Goal: Information Seeking & Learning: Learn about a topic

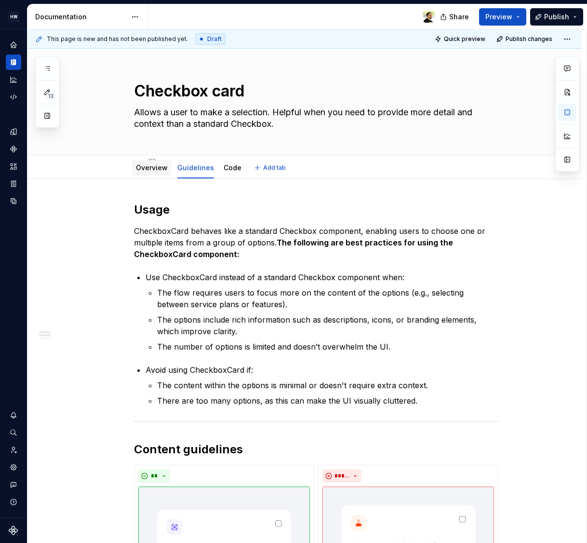
click at [156, 186] on div "**********" at bounding box center [304, 508] width 555 height 918
click at [153, 169] on link "Overview" at bounding box center [152, 167] width 32 height 8
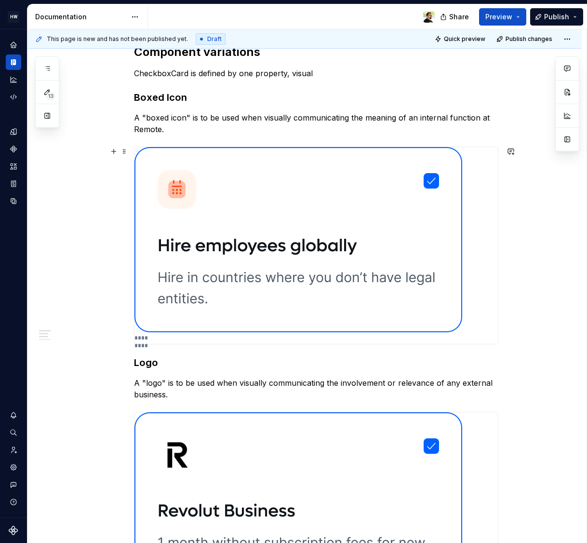
scroll to position [159, 0]
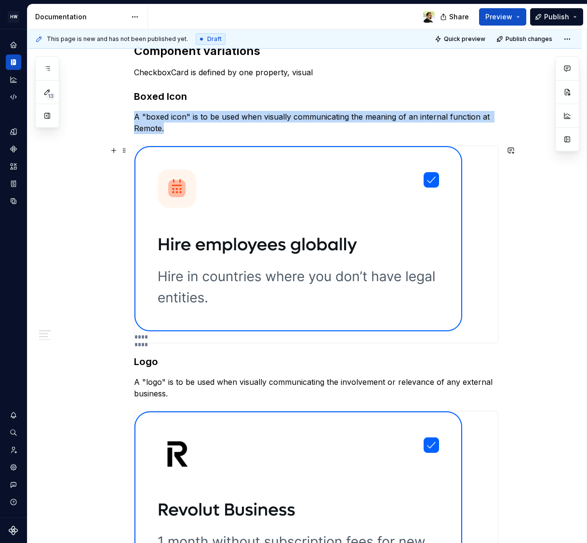
click at [210, 276] on img at bounding box center [299, 238] width 328 height 185
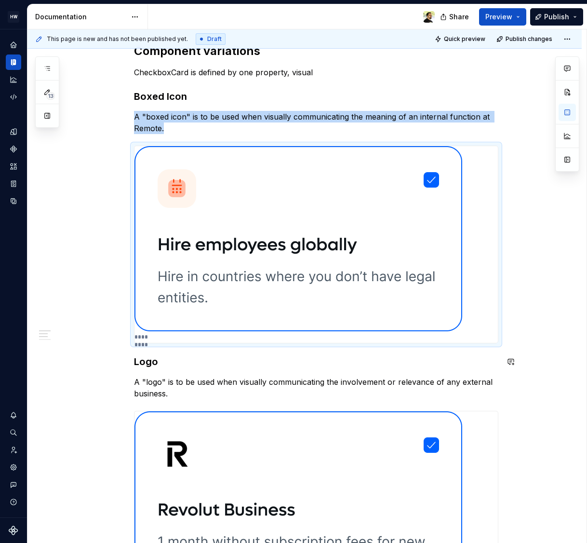
scroll to position [272, 0]
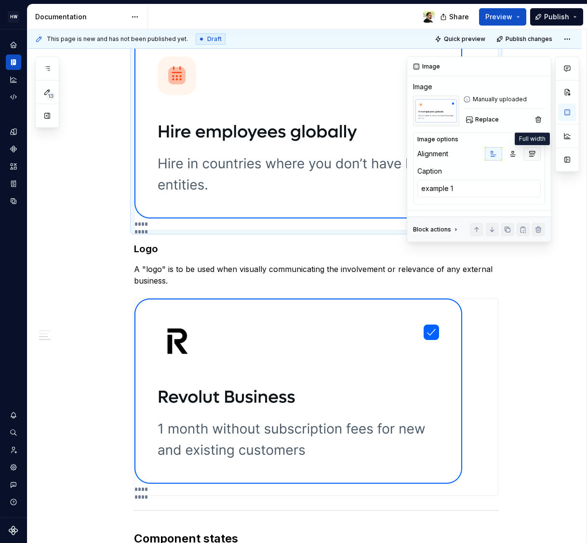
click at [533, 158] on button "button" at bounding box center [532, 154] width 17 height 14
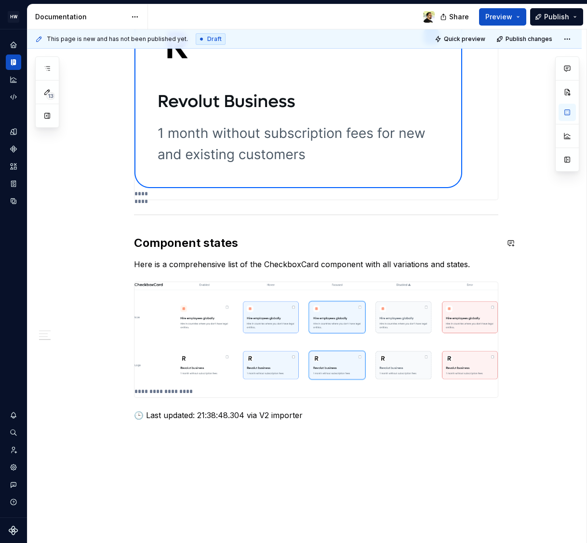
scroll to position [571, 0]
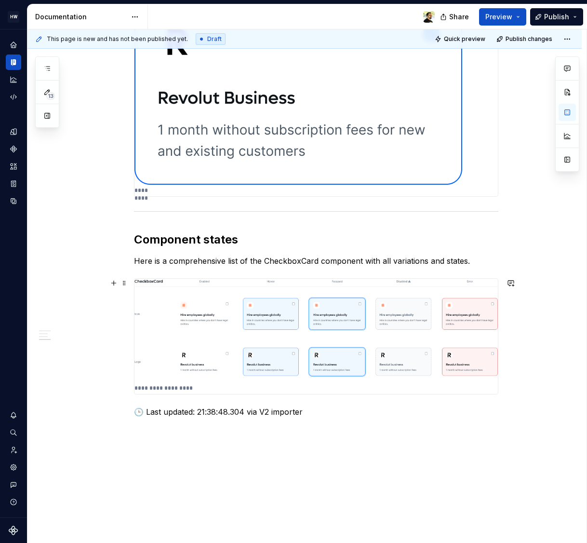
type textarea "*"
type textarea "CheckboxCard States"
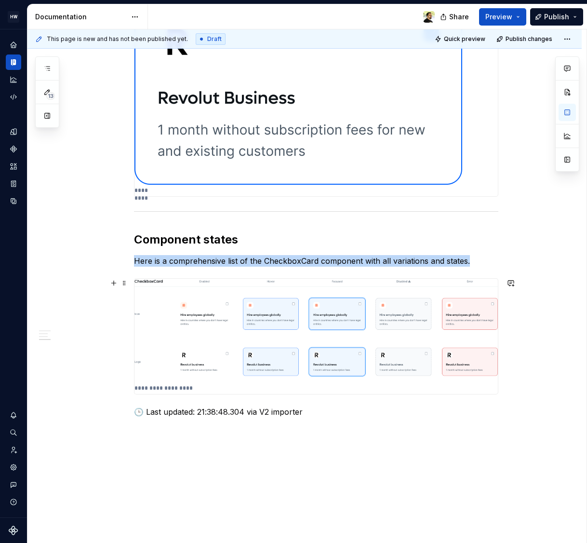
click at [301, 318] on img at bounding box center [317, 331] width 364 height 104
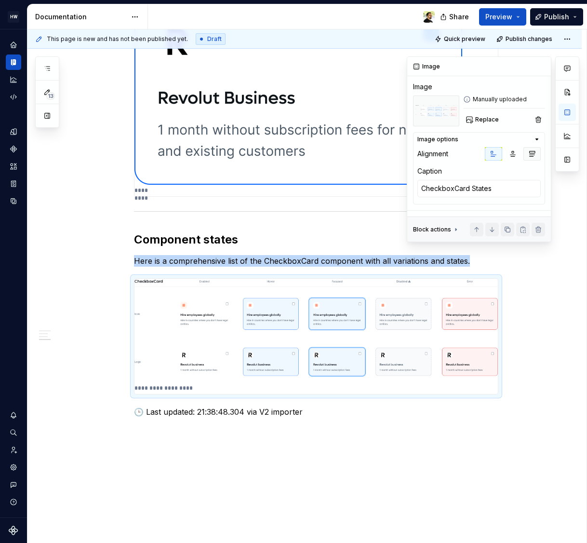
click at [531, 153] on icon "button" at bounding box center [533, 154] width 8 height 8
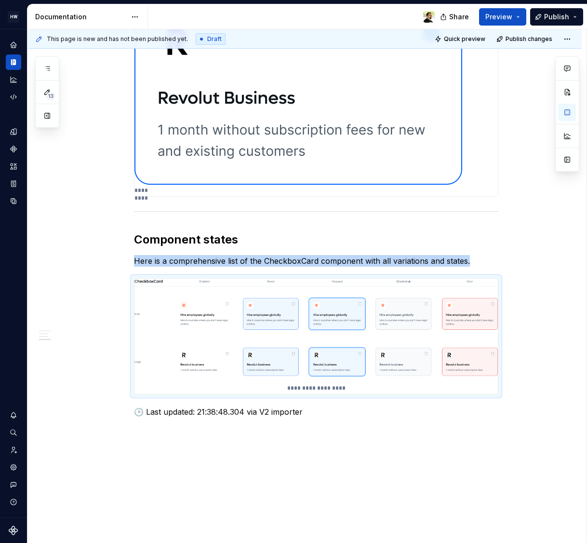
type textarea "*"
type textarea "example 2"
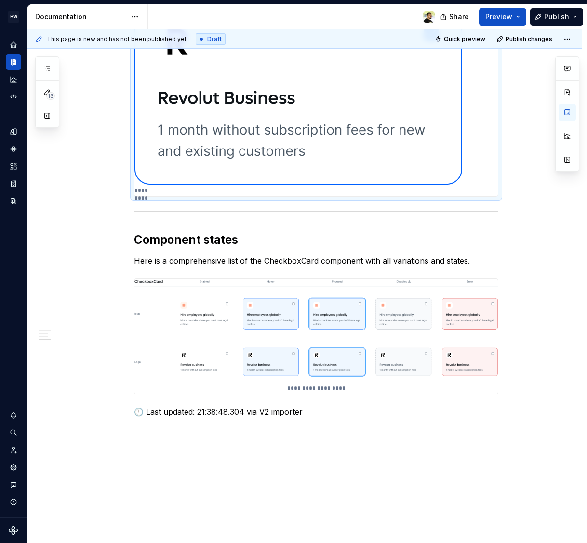
click at [339, 168] on img at bounding box center [299, 92] width 328 height 185
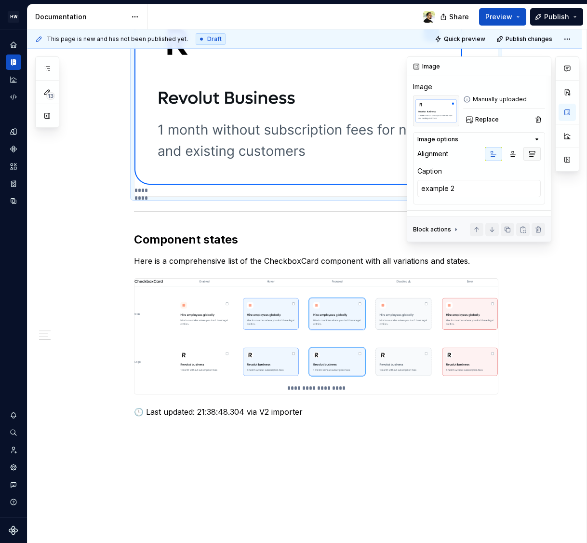
click at [535, 157] on icon "button" at bounding box center [533, 154] width 8 height 8
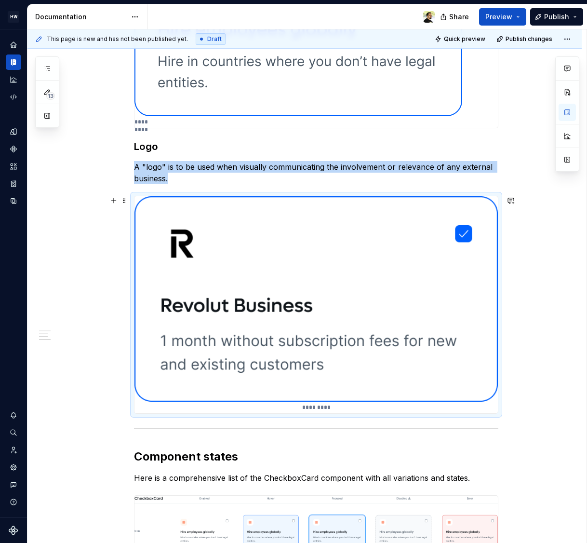
scroll to position [375, 0]
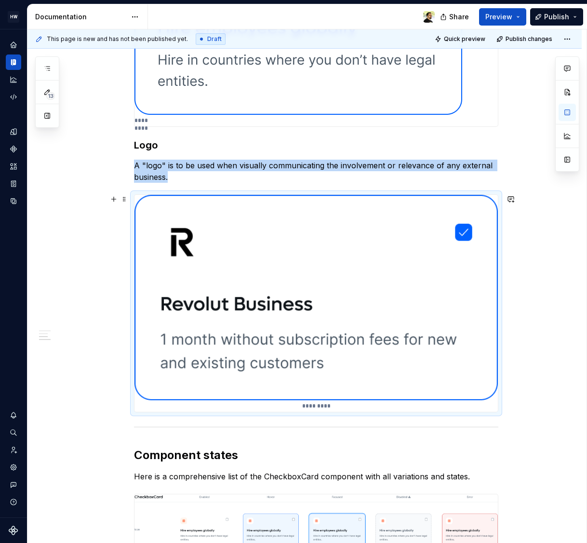
click at [314, 299] on img at bounding box center [317, 297] width 364 height 205
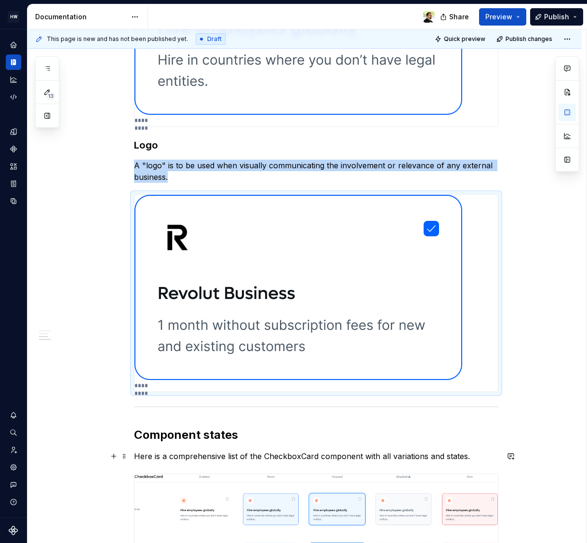
click at [297, 457] on p "Here is a comprehensive list of the CheckboxCard component with all variations …" at bounding box center [316, 456] width 365 height 12
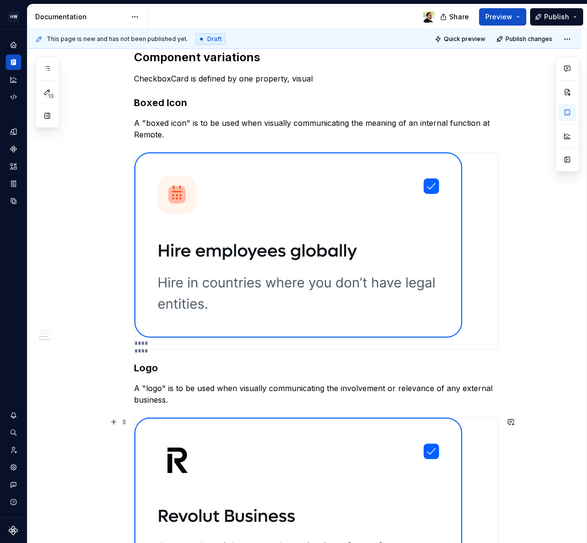
scroll to position [0, 0]
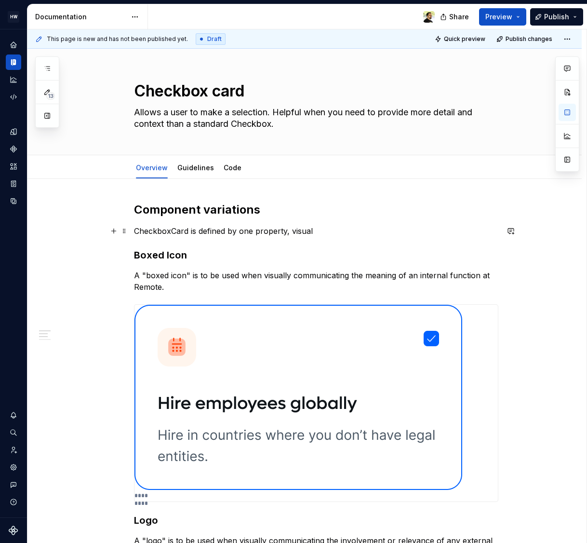
click at [262, 229] on p "CheckboxCard is defined by one property, visual" at bounding box center [316, 231] width 365 height 12
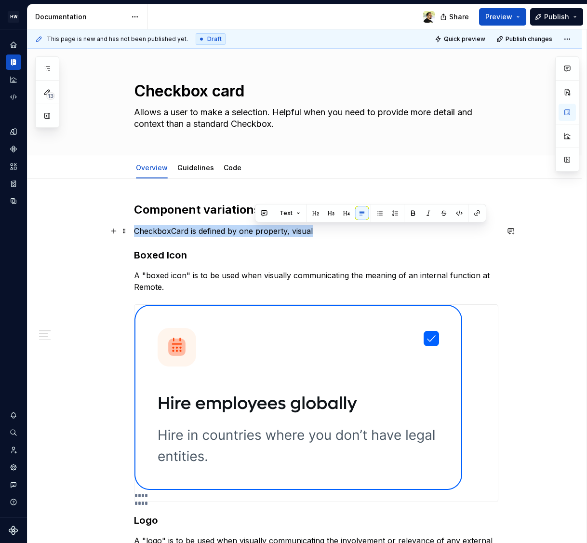
click at [262, 229] on p "CheckboxCard is defined by one property, visual" at bounding box center [316, 231] width 365 height 12
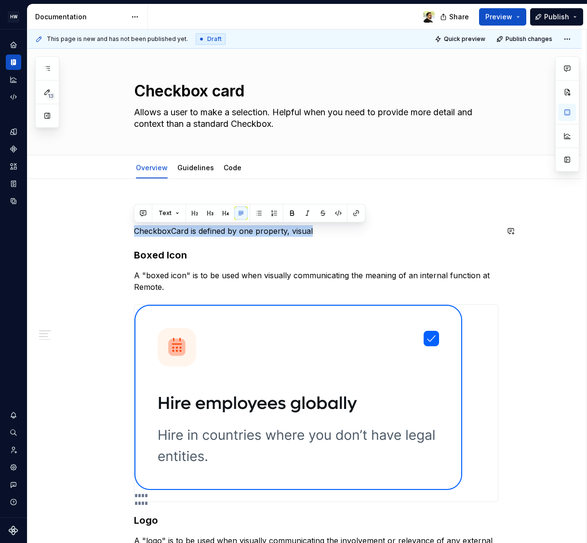
copy p "CheckboxCard is defined by one property, visual"
click at [194, 163] on div "Guidelines" at bounding box center [195, 168] width 37 height 10
click at [201, 170] on link "Guidelines" at bounding box center [195, 167] width 37 height 8
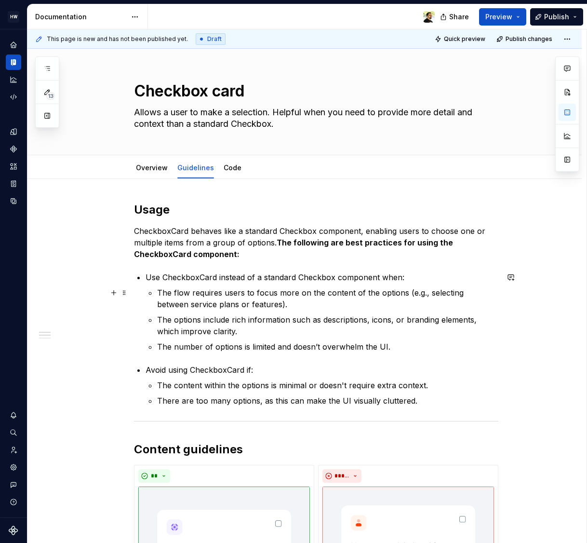
click at [178, 300] on p "The flow requires users to focus more on the content of the options (e.g., sele…" at bounding box center [327, 298] width 341 height 23
click at [151, 166] on link "Overview" at bounding box center [152, 167] width 32 height 8
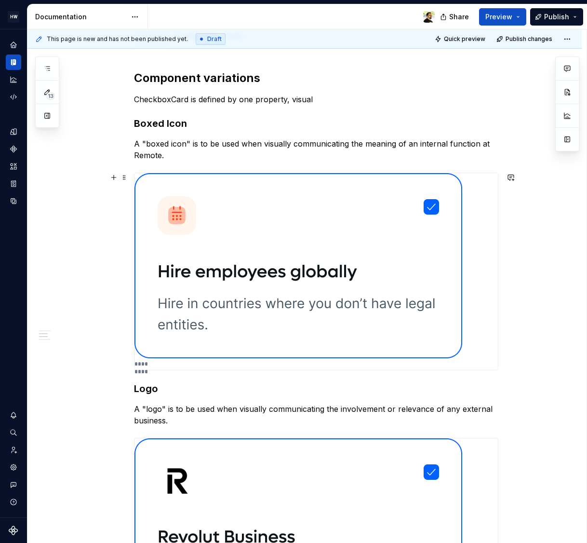
scroll to position [124, 0]
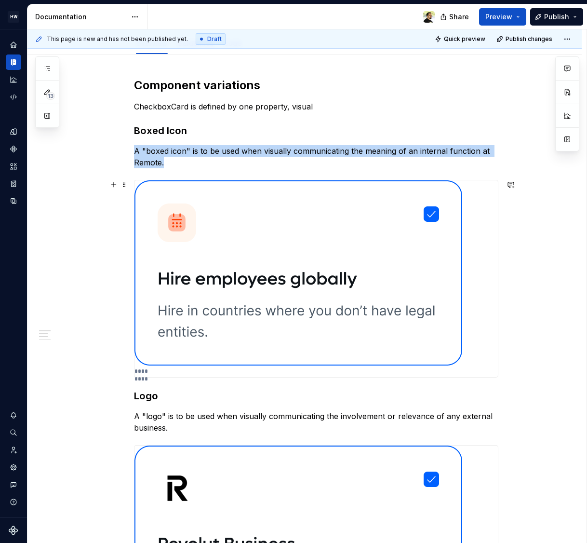
click at [204, 284] on img at bounding box center [299, 272] width 328 height 185
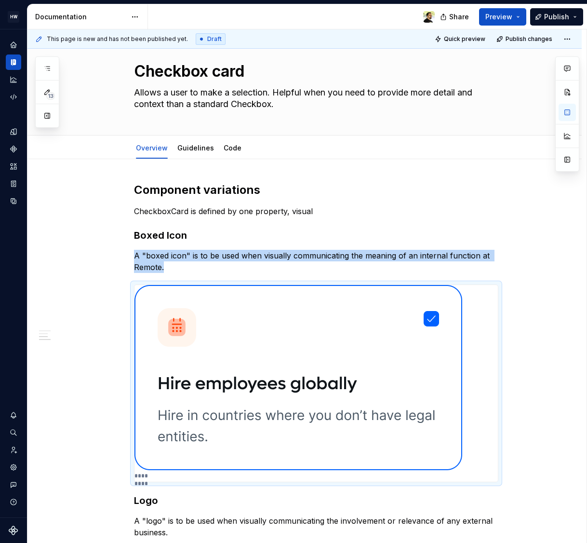
scroll to position [0, 0]
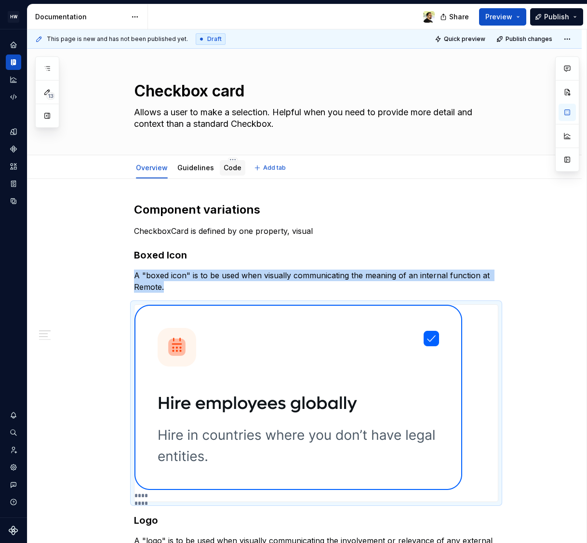
click at [230, 169] on link "Code" at bounding box center [233, 167] width 18 height 8
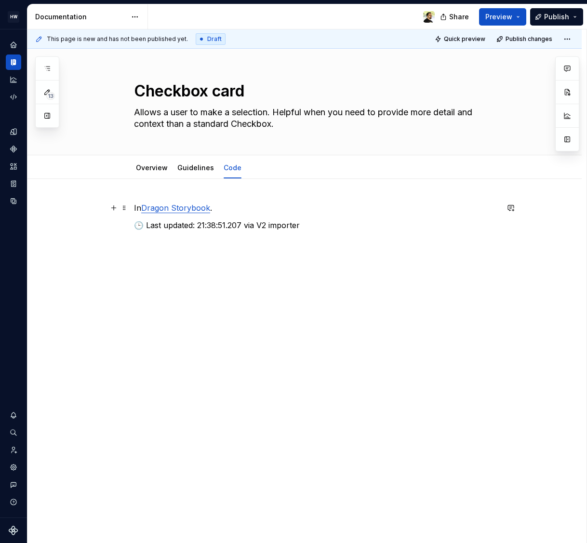
click at [177, 206] on link "Dragon Storybook" at bounding box center [175, 208] width 69 height 10
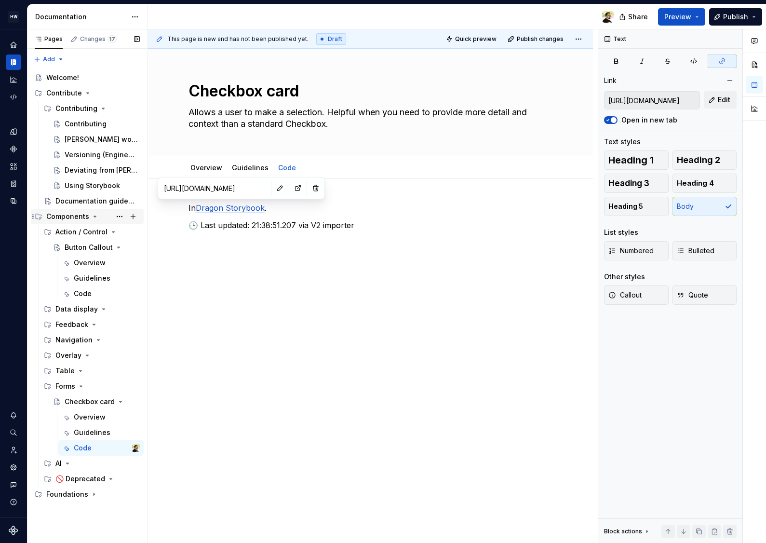
click at [79, 216] on div "Components" at bounding box center [67, 217] width 43 height 10
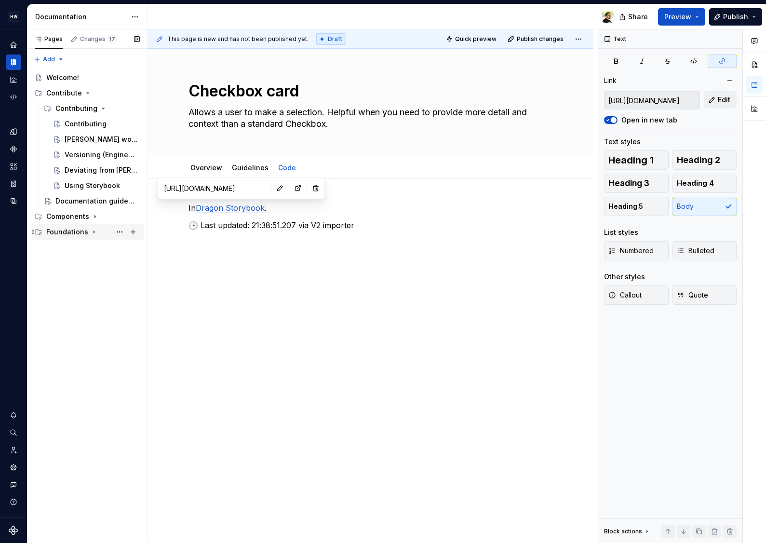
click at [68, 231] on div "Foundations" at bounding box center [67, 232] width 42 height 10
click at [74, 249] on div "Accessibility" at bounding box center [76, 248] width 42 height 10
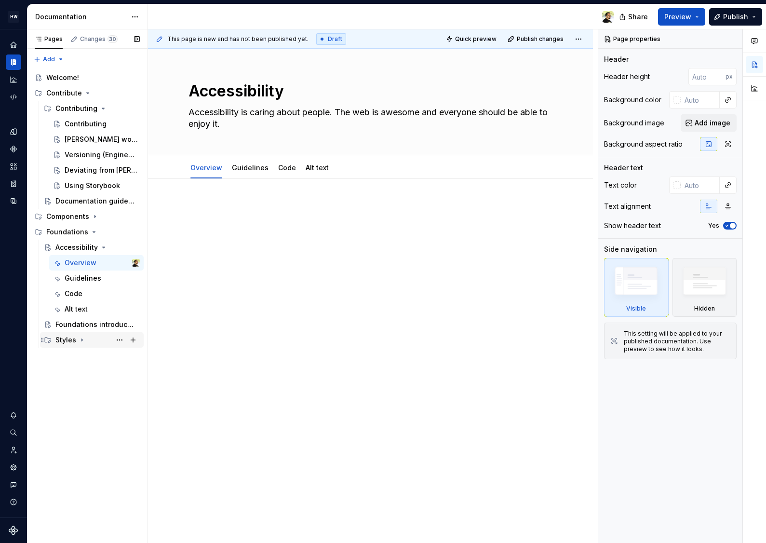
click at [76, 339] on div "Styles" at bounding box center [97, 340] width 84 height 14
click at [81, 404] on div "Border radius" at bounding box center [83, 402] width 37 height 10
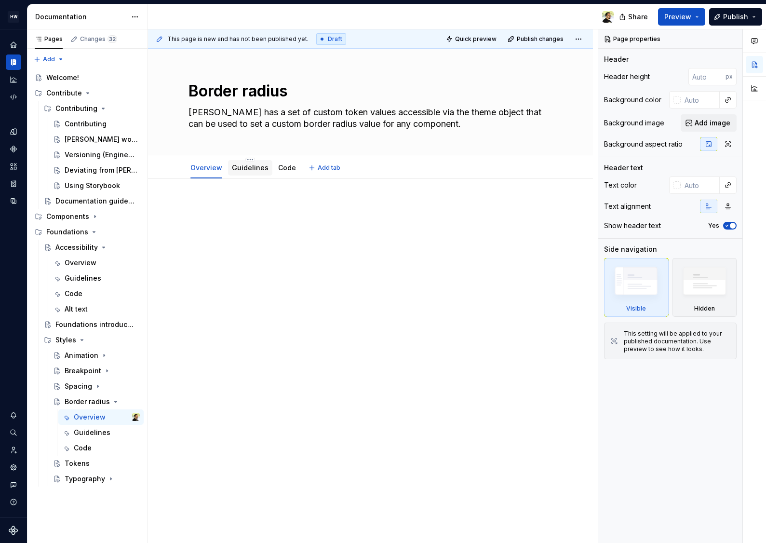
click at [250, 172] on div "Guidelines" at bounding box center [250, 168] width 37 height 10
click at [251, 172] on div "Guidelines" at bounding box center [250, 168] width 37 height 10
click at [252, 171] on link "Guidelines" at bounding box center [250, 167] width 37 height 8
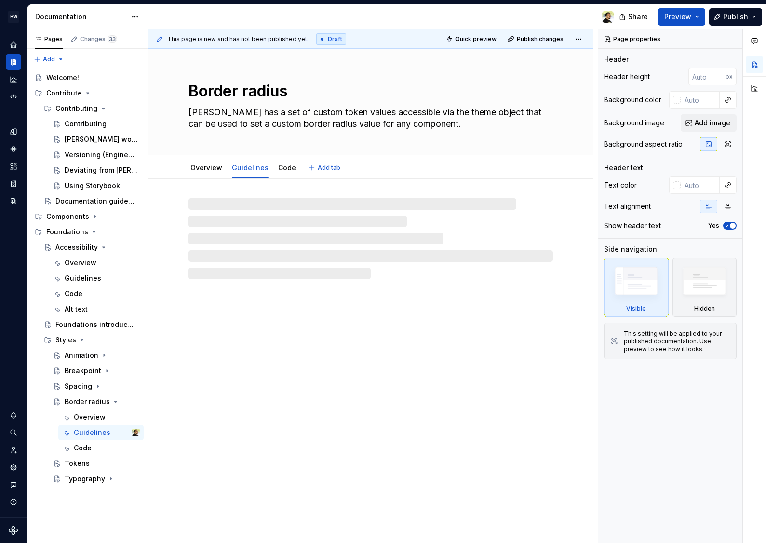
click at [252, 171] on link "Guidelines" at bounding box center [250, 167] width 37 height 8
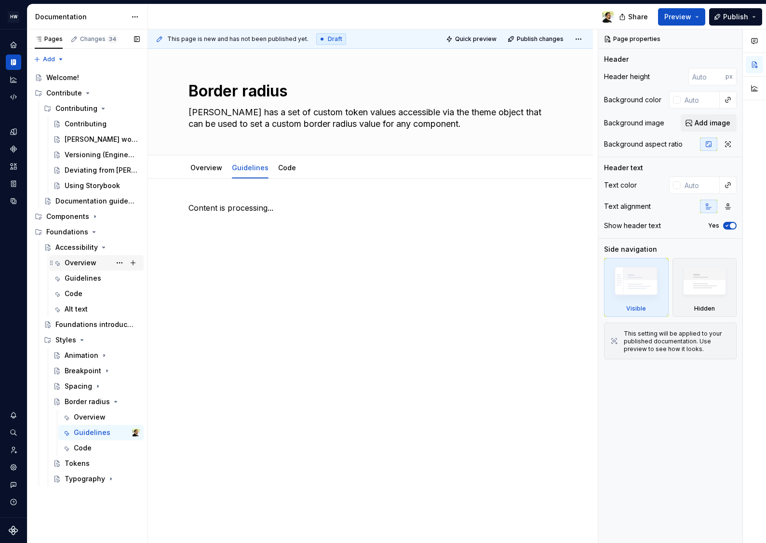
click at [79, 264] on div "Overview" at bounding box center [81, 263] width 32 height 10
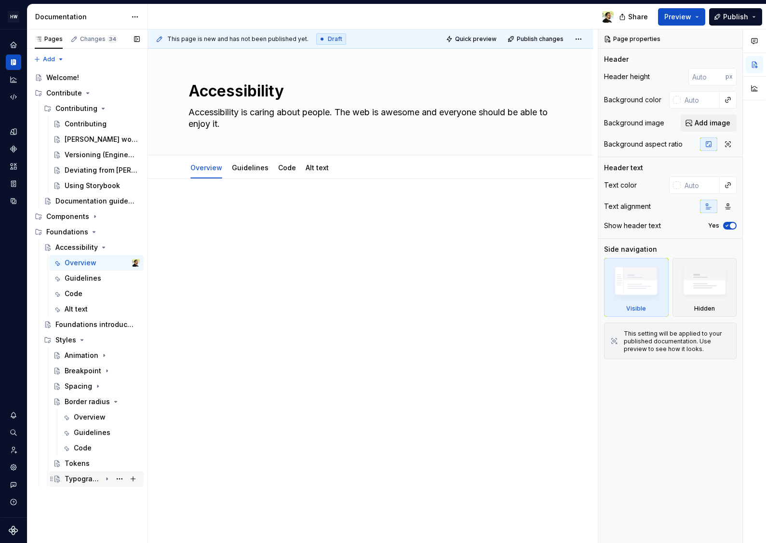
click at [95, 476] on div "Typography" at bounding box center [83, 479] width 37 height 10
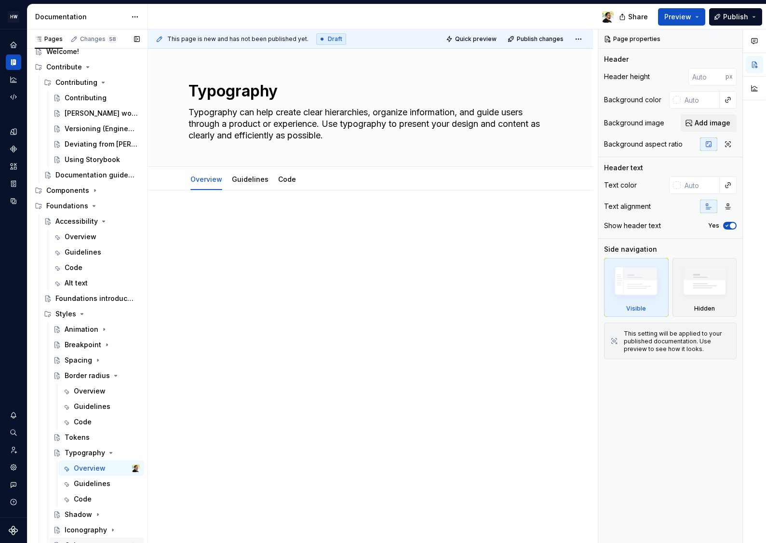
scroll to position [80, 0]
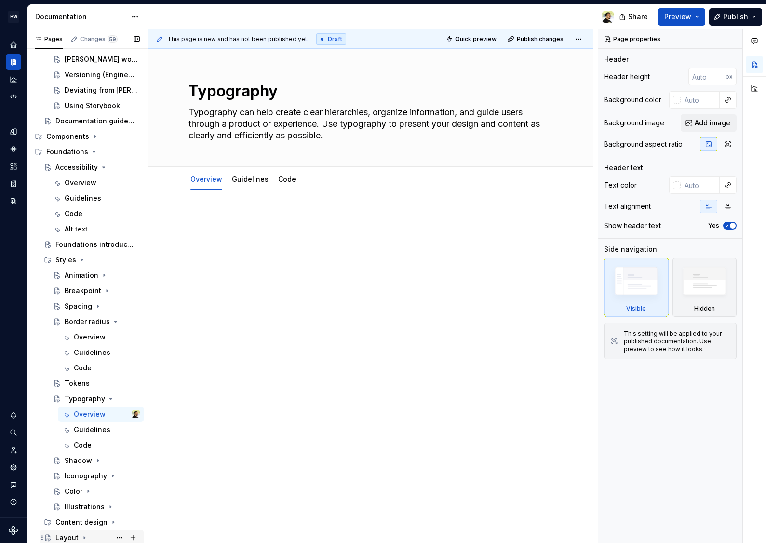
click at [81, 503] on icon "Page tree" at bounding box center [85, 538] width 8 height 8
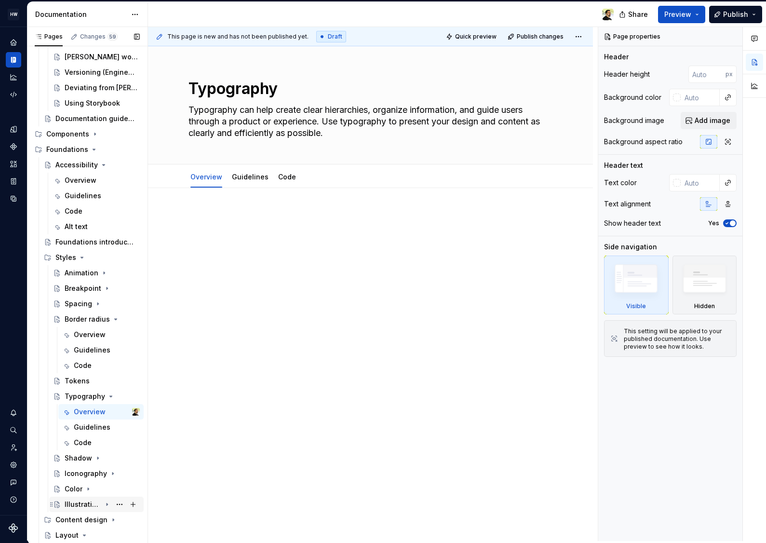
scroll to position [142, 0]
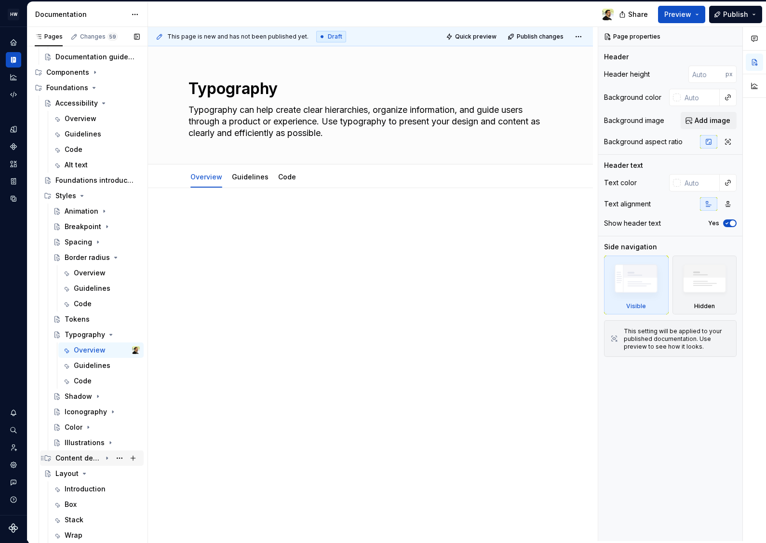
click at [76, 458] on div "Content design" at bounding box center [78, 458] width 46 height 10
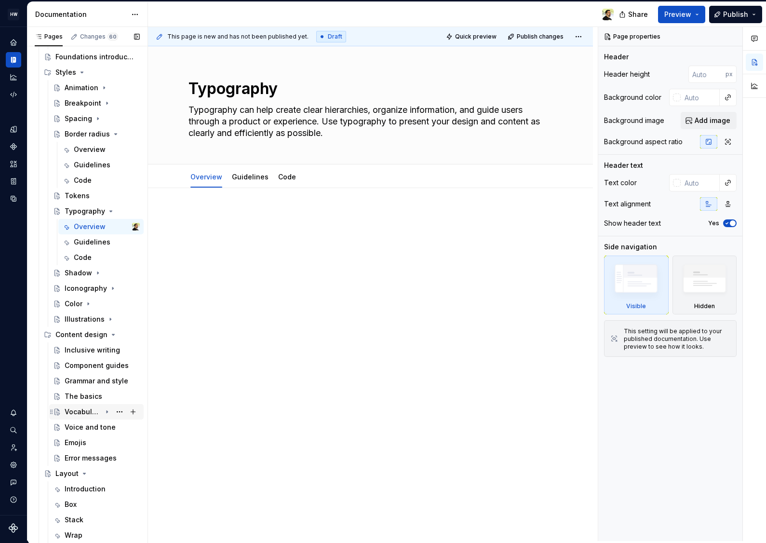
click at [80, 406] on div "Vocabulary" at bounding box center [102, 412] width 75 height 14
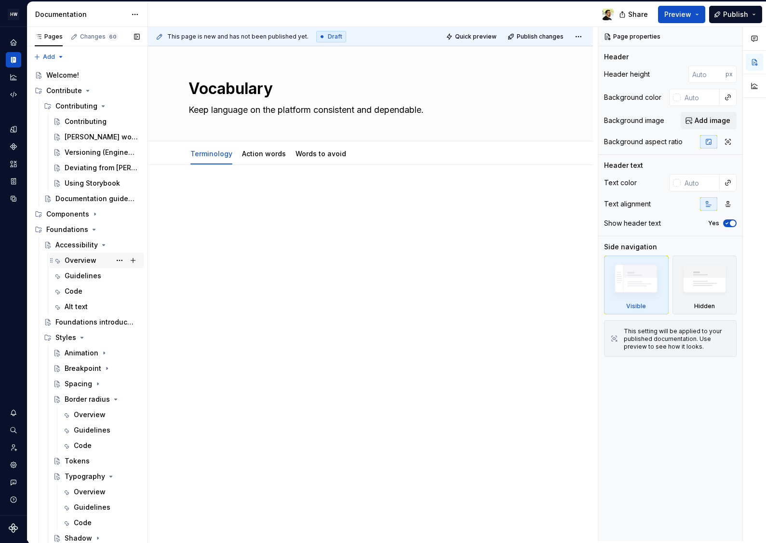
click at [70, 258] on div "Overview" at bounding box center [81, 261] width 32 height 10
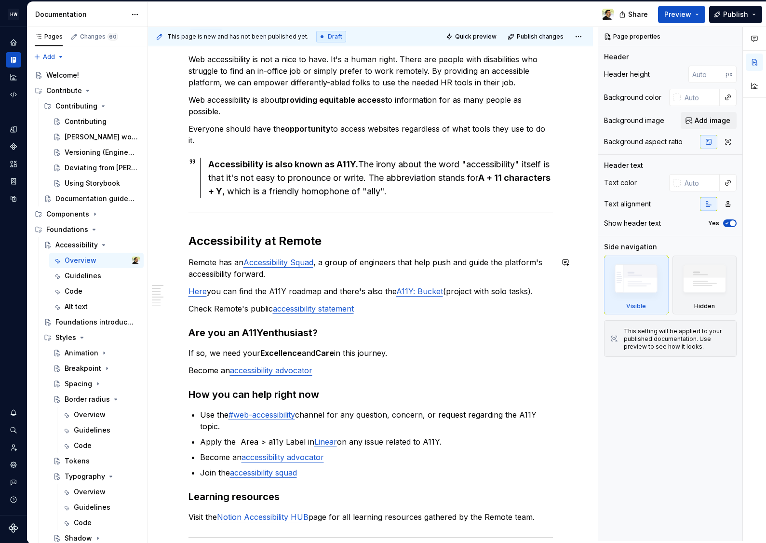
scroll to position [284, 0]
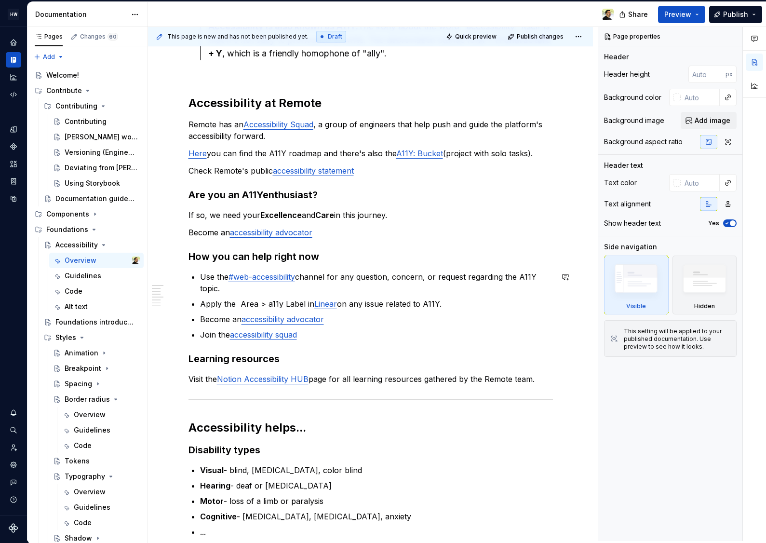
type textarea "*"
click at [262, 273] on link "#web-accessibility" at bounding box center [262, 277] width 67 height 10
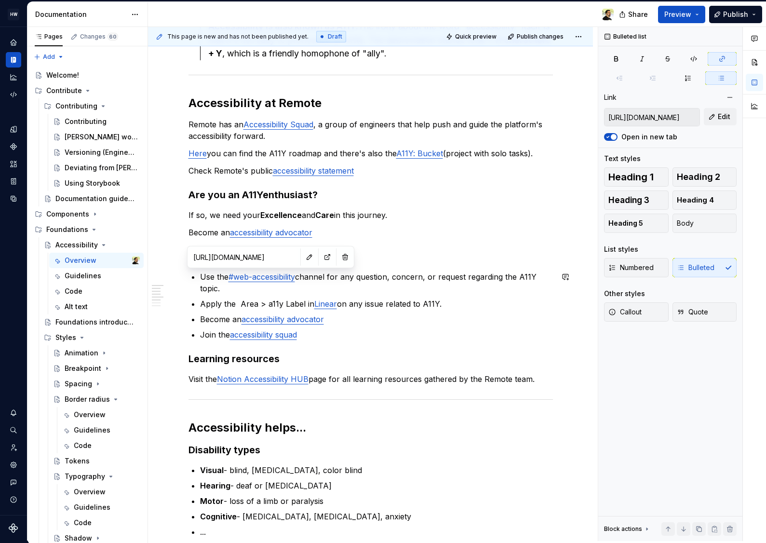
type input "https://www.notion.so/remotecom/A11Y-Web-Accessibility-a29c044f35b5457988ca48c8…"
click at [277, 320] on link "accessibility advocator" at bounding box center [283, 319] width 82 height 10
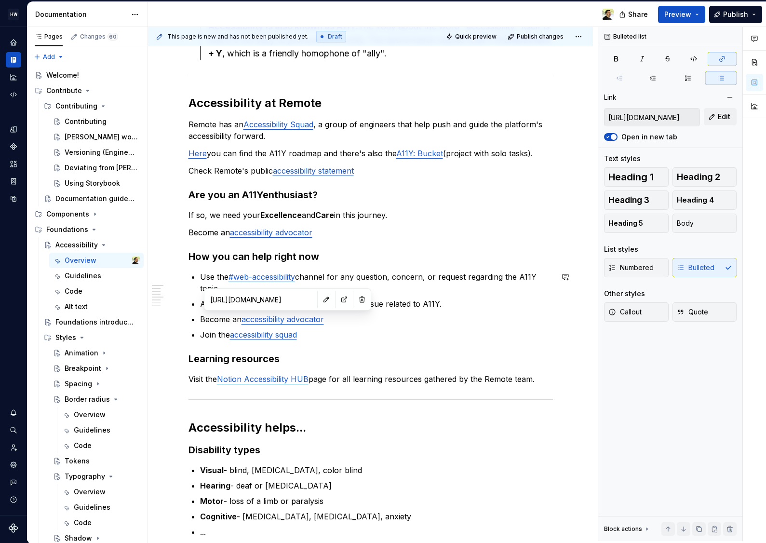
click at [337, 333] on p "Join the accessibility squad" at bounding box center [376, 335] width 353 height 12
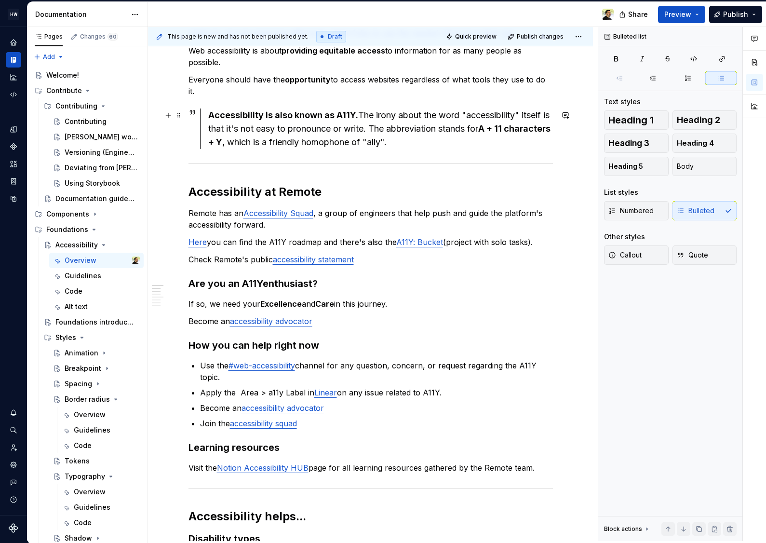
scroll to position [0, 0]
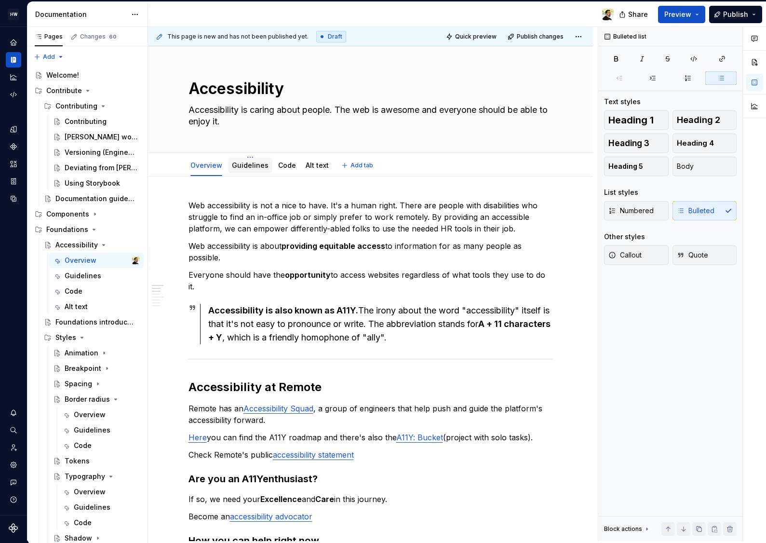
click at [250, 167] on link "Guidelines" at bounding box center [250, 165] width 37 height 8
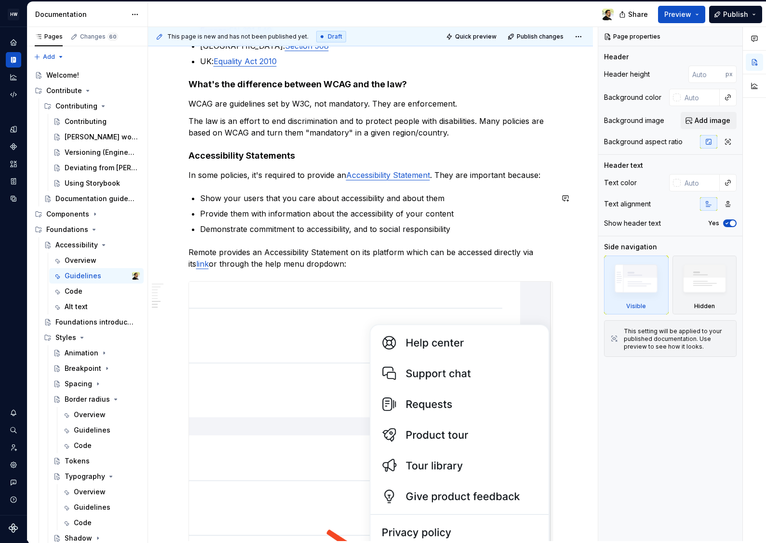
scroll to position [1558, 0]
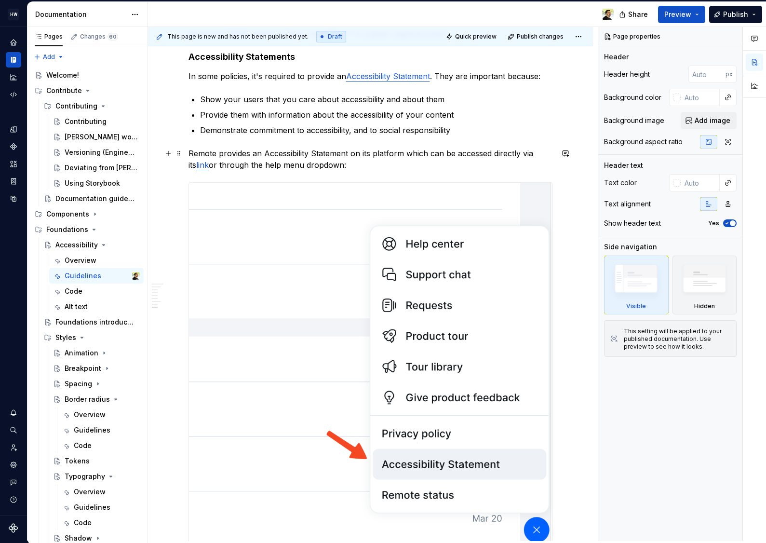
click at [196, 164] on link "link" at bounding box center [202, 165] width 13 height 10
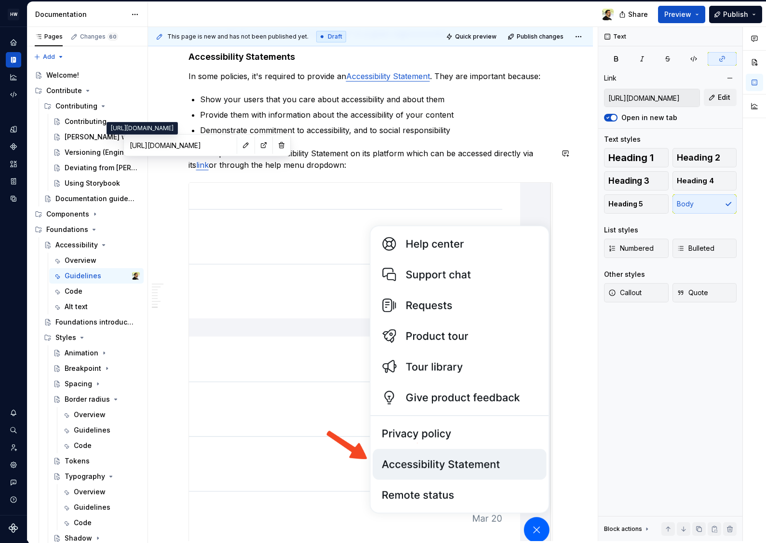
scroll to position [0, 0]
click at [80, 294] on div "Code" at bounding box center [74, 291] width 18 height 10
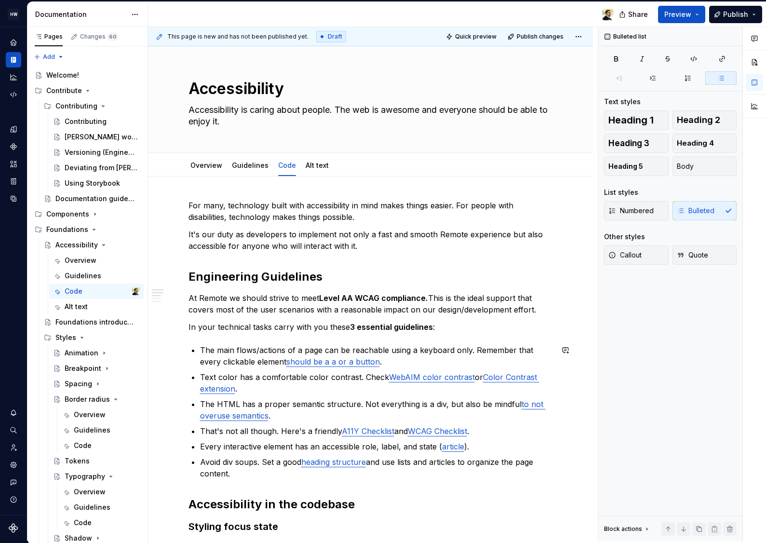
click at [316, 367] on ul "The main flows/actions of a page can be reachable using a keyboard only. Rememb…" at bounding box center [376, 411] width 353 height 135
click at [317, 360] on link "should be a a or a button" at bounding box center [333, 362] width 94 height 10
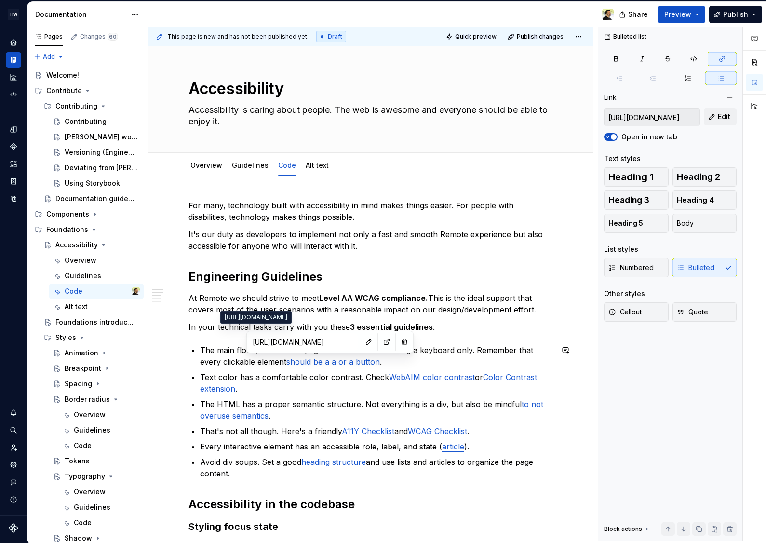
scroll to position [0, 122]
click at [302, 236] on p "It's our duty as developers to implement not only a fast and smooth Remote expe…" at bounding box center [371, 240] width 365 height 23
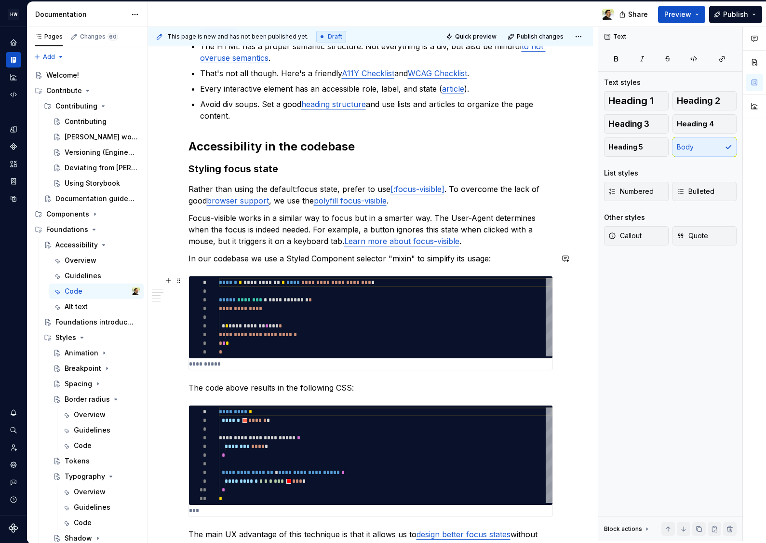
scroll to position [446, 0]
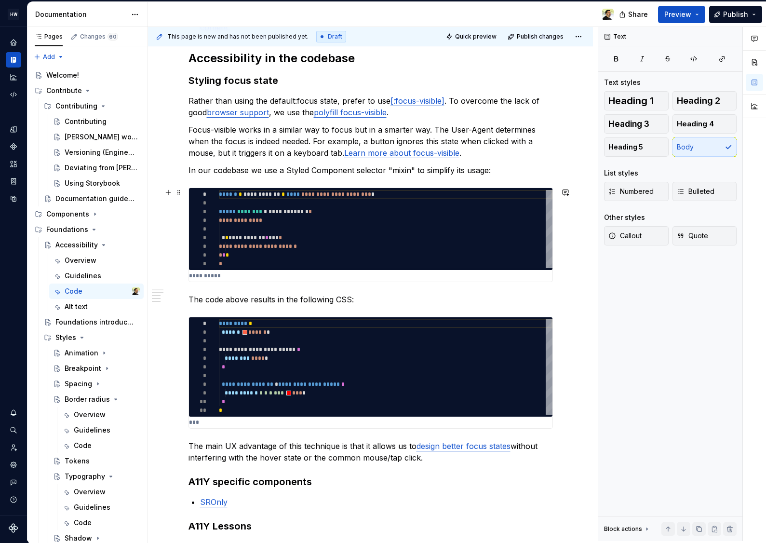
type textarea "*"
type textarea "**********"
click at [293, 239] on div "**********" at bounding box center [386, 229] width 334 height 78
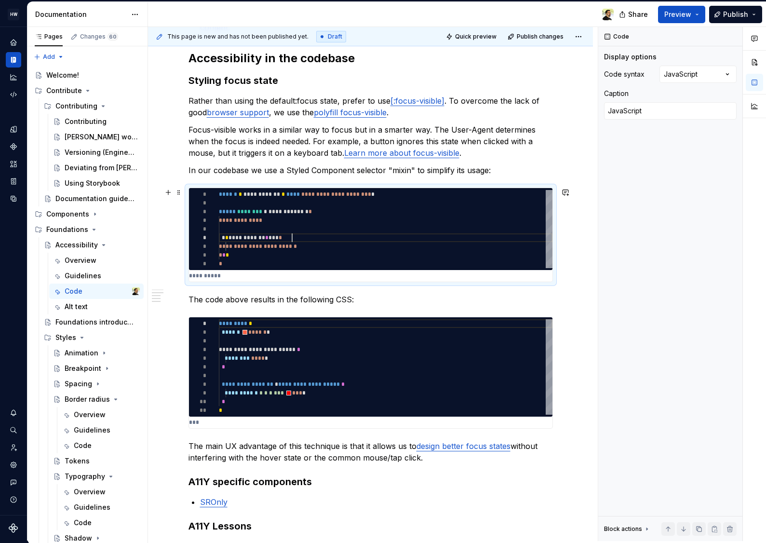
scroll to position [43, 73]
type textarea "*"
type textarea "**********"
type textarea "CSS"
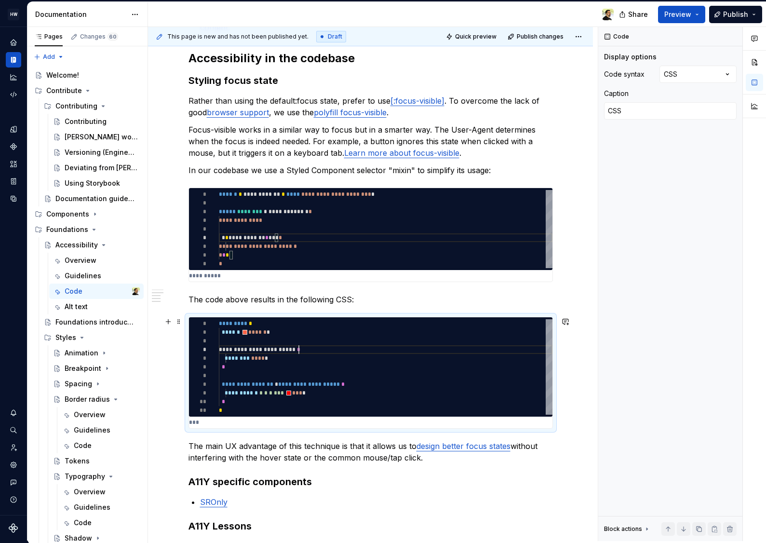
click at [299, 353] on div "**********" at bounding box center [386, 366] width 334 height 95
type textarea "*"
type textarea "JavaScript"
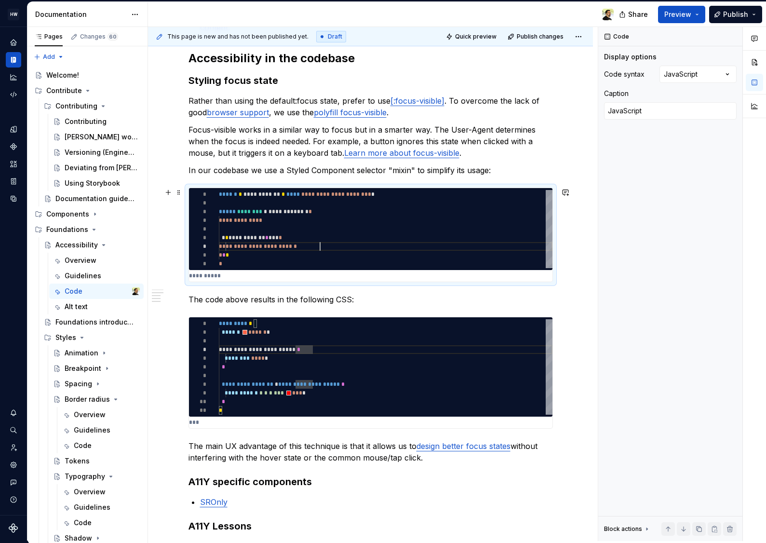
scroll to position [52, 101]
click at [319, 245] on div "**********" at bounding box center [386, 229] width 334 height 78
type textarea "*"
type textarea "CSS"
click at [327, 344] on div "**********" at bounding box center [386, 366] width 334 height 95
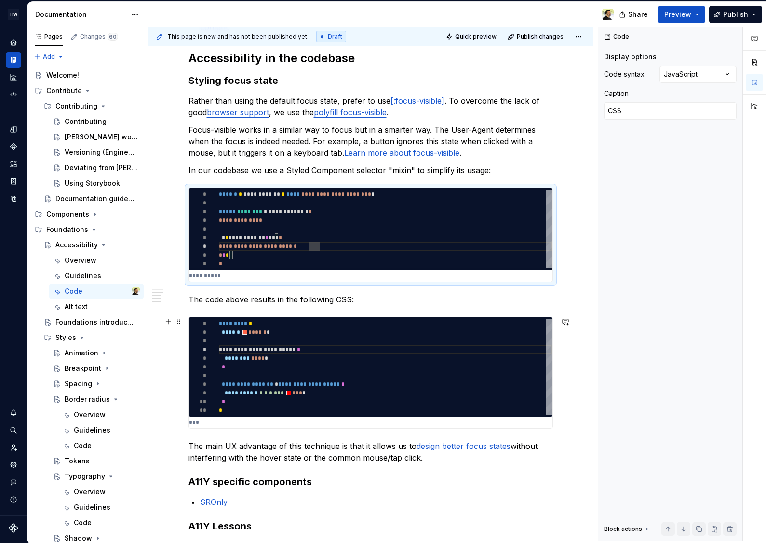
scroll to position [17, 0]
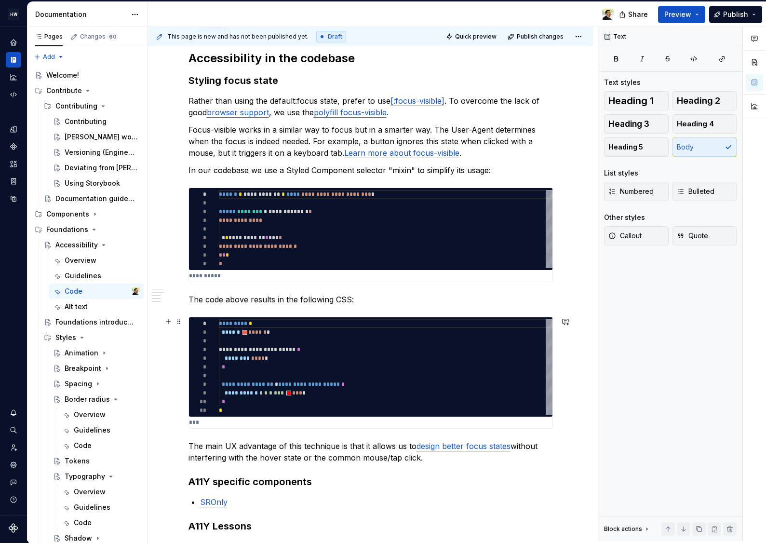
type textarea "*"
click at [315, 428] on div "**********" at bounding box center [371, 373] width 365 height 112
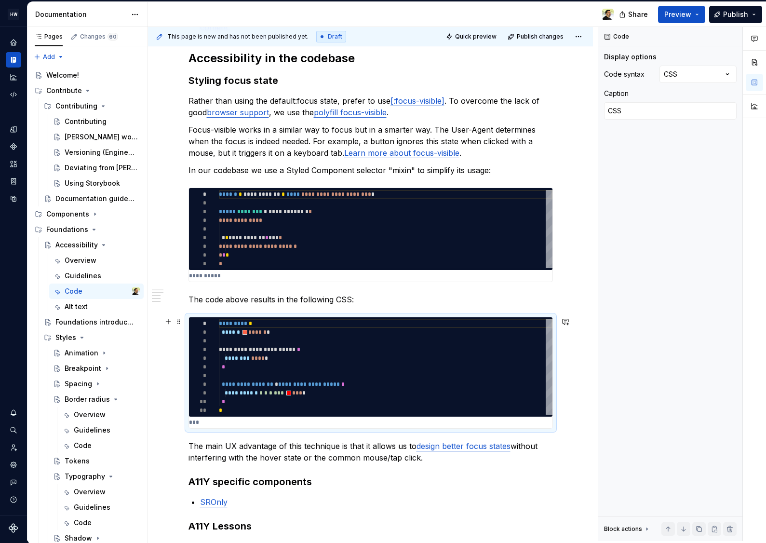
type textarea "**********"
click at [315, 387] on div "**********" at bounding box center [386, 366] width 334 height 95
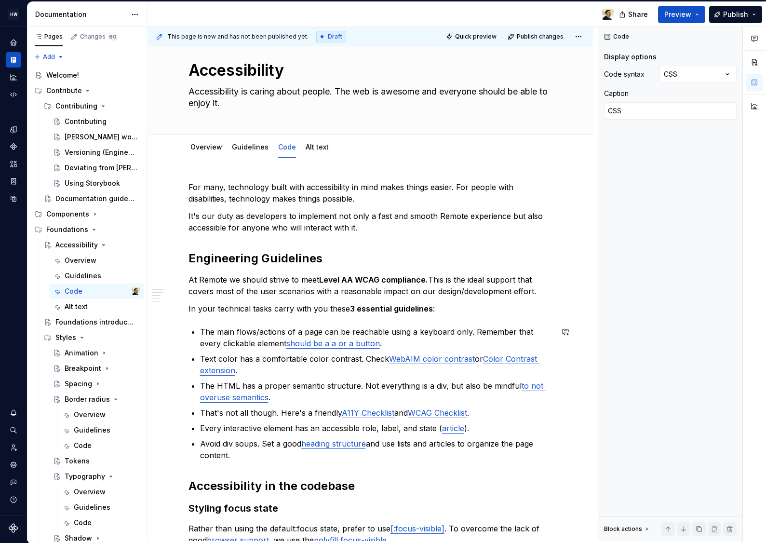
scroll to position [15, 0]
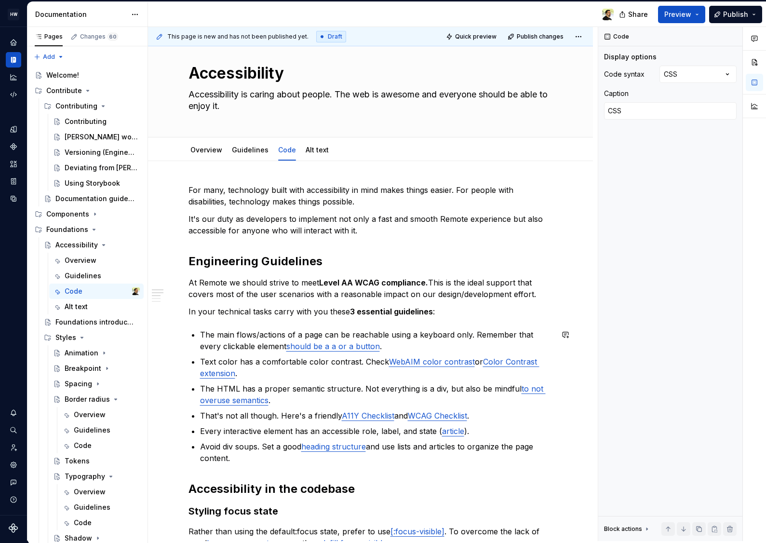
click at [233, 399] on link "to not overuse semantics" at bounding box center [373, 394] width 346 height 21
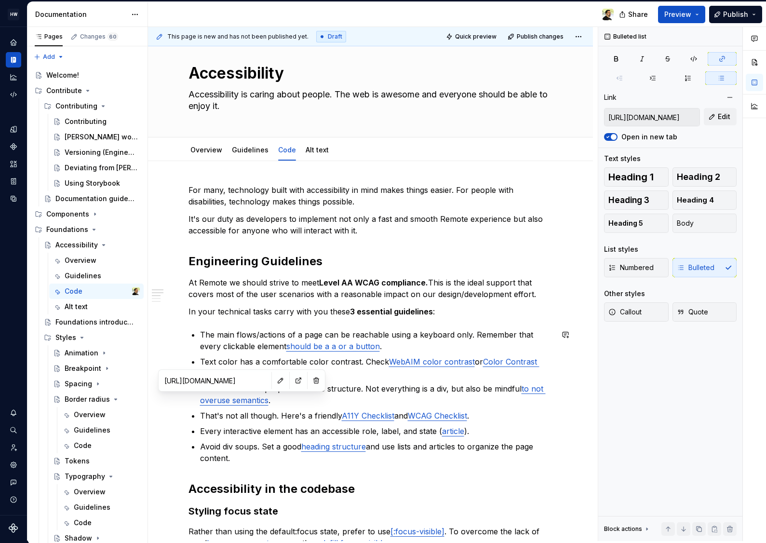
type input "https://www.a11yproject.com/posts/how-to-accessible-heading-structure/"
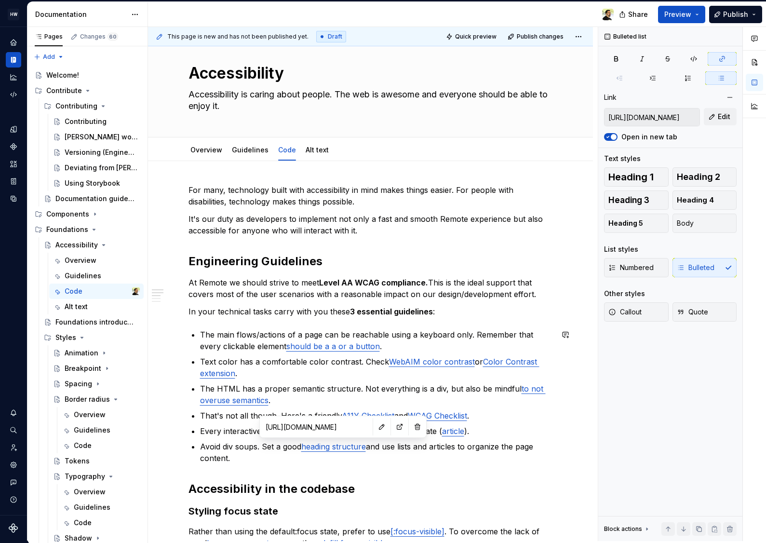
click at [330, 448] on link "heading structure" at bounding box center [333, 447] width 65 height 10
type input "https://web.dev/learn/accessibility/aria-html"
click at [450, 426] on link "article" at bounding box center [453, 431] width 22 height 10
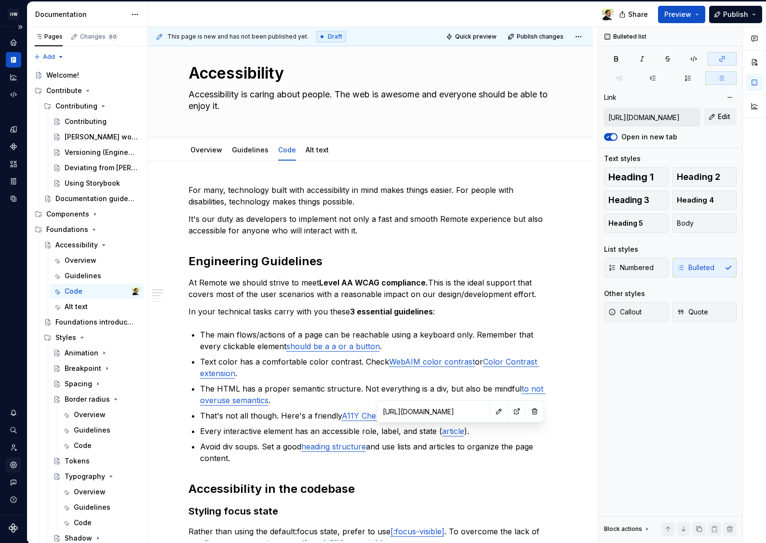
click at [16, 466] on icon "Settings" at bounding box center [13, 465] width 9 height 9
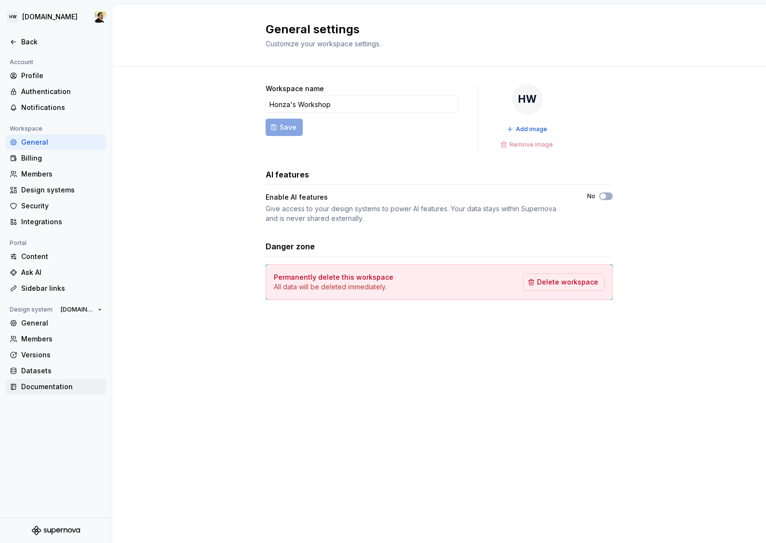
click at [42, 387] on div "Documentation" at bounding box center [61, 387] width 81 height 10
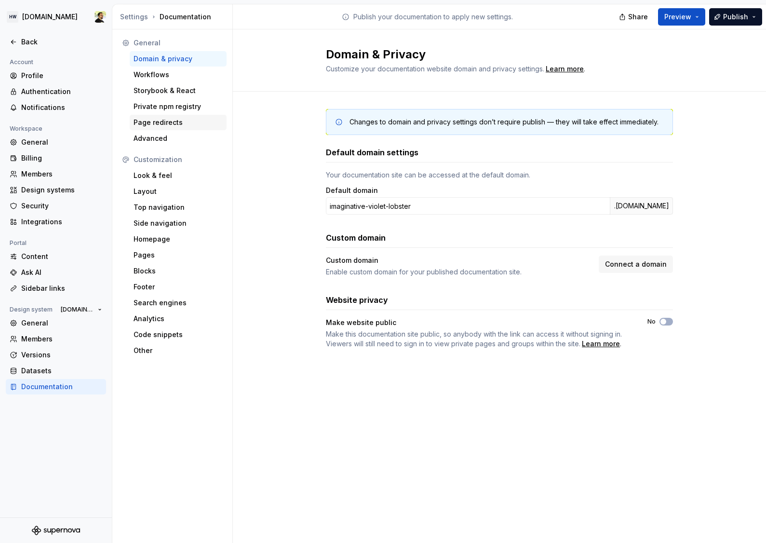
click at [172, 125] on div "Page redirects" at bounding box center [178, 123] width 89 height 10
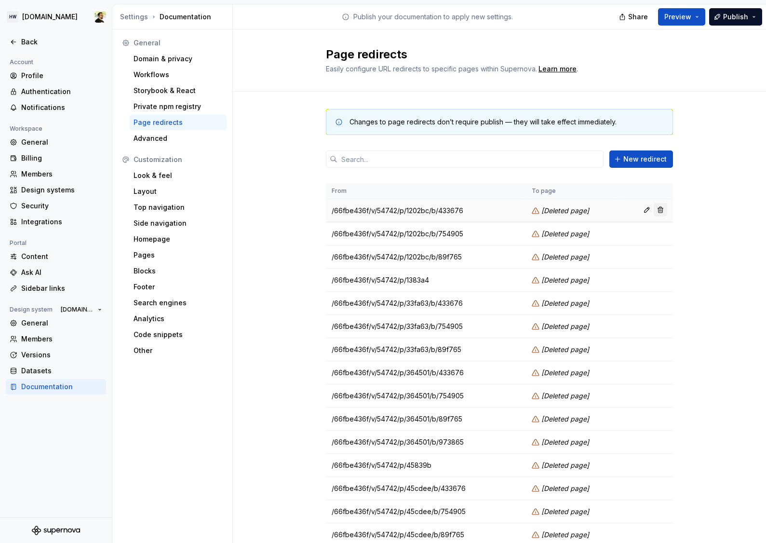
click at [657, 215] on button "button" at bounding box center [661, 210] width 14 height 14
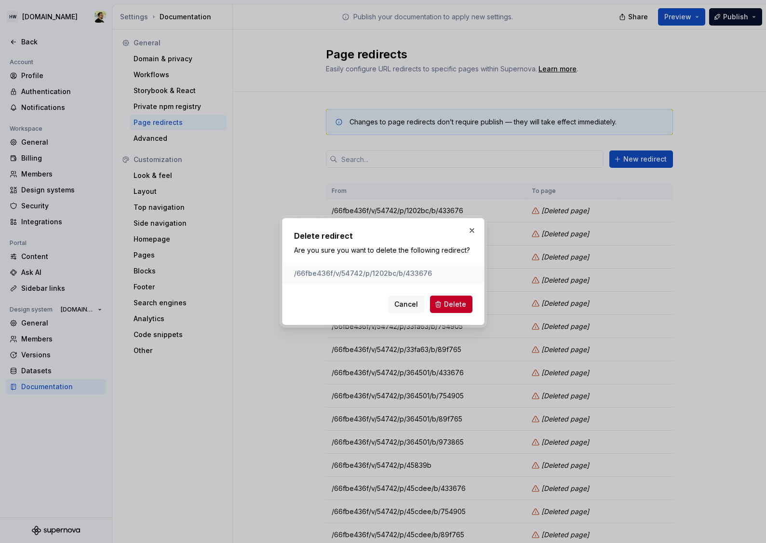
click at [371, 274] on span "/66fbe436f/v/54742/p/1202bc/b/433676" at bounding box center [363, 273] width 138 height 8
drag, startPoint x: 429, startPoint y: 272, endPoint x: 394, endPoint y: 272, distance: 35.7
click at [394, 272] on div "/66fbe436f/v/54742/p/1202bc/b/433676" at bounding box center [384, 273] width 202 height 21
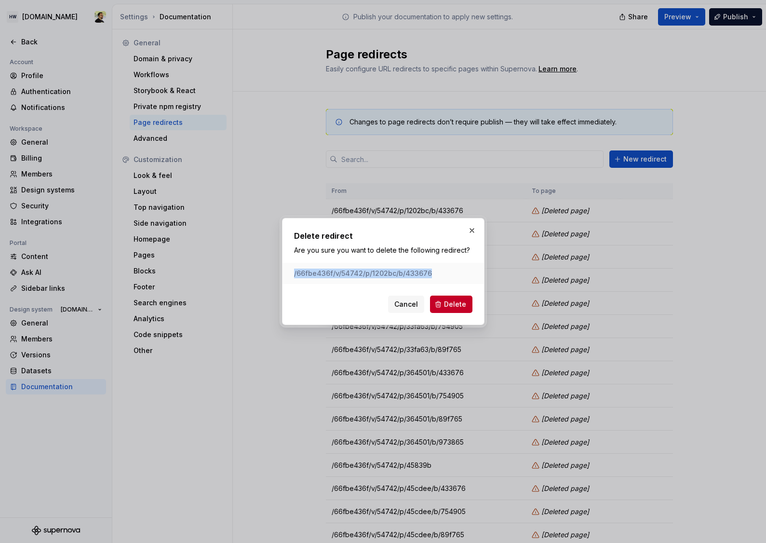
drag, startPoint x: 394, startPoint y: 272, endPoint x: 425, endPoint y: 277, distance: 32.2
click at [425, 278] on div "/66fbe436f/v/54742/p/1202bc/b/433676" at bounding box center [384, 273] width 202 height 21
click at [425, 277] on div "/66fbe436f/v/54742/p/1202bc/b/433676" at bounding box center [384, 273] width 202 height 21
click at [475, 232] on button "button" at bounding box center [472, 231] width 14 height 14
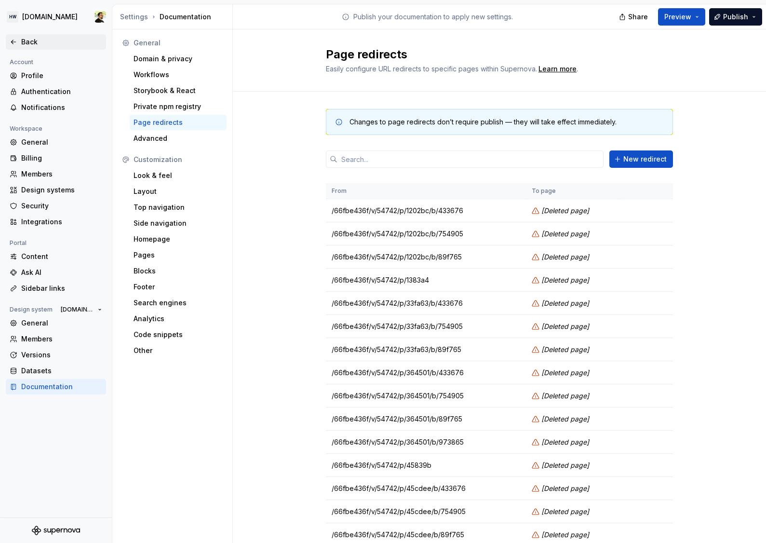
click at [26, 37] on div "Back" at bounding box center [61, 42] width 81 height 10
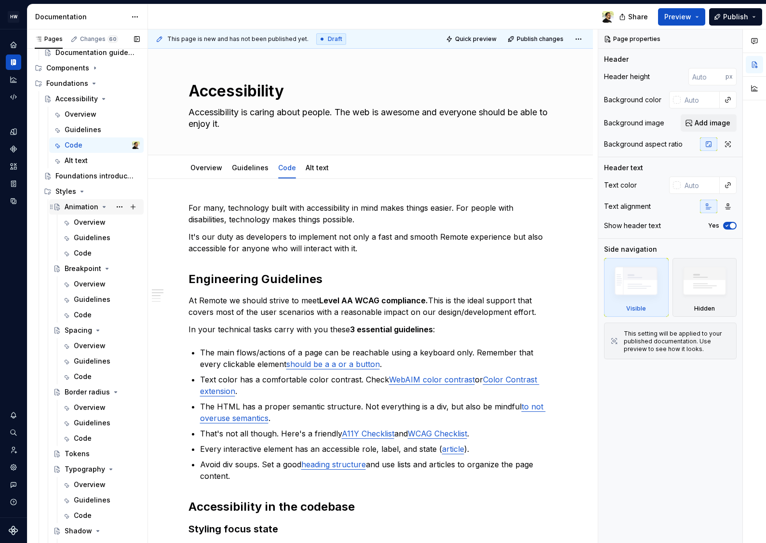
scroll to position [153, 0]
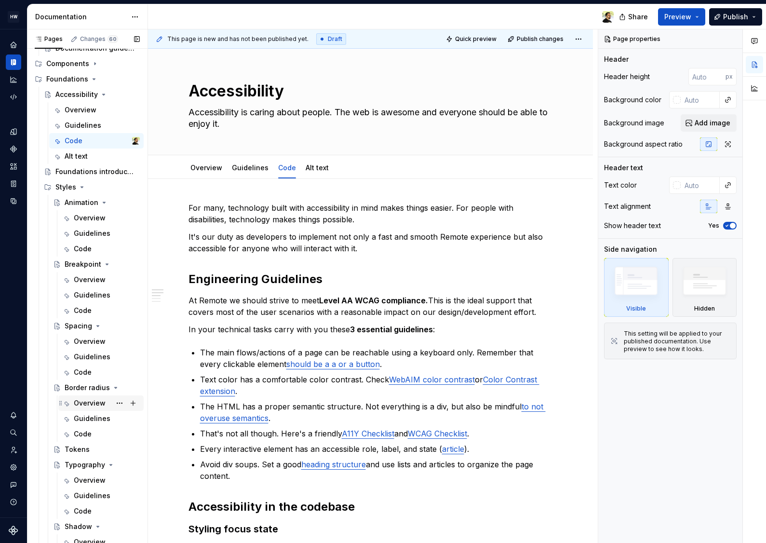
click at [83, 402] on div "Overview" at bounding box center [90, 403] width 32 height 10
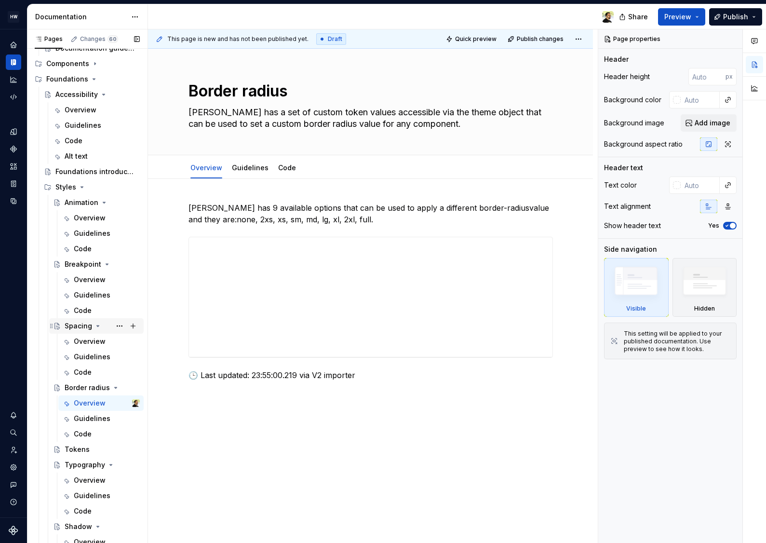
scroll to position [170, 0]
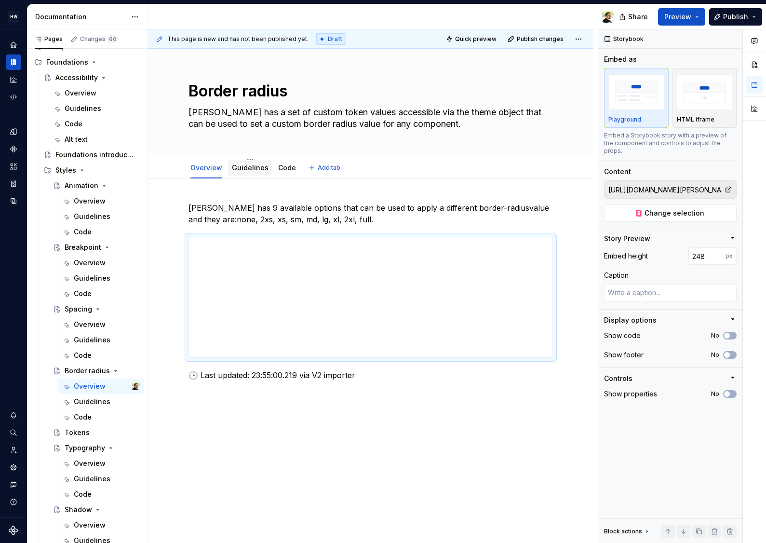
click at [248, 164] on link "Guidelines" at bounding box center [250, 167] width 37 height 8
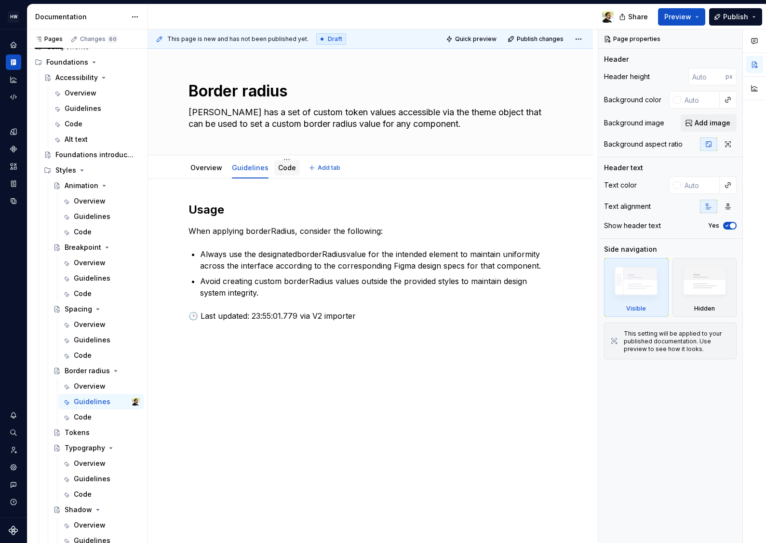
click at [281, 170] on link "Code" at bounding box center [287, 167] width 18 height 8
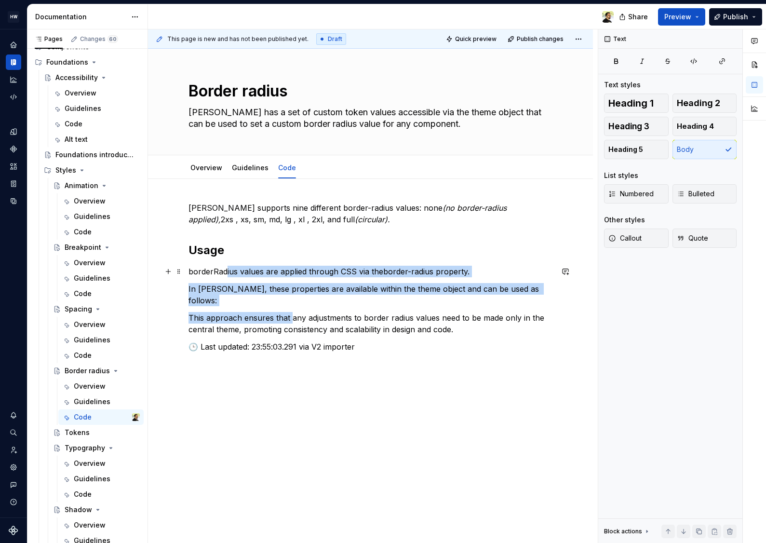
drag, startPoint x: 225, startPoint y: 272, endPoint x: 291, endPoint y: 303, distance: 73.6
click at [291, 303] on div "Norma supports nine different border-radius values: none (no border-radius appl…" at bounding box center [371, 277] width 365 height 150
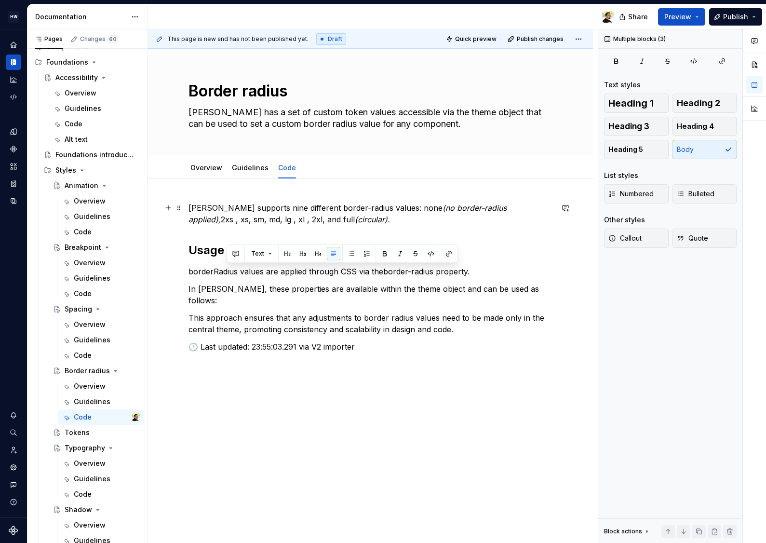
click at [214, 219] on p "Norma supports nine different border-radius values: none (no border-radius appl…" at bounding box center [371, 213] width 365 height 23
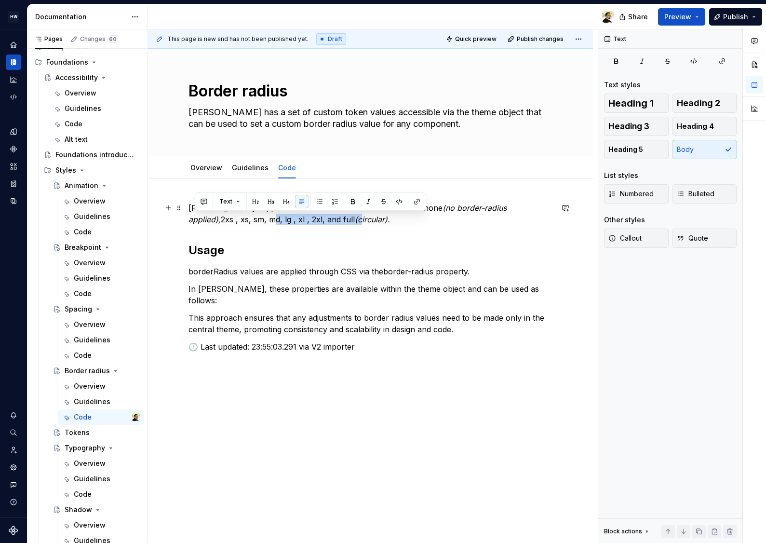
drag, startPoint x: 197, startPoint y: 219, endPoint x: 285, endPoint y: 218, distance: 88.3
click at [285, 219] on p "Norma supports nine different border-radius values: none (no border-radius appl…" at bounding box center [371, 213] width 365 height 23
click at [355, 218] on em "(circular)." at bounding box center [372, 220] width 35 height 10
click at [211, 171] on link "Overview" at bounding box center [206, 167] width 32 height 8
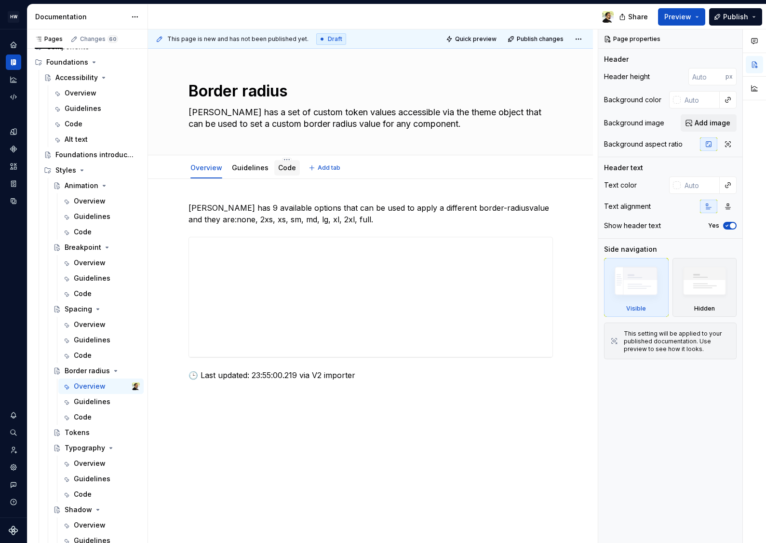
click at [278, 173] on div "Code" at bounding box center [287, 168] width 18 height 12
click at [279, 172] on div "Code" at bounding box center [287, 168] width 18 height 10
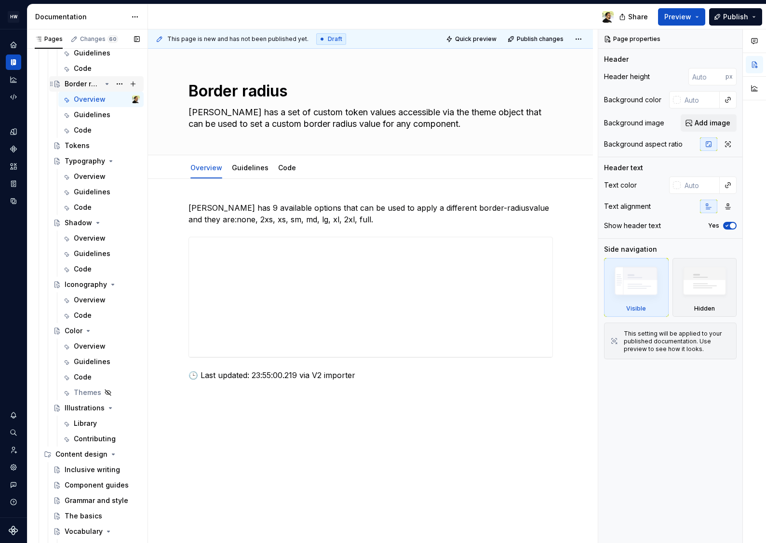
scroll to position [522, 0]
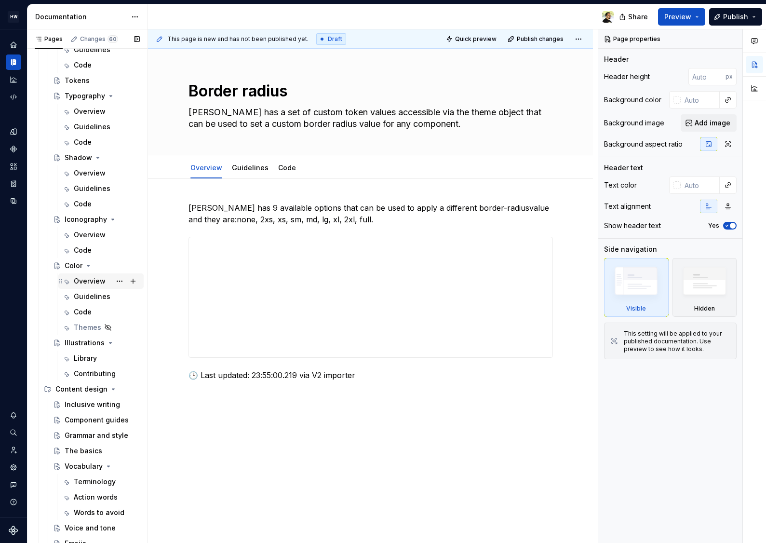
click at [82, 282] on div "Overview" at bounding box center [90, 281] width 32 height 10
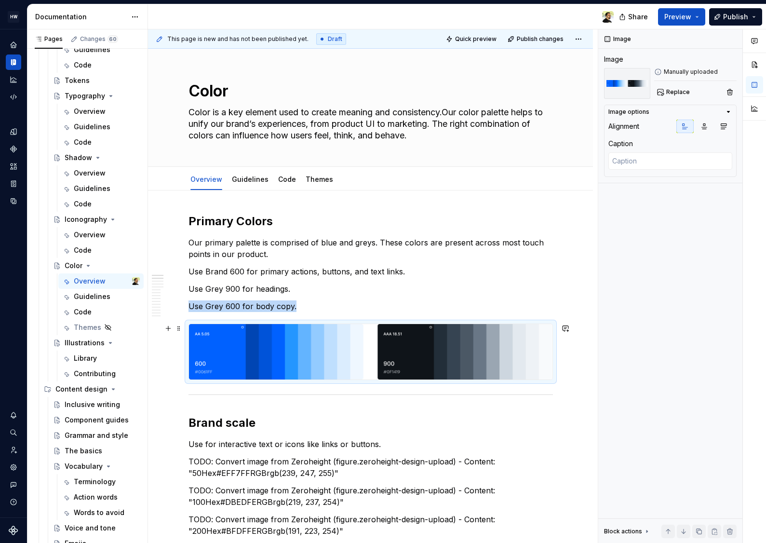
click at [242, 341] on img at bounding box center [371, 351] width 364 height 55
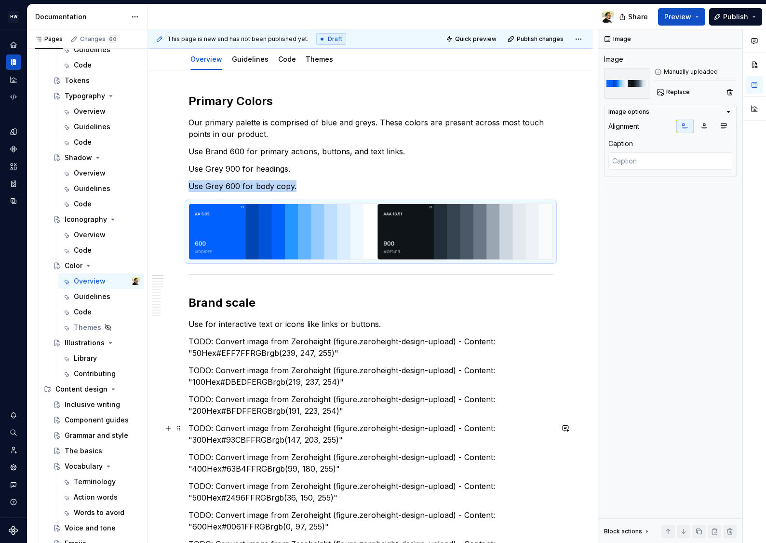
scroll to position [124, 0]
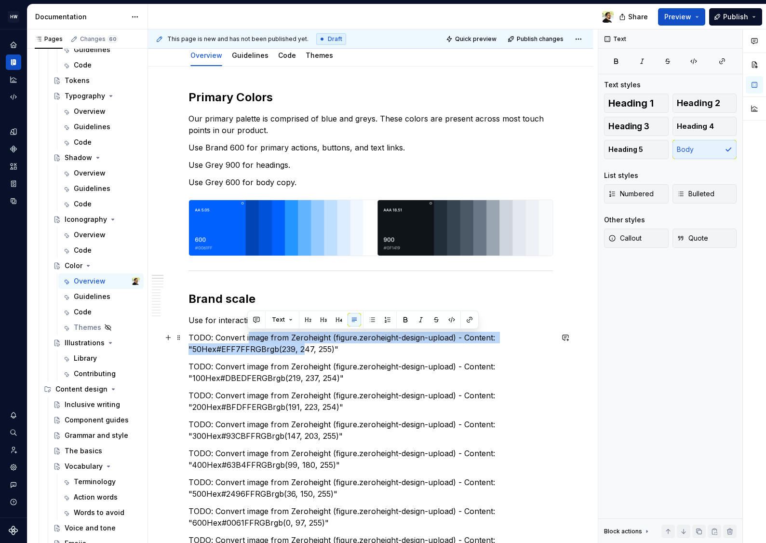
drag, startPoint x: 251, startPoint y: 339, endPoint x: 304, endPoint y: 350, distance: 54.2
click at [304, 350] on p "TODO: Convert image from Zeroheight (figure.zeroheight-design-upload) - Content…" at bounding box center [371, 343] width 365 height 23
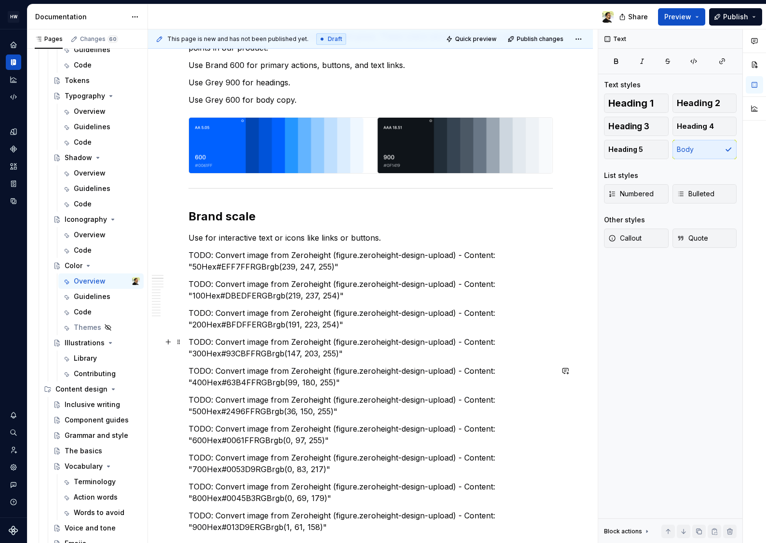
scroll to position [189, 0]
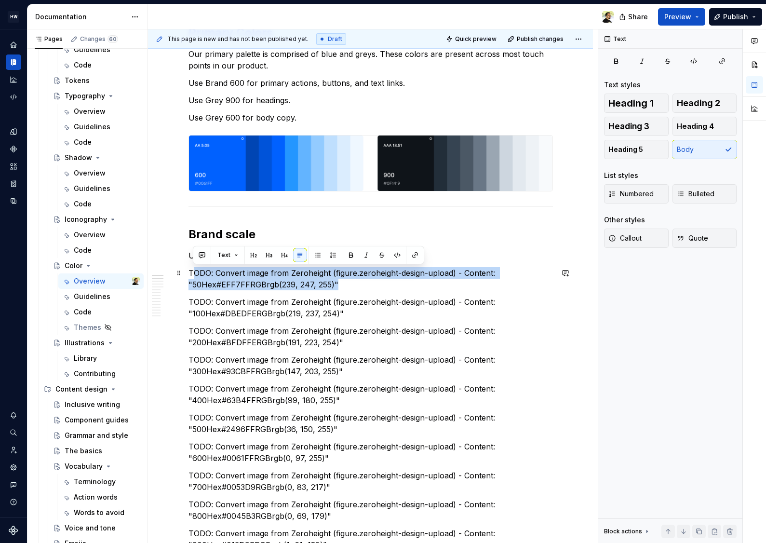
drag, startPoint x: 190, startPoint y: 275, endPoint x: 365, endPoint y: 287, distance: 175.0
click at [365, 286] on p "TODO: Convert image from Zeroheight (figure.zeroheight-design-upload) - Content…" at bounding box center [371, 278] width 365 height 23
click at [365, 287] on p "TODO: Convert image from Zeroheight (figure.zeroheight-design-upload) - Content…" at bounding box center [371, 278] width 365 height 23
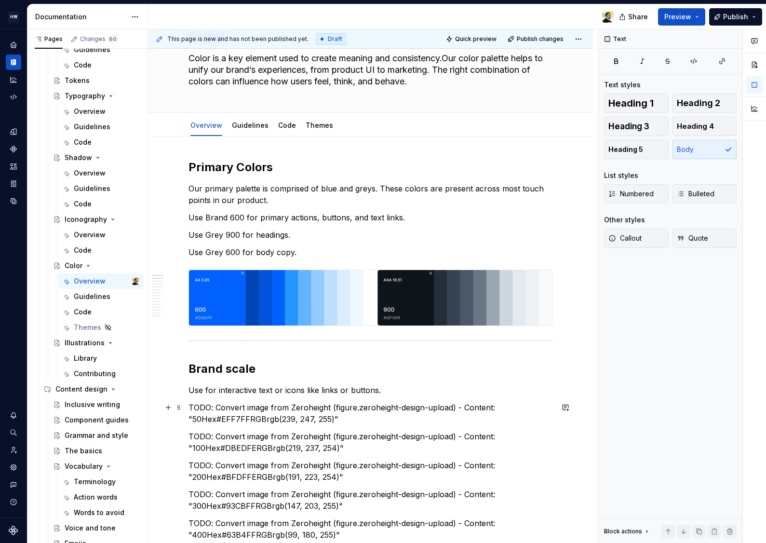
scroll to position [25, 0]
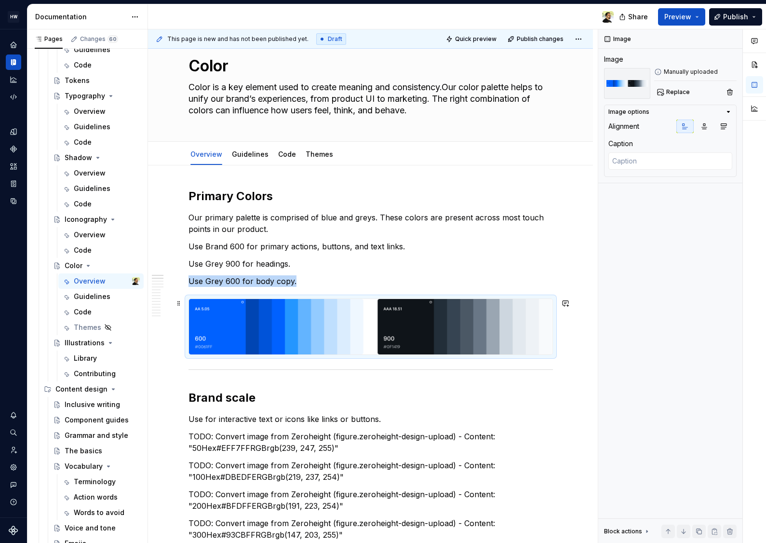
click at [330, 339] on img at bounding box center [371, 326] width 364 height 55
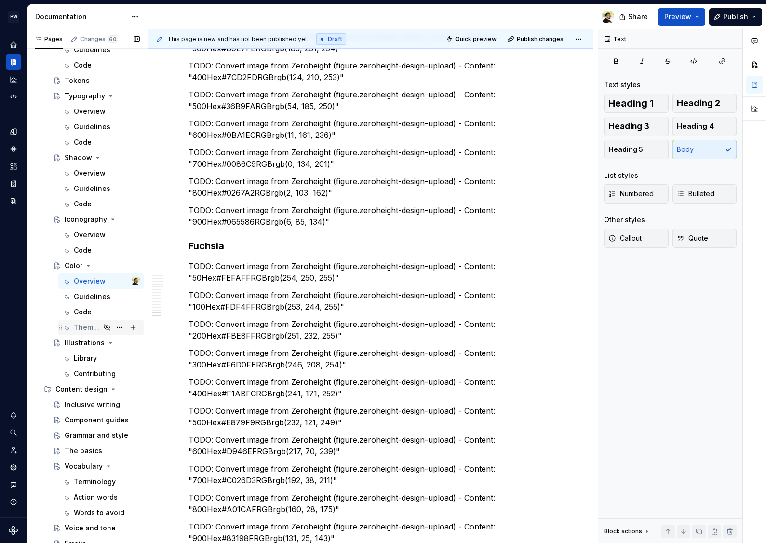
scroll to position [3599, 0]
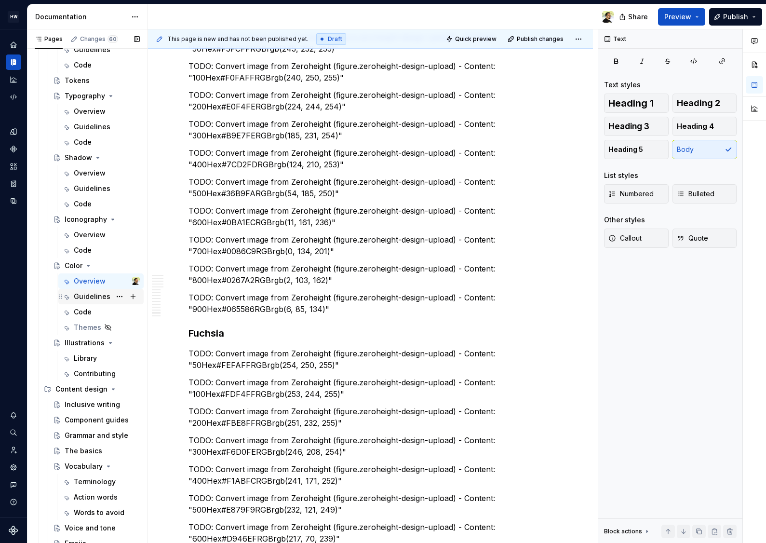
click at [101, 295] on div "Guidelines" at bounding box center [92, 297] width 37 height 10
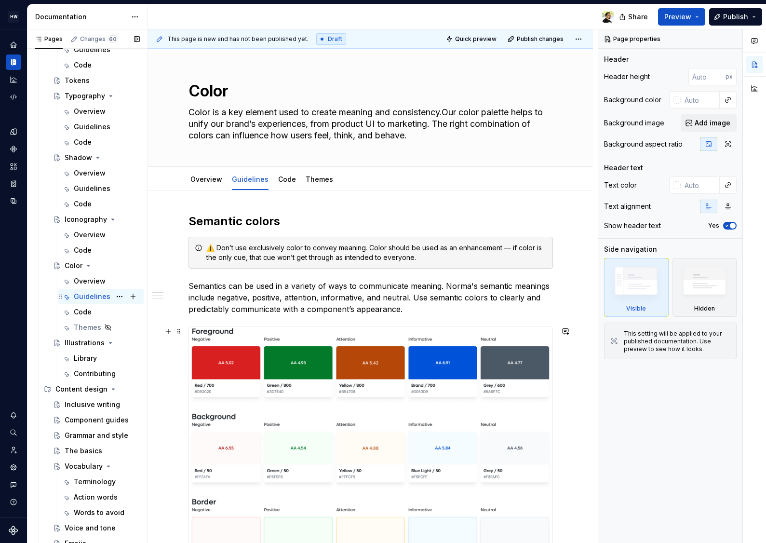
click at [293, 342] on img at bounding box center [371, 450] width 364 height 246
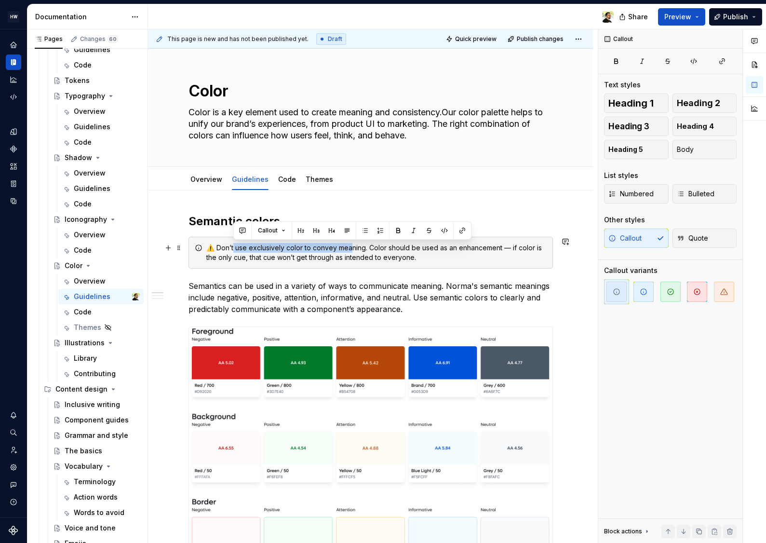
drag, startPoint x: 232, startPoint y: 248, endPoint x: 359, endPoint y: 251, distance: 126.9
click at [359, 251] on div "⚠️ Don’t use exclusively color to convey meaning. Color should be used as an en…" at bounding box center [376, 252] width 340 height 19
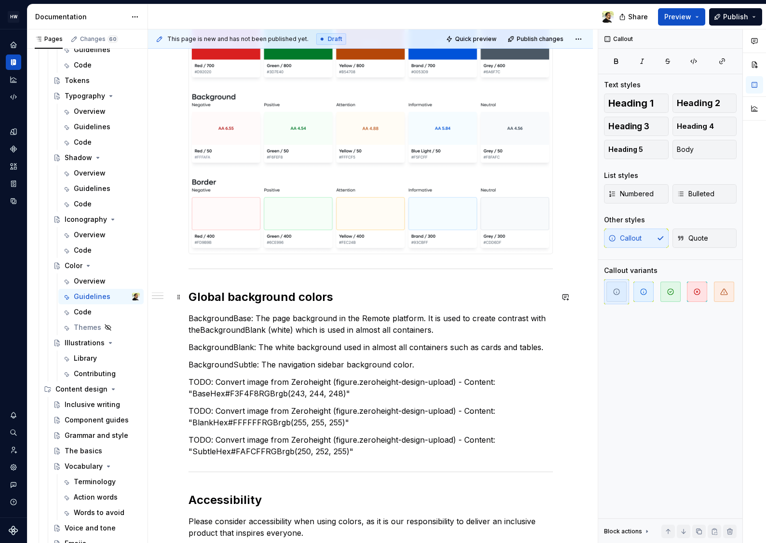
scroll to position [393, 0]
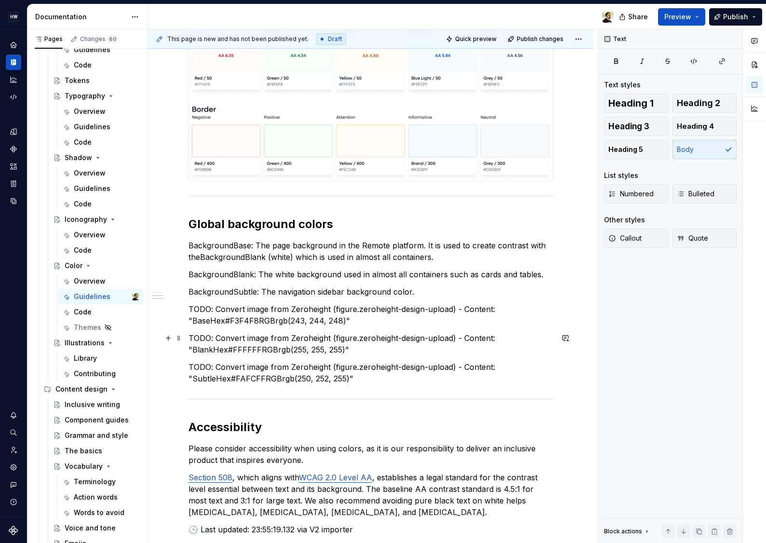
click at [219, 351] on p "TODO: Convert image from Zeroheight (figure.zeroheight-design-upload) - Content…" at bounding box center [371, 343] width 365 height 23
click at [210, 378] on p "TODO: Convert image from Zeroheight (figure.zeroheight-design-upload) - Content…" at bounding box center [371, 372] width 365 height 23
copy p "Subtle"
click at [215, 295] on p "BackgroundSubtle: The navigation sidebar background color." at bounding box center [371, 292] width 365 height 12
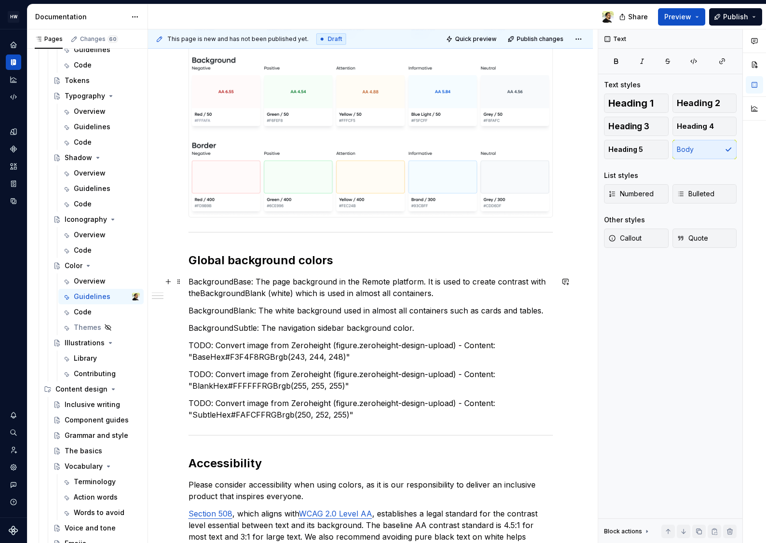
scroll to position [367, 0]
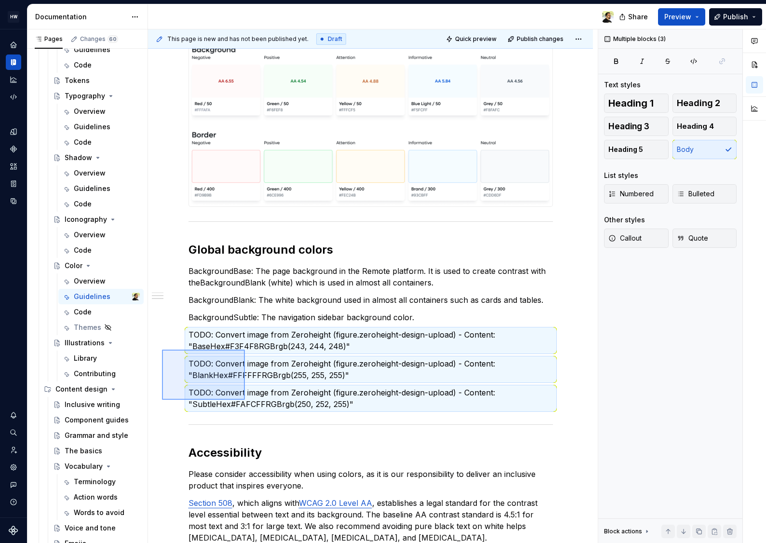
drag, startPoint x: 162, startPoint y: 350, endPoint x: 245, endPoint y: 400, distance: 96.9
click at [245, 400] on div "This page is new and has not been published yet. Draft Quick preview Publish ch…" at bounding box center [373, 286] width 450 height 514
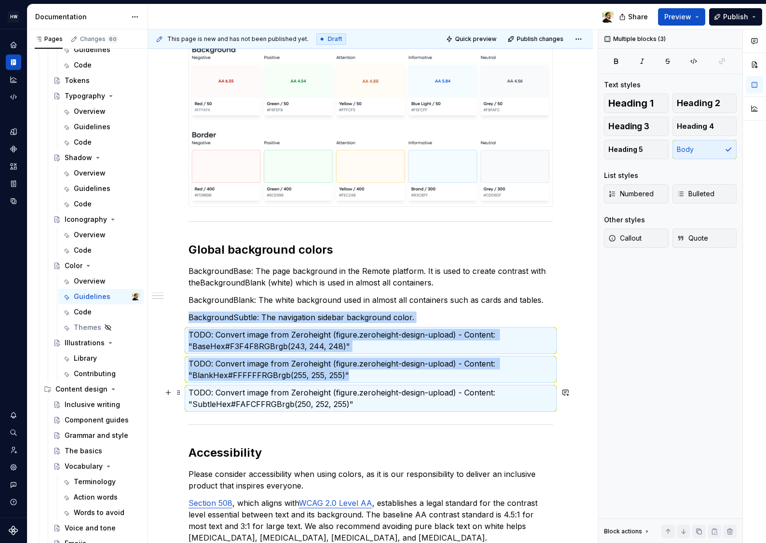
click at [238, 394] on p "TODO: Convert image from Zeroheight (figure.zeroheight-design-upload) - Content…" at bounding box center [371, 398] width 365 height 23
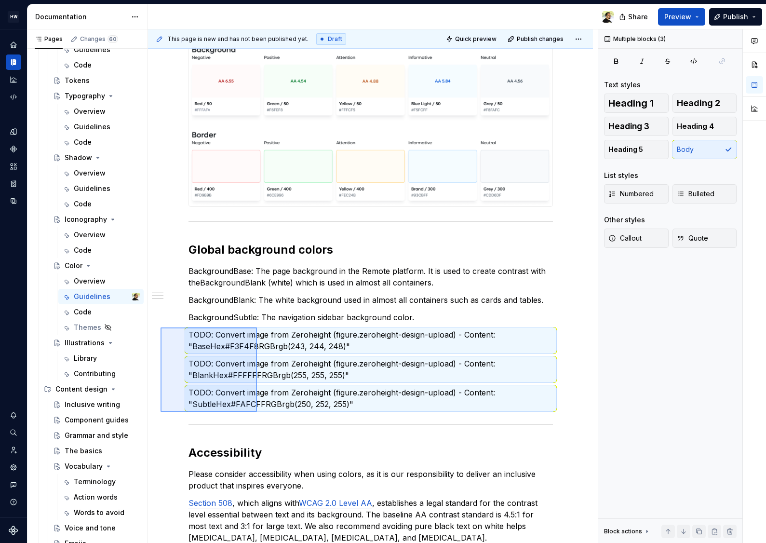
drag, startPoint x: 161, startPoint y: 412, endPoint x: 257, endPoint y: 327, distance: 128.2
click at [257, 327] on div "This page is new and has not been published yet. Draft Quick preview Publish ch…" at bounding box center [373, 286] width 450 height 514
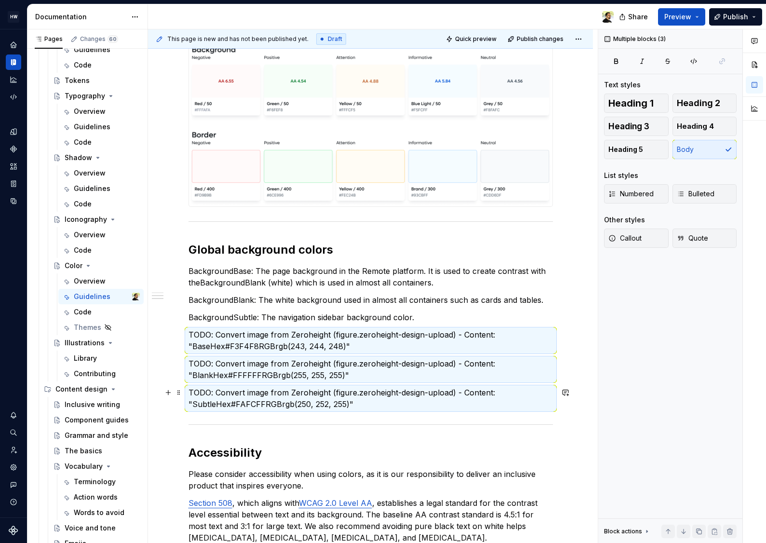
click at [216, 404] on p "TODO: Convert image from Zeroheight (figure.zeroheight-design-upload) - Content…" at bounding box center [371, 398] width 365 height 23
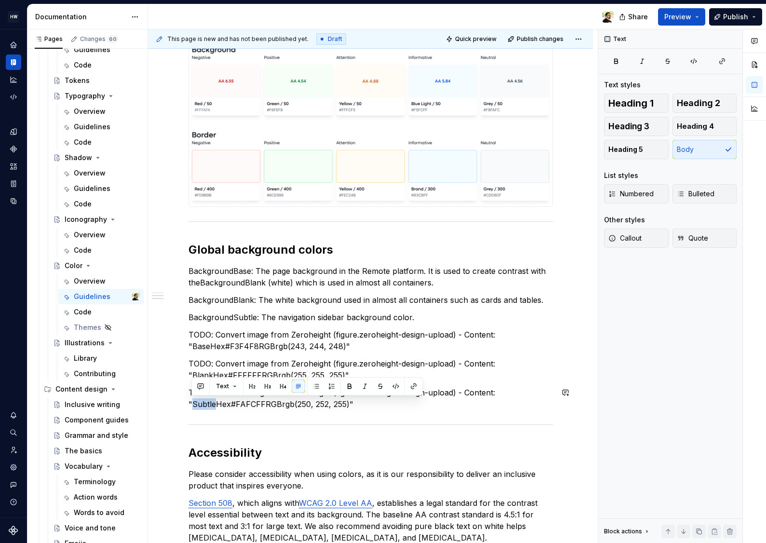
copy p "Subtle"
click at [241, 402] on p "TODO: Convert image from Zeroheight (figure.zeroheight-design-upload) - Content…" at bounding box center [371, 398] width 365 height 23
copy p "#FAFCFF"
click at [213, 335] on p "TODO: Convert image from Zeroheight (figure.zeroheight-design-upload) - Content…" at bounding box center [371, 340] width 365 height 23
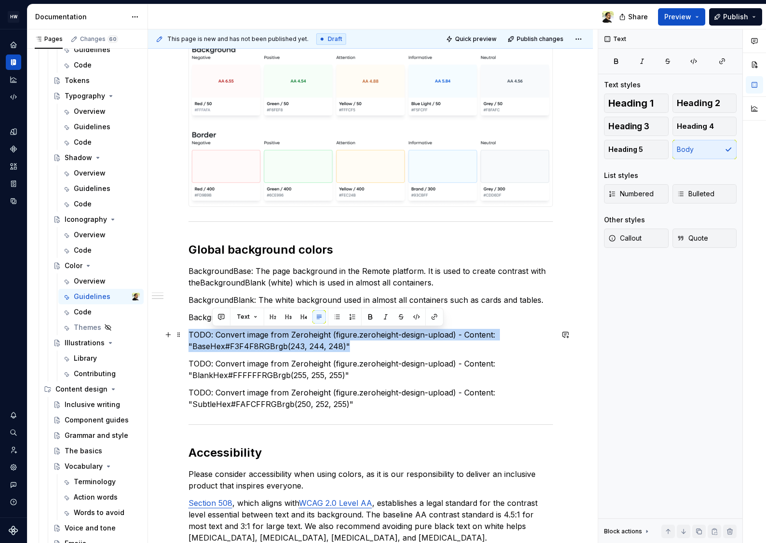
click at [213, 335] on p "TODO: Convert image from Zeroheight (figure.zeroheight-design-upload) - Content…" at bounding box center [371, 340] width 365 height 23
click at [303, 340] on p "TODO: Convert image from Zeroheight (figure.zeroheight-design-upload) - Content…" at bounding box center [371, 340] width 365 height 23
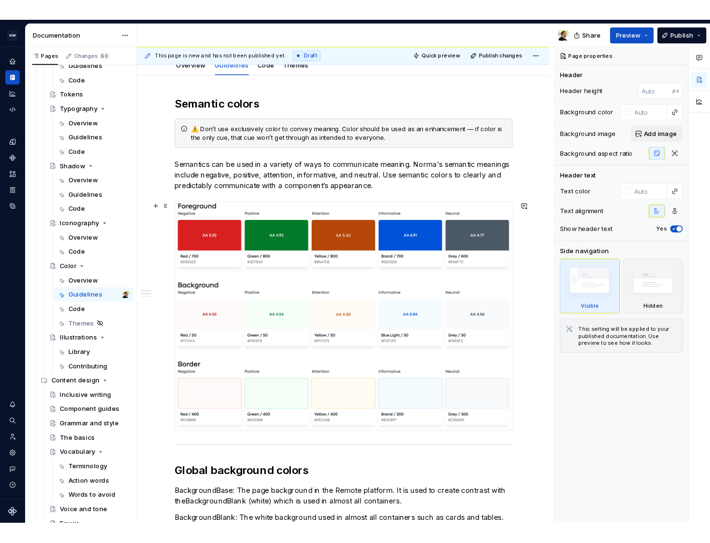
scroll to position [427, 0]
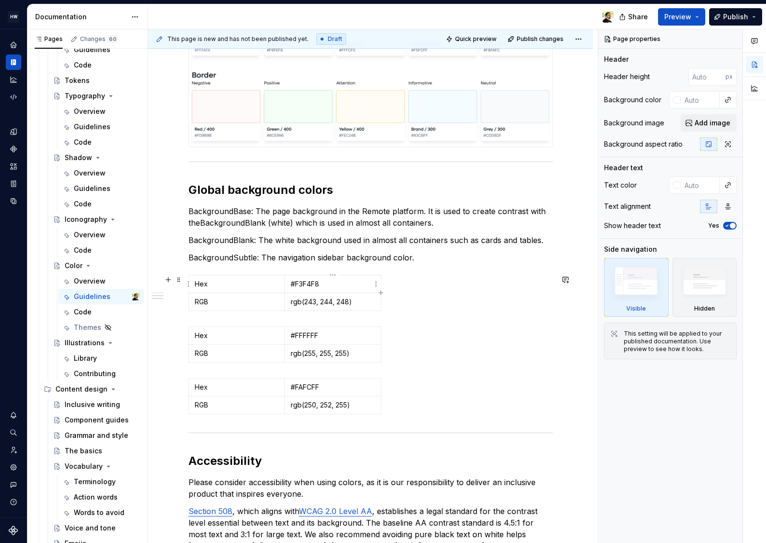
click at [291, 286] on p "#F3F4F8" at bounding box center [333, 284] width 84 height 10
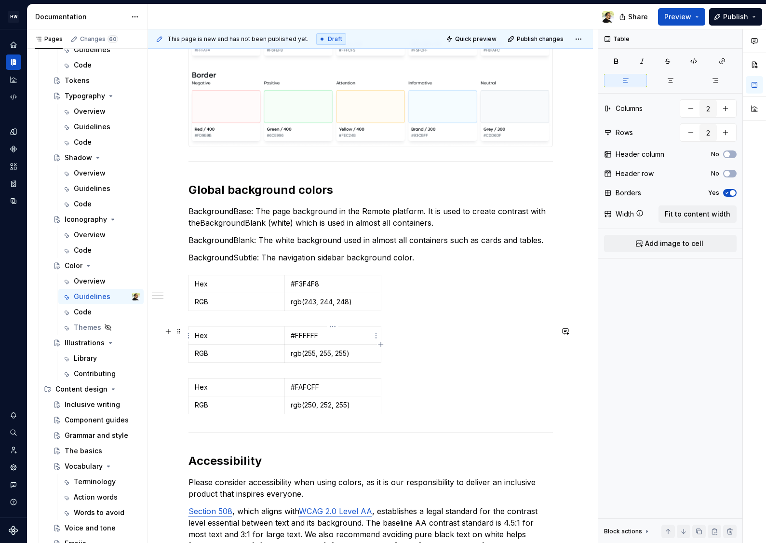
click at [297, 336] on p "#FFFFFF" at bounding box center [333, 336] width 84 height 10
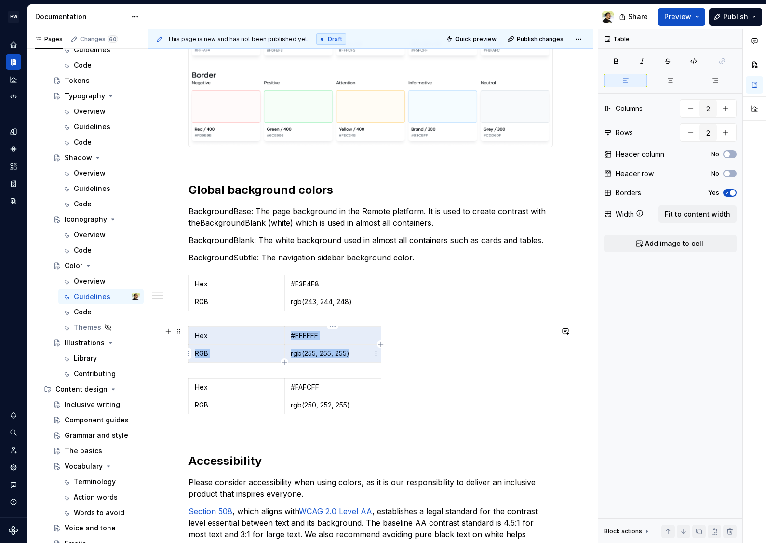
drag, startPoint x: 218, startPoint y: 335, endPoint x: 360, endPoint y: 359, distance: 144.3
click at [360, 359] on tbody "Hex #FFFFFF RGB rgb(255, 255, 255)" at bounding box center [285, 344] width 192 height 36
click at [239, 283] on p "Hex" at bounding box center [237, 284] width 84 height 10
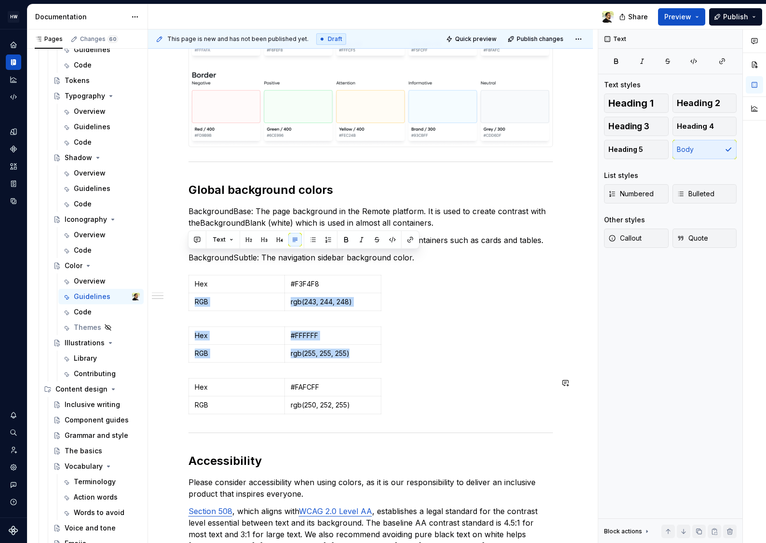
drag, startPoint x: 241, startPoint y: 304, endPoint x: 275, endPoint y: 426, distance: 126.7
click at [275, 426] on div "Semantic colors ⚠️ Don’t use exclusively color to convey meaning. Color should …" at bounding box center [371, 178] width 365 height 782
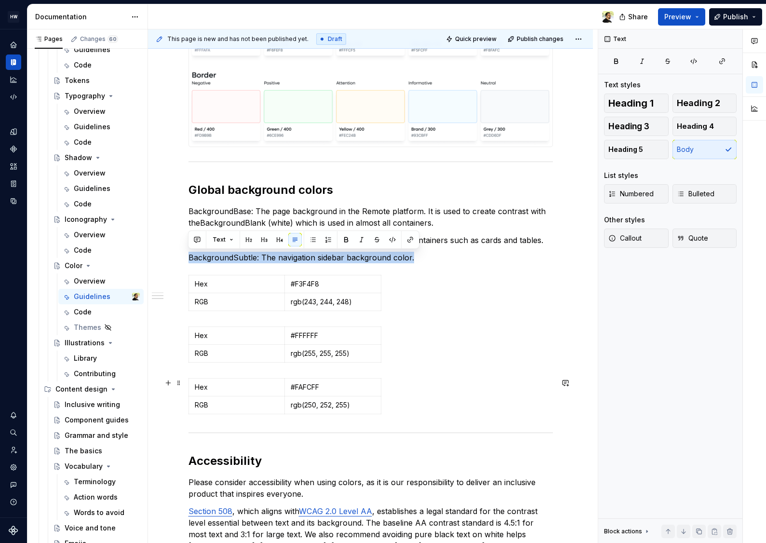
click at [423, 380] on div "Hex #FAFCFF RGB rgb(250, 252, 255)" at bounding box center [371, 398] width 365 height 40
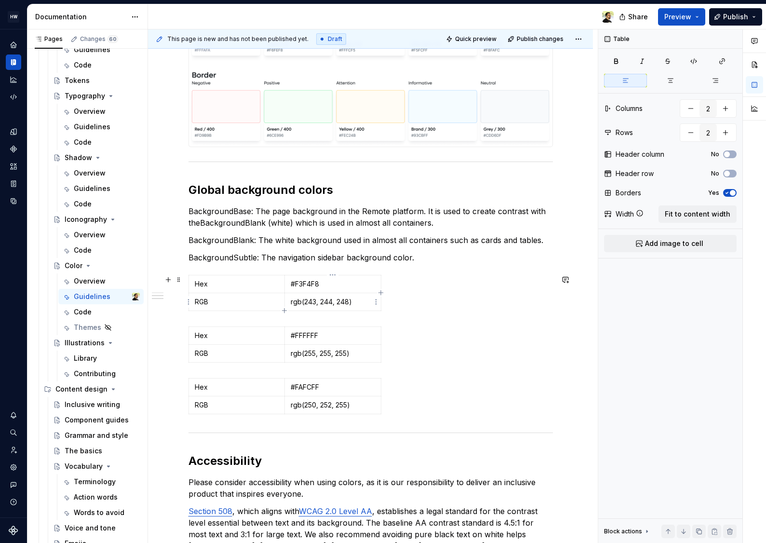
click at [319, 299] on p "rgb(243, 244, 248)" at bounding box center [333, 302] width 84 height 10
click at [721, 155] on button "No" at bounding box center [730, 154] width 14 height 8
click at [721, 155] on span "button" at bounding box center [733, 154] width 6 height 6
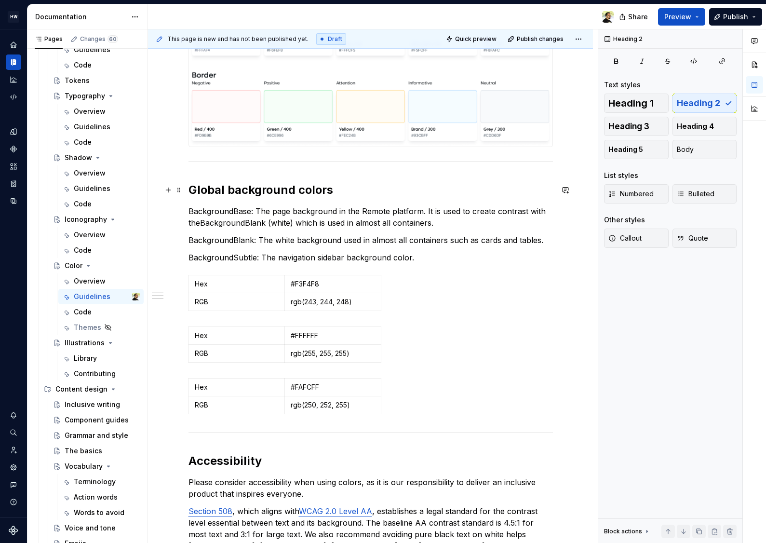
click at [313, 194] on h2 "Global background colors" at bounding box center [371, 189] width 365 height 15
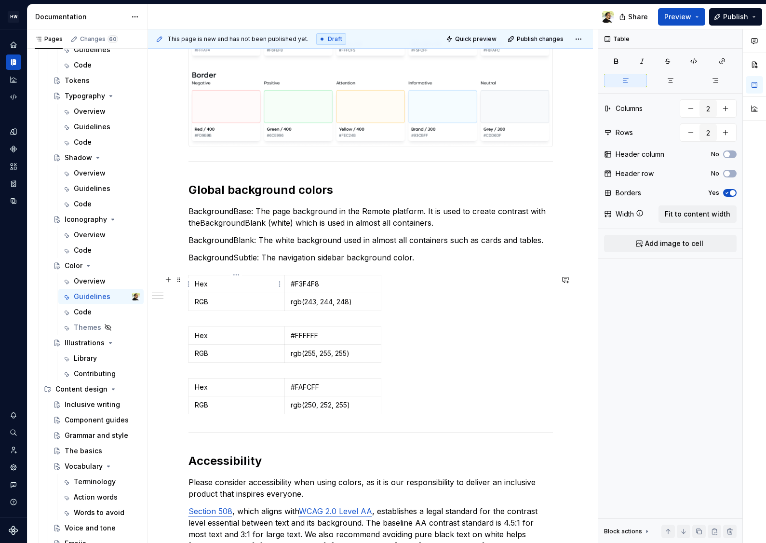
click at [243, 287] on p "Hex" at bounding box center [237, 284] width 84 height 10
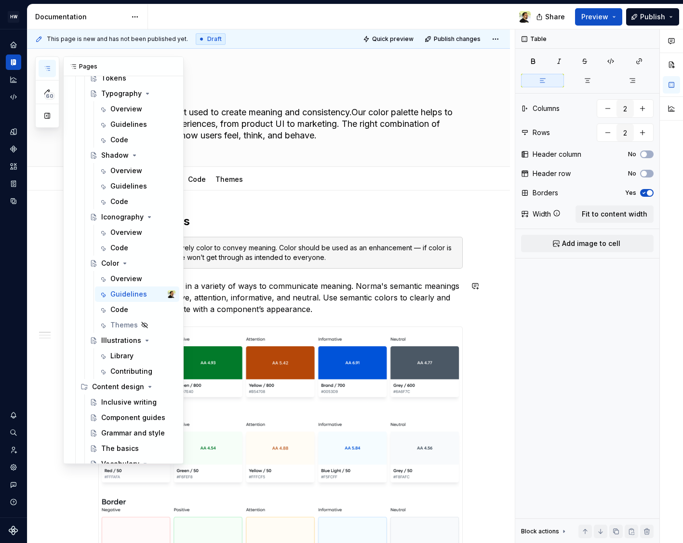
scroll to position [551, 0]
click at [120, 277] on div "Overview" at bounding box center [126, 279] width 32 height 10
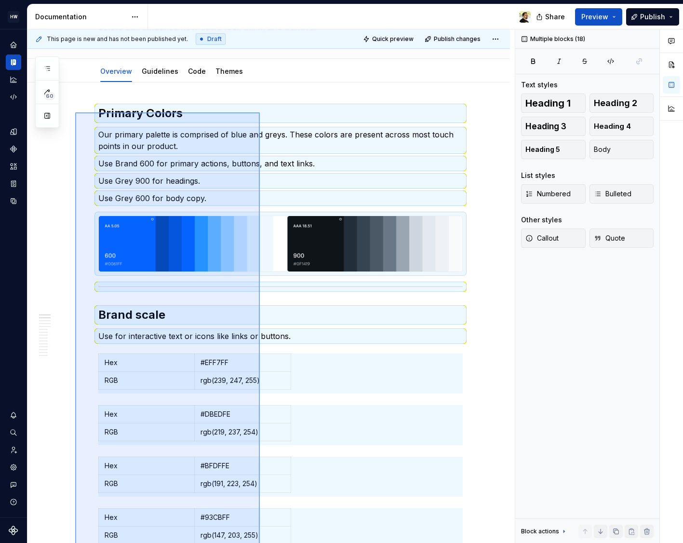
scroll to position [95, 0]
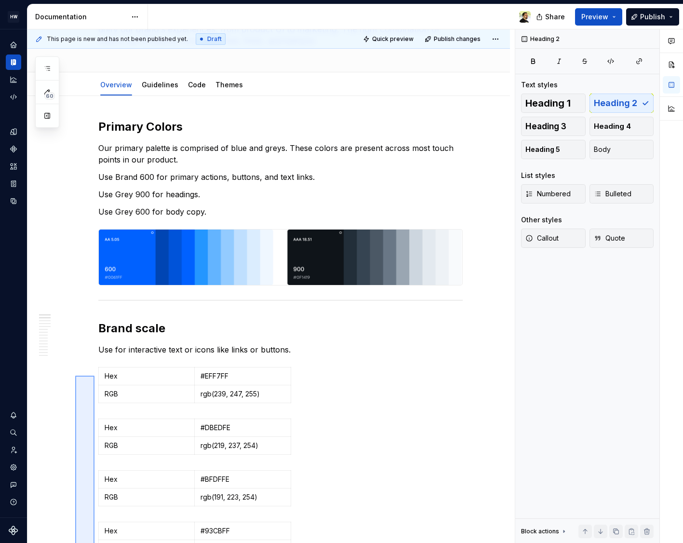
drag, startPoint x: 75, startPoint y: 392, endPoint x: 95, endPoint y: 376, distance: 25.0
click at [95, 376] on div "This page is new and has not been published yet. Draft Quick preview Publish ch…" at bounding box center [271, 286] width 488 height 514
click at [155, 327] on h2 "Brand scale" at bounding box center [280, 328] width 365 height 15
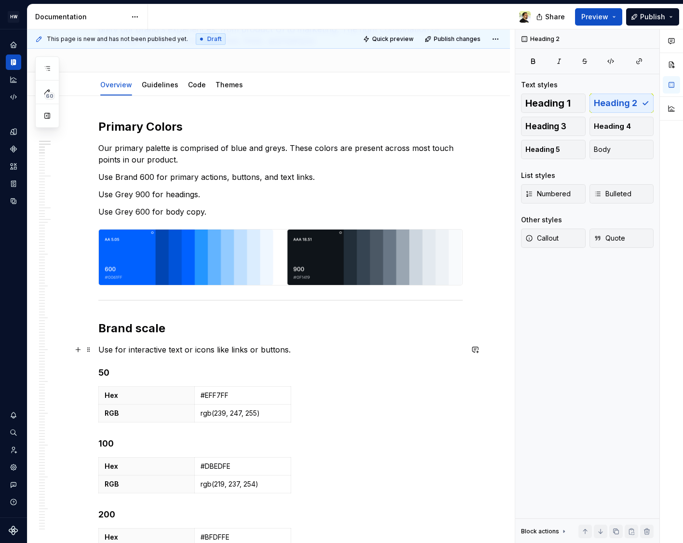
click at [177, 348] on p "Use for interactive text or icons like links or buttons." at bounding box center [280, 350] width 365 height 12
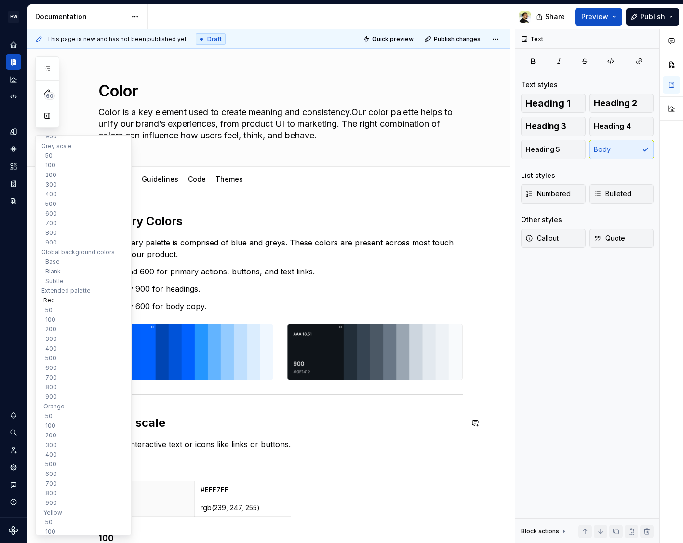
scroll to position [0, 0]
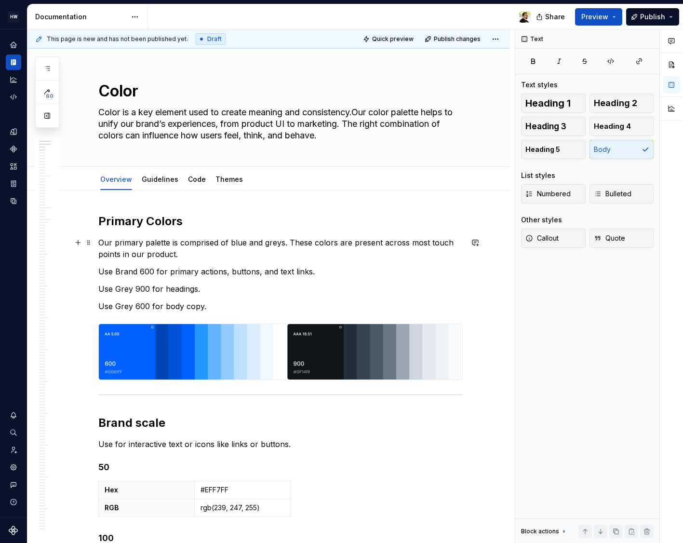
click at [206, 249] on p "Our primary palette is comprised of blue and greys. These colors are present ac…" at bounding box center [280, 248] width 365 height 23
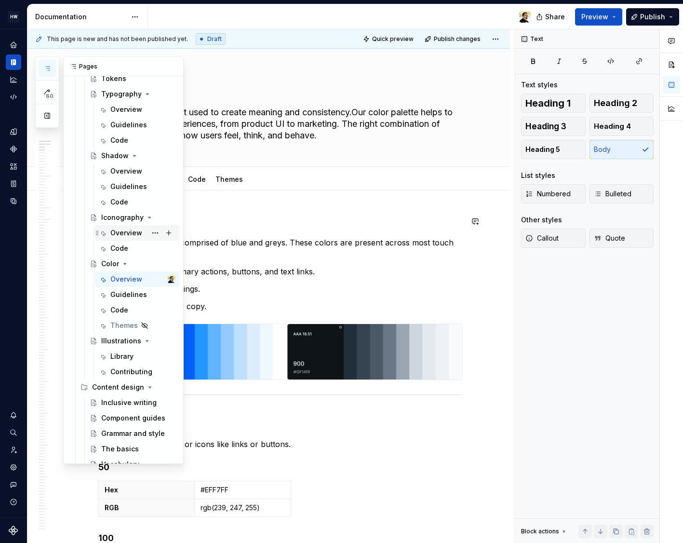
click at [130, 236] on div "Overview" at bounding box center [126, 233] width 32 height 10
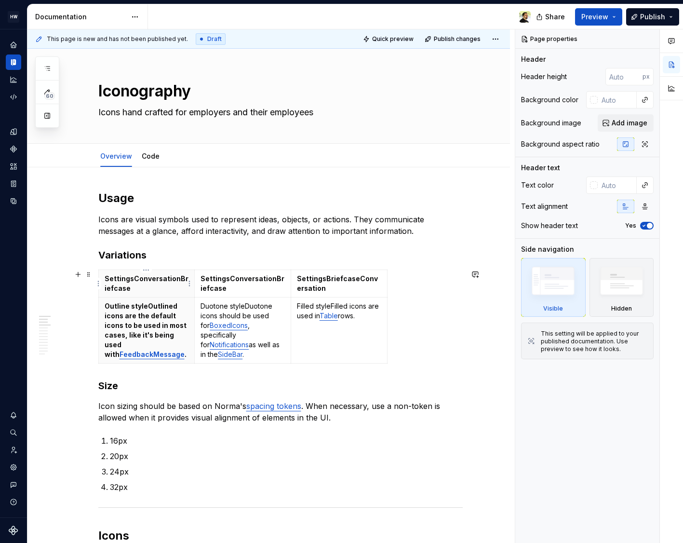
click at [165, 285] on p "SettingsConversationBriefcase" at bounding box center [147, 283] width 84 height 19
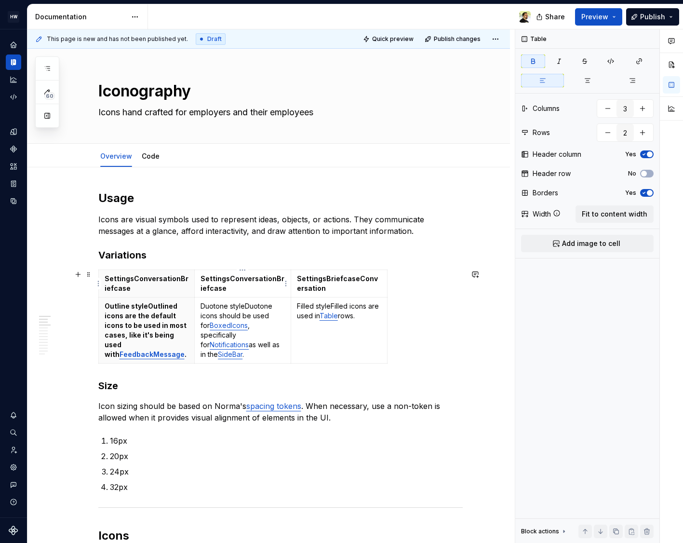
click at [242, 285] on p "SettingsConversationBriefcase" at bounding box center [243, 283] width 84 height 19
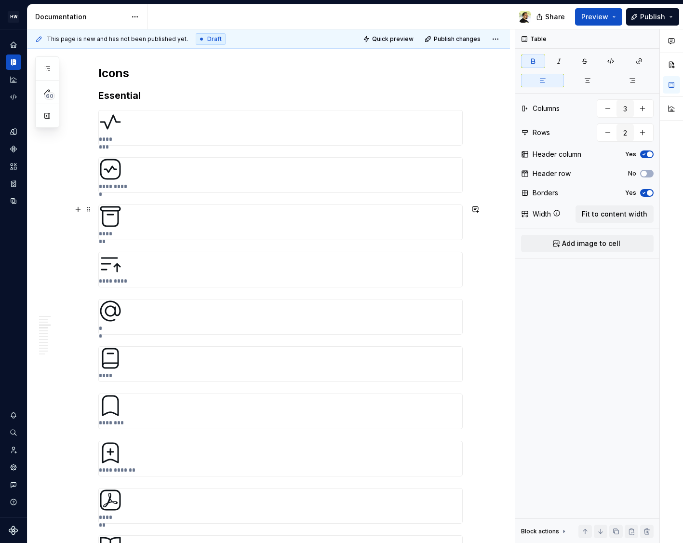
click at [149, 236] on div "*******" at bounding box center [281, 222] width 364 height 35
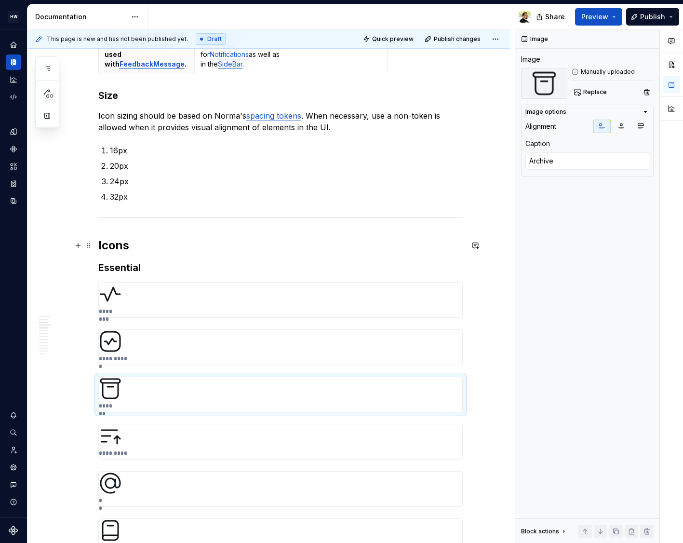
scroll to position [288, 0]
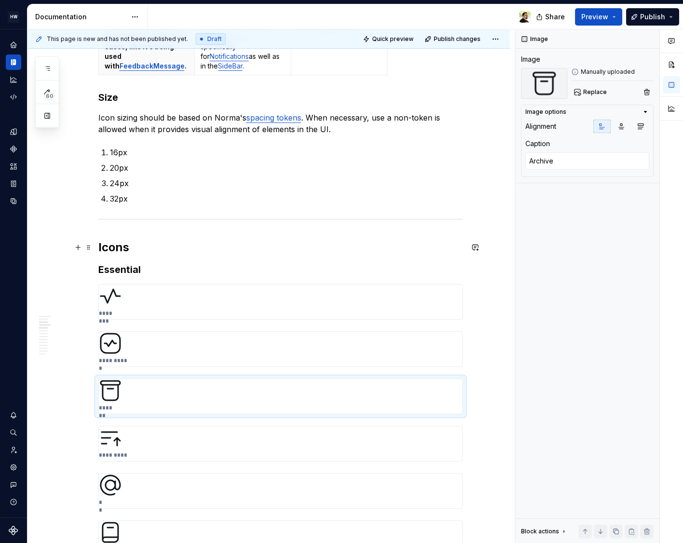
type textarea "*"
type textarea "Activity"
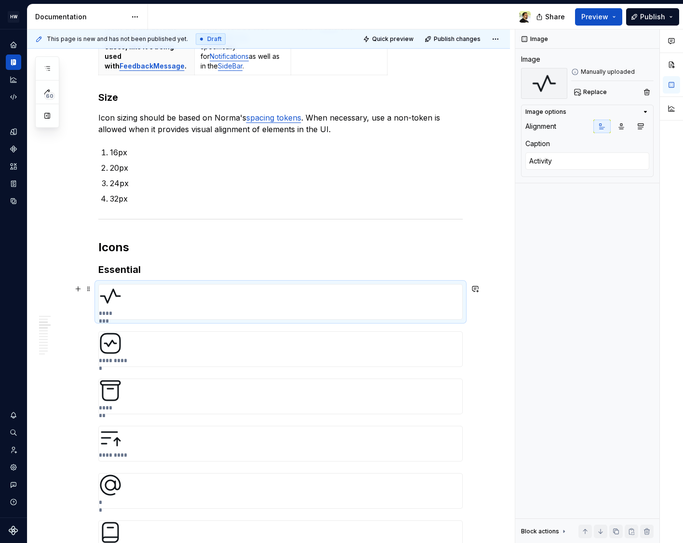
click at [147, 298] on div "********" at bounding box center [281, 302] width 364 height 35
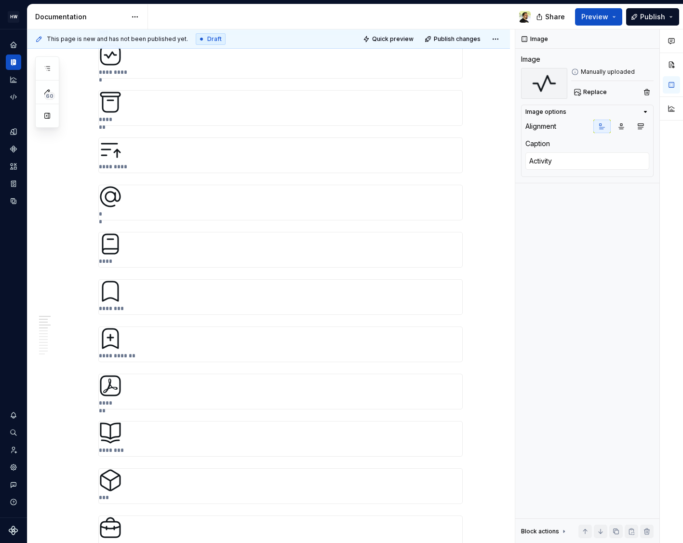
scroll to position [794, 0]
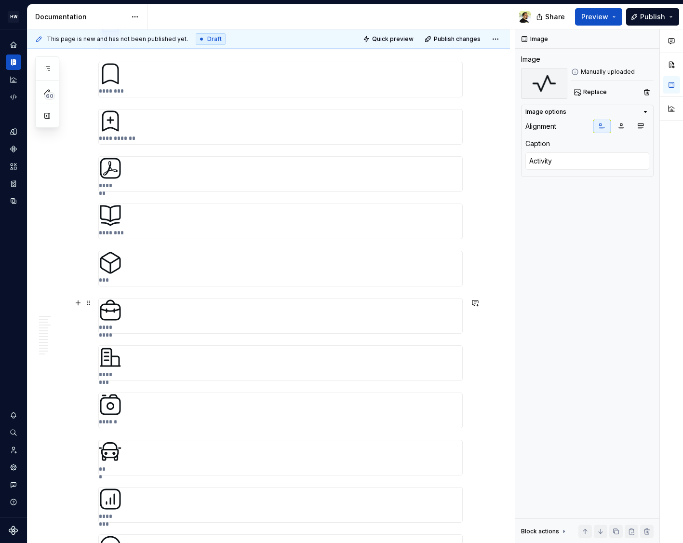
type textarea "*"
type textarea "Briefcase"
click at [103, 316] on img at bounding box center [110, 310] width 23 height 23
type textarea "*"
type textarea "Building"
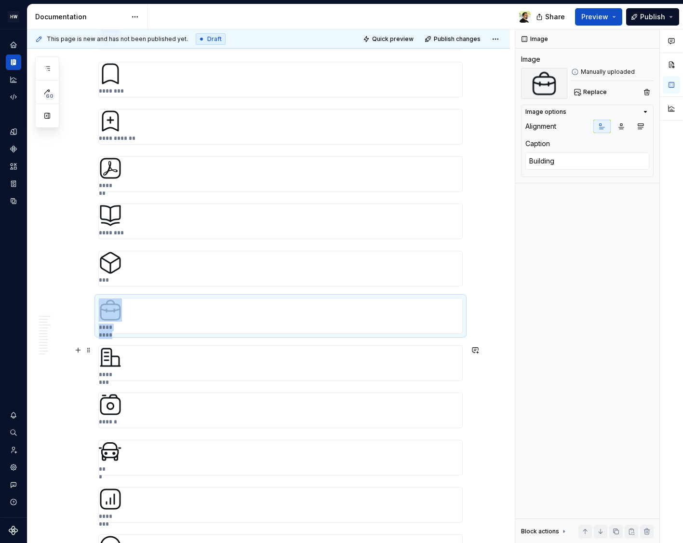
type textarea "*"
type textarea "Camera"
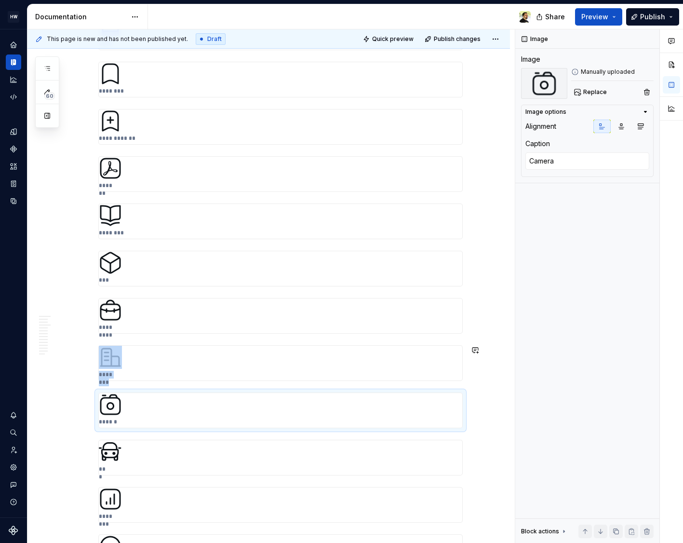
type textarea "*"
type textarea "Car"
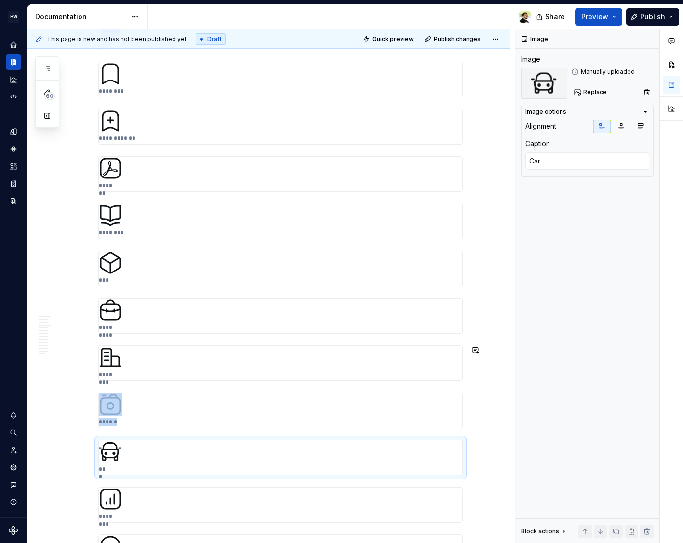
type textarea "*"
type textarea "ChartBar"
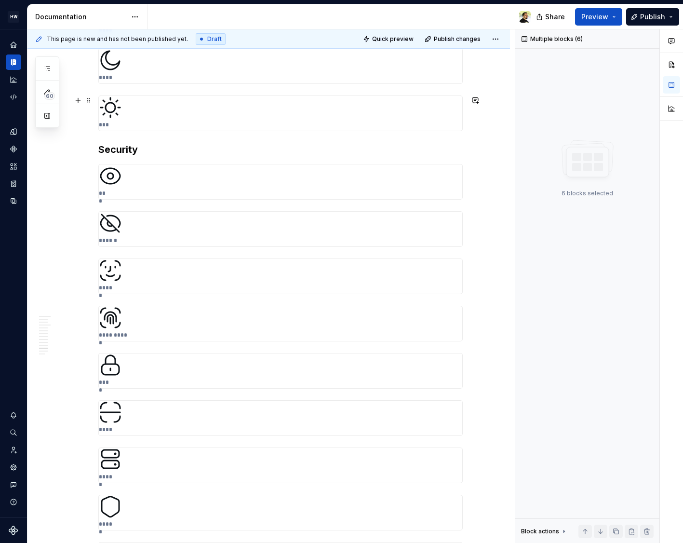
scroll to position [12886, 0]
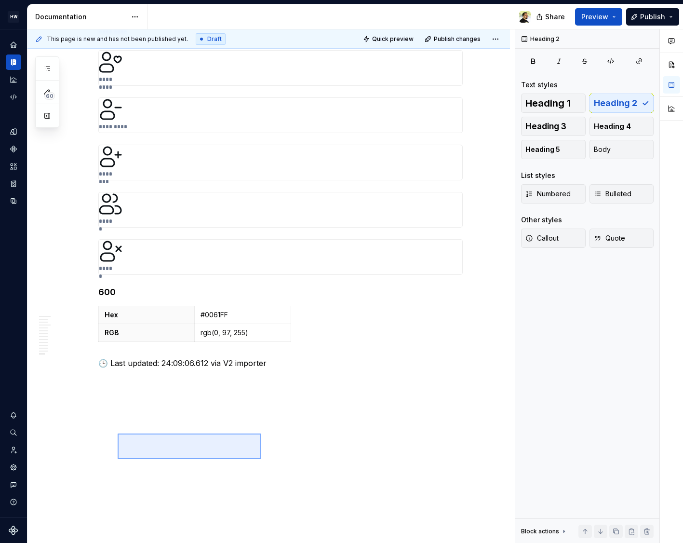
drag, startPoint x: 294, startPoint y: 202, endPoint x: 261, endPoint y: 434, distance: 234.3
click at [261, 434] on div "This page is new and has not been published yet. Draft Quick preview Publish ch…" at bounding box center [271, 286] width 488 height 514
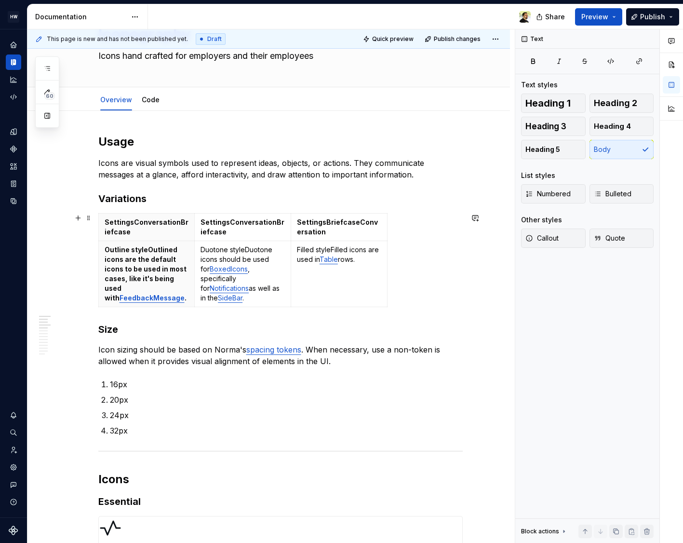
scroll to position [49, 0]
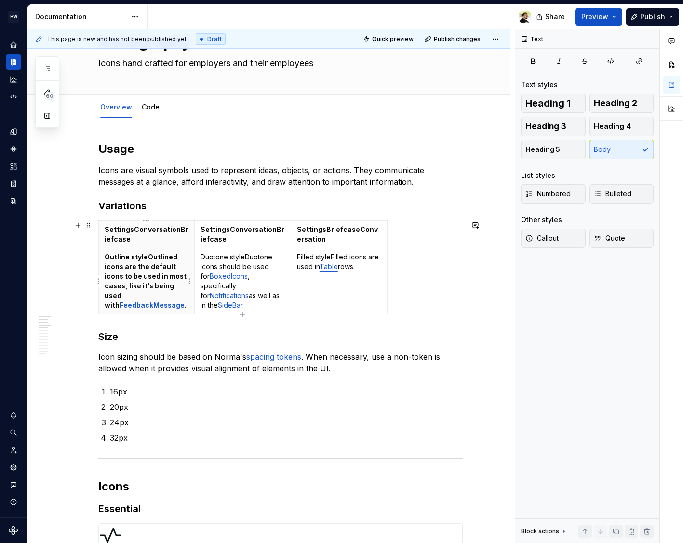
click at [154, 267] on p "Outline styleOutlined icons are the default icons to be used in most cases, lik…" at bounding box center [147, 281] width 84 height 58
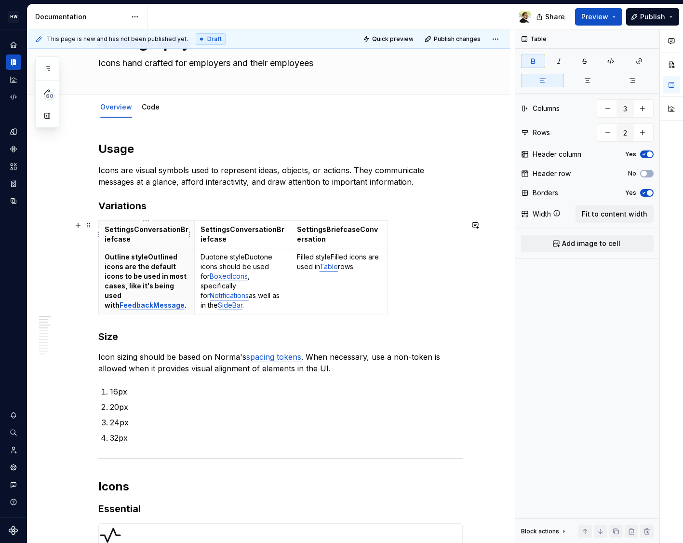
click at [141, 236] on p "SettingsConversationBriefcase" at bounding box center [147, 234] width 84 height 19
click at [602, 218] on span "Fit to content width" at bounding box center [615, 214] width 66 height 10
type textarea "*"
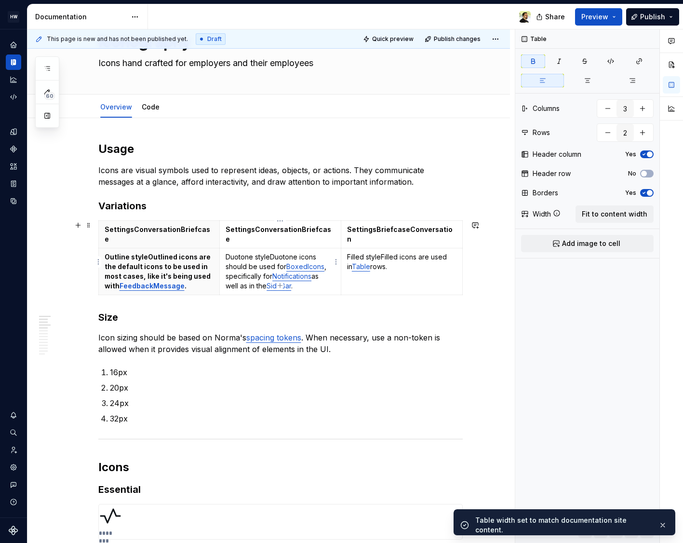
click at [299, 262] on link "BoxedIcons" at bounding box center [305, 266] width 38 height 8
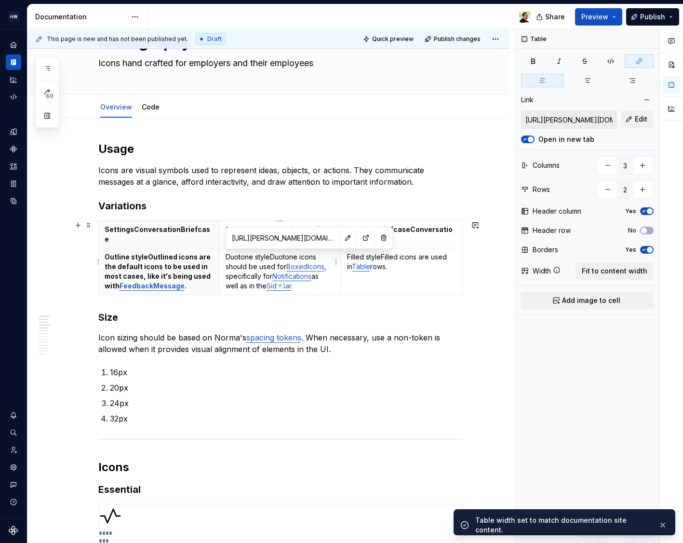
type input "https://www.figma.com/design/a1VDZJlgx8djzj1lqTfdrK/%E2%9D%96-Norma-Components?…"
click at [292, 272] on link "Notifications" at bounding box center [291, 276] width 39 height 8
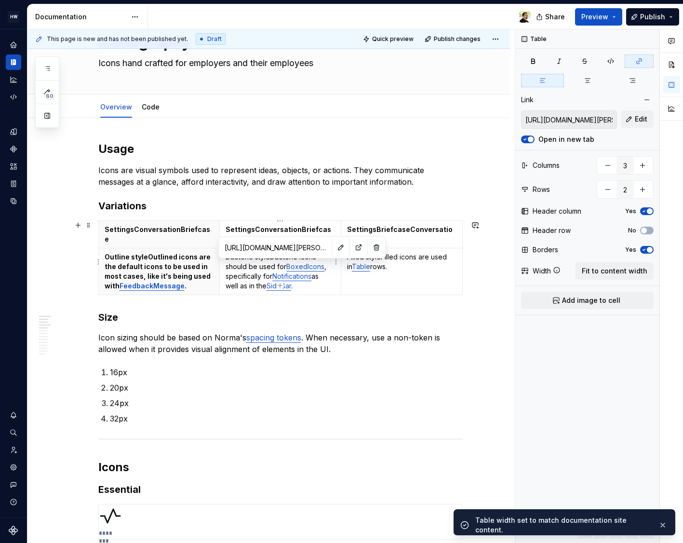
type input "https://remote.zeroheight.com/styleguide/s/112850/p/0461a5-sidebar"
click at [285, 282] on link "SideBar" at bounding box center [279, 286] width 25 height 8
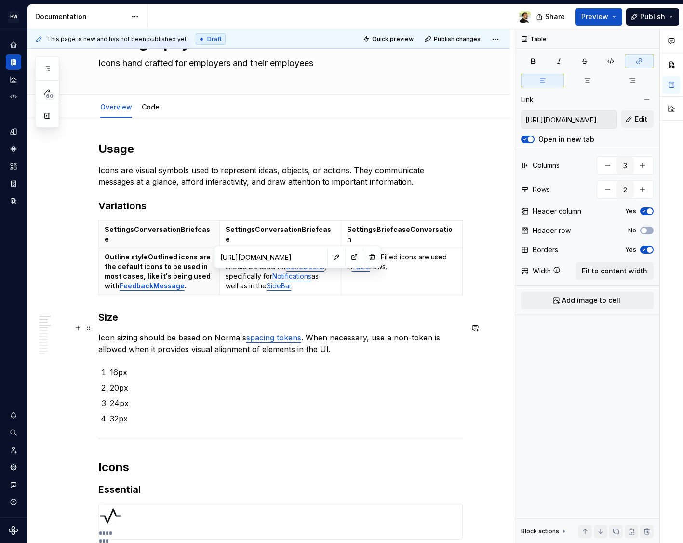
click at [189, 334] on p "Icon sizing should be based on Norma's spacing tokens . When necessary, use a n…" at bounding box center [280, 343] width 365 height 23
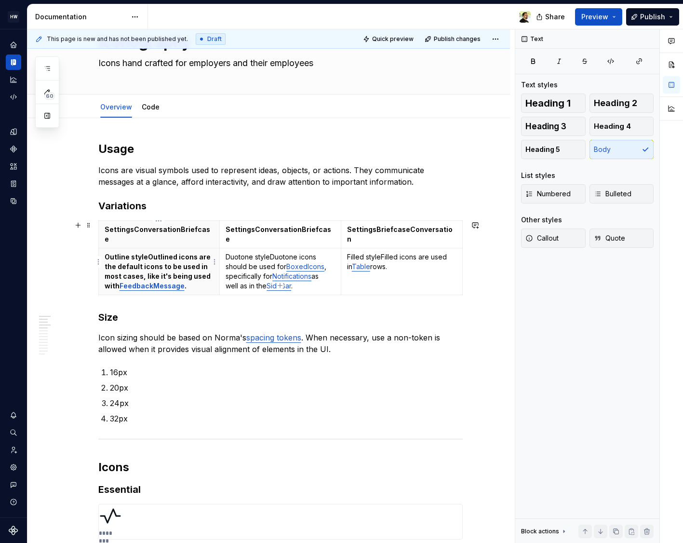
click at [188, 252] on p "Outline styleOutlined icons are the default icons to be used in most cases, lik…" at bounding box center [159, 271] width 109 height 39
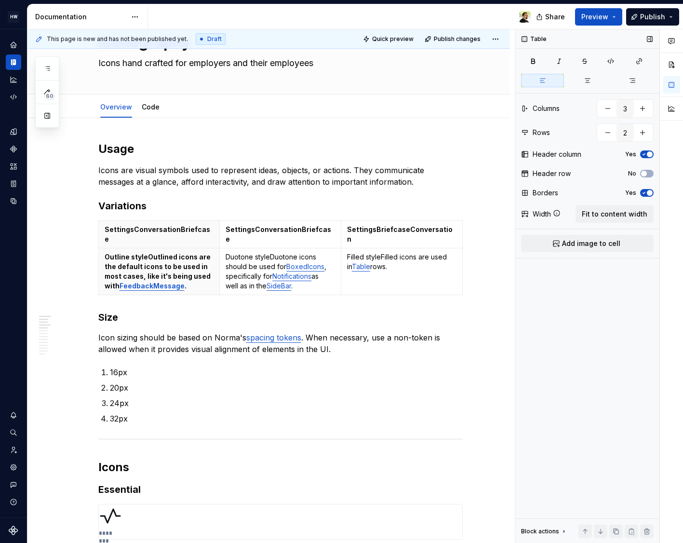
click at [646, 156] on icon "button" at bounding box center [644, 154] width 8 height 6
click at [646, 156] on span "button" at bounding box center [644, 154] width 6 height 6
click at [647, 154] on span "button" at bounding box center [650, 154] width 6 height 6
click at [647, 173] on icon "button" at bounding box center [644, 174] width 8 height 6
click at [647, 173] on span "button" at bounding box center [650, 174] width 6 height 6
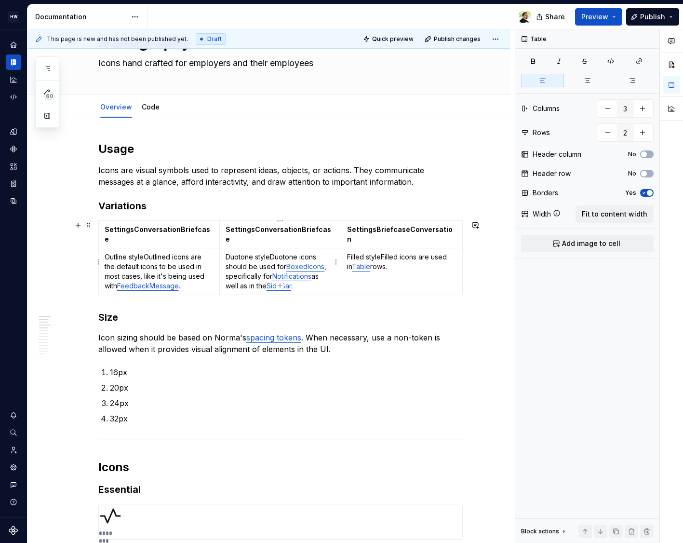
click at [252, 252] on p "Duotone styleDuotone icons should be used for BoxedIcons , specifically for Not…" at bounding box center [280, 271] width 109 height 39
click at [137, 232] on strong "SettingsConversationBriefcase" at bounding box center [158, 234] width 106 height 18
copy strong "SettingsConversationBriefcase"
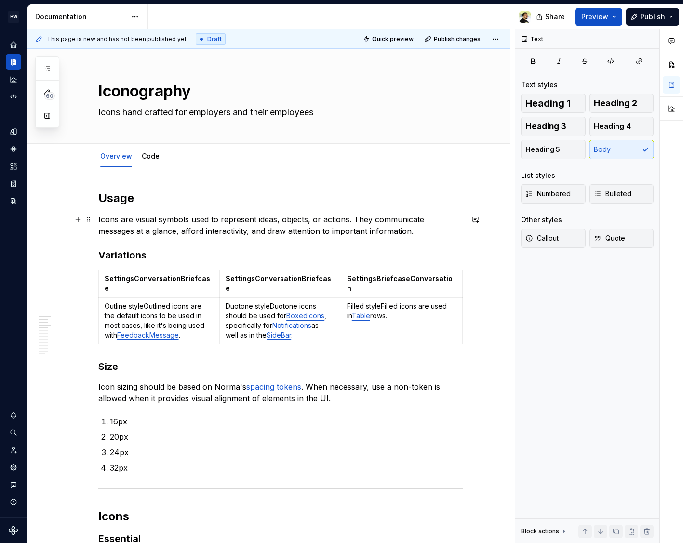
click at [268, 219] on p "Icons are visual symbols used to represent ideas, objects, or actions. They com…" at bounding box center [280, 225] width 365 height 23
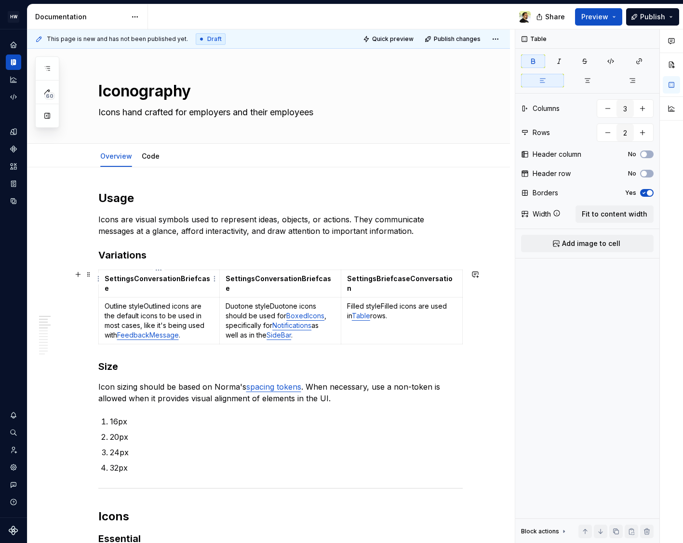
click at [141, 279] on strong "SettingsConversationBriefcase" at bounding box center [158, 283] width 106 height 18
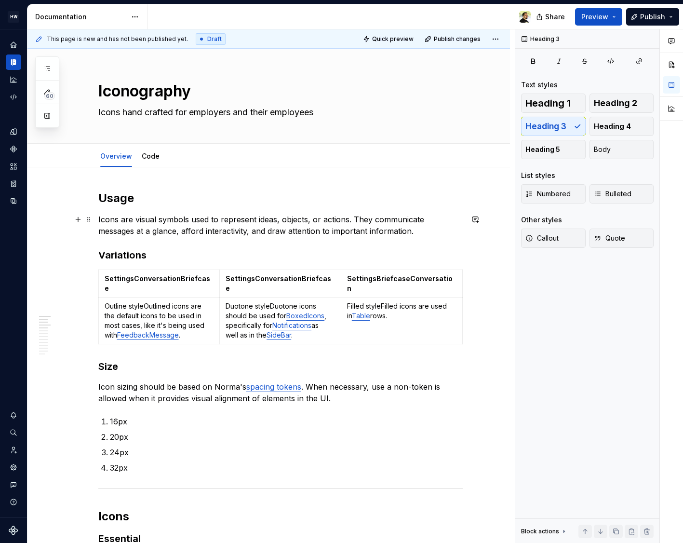
click at [200, 228] on p "Icons are visual symbols used to represent ideas, objects, or actions. They com…" at bounding box center [280, 225] width 365 height 23
type textarea "*"
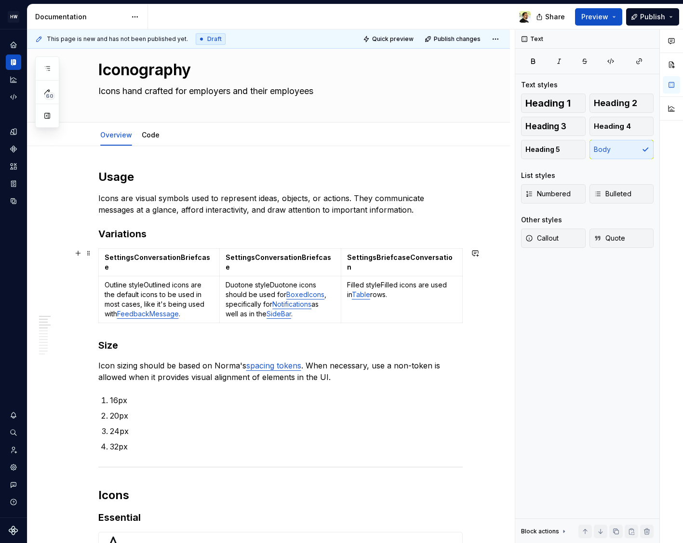
scroll to position [22, 0]
click at [184, 394] on p "16px" at bounding box center [286, 400] width 353 height 12
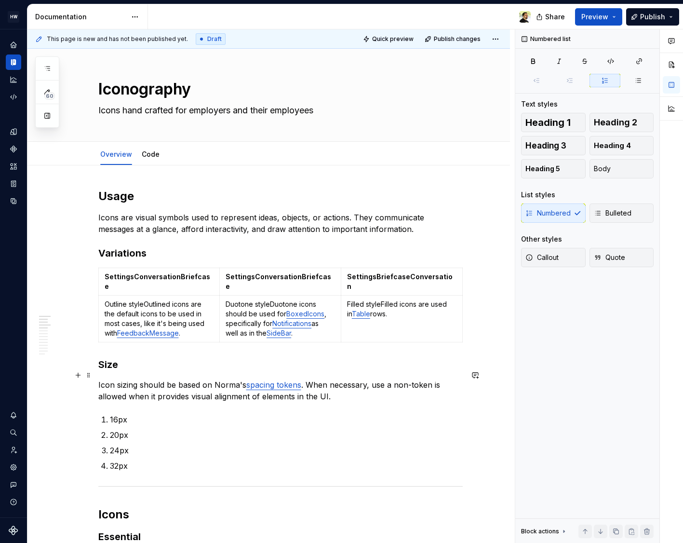
scroll to position [0, 0]
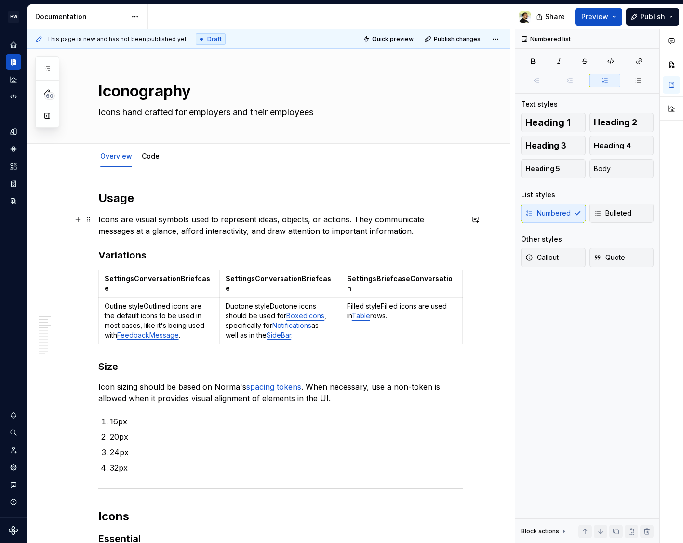
click at [159, 226] on p "Icons are visual symbols used to represent ideas, objects, or actions. They com…" at bounding box center [280, 225] width 365 height 23
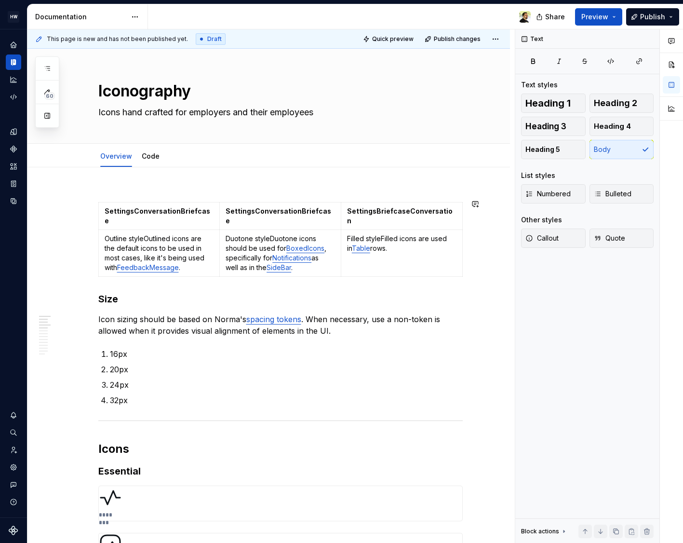
click at [176, 314] on p "Icon sizing should be based on Norma's spacing tokens . When necessary, use a n…" at bounding box center [280, 324] width 365 height 23
click at [175, 348] on p "16px" at bounding box center [286, 354] width 353 height 12
click at [165, 313] on p "Icon sizing should be based on Norma's spacing tokens . When necessary, use a n…" at bounding box center [280, 324] width 365 height 23
click at [171, 313] on p "Icon sizing should be based on Norma's spacing tokens . When necessary, use a n…" at bounding box center [280, 324] width 365 height 23
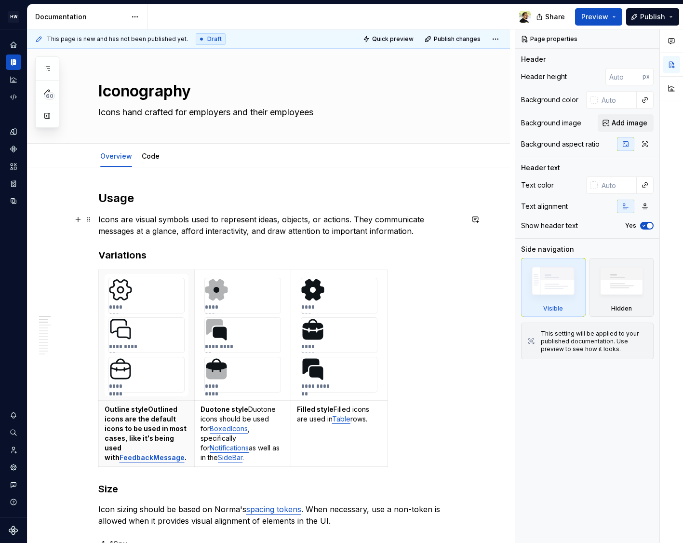
click at [162, 225] on p "Icons are visual symbols used to represent ideas, objects, or actions. They com…" at bounding box center [280, 225] width 365 height 23
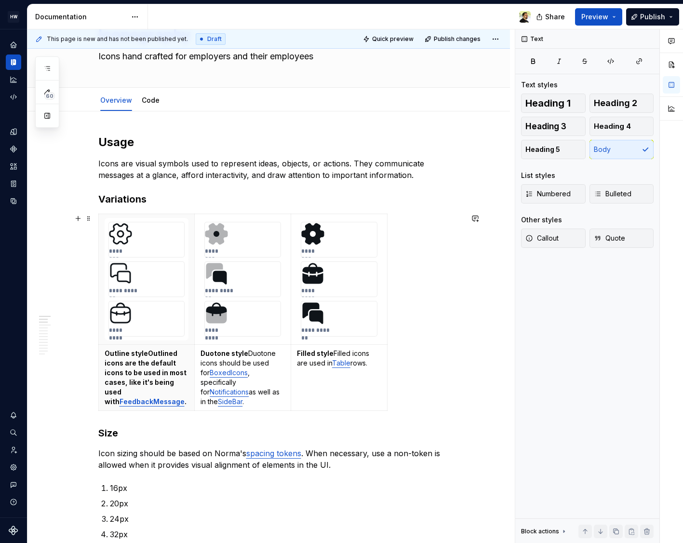
scroll to position [56, 0]
click at [148, 361] on p "Outline style Outlined icons are the default icons to be used in most cases, li…" at bounding box center [147, 377] width 84 height 58
click at [133, 199] on h3 "Variations" at bounding box center [280, 199] width 365 height 14
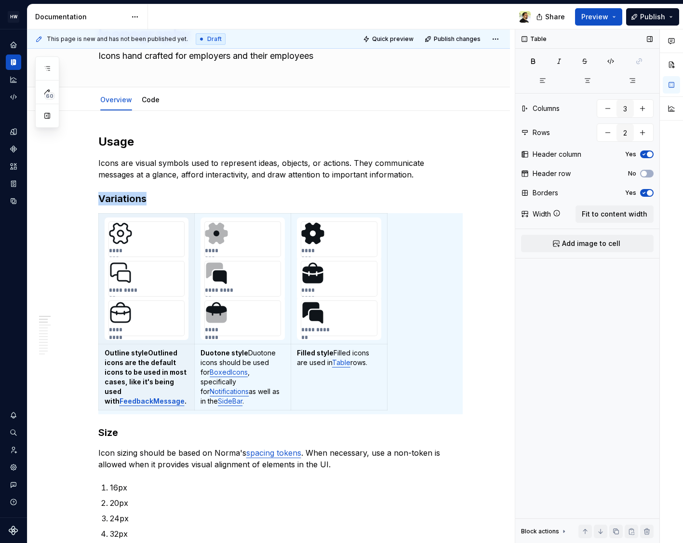
click at [647, 157] on icon "button" at bounding box center [644, 154] width 8 height 6
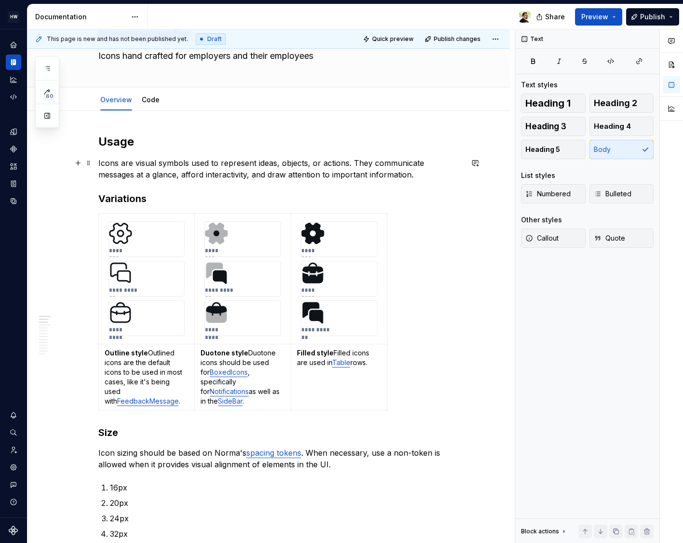
click at [246, 176] on p "Icons are visual symbols used to represent ideas, objects, or actions. They com…" at bounding box center [280, 168] width 365 height 23
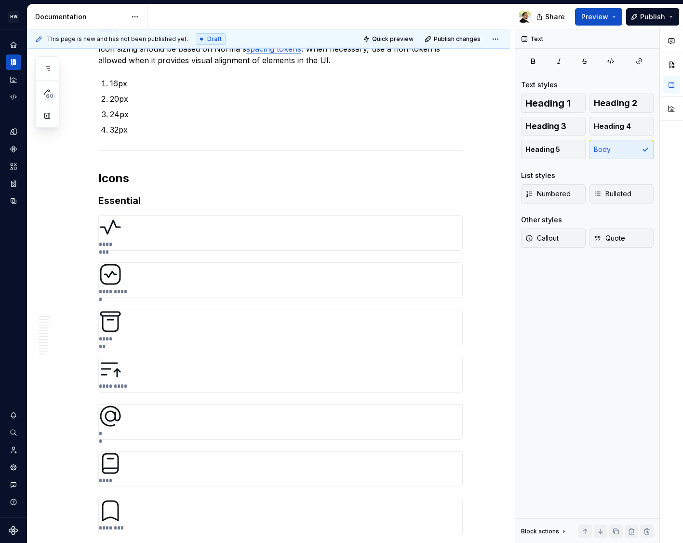
scroll to position [0, 0]
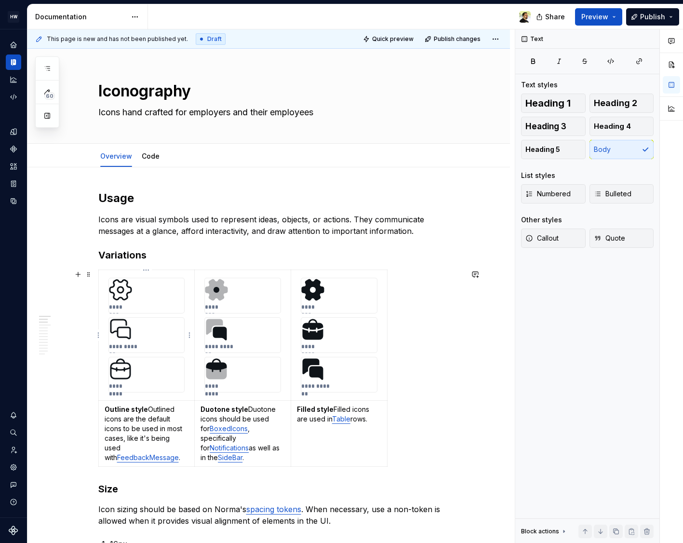
click at [124, 299] on img at bounding box center [120, 289] width 23 height 23
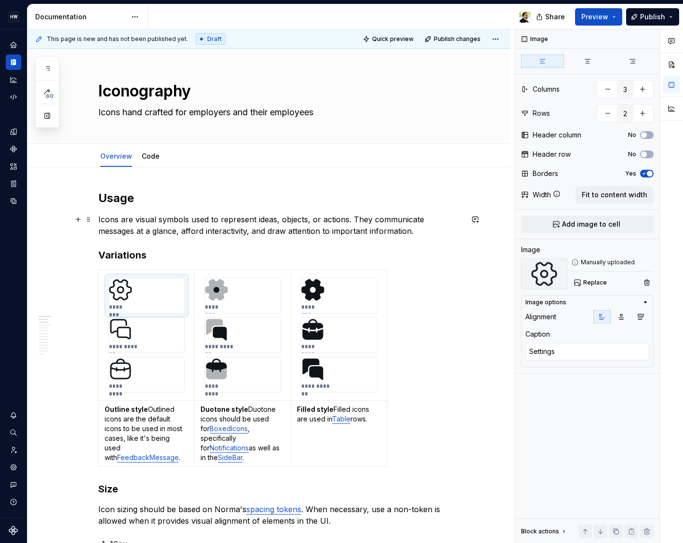
click at [195, 231] on p "Icons are visual symbols used to represent ideas, objects, or actions. They com…" at bounding box center [280, 225] width 365 height 23
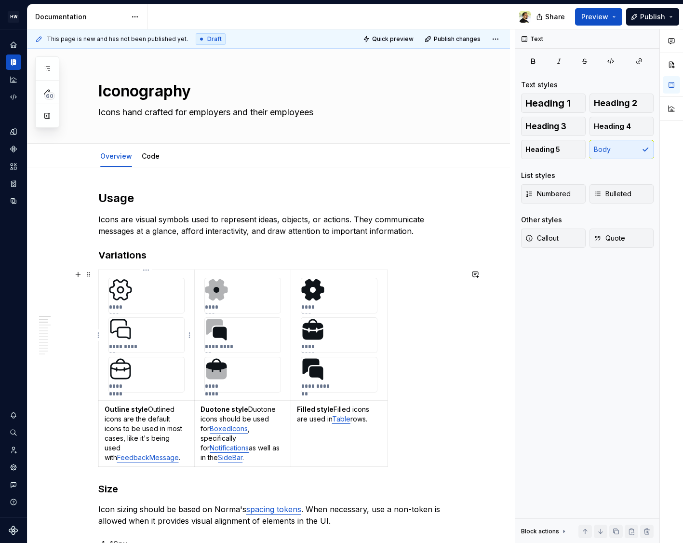
click at [151, 296] on div "********" at bounding box center [147, 295] width 76 height 35
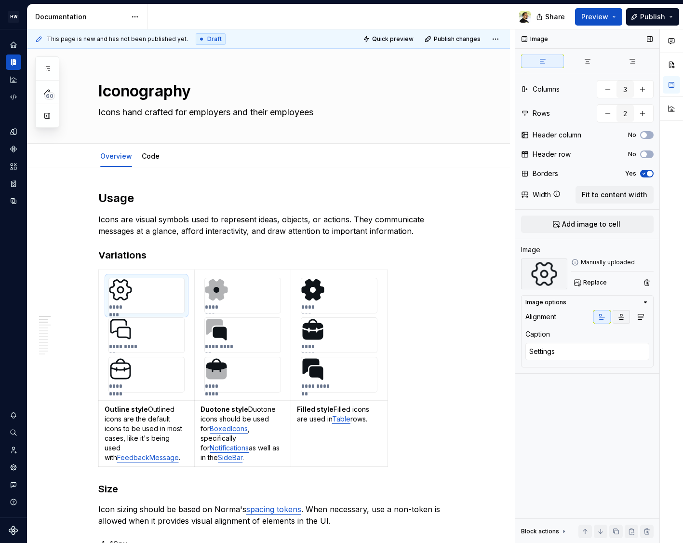
click at [625, 318] on icon "button" at bounding box center [622, 317] width 8 height 8
click at [610, 319] on button "button" at bounding box center [602, 317] width 17 height 14
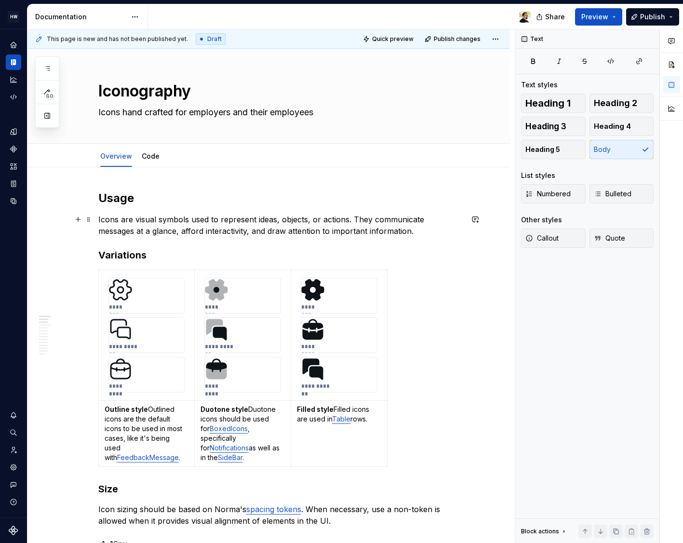
click at [177, 222] on p "Icons are visual symbols used to represent ideas, objects, or actions. They com…" at bounding box center [280, 225] width 365 height 23
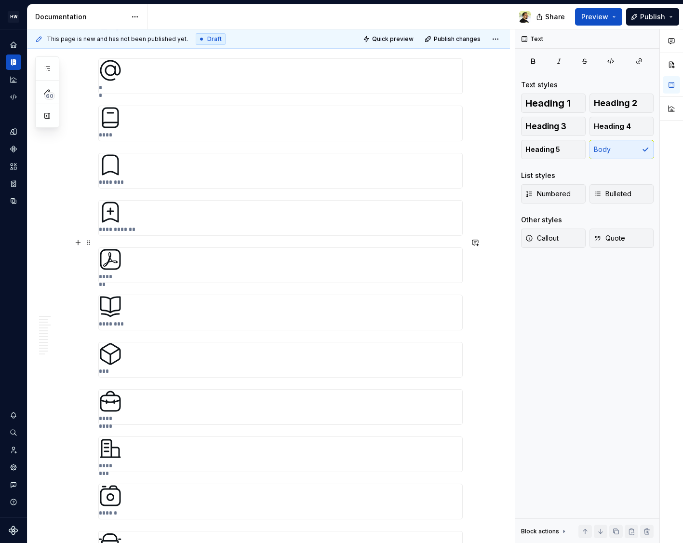
scroll to position [860, 0]
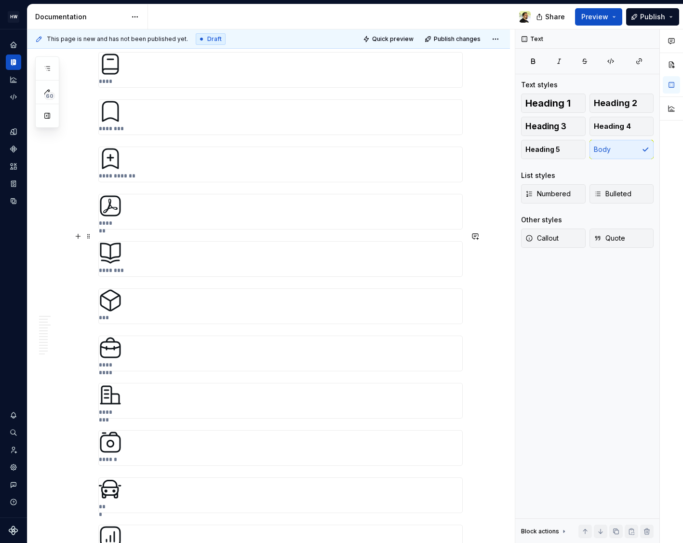
type textarea "*"
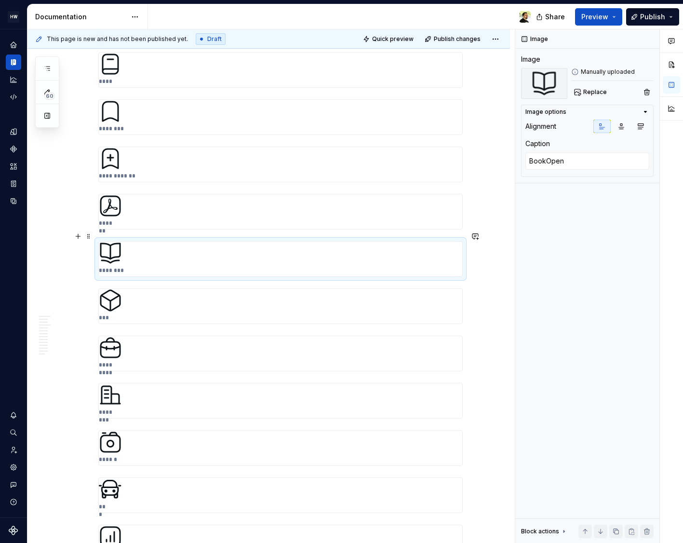
click at [175, 242] on div "********" at bounding box center [281, 259] width 364 height 35
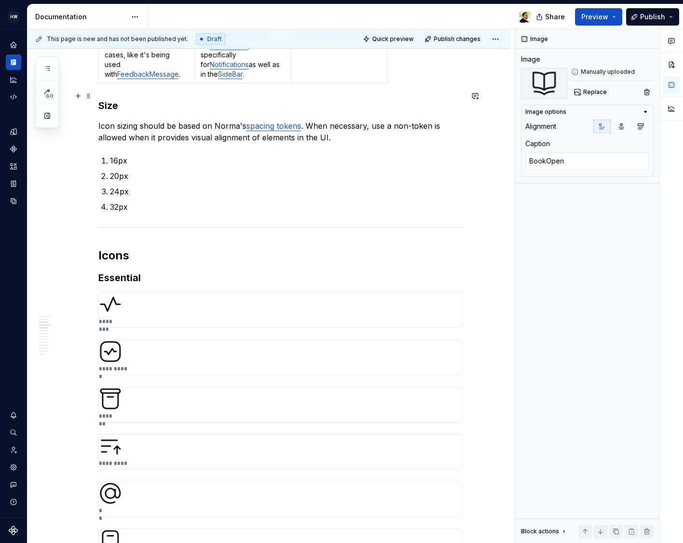
scroll to position [0, 0]
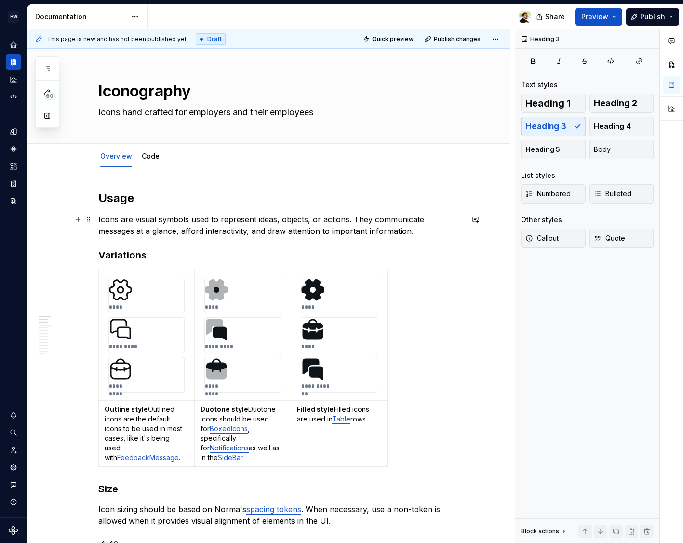
click at [179, 228] on p "Icons are visual symbols used to represent ideas, objects, or actions. They com…" at bounding box center [280, 225] width 365 height 23
click at [144, 409] on strong "Outline style" at bounding box center [126, 409] width 43 height 8
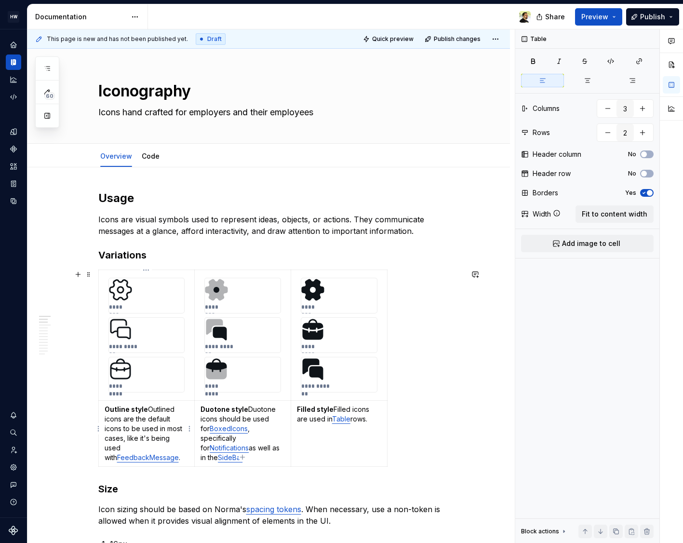
click at [139, 412] on strong "Outline style" at bounding box center [126, 409] width 43 height 8
drag, startPoint x: 111, startPoint y: 408, endPoint x: 155, endPoint y: 429, distance: 48.1
click at [155, 429] on p "Outline style Outlined icons are the default icons to be used in most cases, li…" at bounding box center [147, 434] width 84 height 58
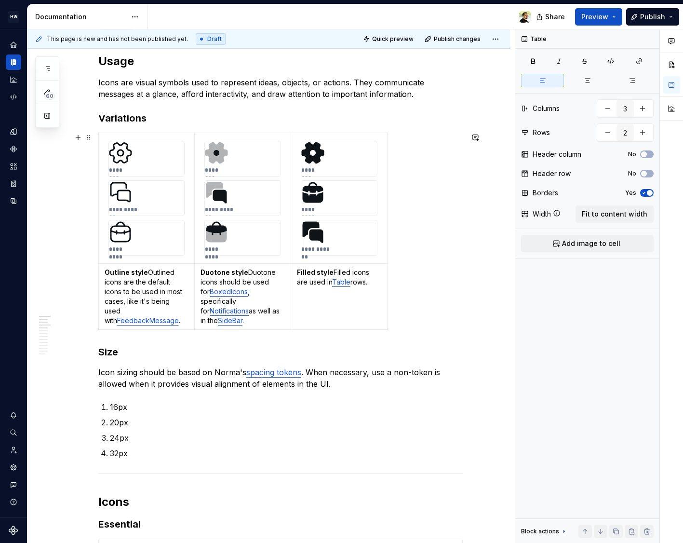
scroll to position [136, 0]
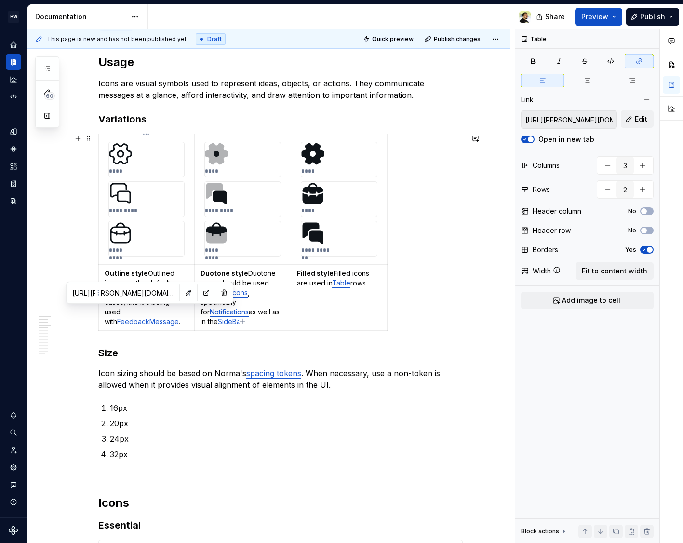
click at [140, 317] on link "FeedbackMessage" at bounding box center [148, 321] width 62 height 8
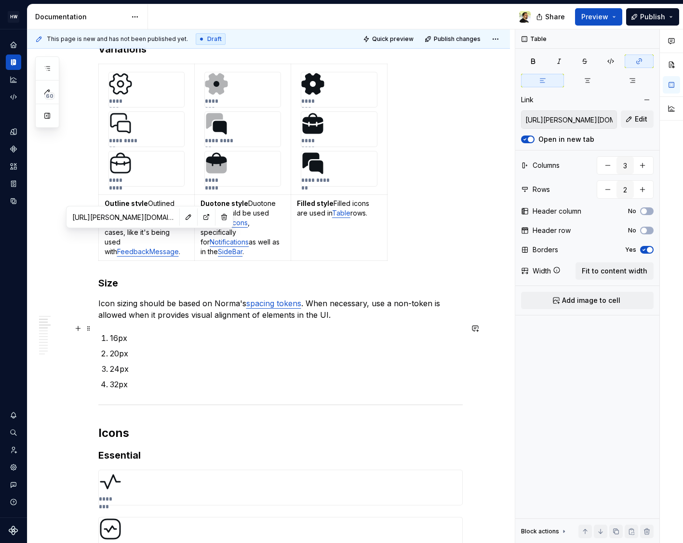
scroll to position [218, 0]
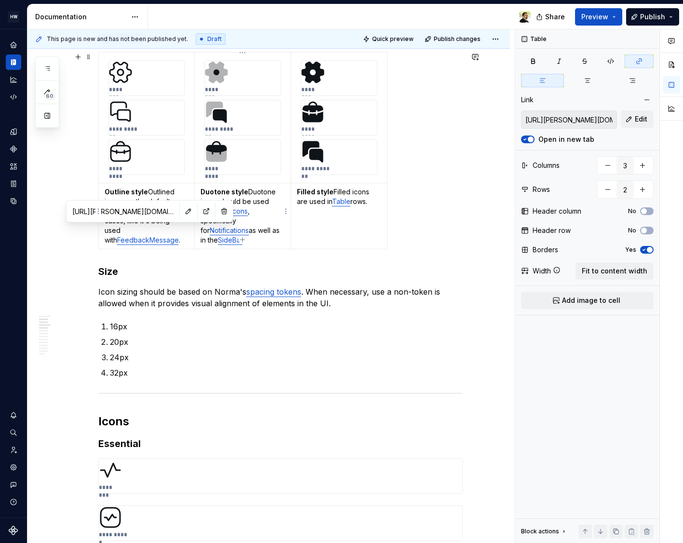
type input "https://remote.zeroheight.com/styleguide/s/112850/p/0461a5-sidebar"
click at [242, 236] on link "SideBar" at bounding box center [230, 240] width 25 height 8
click at [317, 194] on strong "Filled style" at bounding box center [315, 192] width 37 height 8
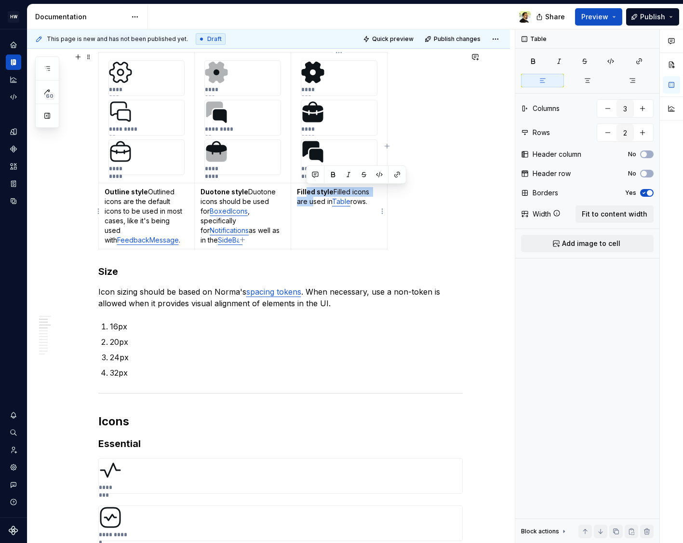
drag, startPoint x: 307, startPoint y: 193, endPoint x: 312, endPoint y: 204, distance: 11.9
click at [312, 204] on p "Filled style Filled icons are used in Table rows." at bounding box center [339, 196] width 84 height 19
click at [314, 203] on p "Filled style Filled icons are used in Table rows." at bounding box center [339, 196] width 84 height 19
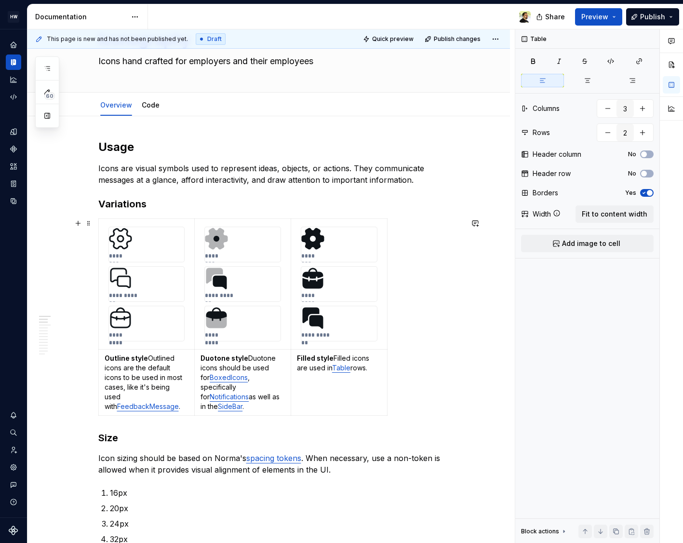
scroll to position [0, 0]
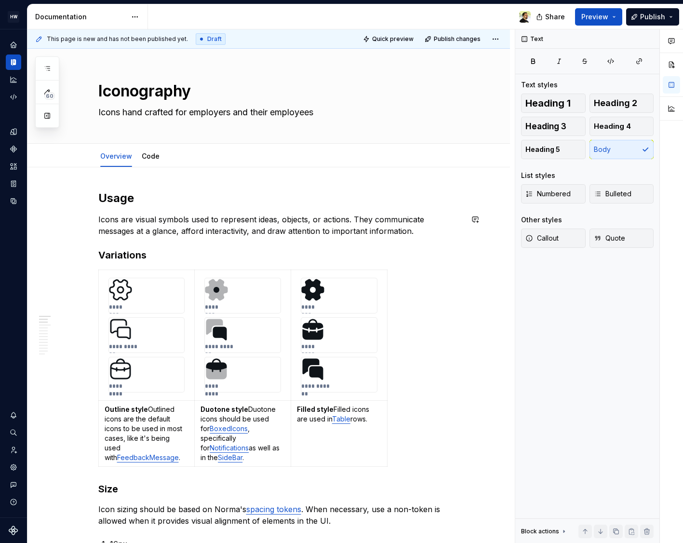
click at [150, 288] on div "********" at bounding box center [147, 295] width 76 height 35
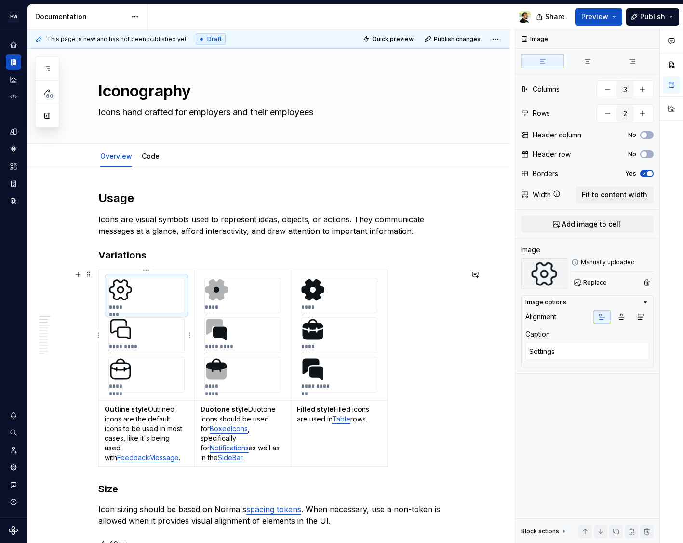
type textarea "*"
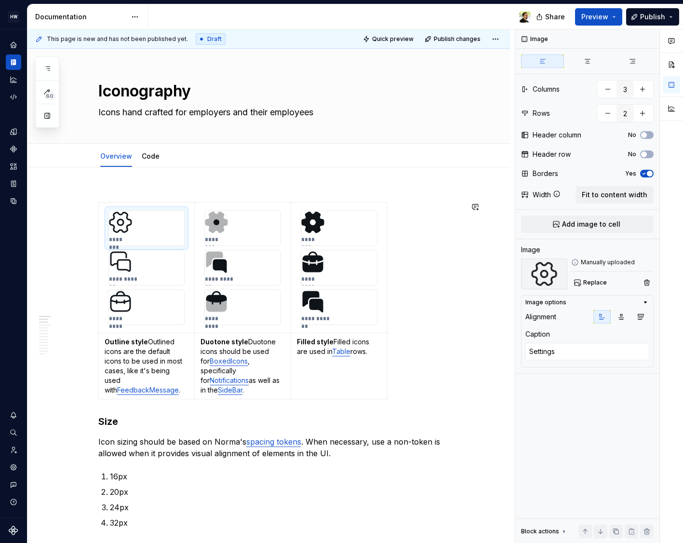
click at [152, 337] on p "Outline style Outlined icons are the default icons to be used in most cases, li…" at bounding box center [147, 366] width 84 height 58
click at [148, 341] on p "Outline style Outlined icons are the default icons to be used in most cases, li…" at bounding box center [147, 366] width 84 height 58
click at [201, 441] on p "Icon sizing should be based on Norma's spacing tokens . When necessary, use a n…" at bounding box center [280, 447] width 365 height 23
click at [201, 449] on p "Icon sizing should be based on Norma's spacing tokens . When necessary, use a n…" at bounding box center [280, 447] width 365 height 23
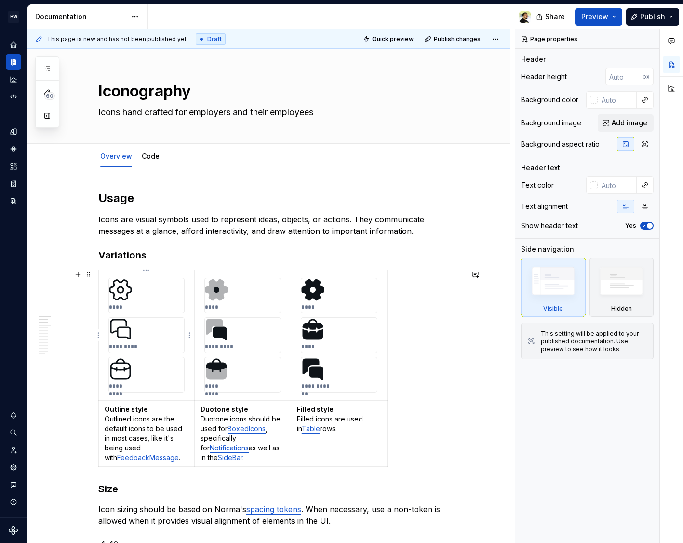
drag, startPoint x: 155, startPoint y: 363, endPoint x: 155, endPoint y: 371, distance: 7.7
click at [155, 363] on div "*********" at bounding box center [147, 374] width 76 height 35
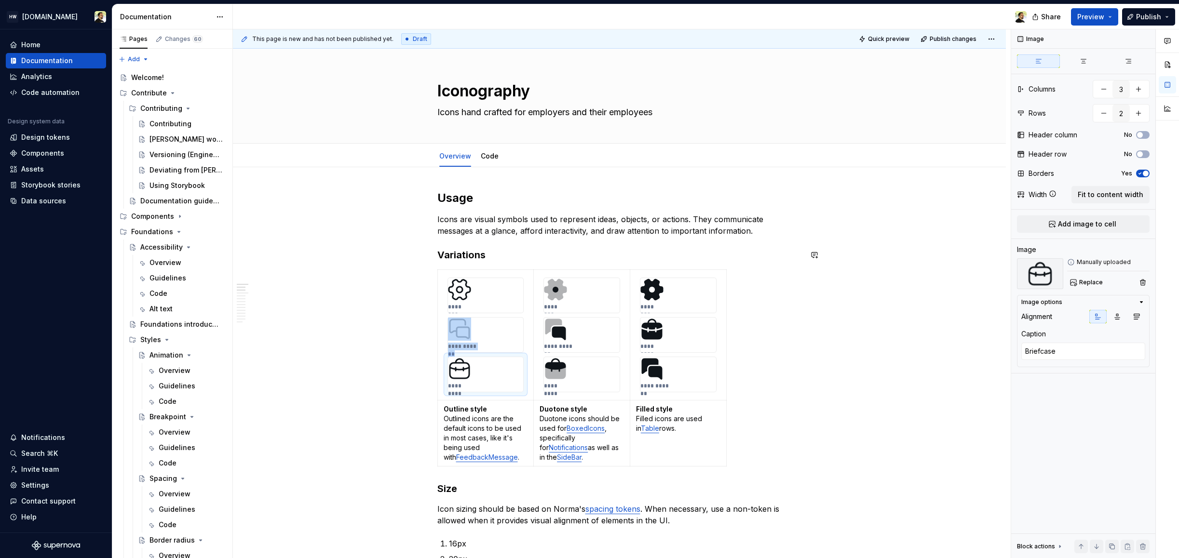
click at [537, 229] on p "Icons are visual symbols used to represent ideas, objects, or actions. They com…" at bounding box center [619, 225] width 365 height 23
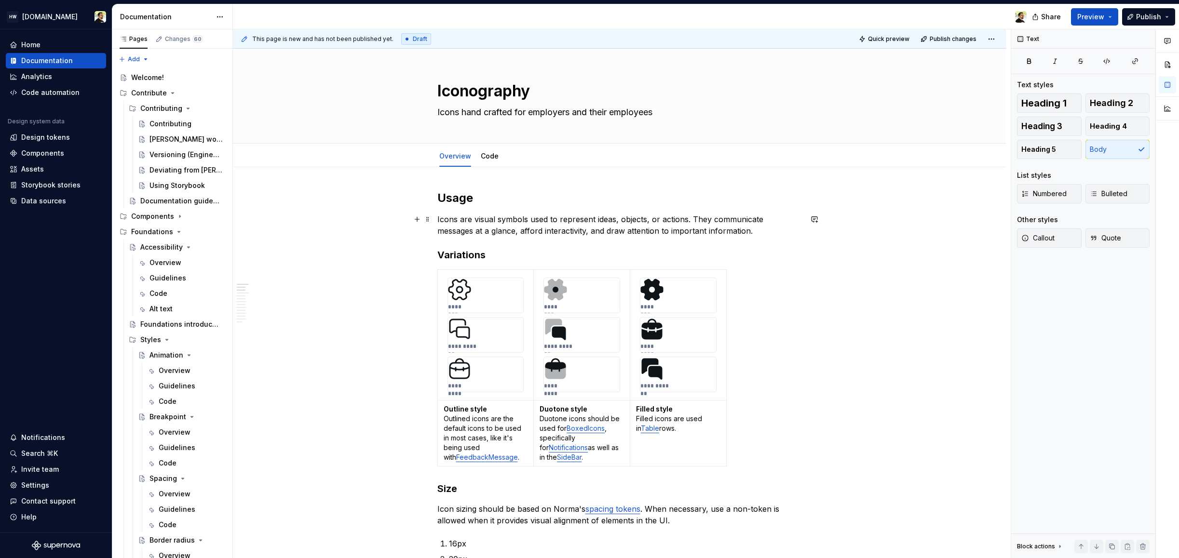
click at [589, 225] on p "Icons are visual symbols used to represent ideas, objects, or actions. They com…" at bounding box center [619, 225] width 365 height 23
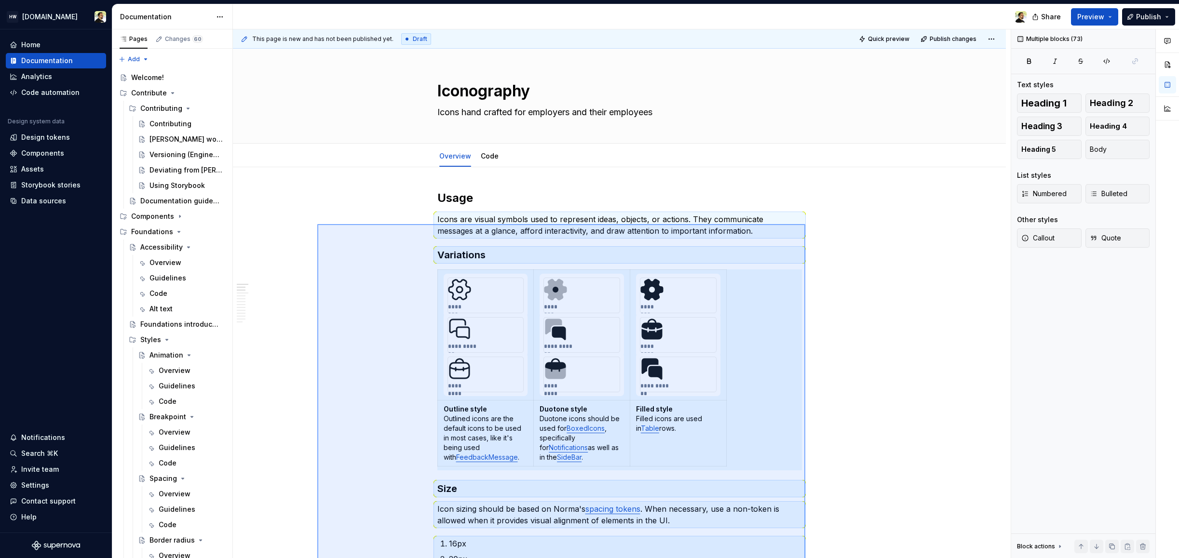
drag, startPoint x: 625, startPoint y: 248, endPoint x: 806, endPoint y: 224, distance: 183.4
click at [683, 224] on div "**********" at bounding box center [622, 294] width 778 height 530
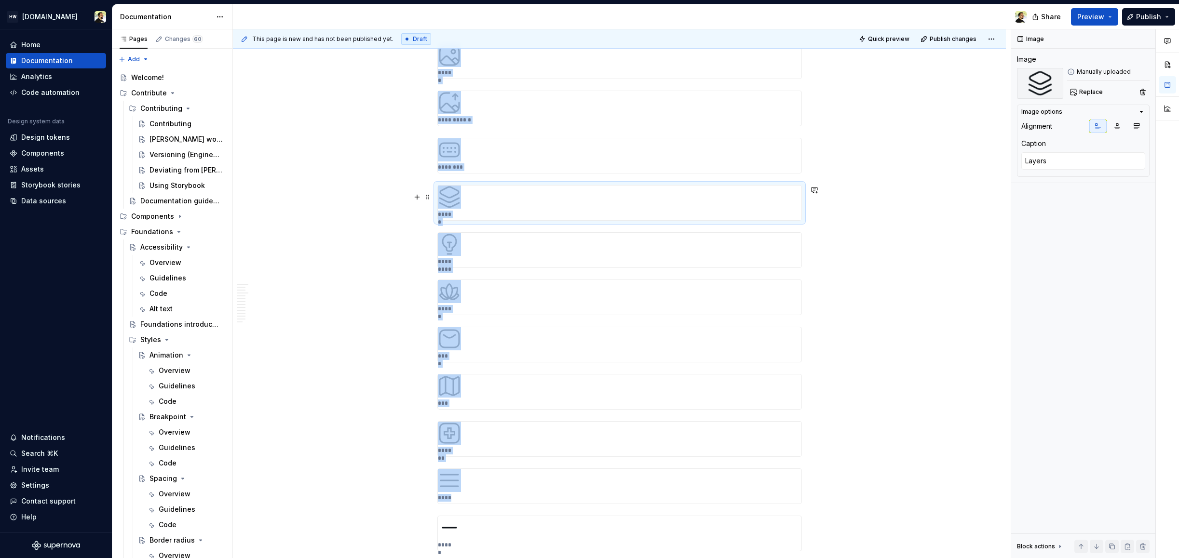
click at [683, 210] on div "******" at bounding box center [620, 203] width 364 height 35
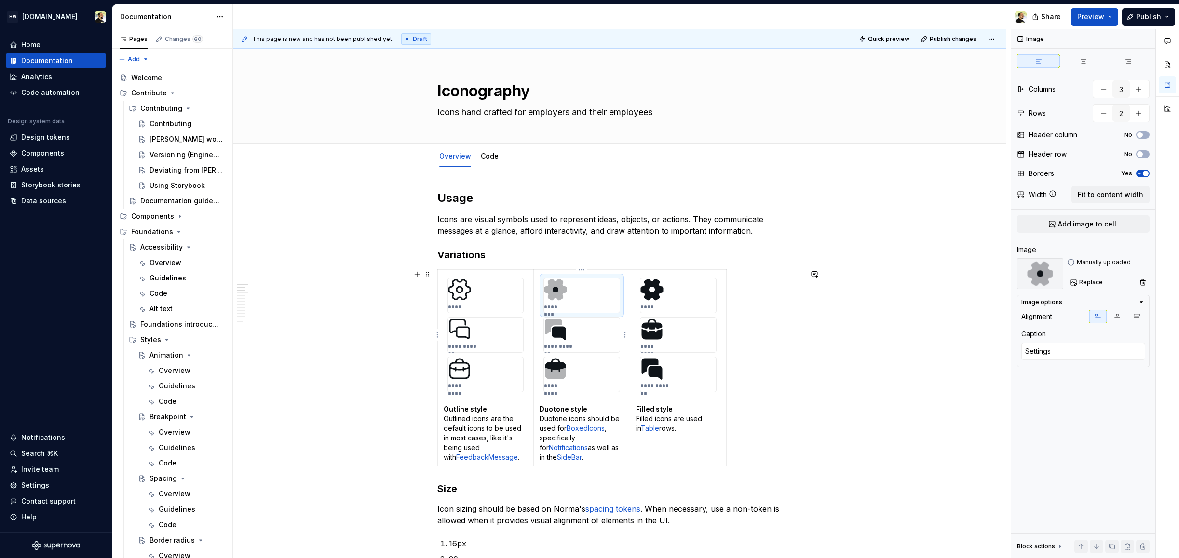
click at [568, 306] on div "********" at bounding box center [582, 295] width 76 height 35
type textarea "*"
type textarea "Conversation"
click at [576, 333] on div "**********" at bounding box center [582, 335] width 76 height 35
type textarea "*"
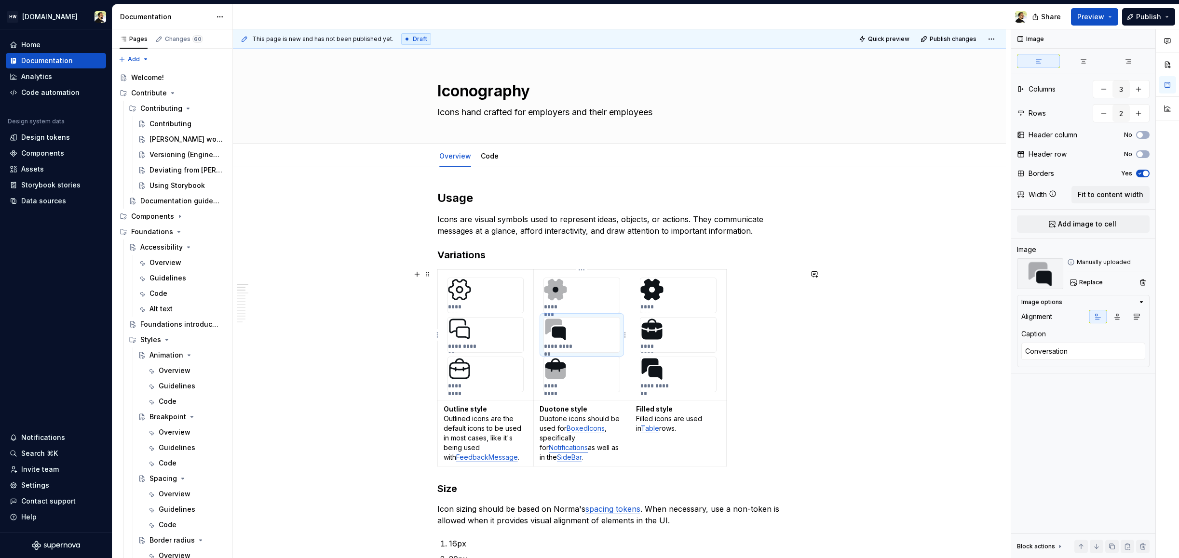
type textarea "Briefcase"
click at [576, 365] on div "*********" at bounding box center [582, 374] width 76 height 35
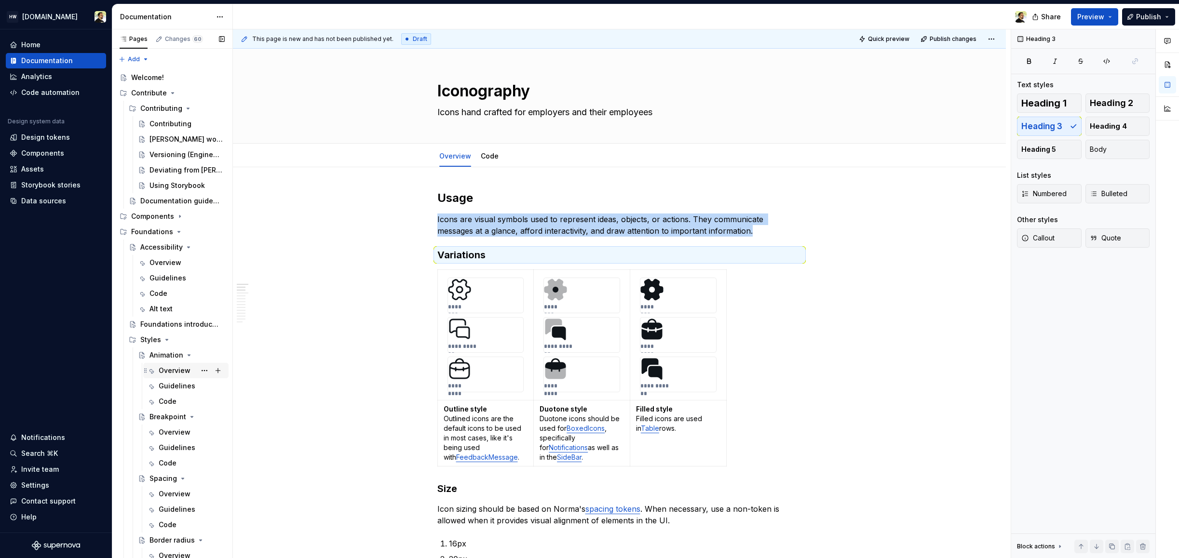
click at [169, 373] on div "Overview" at bounding box center [175, 371] width 32 height 10
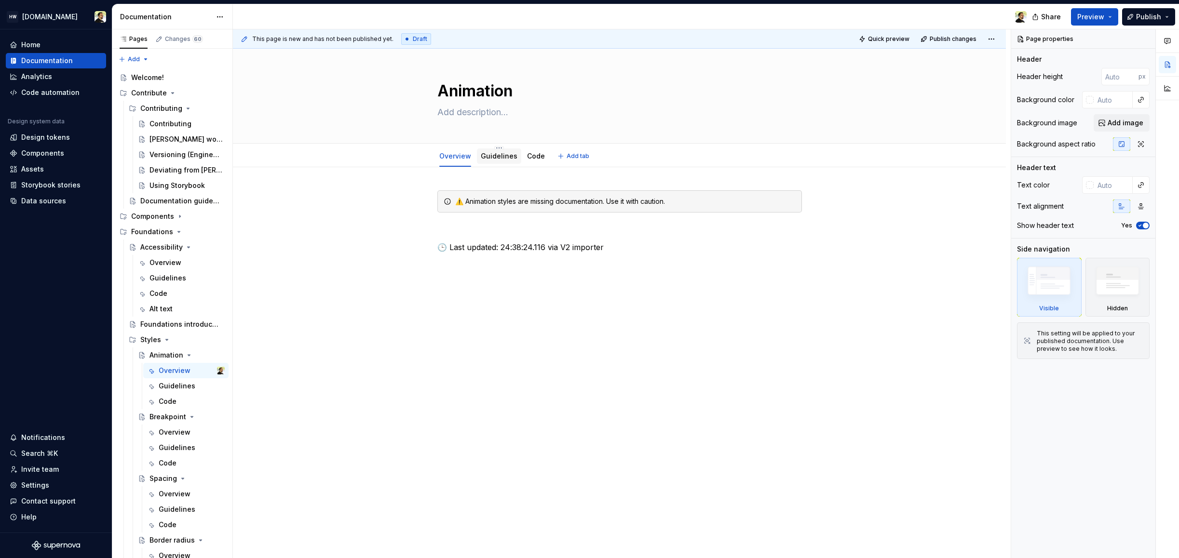
click at [492, 155] on link "Guidelines" at bounding box center [499, 156] width 37 height 8
click at [532, 155] on link "Code" at bounding box center [536, 156] width 18 height 8
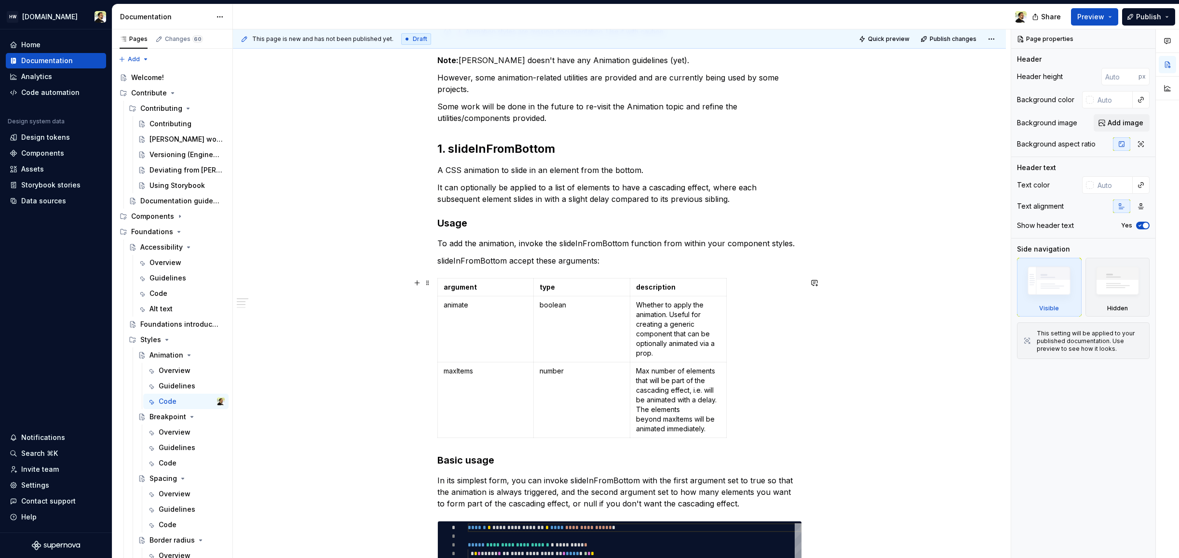
scroll to position [174, 0]
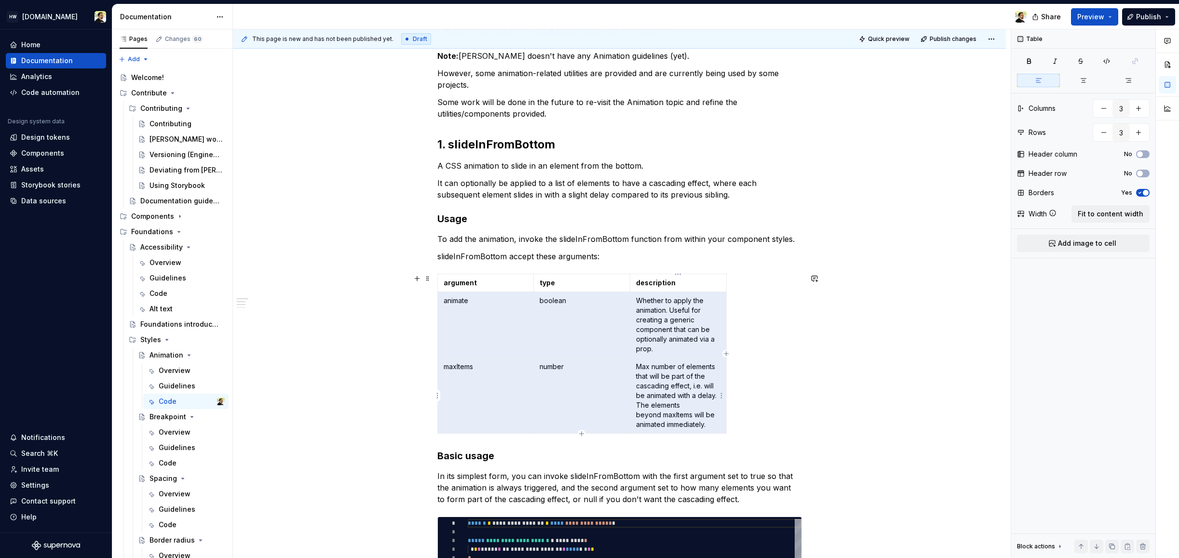
drag, startPoint x: 502, startPoint y: 316, endPoint x: 684, endPoint y: 426, distance: 213.3
click at [683, 426] on tbody "argument type description animate boolean Whether to apply the animation. Usefu…" at bounding box center [581, 354] width 289 height 160
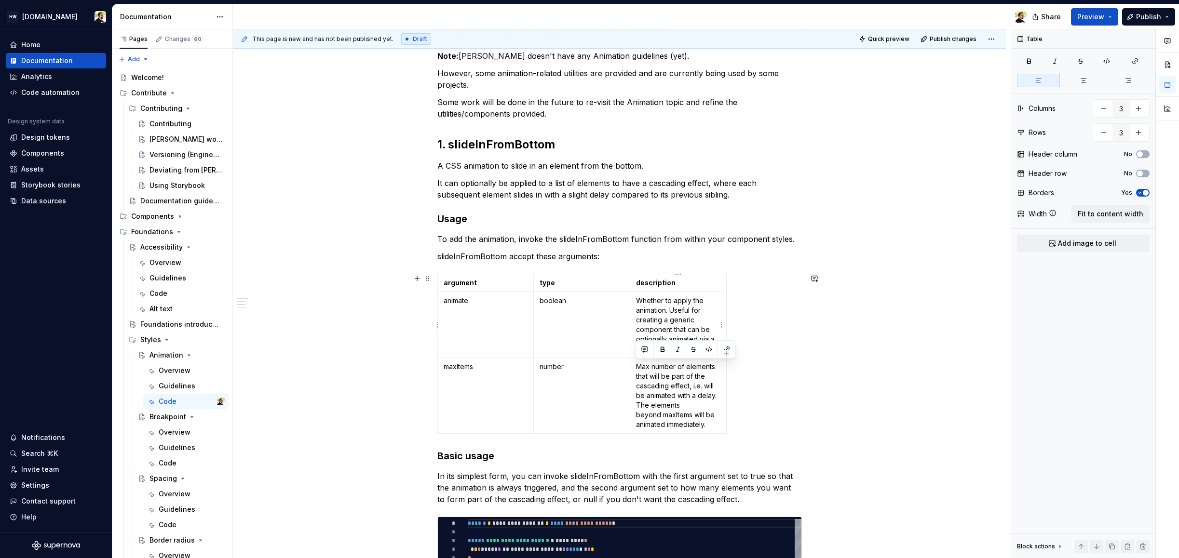
click at [653, 308] on p "Whether to apply the animation. Useful for creating a generic component that ca…" at bounding box center [678, 325] width 84 height 58
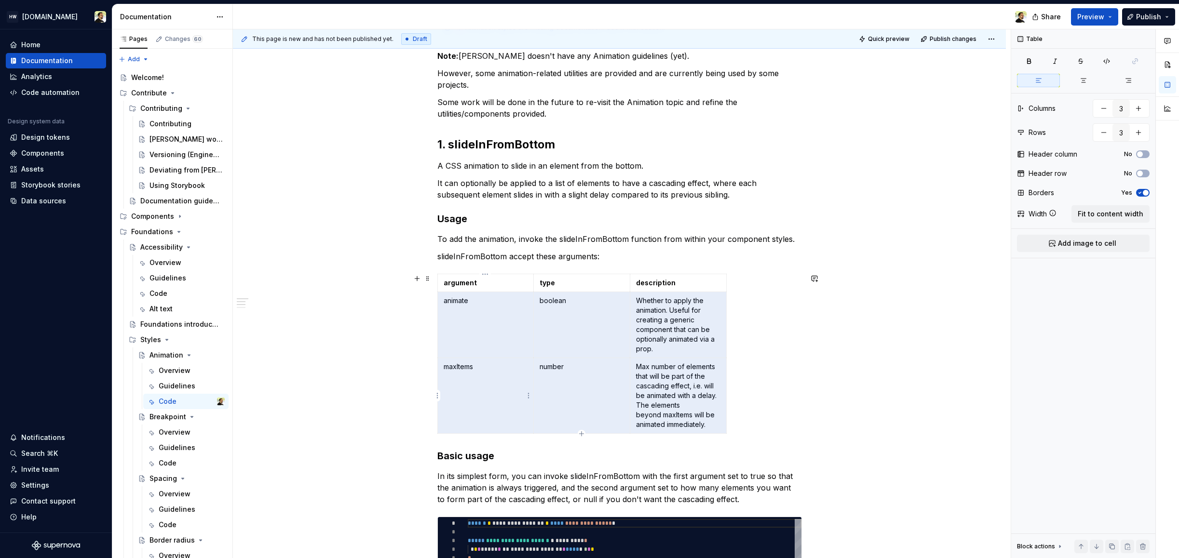
drag, startPoint x: 697, startPoint y: 322, endPoint x: 487, endPoint y: 385, distance: 219.4
click at [487, 385] on tbody "argument type description animate boolean Whether to apply the animation. Usefu…" at bounding box center [581, 354] width 289 height 160
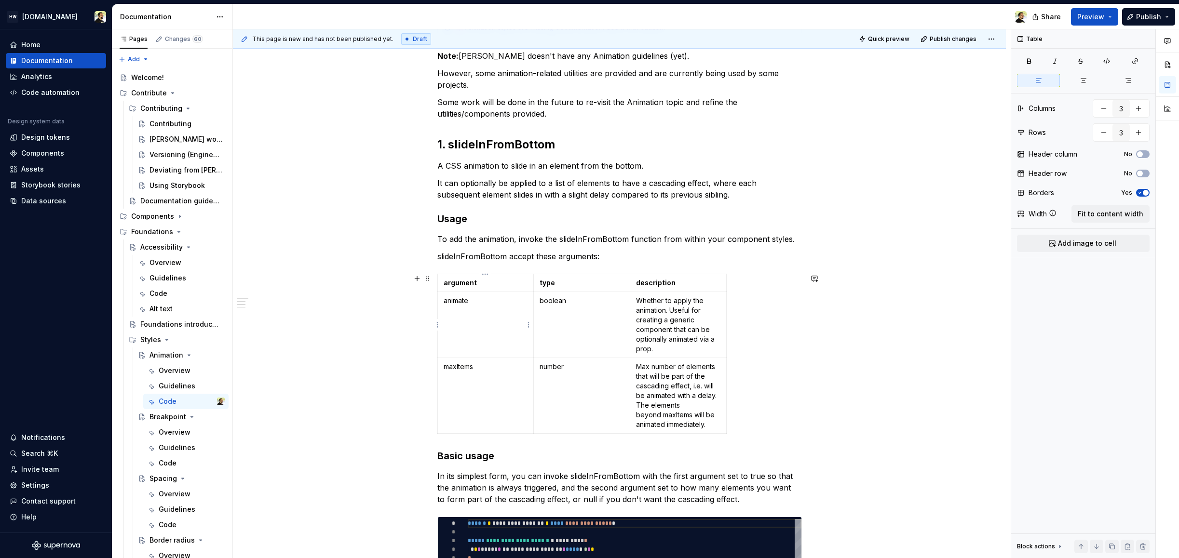
click at [487, 333] on td "animate" at bounding box center [485, 325] width 96 height 66
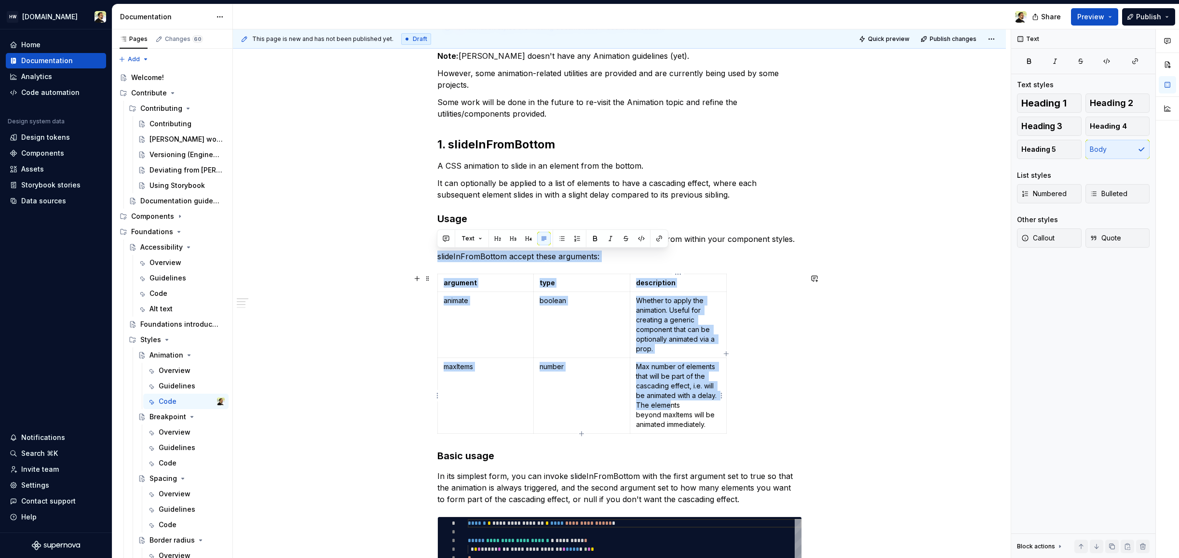
drag, startPoint x: 476, startPoint y: 245, endPoint x: 670, endPoint y: 412, distance: 256.2
click at [669, 410] on div "**********" at bounding box center [619, 484] width 365 height 937
click at [671, 312] on p "Whether to apply the animation. Useful for creating a generic component that ca…" at bounding box center [678, 325] width 84 height 58
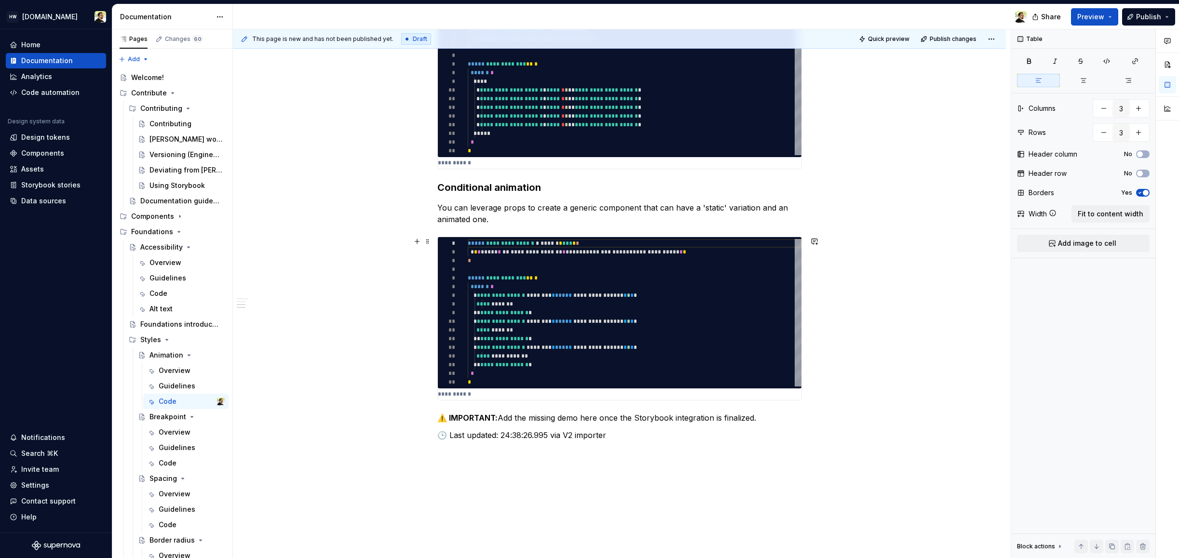
scroll to position [747, 0]
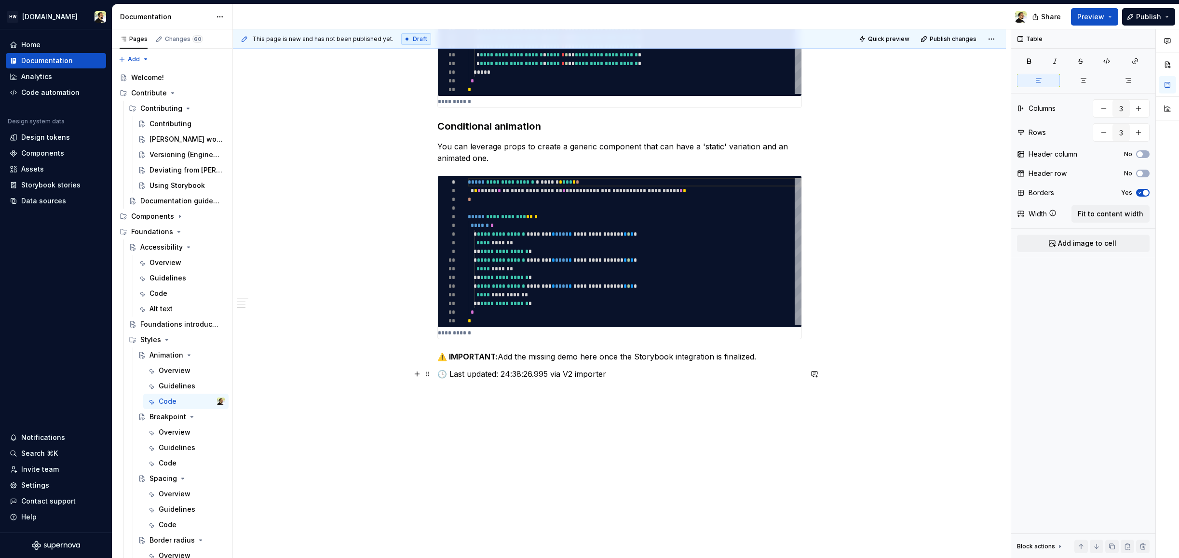
click at [562, 359] on p "⚠️ IMPORTANT: Add the missing demo here once the Storybook integration is final…" at bounding box center [619, 357] width 365 height 12
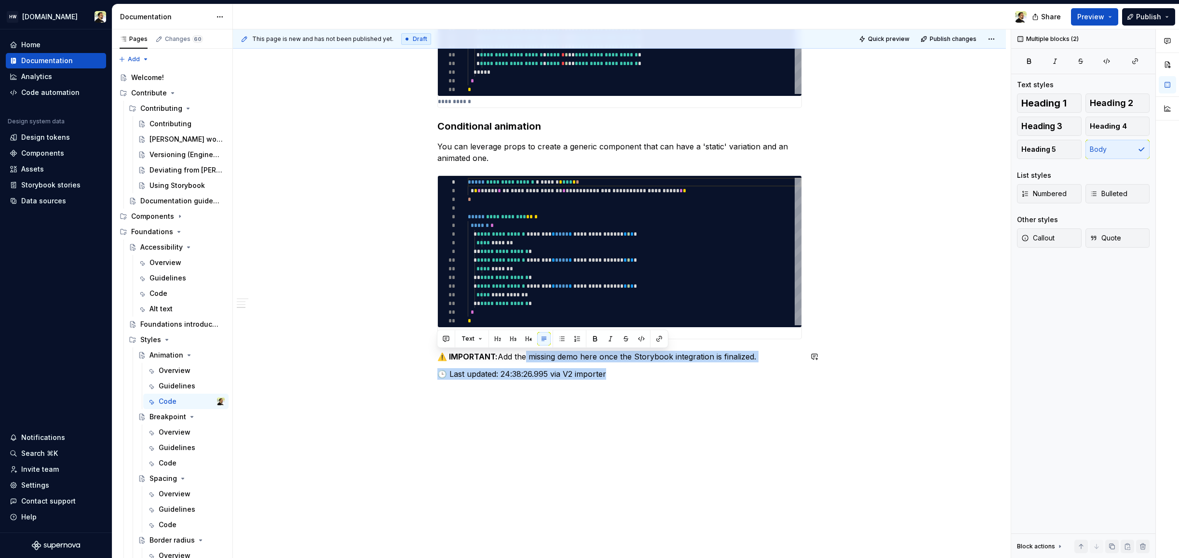
drag, startPoint x: 521, startPoint y: 358, endPoint x: 634, endPoint y: 377, distance: 114.4
click at [634, 377] on p "🕒 Last updated: 24:38:26.995 via V2 importer" at bounding box center [619, 374] width 365 height 12
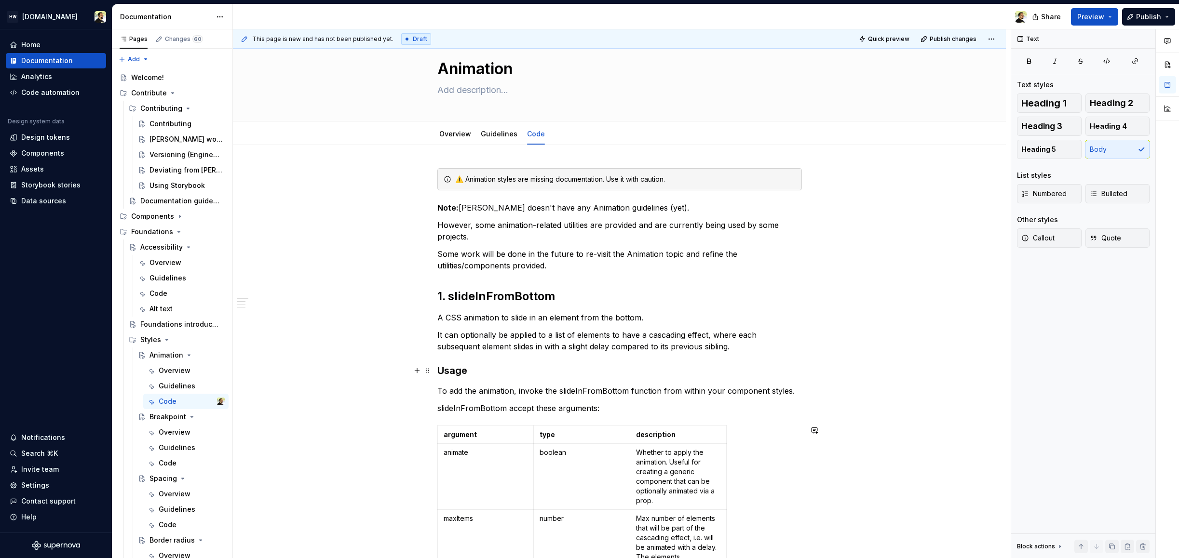
scroll to position [0, 0]
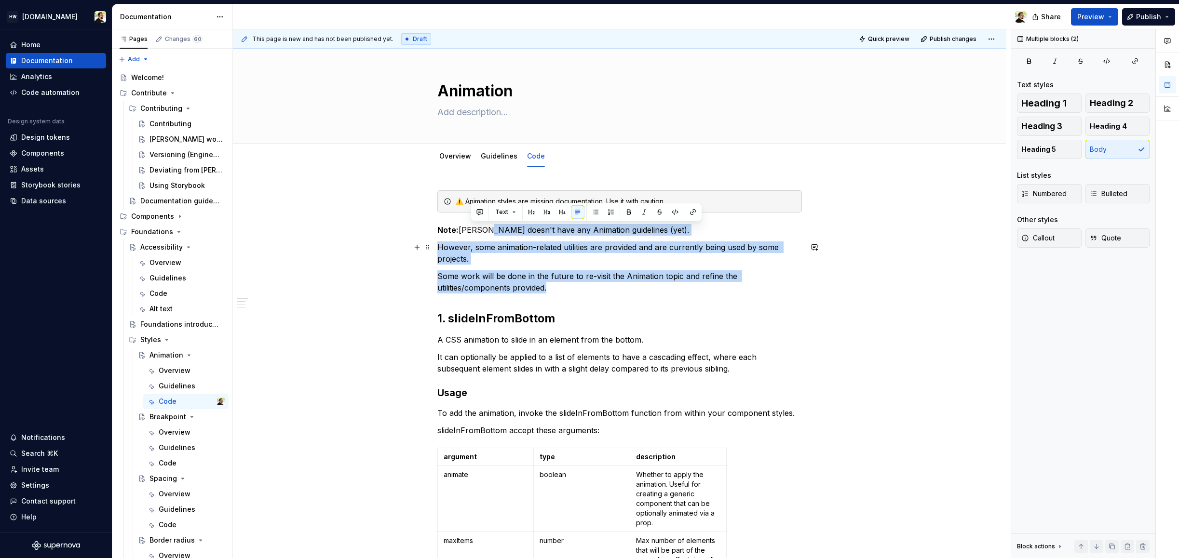
drag, startPoint x: 486, startPoint y: 230, endPoint x: 555, endPoint y: 285, distance: 88.9
click at [555, 285] on p "Some work will be done in the future to re-visit the Animation topic and refine…" at bounding box center [619, 282] width 365 height 23
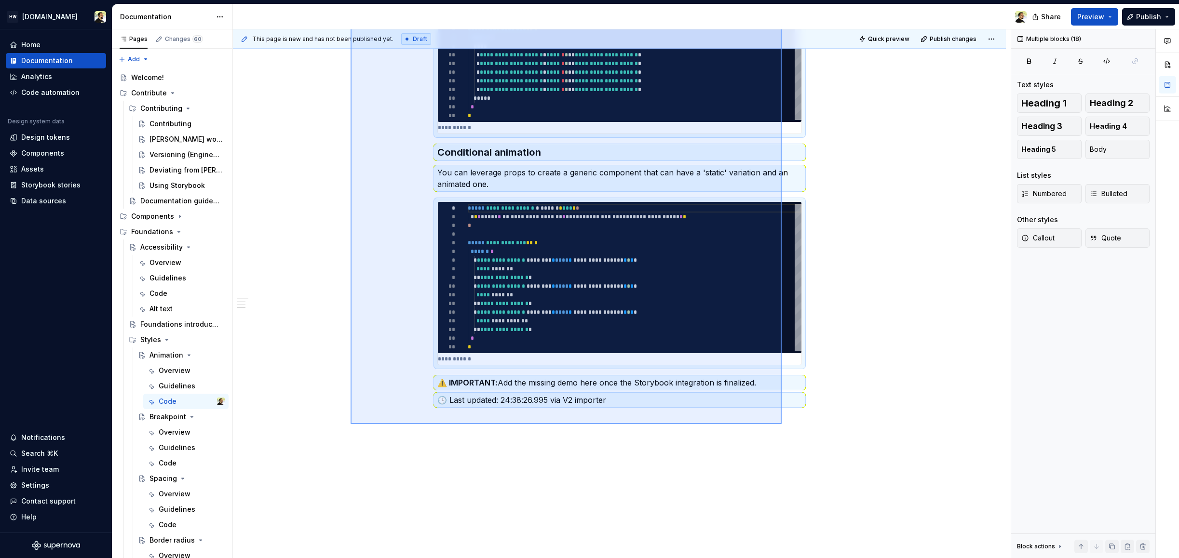
scroll to position [754, 0]
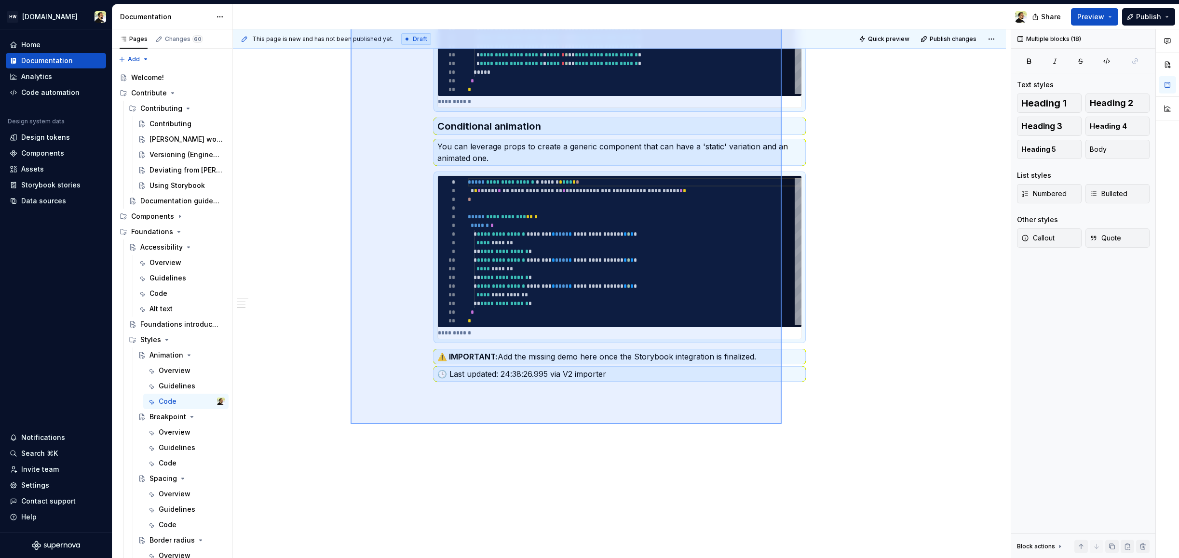
drag, startPoint x: 351, startPoint y: 220, endPoint x: 782, endPoint y: 424, distance: 477.2
click at [683, 424] on div "This page is new and has not been published yet. Draft Quick preview Publish ch…" at bounding box center [622, 294] width 778 height 530
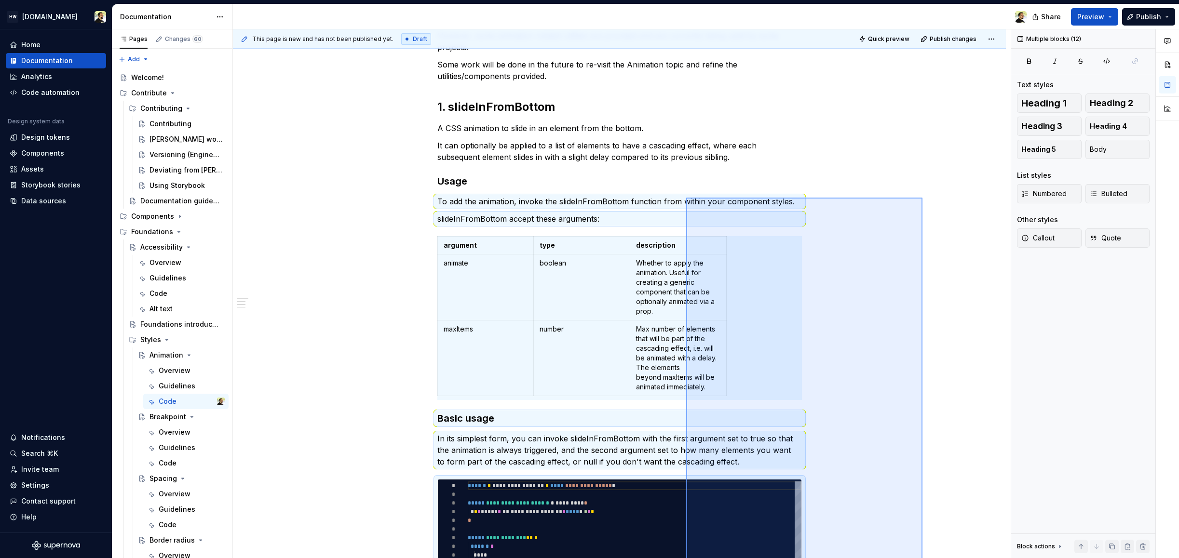
scroll to position [0, 0]
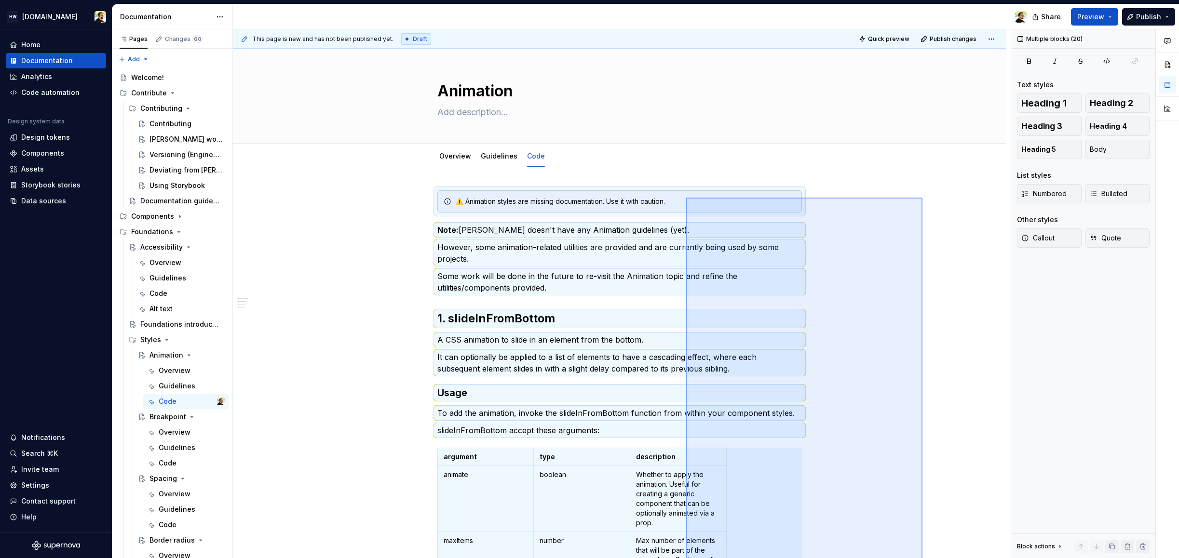
drag, startPoint x: 923, startPoint y: 394, endPoint x: 686, endPoint y: 198, distance: 307.5
click at [683, 198] on div "This page is new and has not been published yet. Draft Quick preview Publish ch…" at bounding box center [622, 294] width 778 height 530
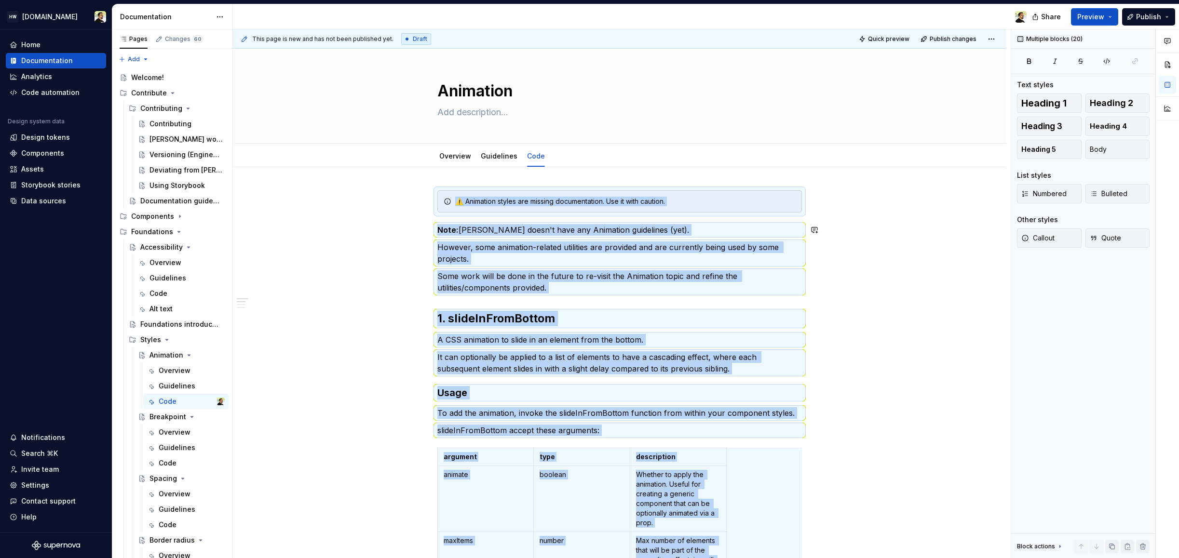
scroll to position [593, 0]
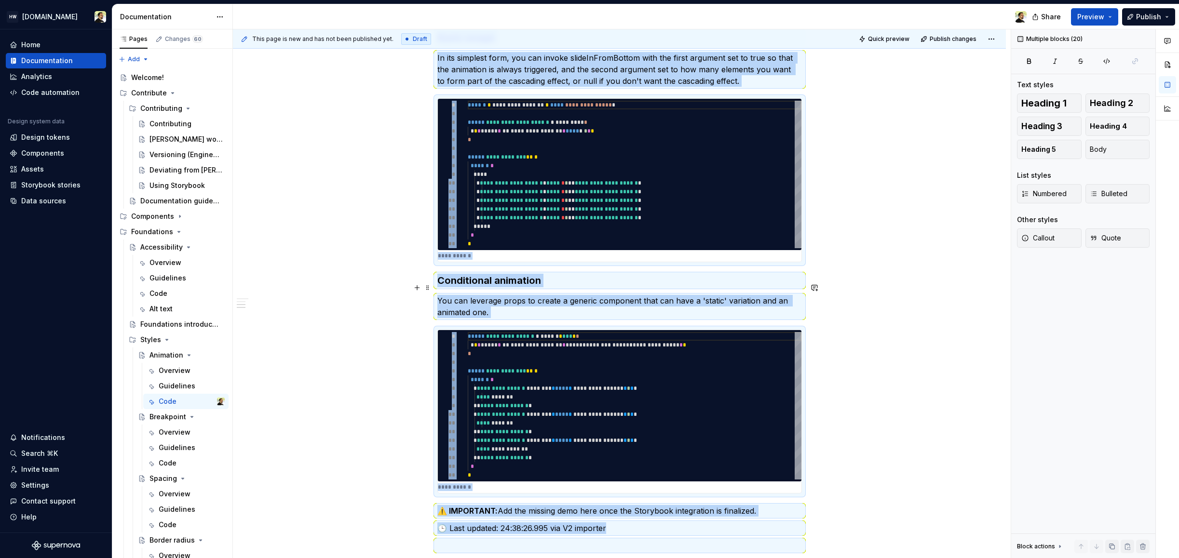
click at [583, 299] on div "**********" at bounding box center [619, 75] width 365 height 954
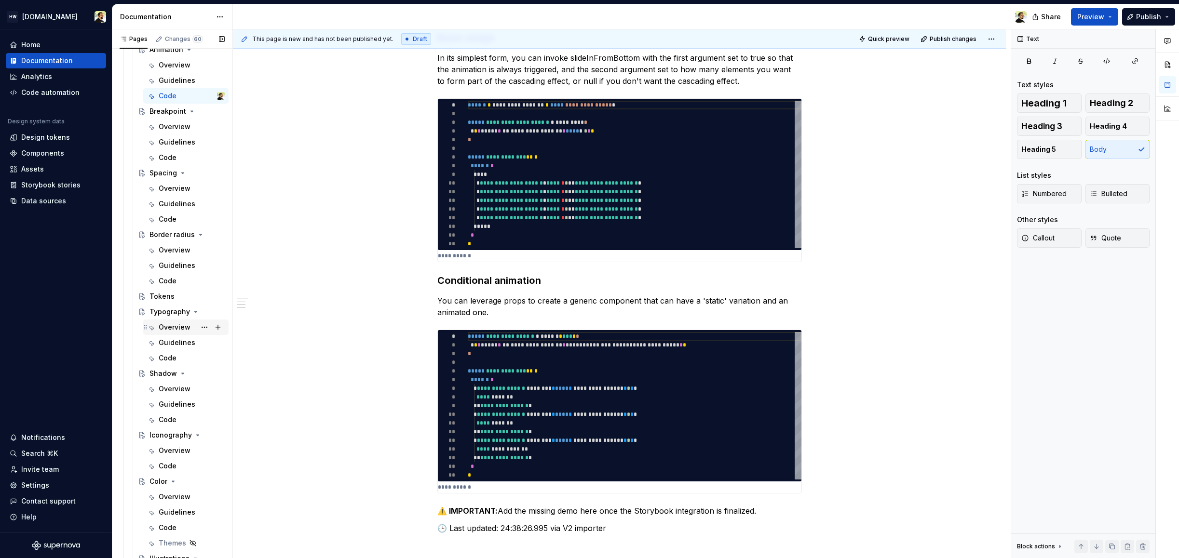
scroll to position [328, 0]
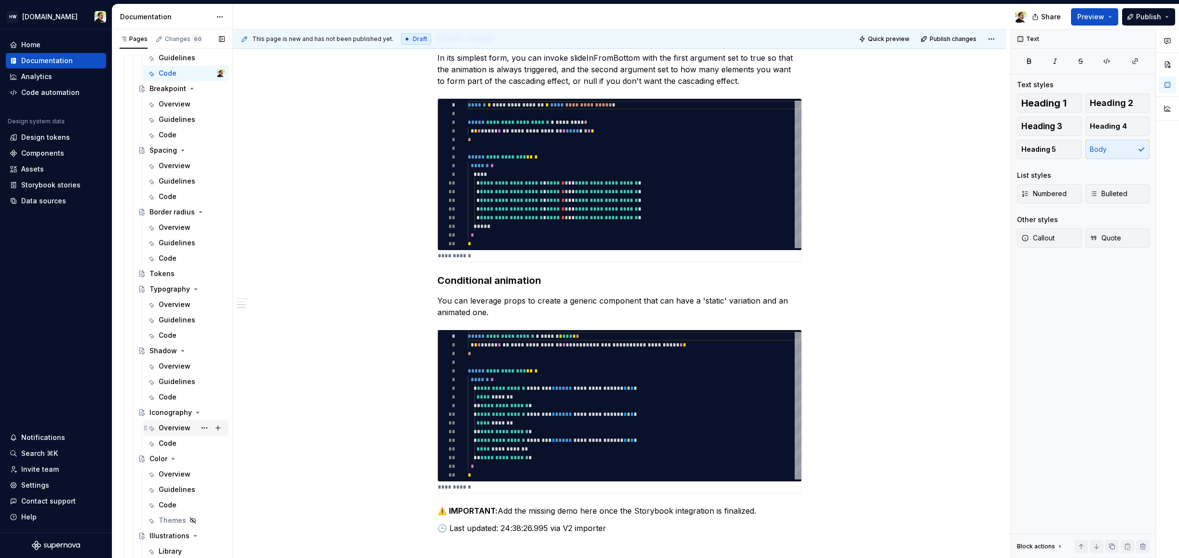
click at [172, 425] on div "Overview" at bounding box center [175, 428] width 32 height 10
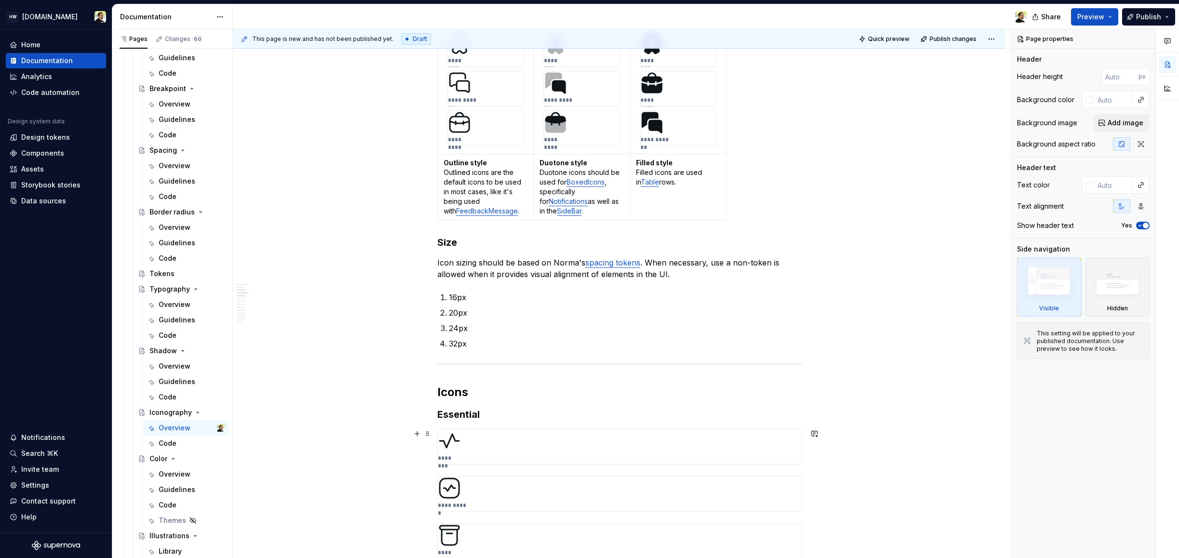
scroll to position [495, 0]
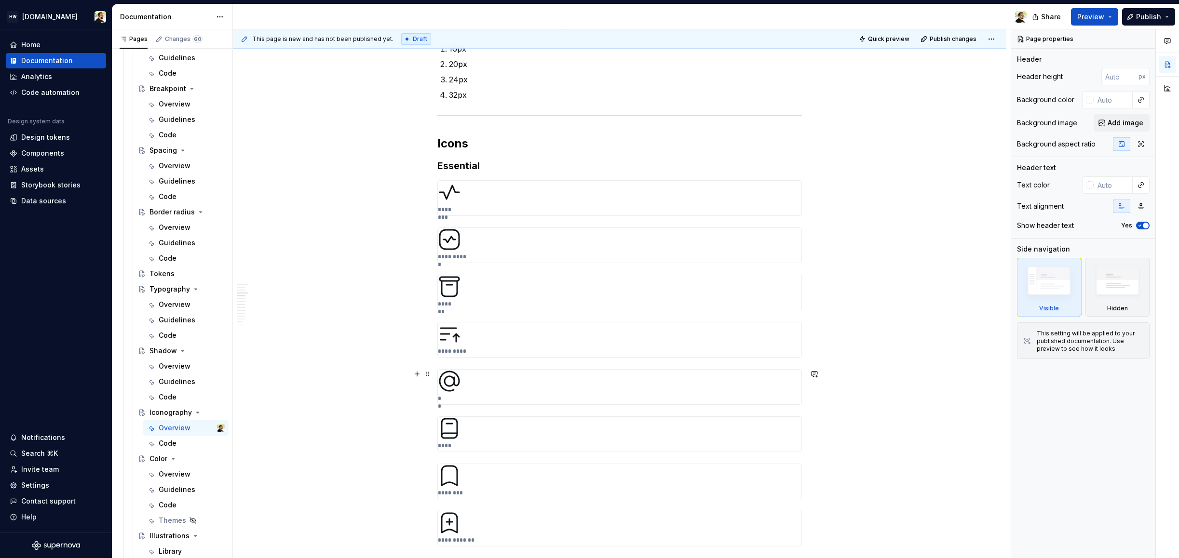
click at [503, 390] on div "**" at bounding box center [620, 387] width 364 height 35
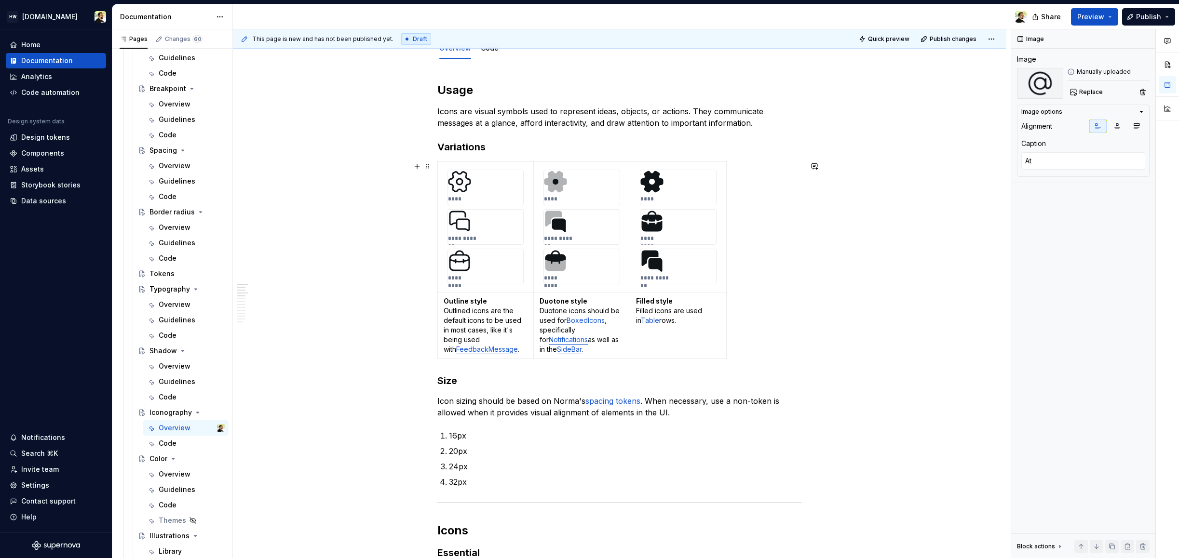
scroll to position [0, 0]
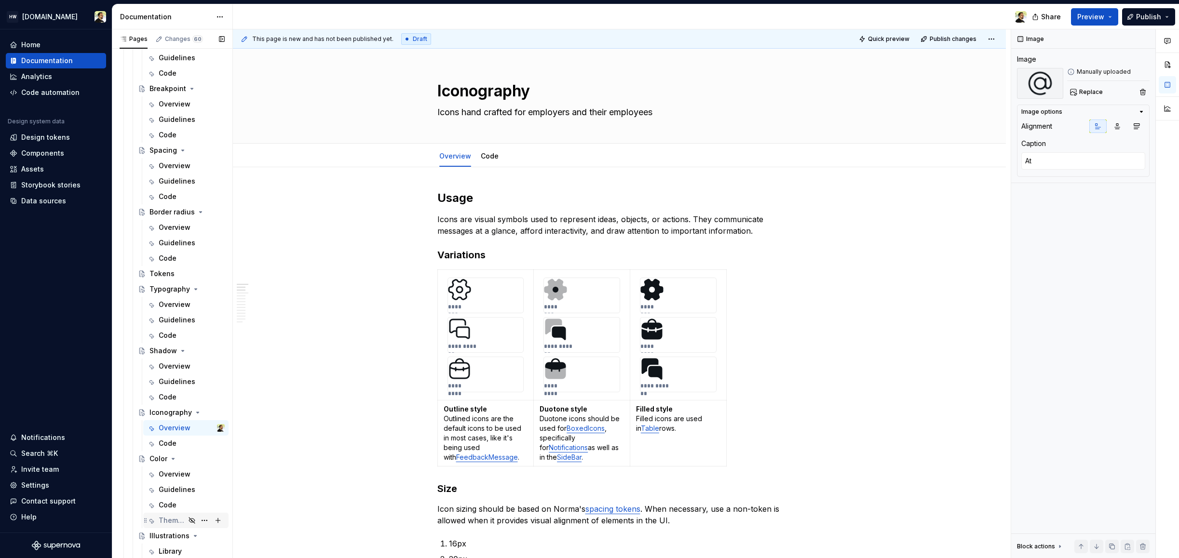
click at [168, 520] on div "Themes" at bounding box center [172, 521] width 27 height 10
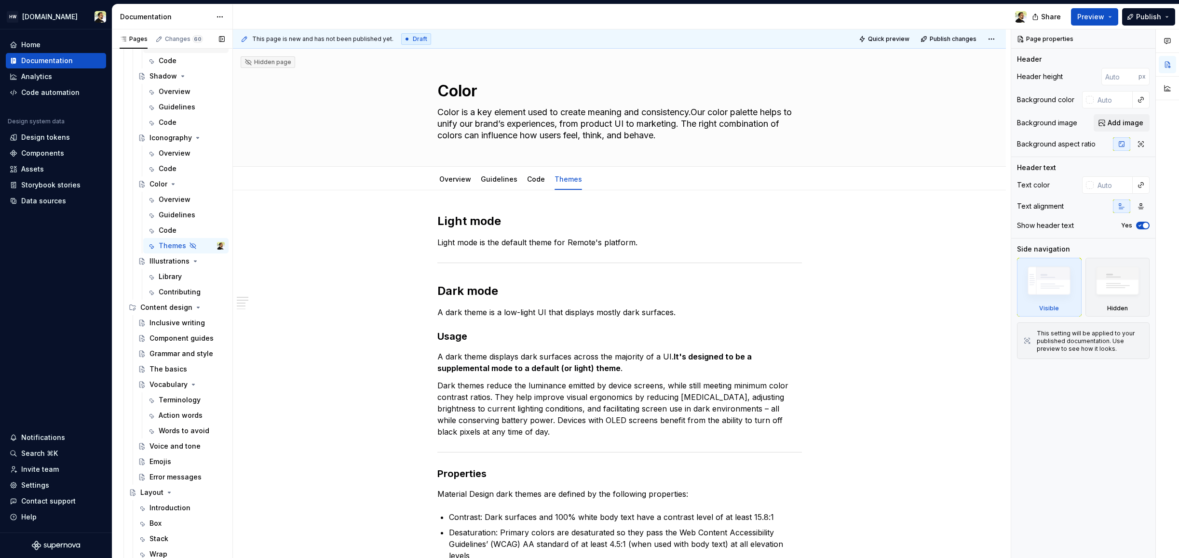
scroll to position [620, 0]
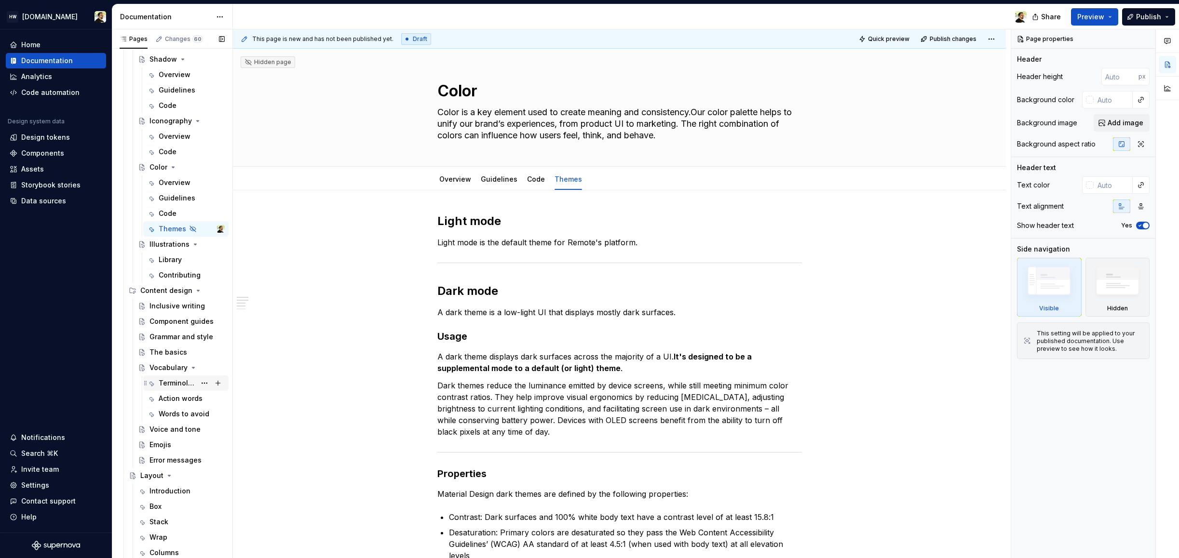
click at [172, 383] on div "Terminology" at bounding box center [177, 384] width 37 height 10
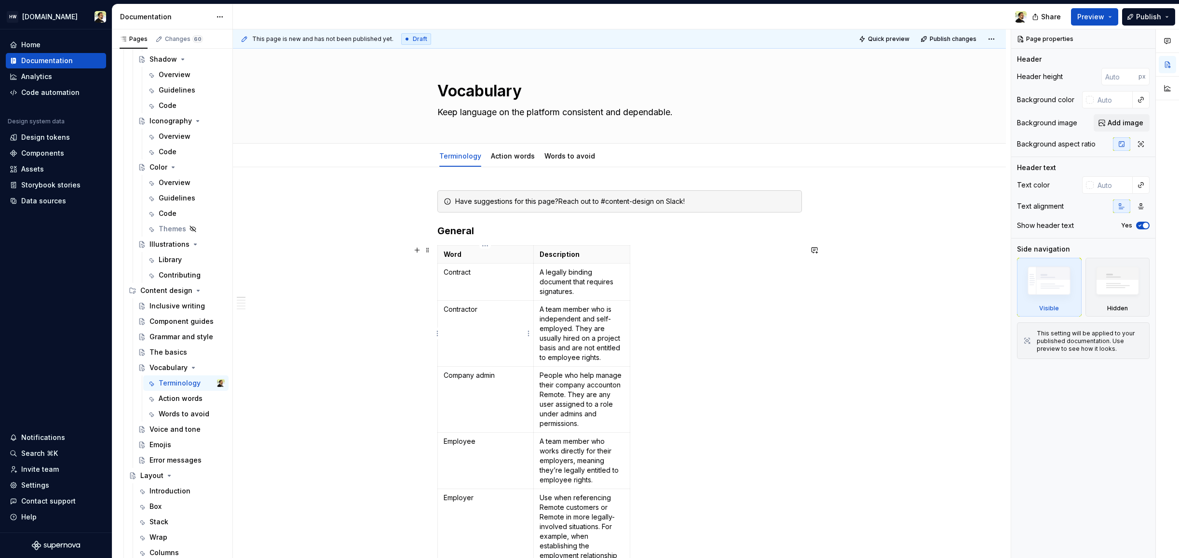
click at [543, 314] on p "A team member who is independent and self-employed. They are usually hired on a…" at bounding box center [582, 334] width 84 height 58
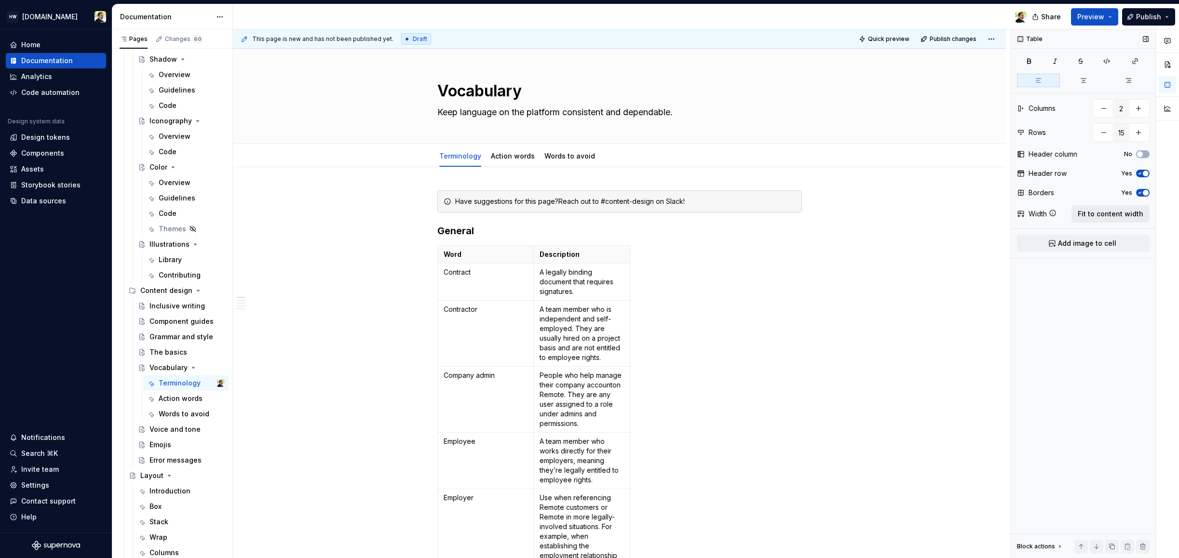
click at [683, 219] on button "Fit to content width" at bounding box center [1111, 213] width 78 height 17
type textarea "*"
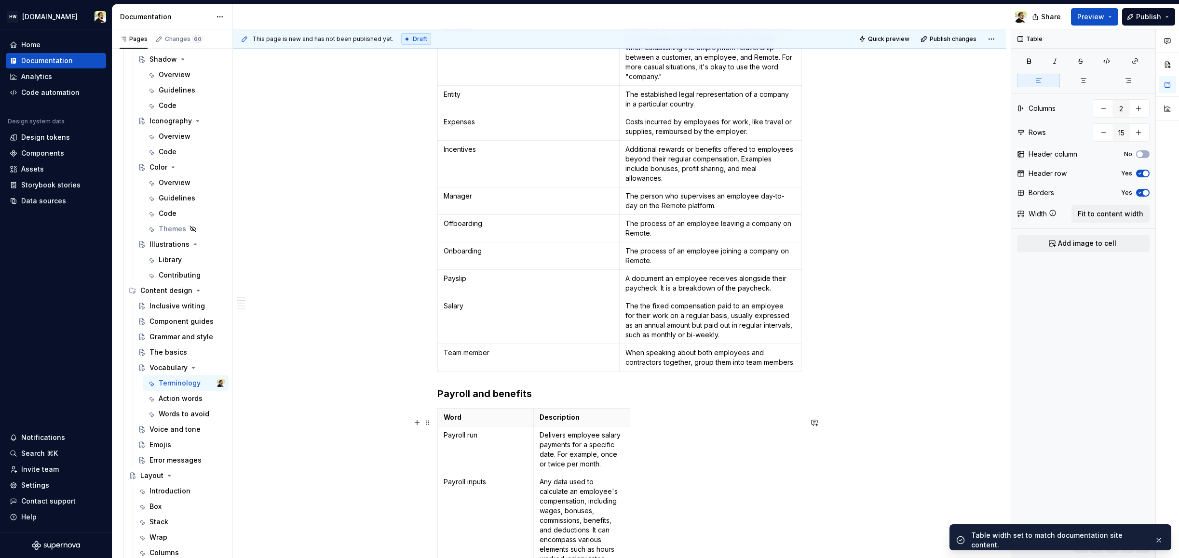
scroll to position [617, 0]
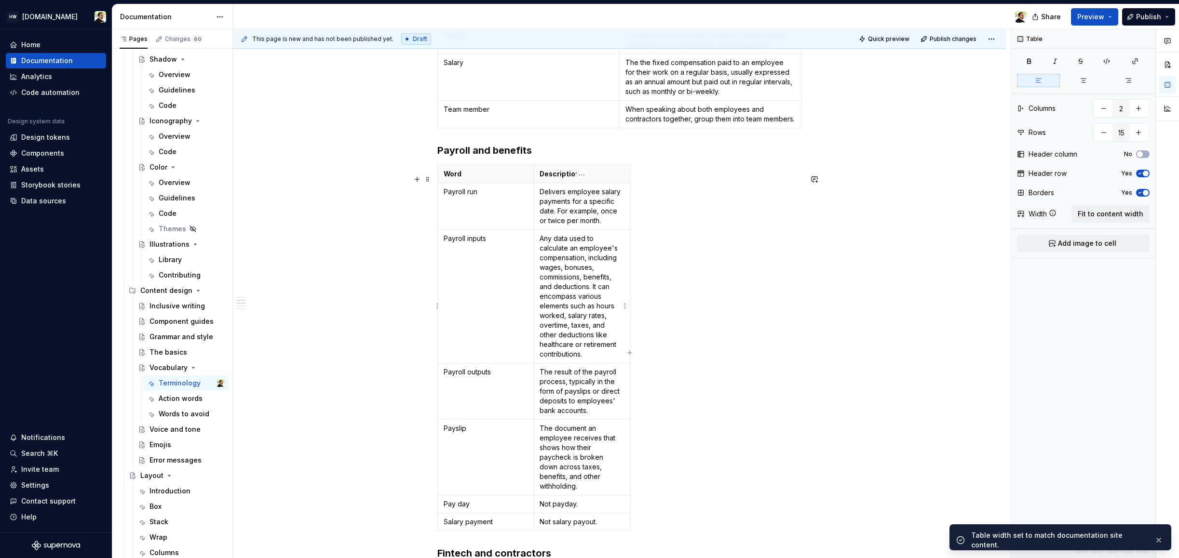
type input "7"
click at [612, 346] on p "Any data used to calculate an employee's compensation, including wages, bonuses…" at bounding box center [582, 296] width 84 height 125
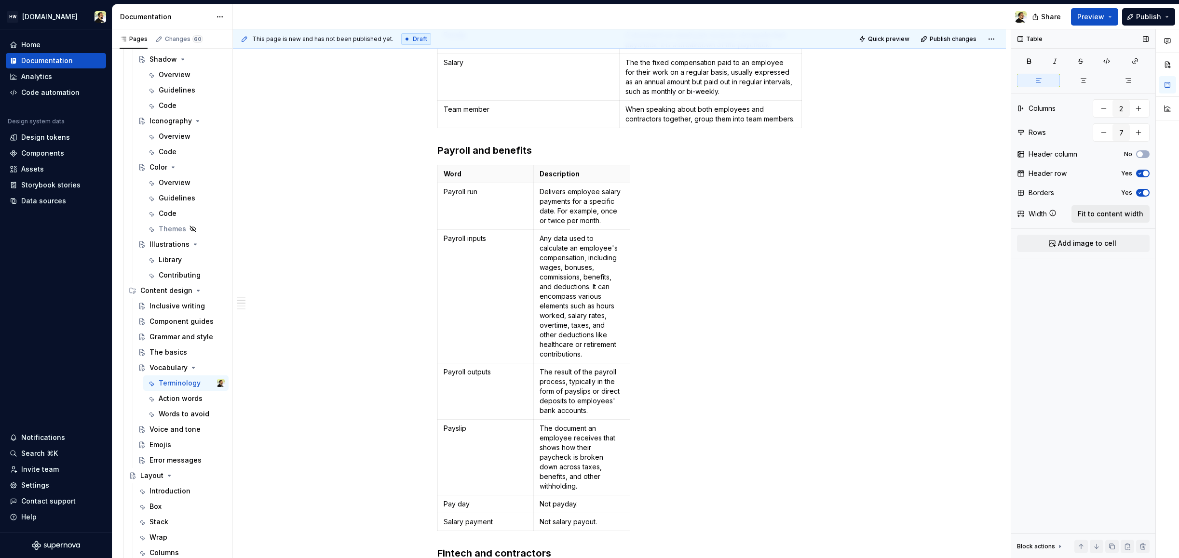
click at [683, 219] on button "Fit to content width" at bounding box center [1111, 213] width 78 height 17
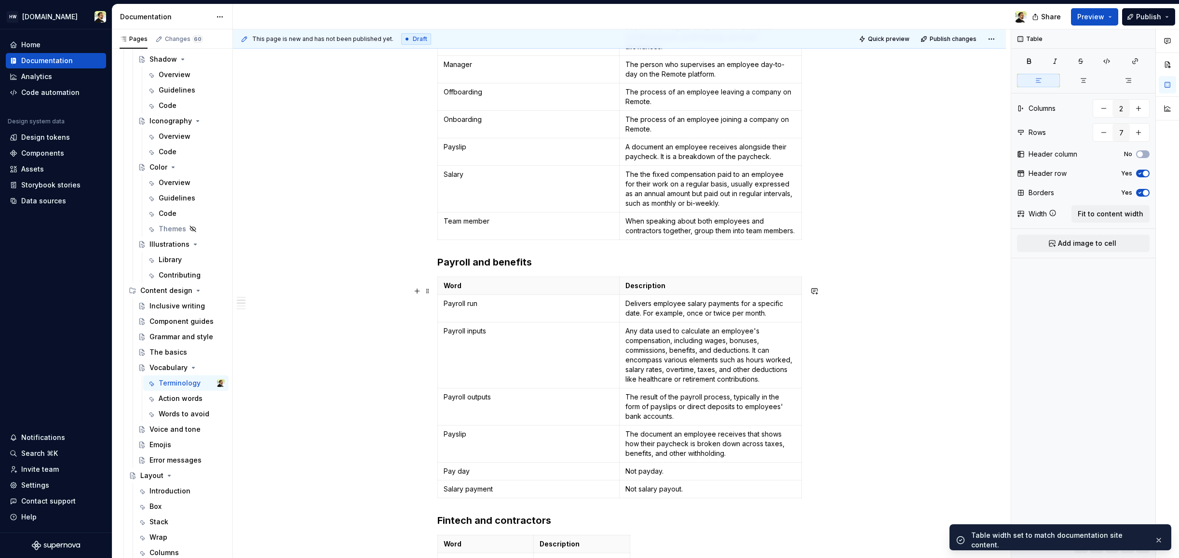
scroll to position [503, 0]
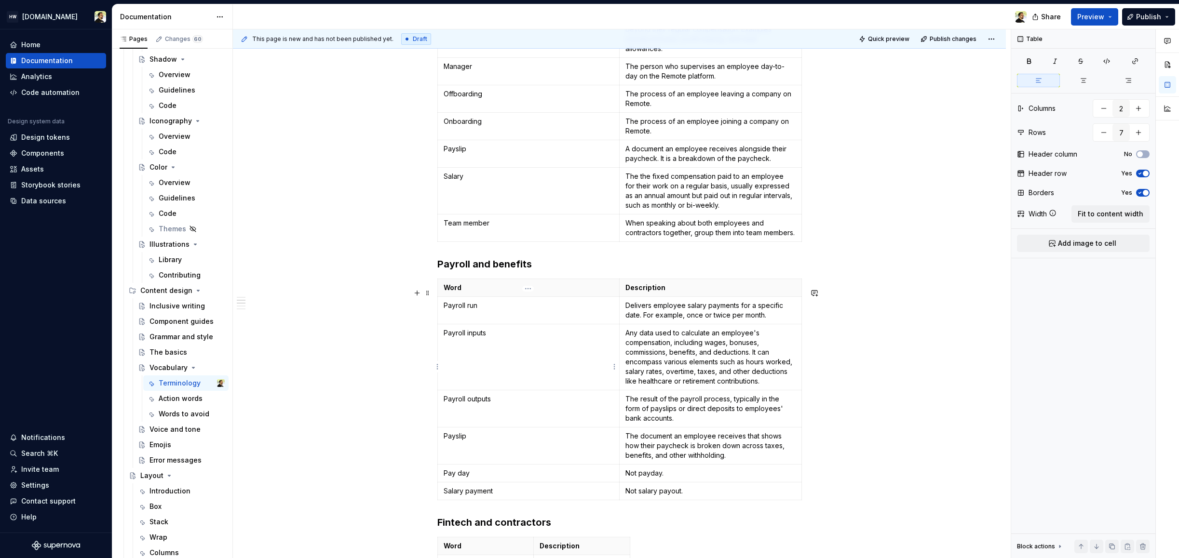
type textarea "*"
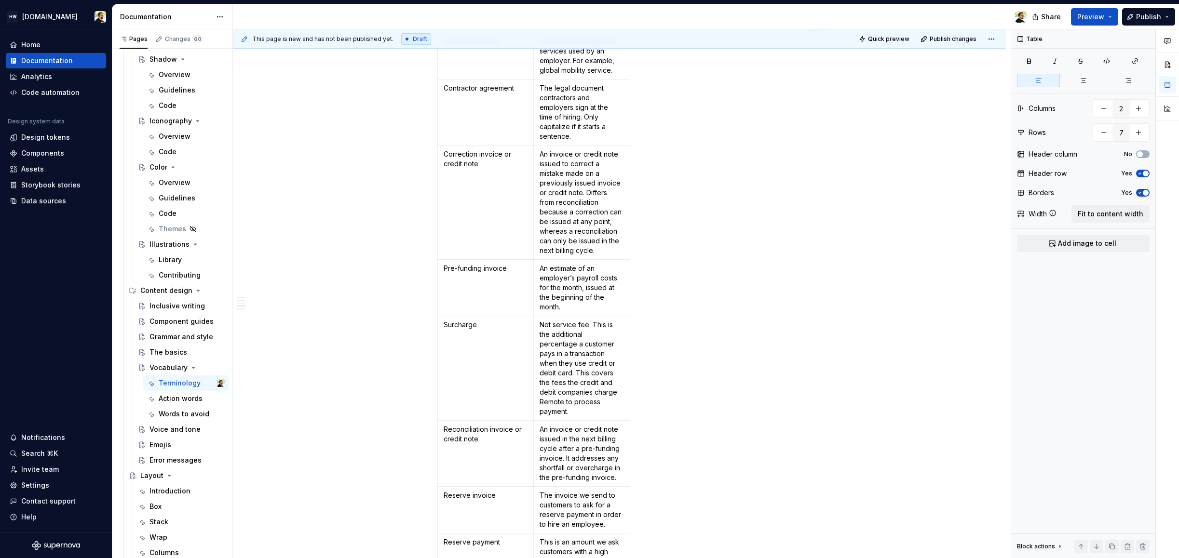
scroll to position [1008, 0]
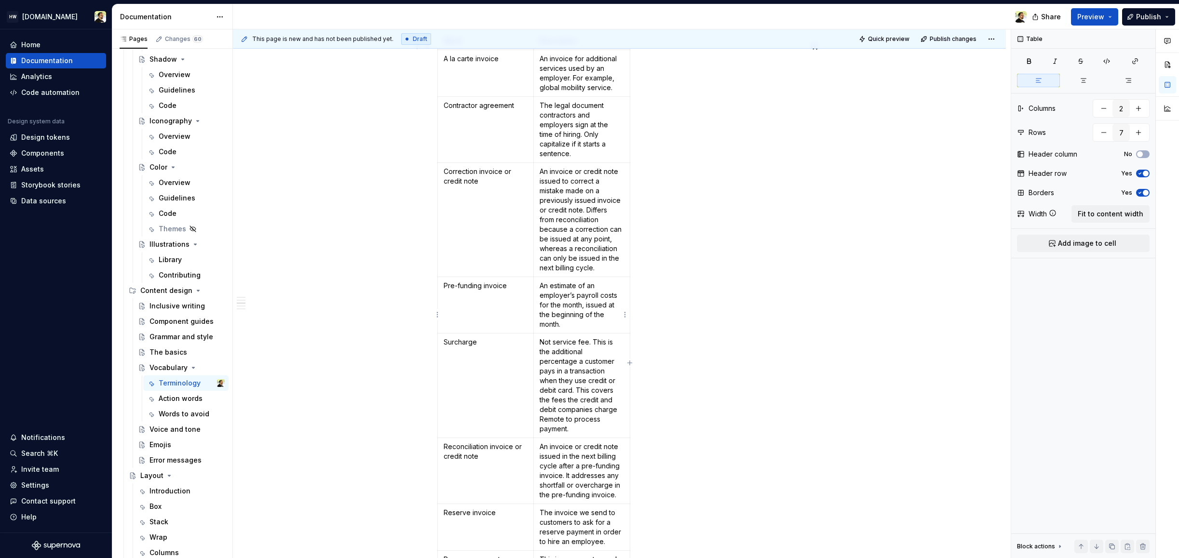
type input "9"
click at [561, 322] on p "An estimate of an employer’s payroll costs for the month, issued at the beginni…" at bounding box center [582, 305] width 84 height 48
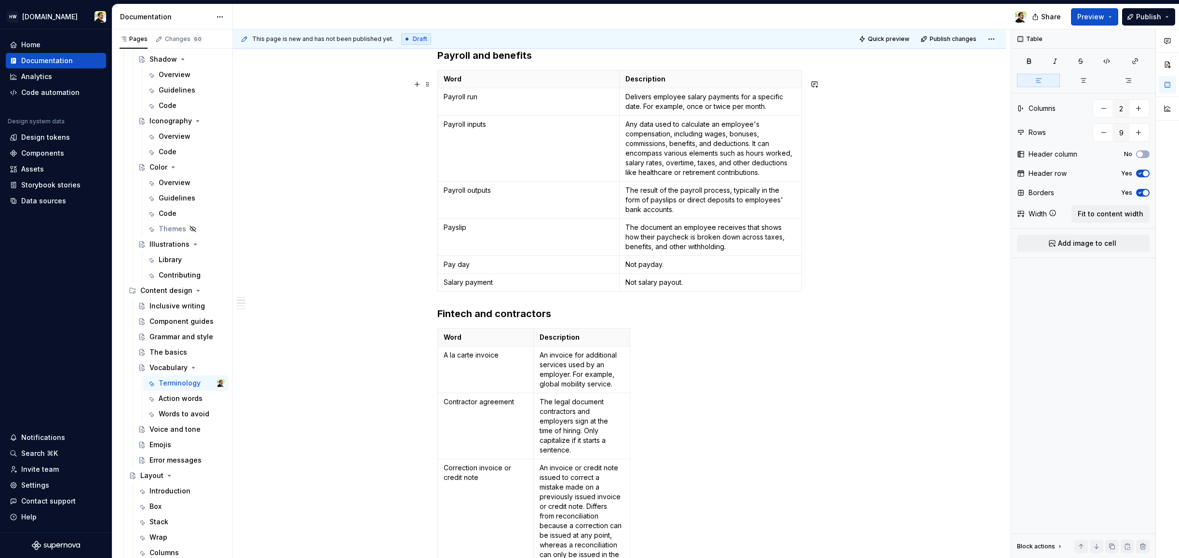
scroll to position [671, 0]
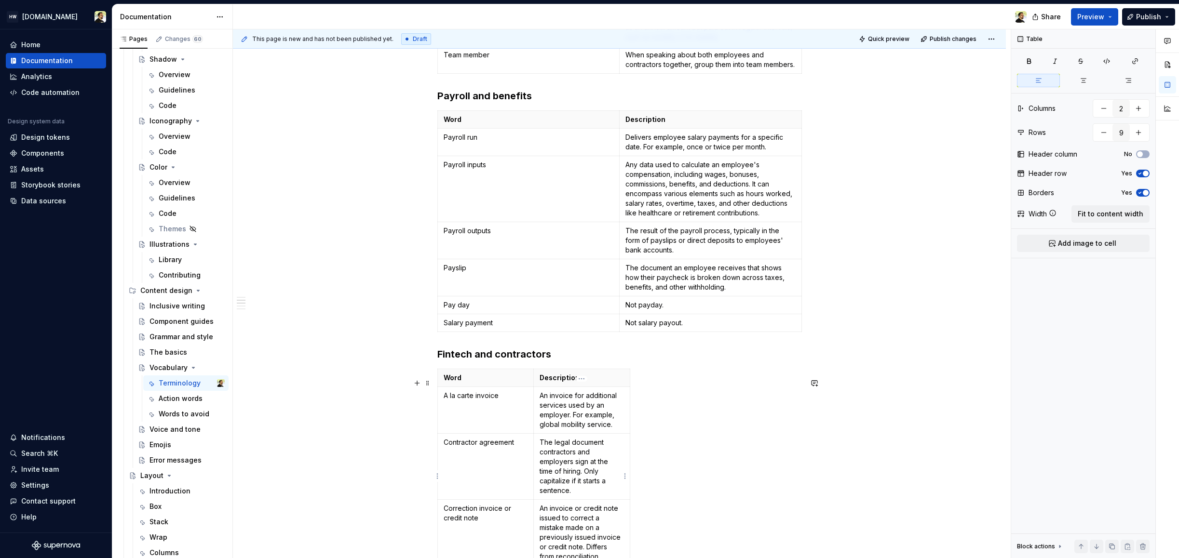
type textarea "*"
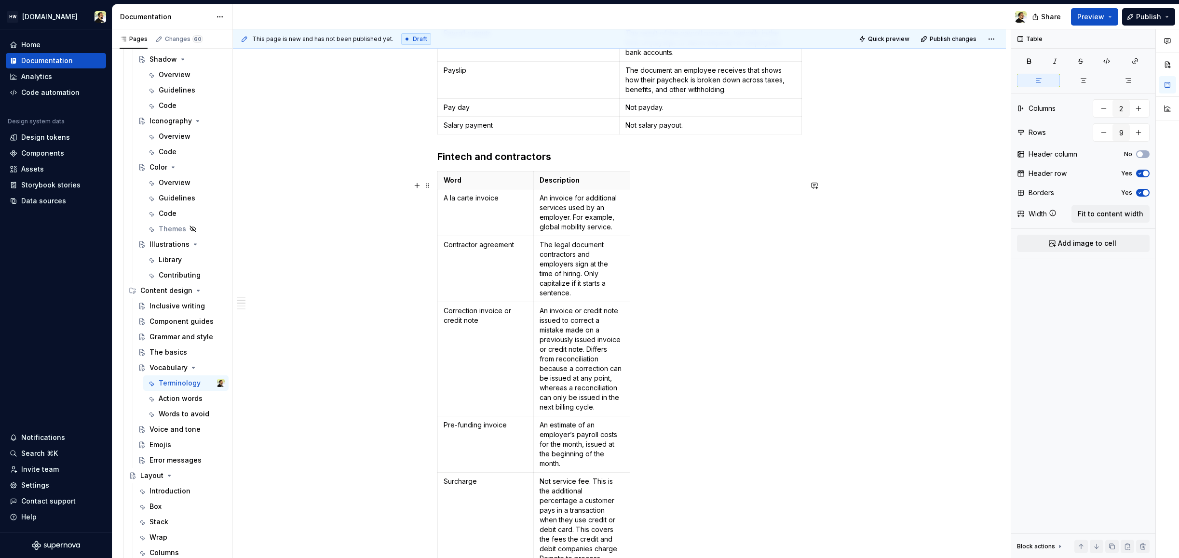
scroll to position [876, 0]
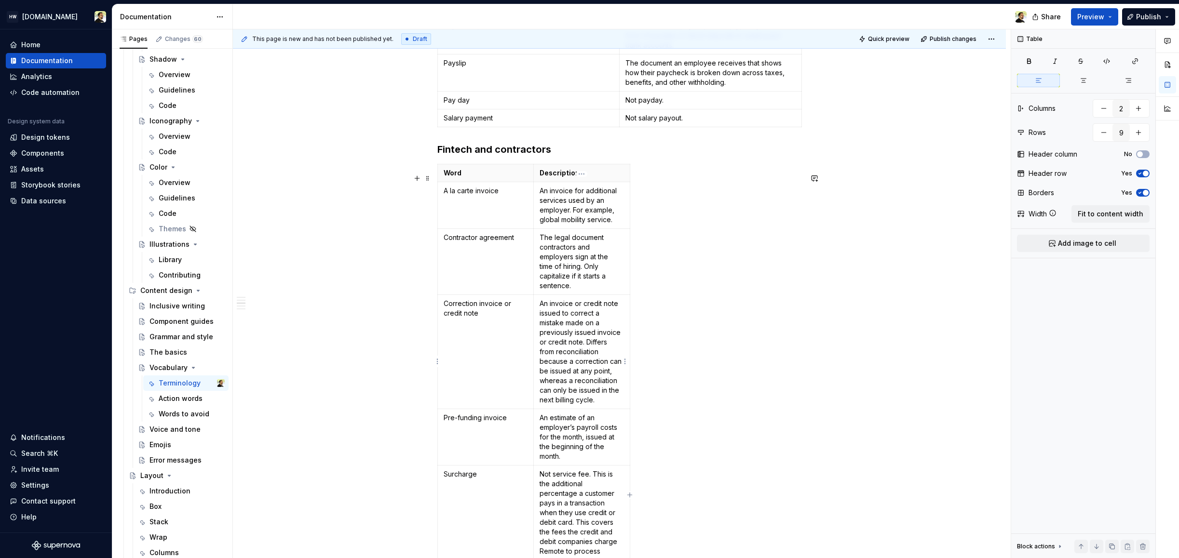
click at [596, 313] on p "An invoice or credit note issued to correct a mistake made on a previously issu…" at bounding box center [582, 352] width 84 height 106
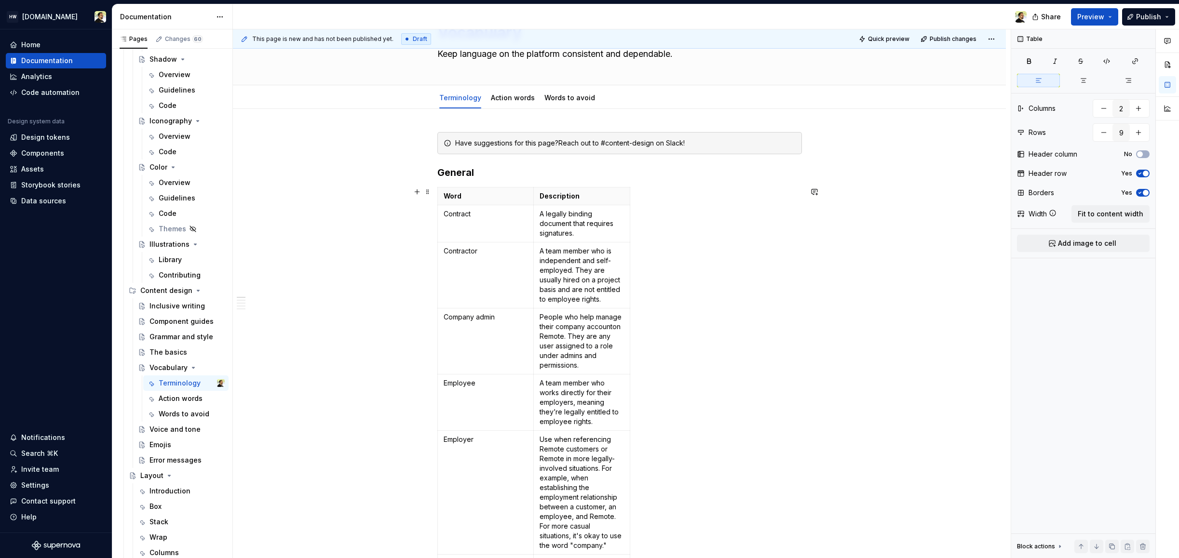
scroll to position [0, 0]
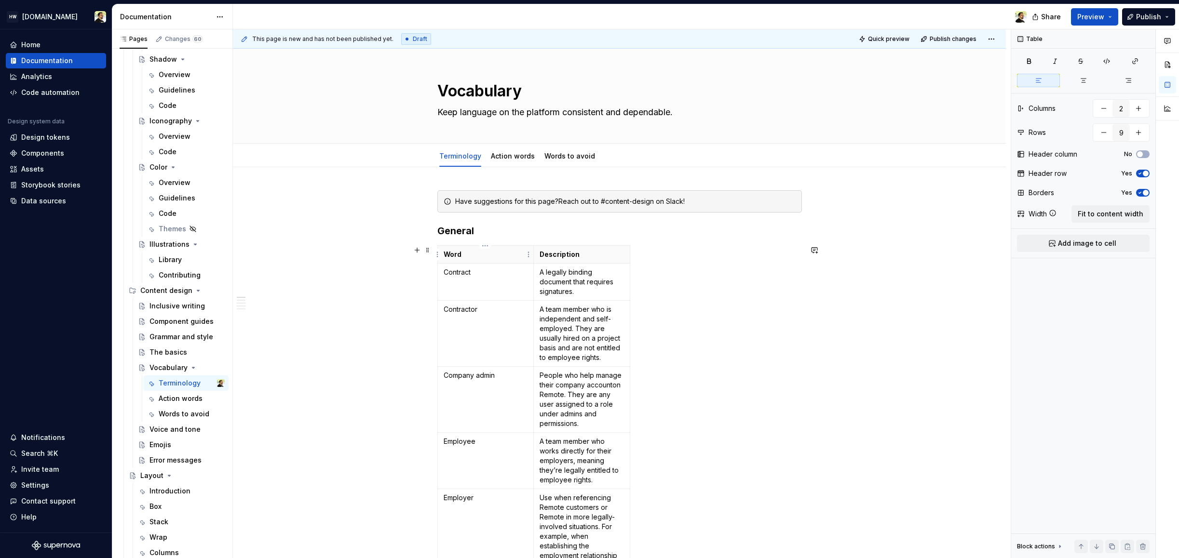
type input "15"
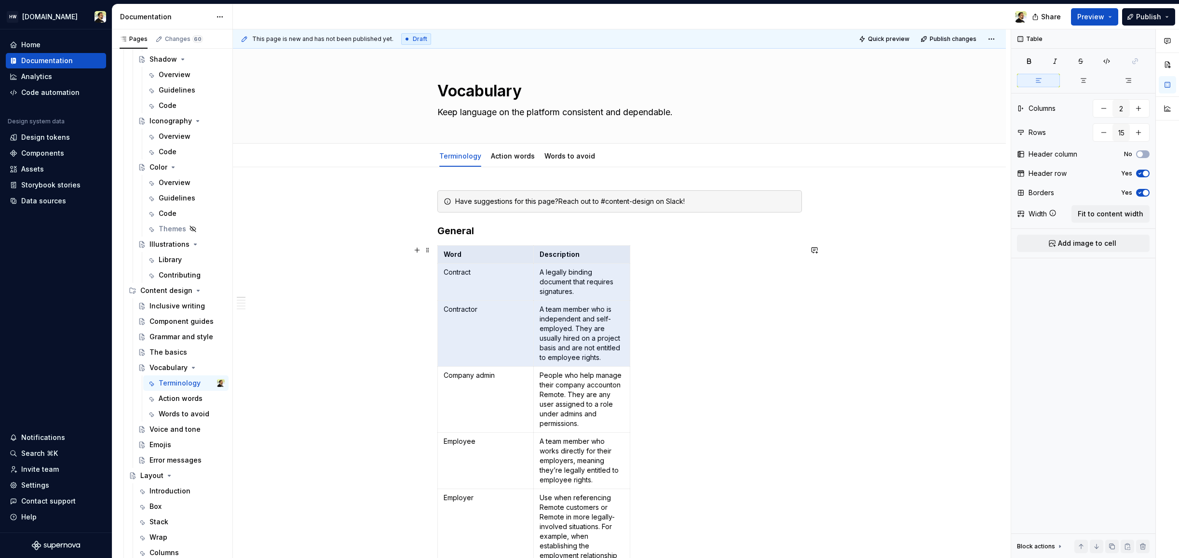
drag, startPoint x: 466, startPoint y: 256, endPoint x: 621, endPoint y: 406, distance: 216.2
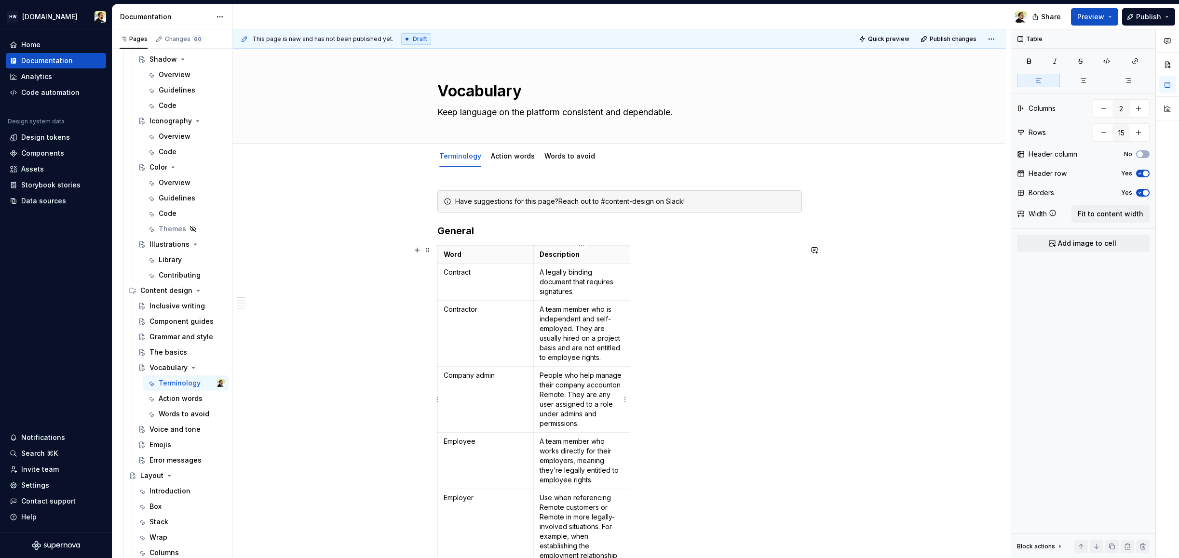
click at [586, 414] on p "People who help manage their company accounton Remote. They are any user assign…" at bounding box center [582, 400] width 84 height 58
click at [557, 197] on div "Have suggestions for this page?Reach out to #content-design on Slack!" at bounding box center [625, 202] width 340 height 10
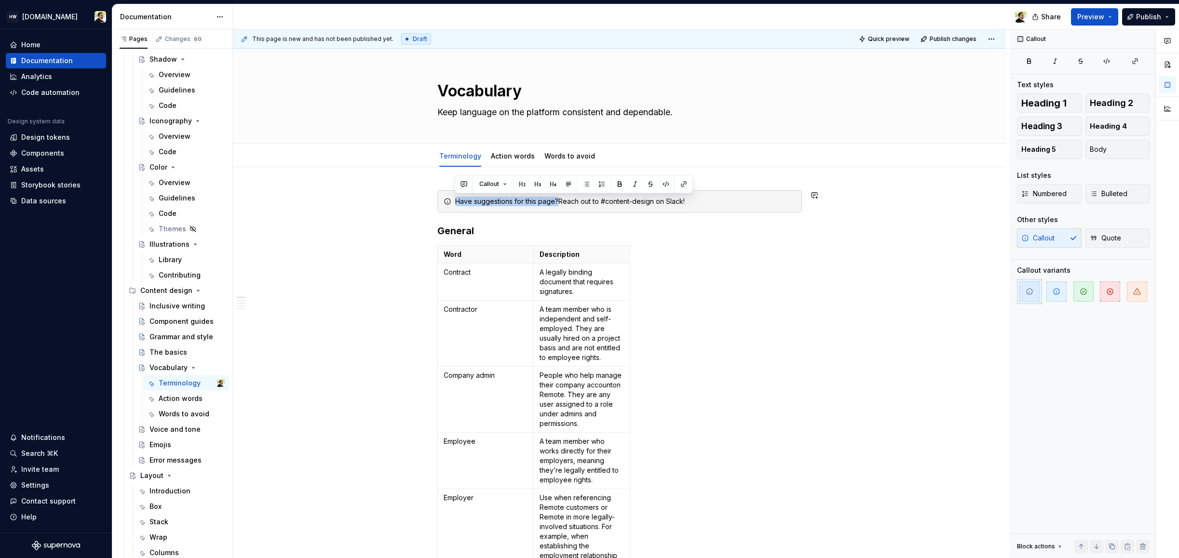
copy div "Have suggestions for this page?"
click at [515, 153] on link "Action words" at bounding box center [513, 156] width 44 height 8
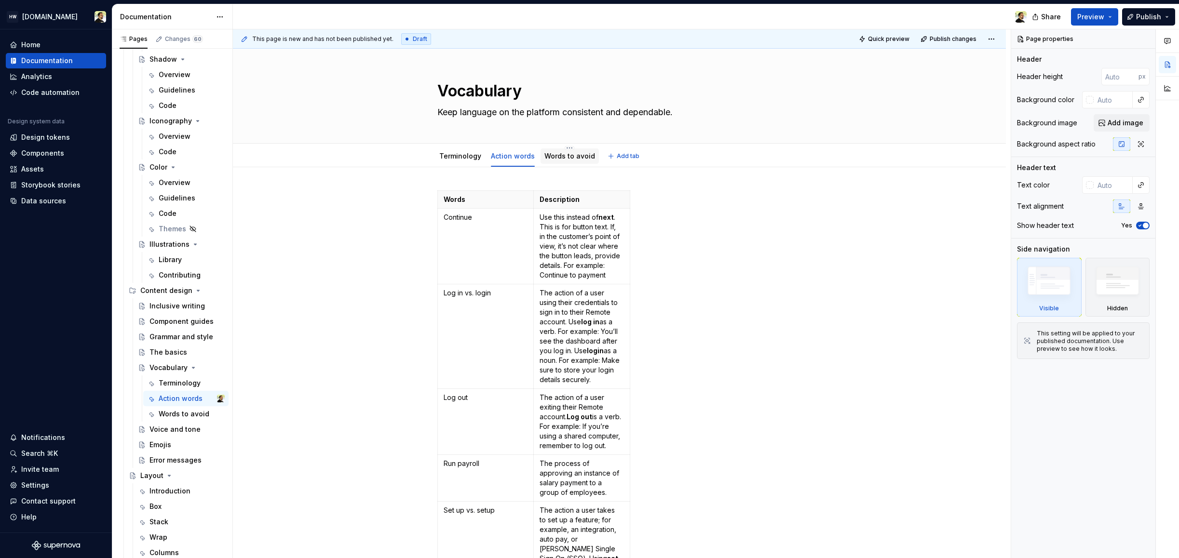
click at [560, 155] on link "Words to avoid" at bounding box center [569, 156] width 51 height 8
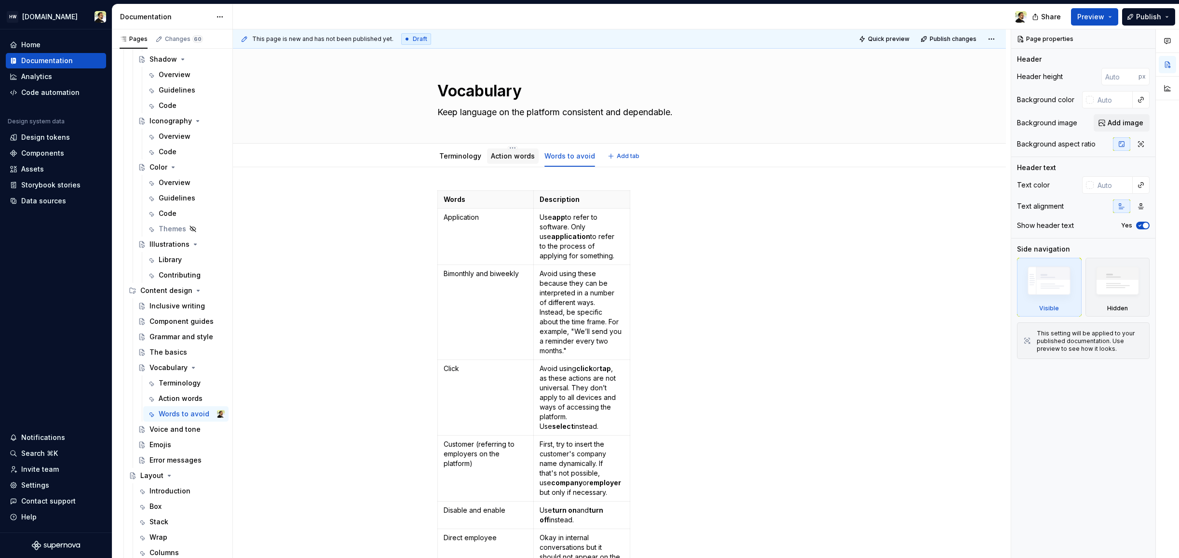
click at [516, 159] on link "Action words" at bounding box center [513, 156] width 44 height 8
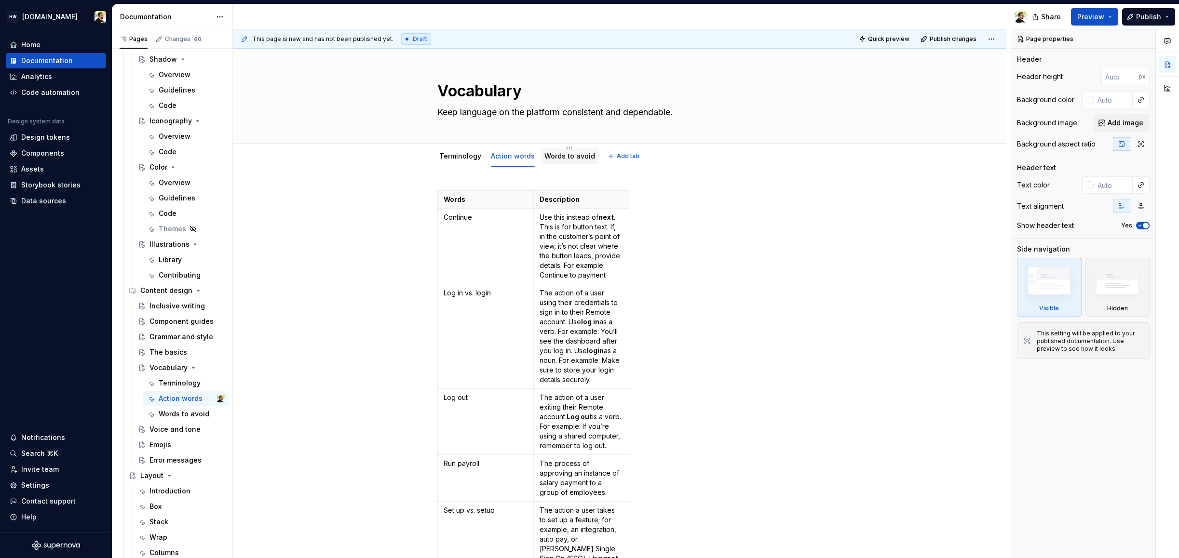
click at [569, 155] on link "Words to avoid" at bounding box center [569, 156] width 51 height 8
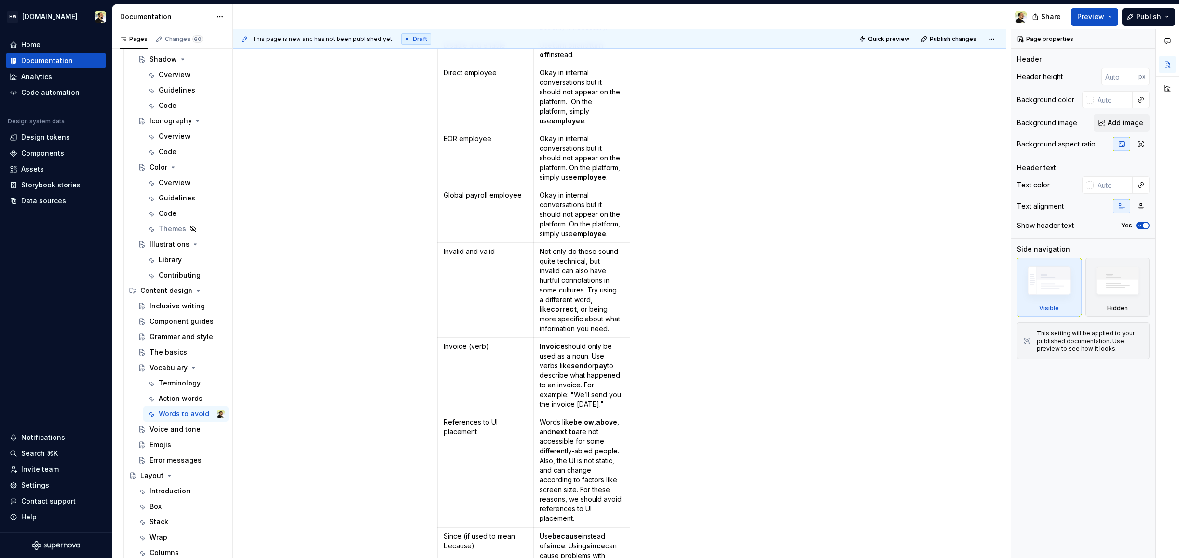
scroll to position [260, 0]
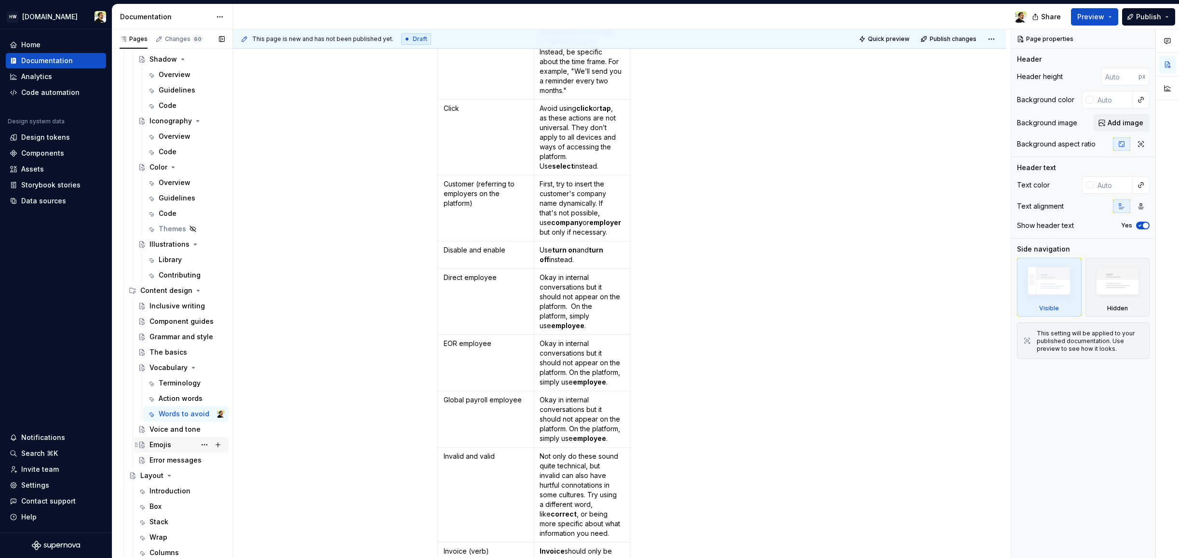
click at [159, 448] on div "Emojis" at bounding box center [161, 445] width 22 height 10
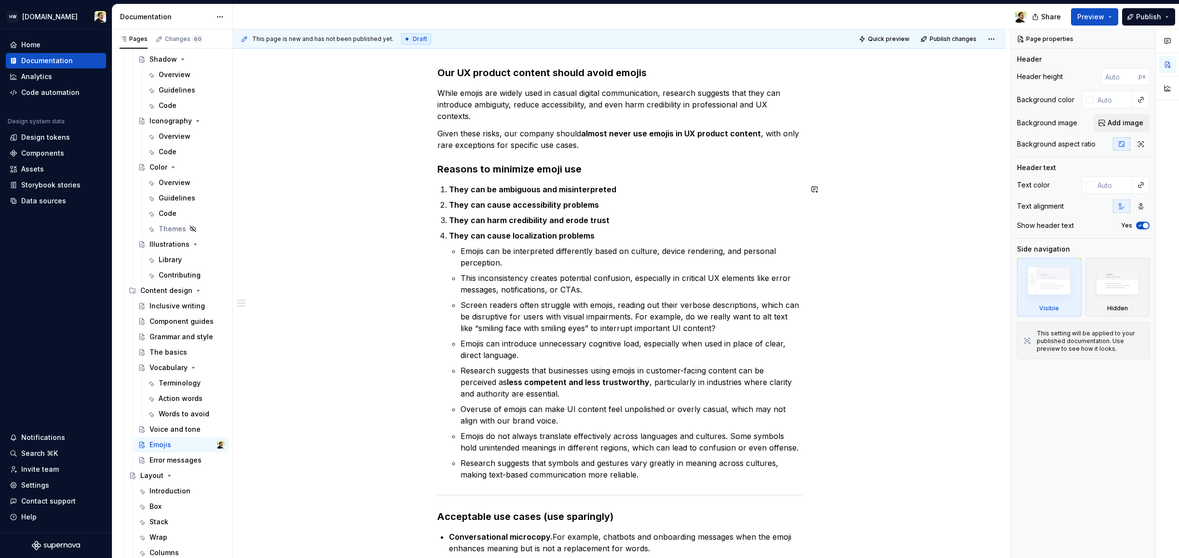
scroll to position [126, 0]
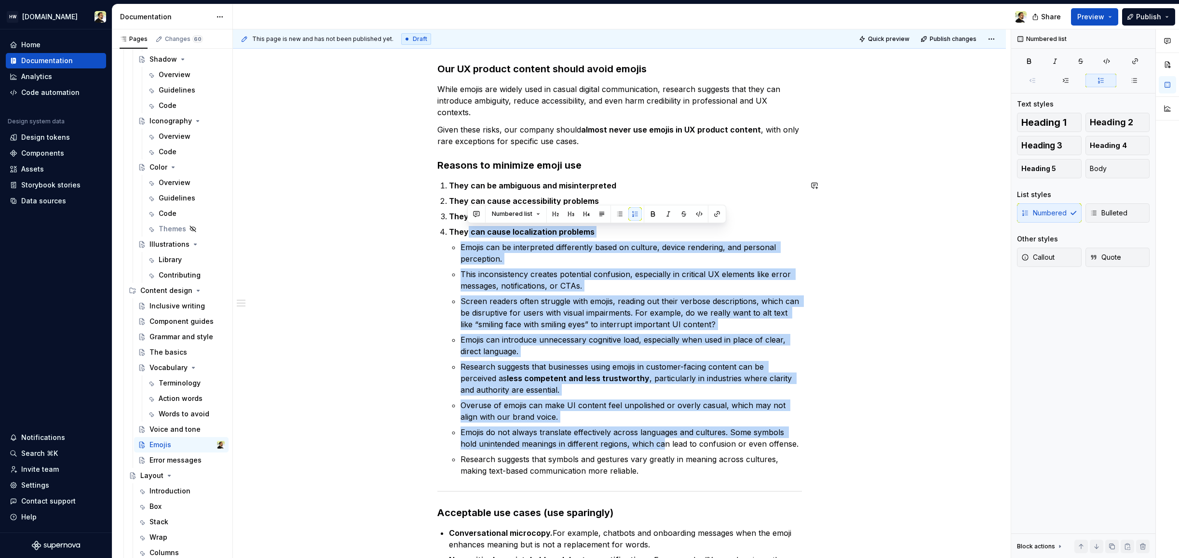
drag, startPoint x: 467, startPoint y: 231, endPoint x: 665, endPoint y: 443, distance: 290.0
click at [665, 442] on li "They can cause localization problems Emojis can be interpreted differently base…" at bounding box center [625, 351] width 353 height 251
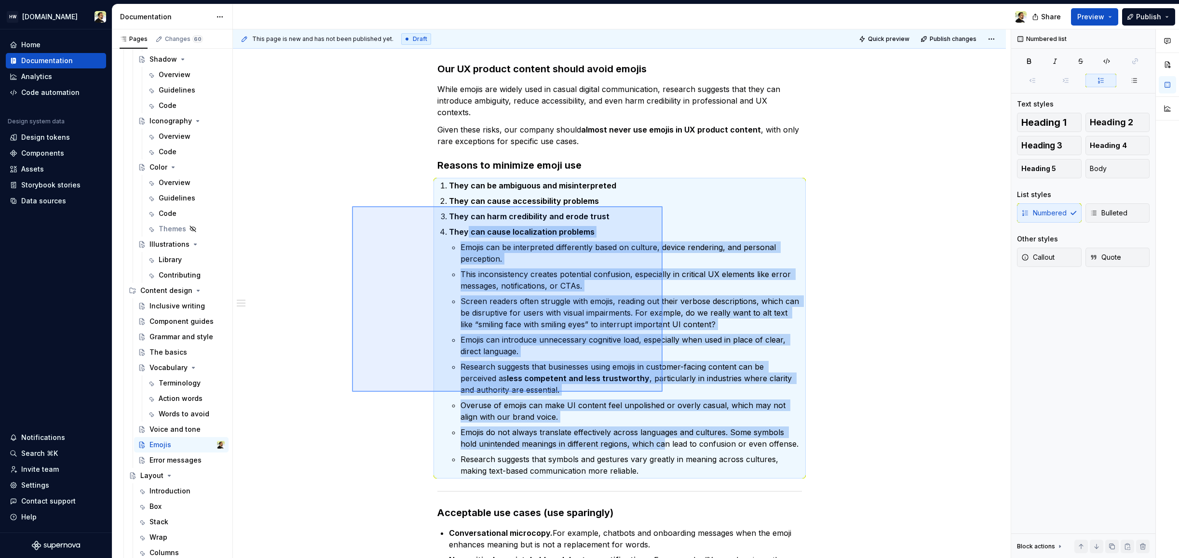
drag, startPoint x: 352, startPoint y: 206, endPoint x: 663, endPoint y: 392, distance: 361.8
click at [663, 392] on div "This page is new and has not been published yet. Draft Quick preview Publish ch…" at bounding box center [622, 294] width 778 height 530
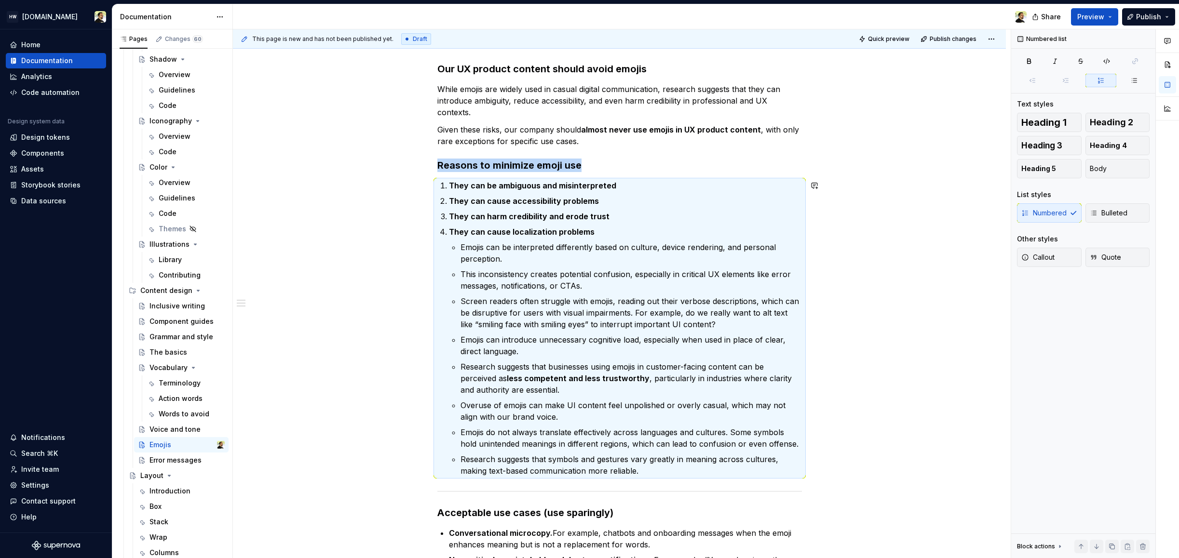
click at [529, 259] on p "Emojis can be interpreted differently based on culture, device rendering, and p…" at bounding box center [631, 253] width 341 height 23
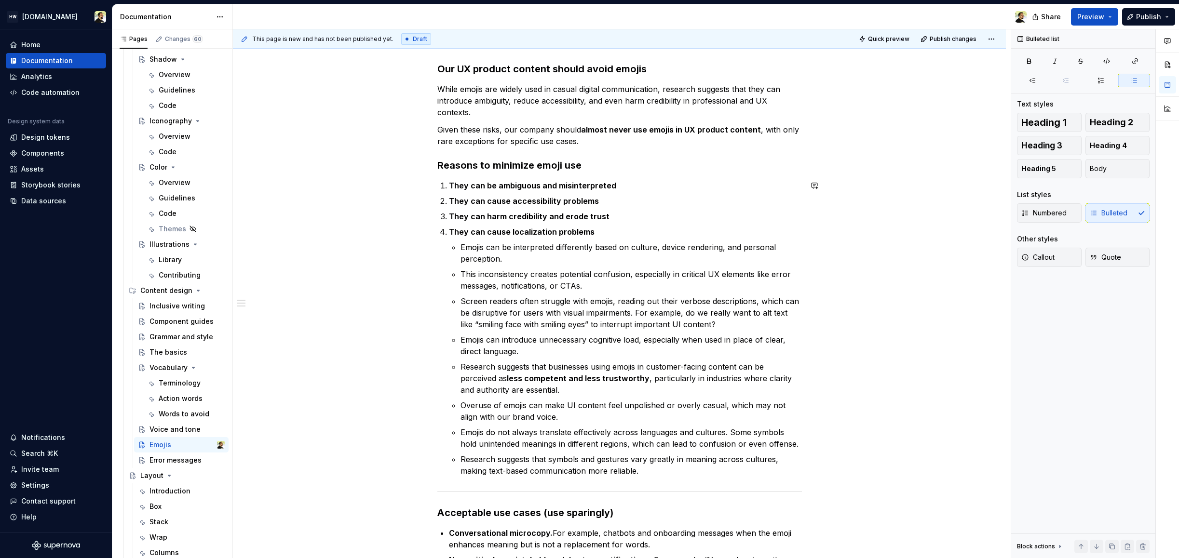
click at [529, 219] on strong "They can harm credibility and erode trust" at bounding box center [529, 217] width 161 height 10
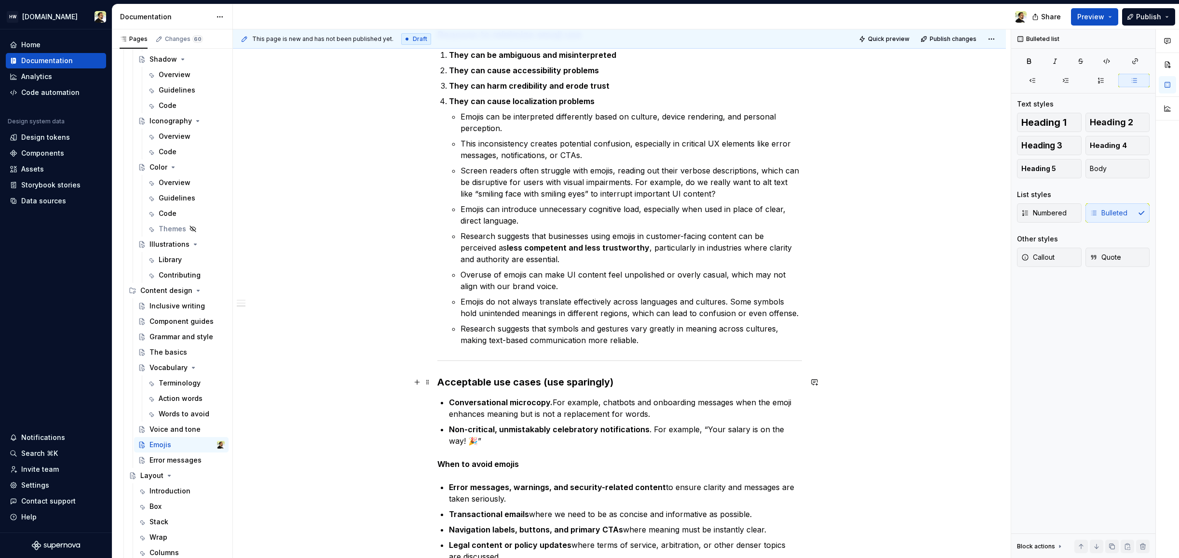
scroll to position [0, 0]
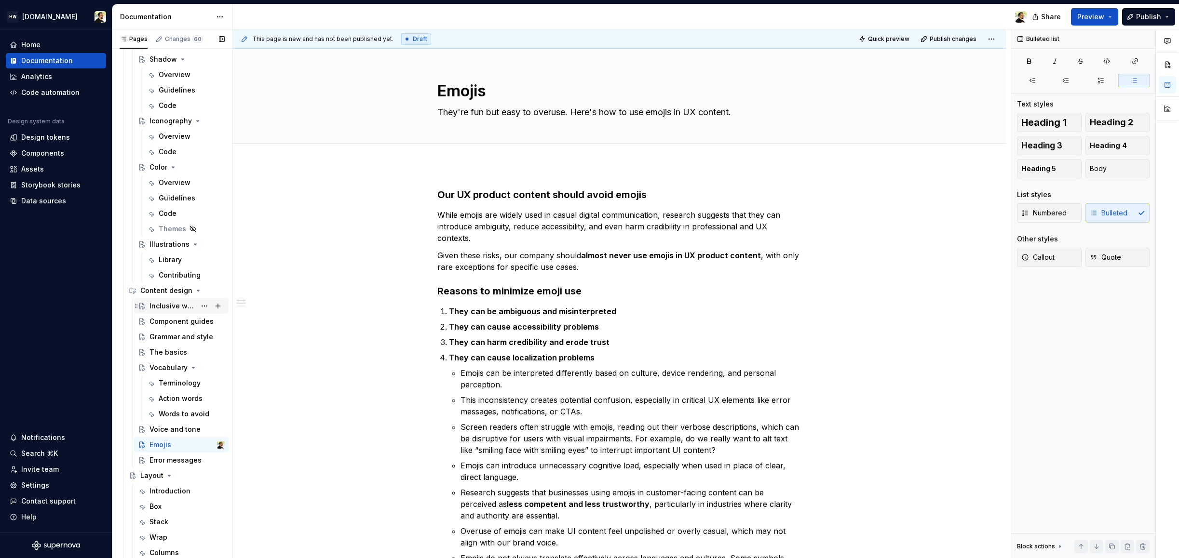
click at [168, 308] on div "Inclusive writing" at bounding box center [173, 306] width 46 height 10
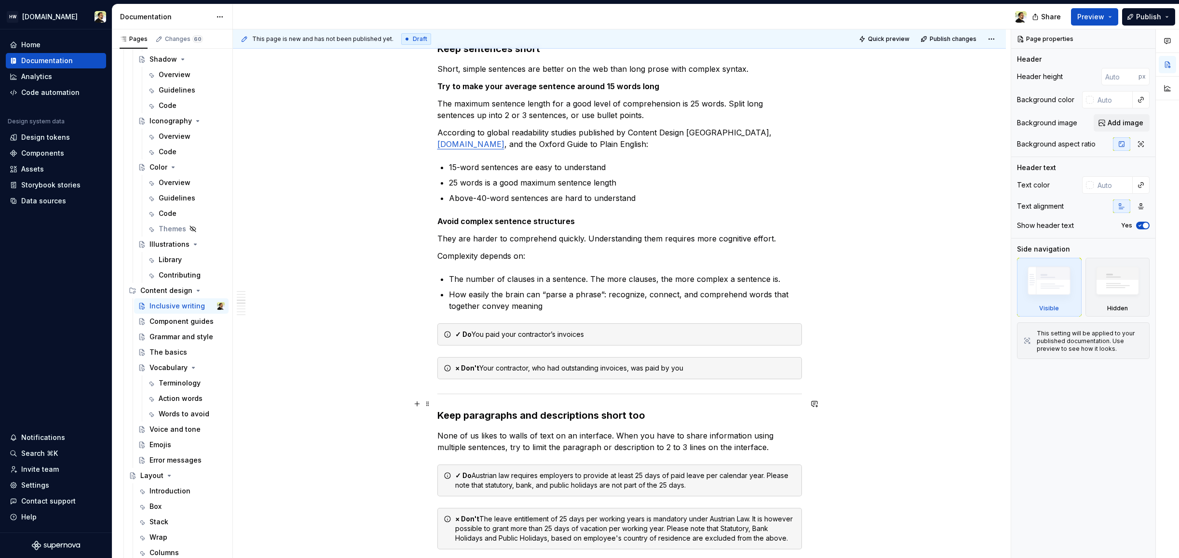
scroll to position [612, 0]
click at [493, 328] on div "✓ Do You paid your contractor’s invoices" at bounding box center [625, 333] width 340 height 10
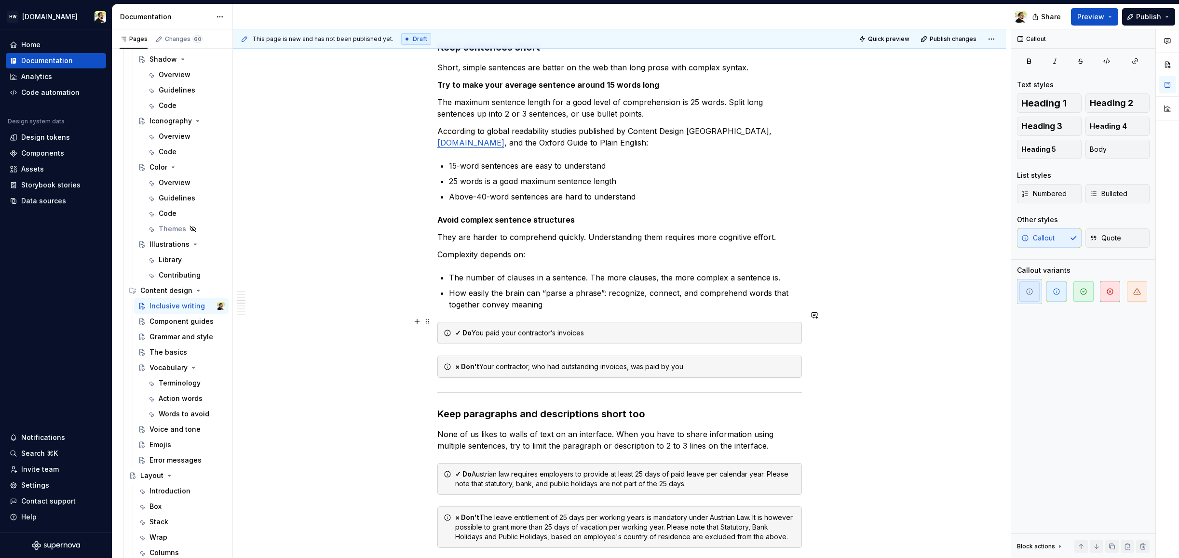
click at [469, 328] on div "✓ Do You paid your contractor’s invoices" at bounding box center [625, 333] width 340 height 10
click at [596, 328] on div "✓ Do You paid your contractor’s invoices" at bounding box center [625, 333] width 340 height 10
copy div "You paid your contractor’s invoices"
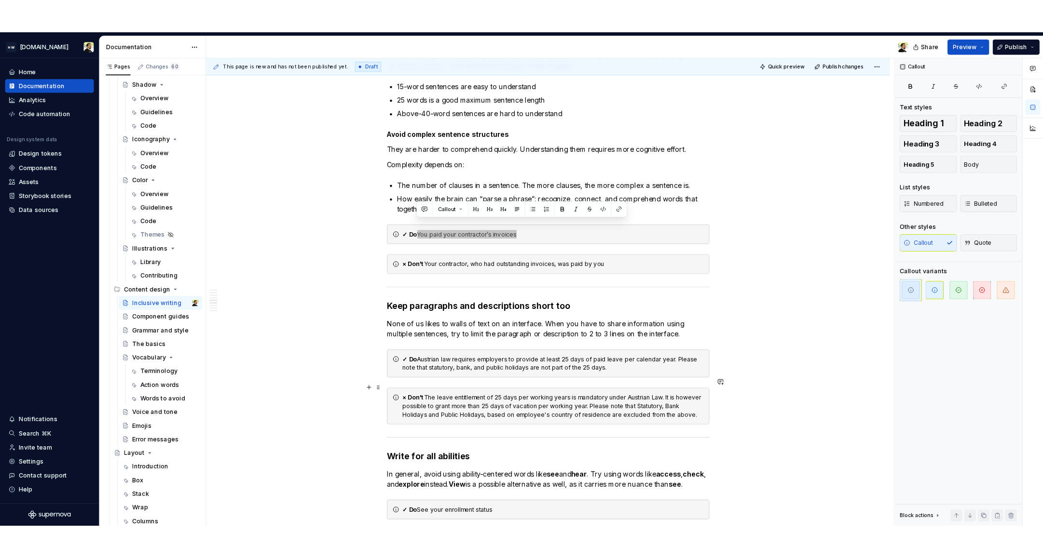
scroll to position [718, 0]
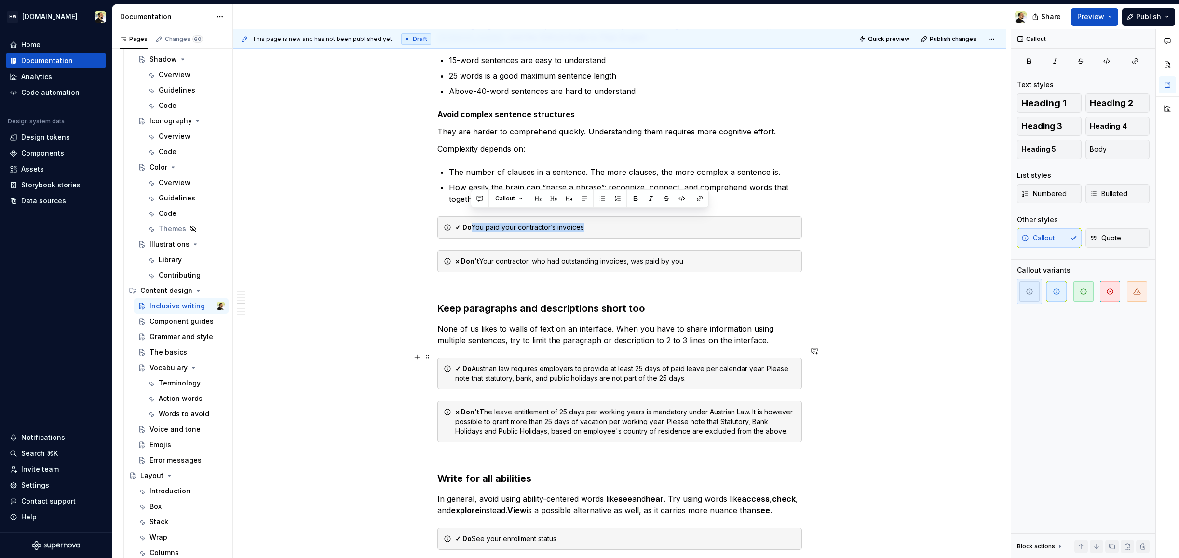
click at [295, 360] on div "Readability is inclusion Remote serves a diverse group of people around the wor…" at bounding box center [619, 434] width 773 height 1975
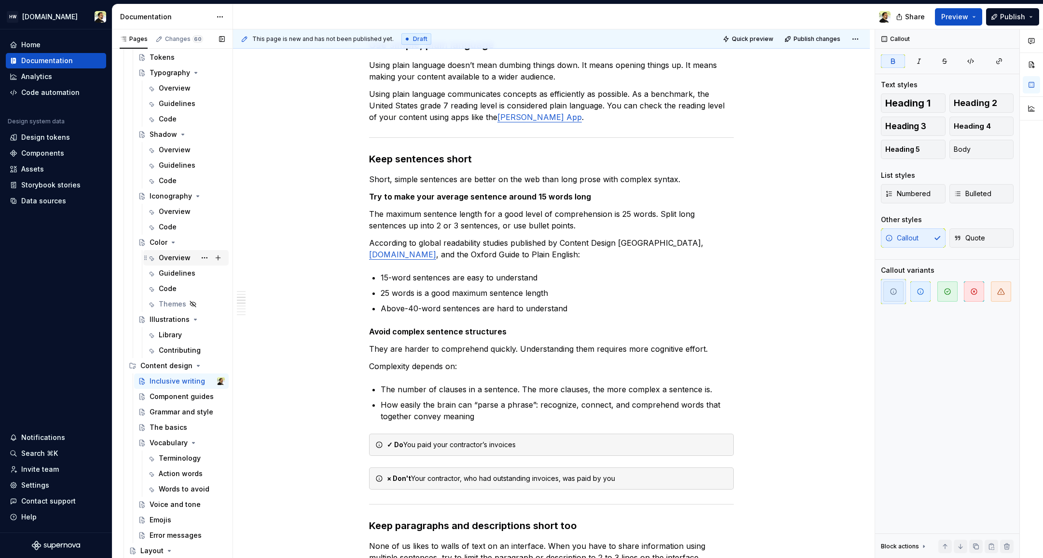
scroll to position [545, 0]
click at [166, 290] on div "Code" at bounding box center [168, 289] width 18 height 10
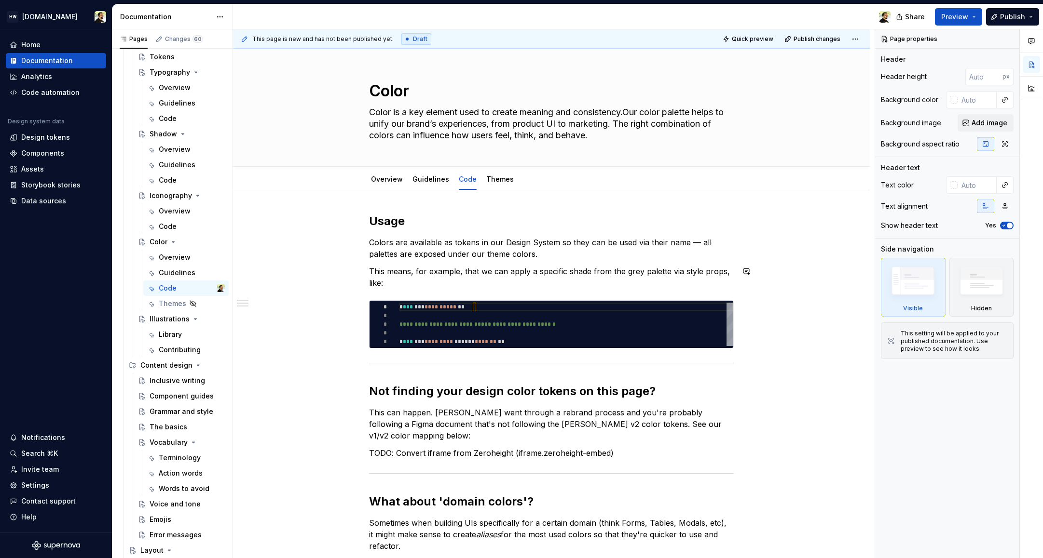
click at [416, 316] on div "**********" at bounding box center [566, 324] width 334 height 43
type textarea "*"
type textarea "**********"
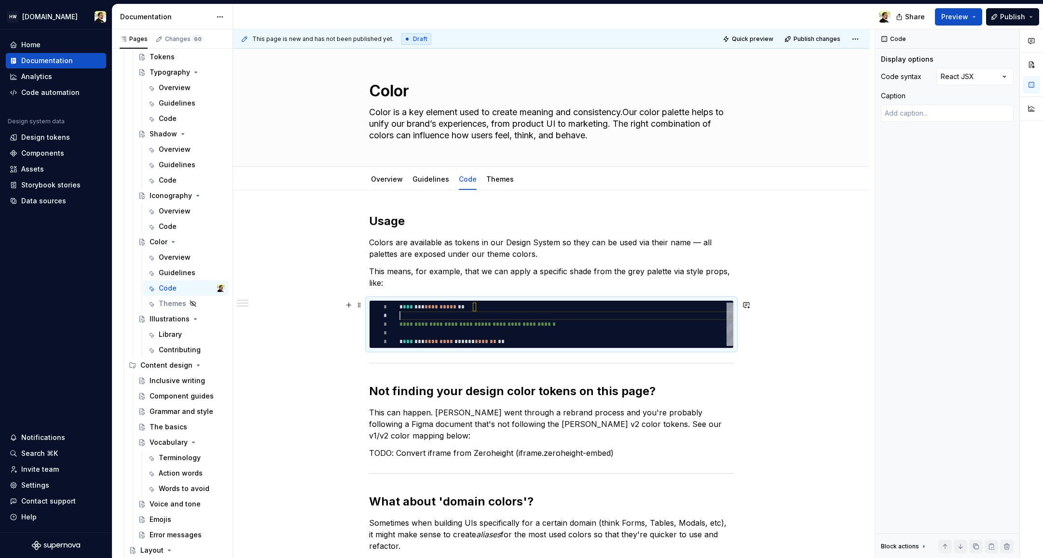
scroll to position [9, 0]
click at [481, 408] on p "This can happen. Norma went through a rebrand process and you're probably follo…" at bounding box center [551, 424] width 365 height 35
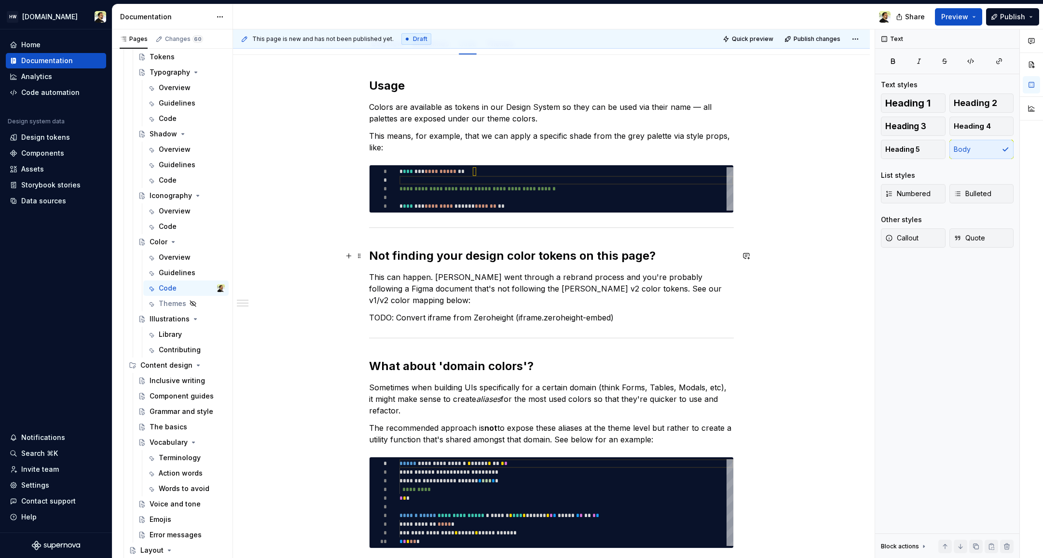
scroll to position [133, 0]
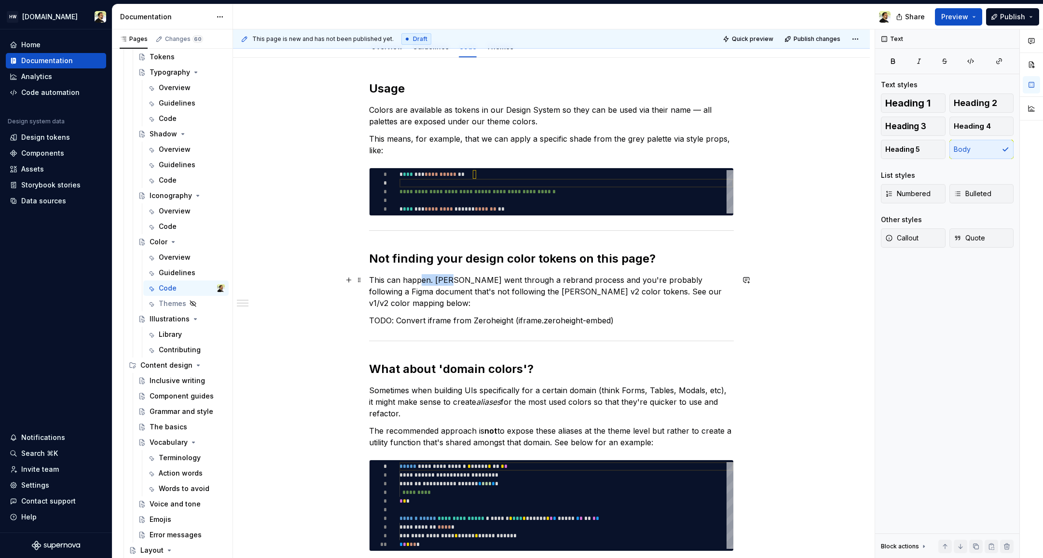
drag, startPoint x: 420, startPoint y: 282, endPoint x: 459, endPoint y: 285, distance: 39.3
click at [459, 285] on p "This can happen. Norma went through a rebrand process and you're probably follo…" at bounding box center [551, 291] width 365 height 35
click at [488, 315] on p "TODO: Convert iframe from Zeroheight (iframe.zeroheight-embed)" at bounding box center [551, 321] width 365 height 12
drag, startPoint x: 709, startPoint y: 292, endPoint x: 581, endPoint y: 293, distance: 128.3
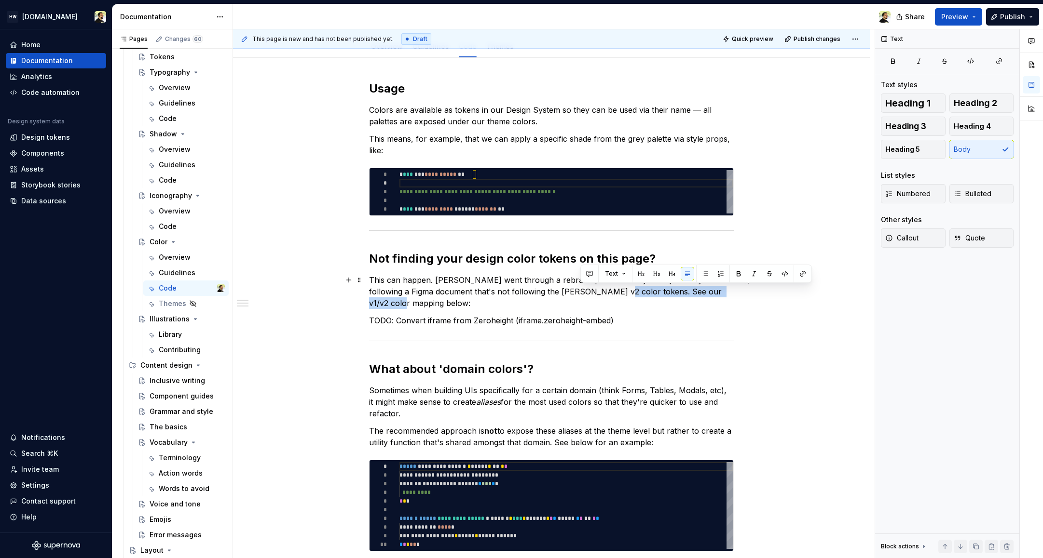
click at [581, 293] on p "This can happen. Norma went through a rebrand process and you're probably follo…" at bounding box center [551, 291] width 365 height 35
copy p "See our v1/v2 color mapping below:"
click at [639, 315] on p "TODO: Convert iframe from Zeroheight (iframe.zeroheight-embed)" at bounding box center [551, 321] width 365 height 12
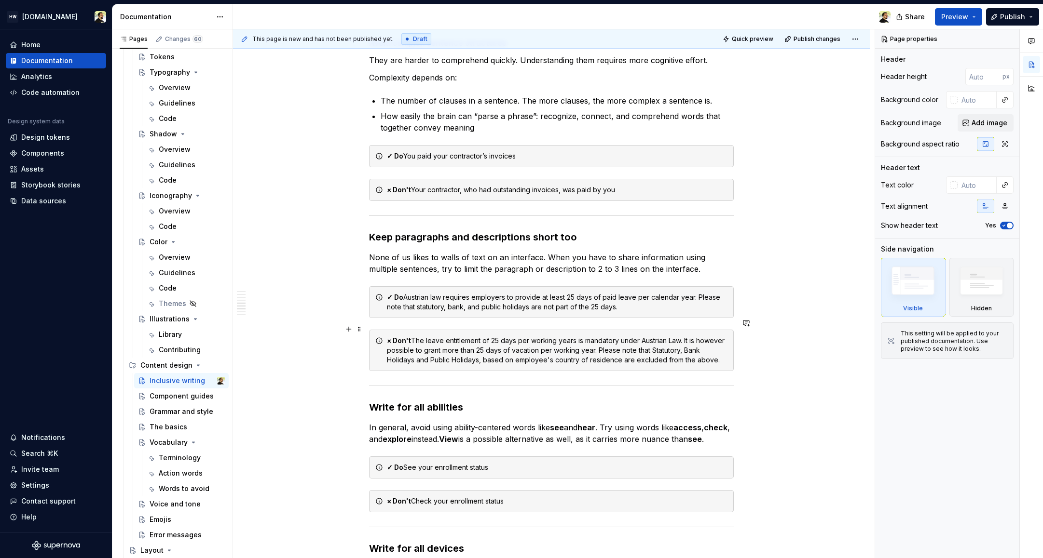
scroll to position [796, 0]
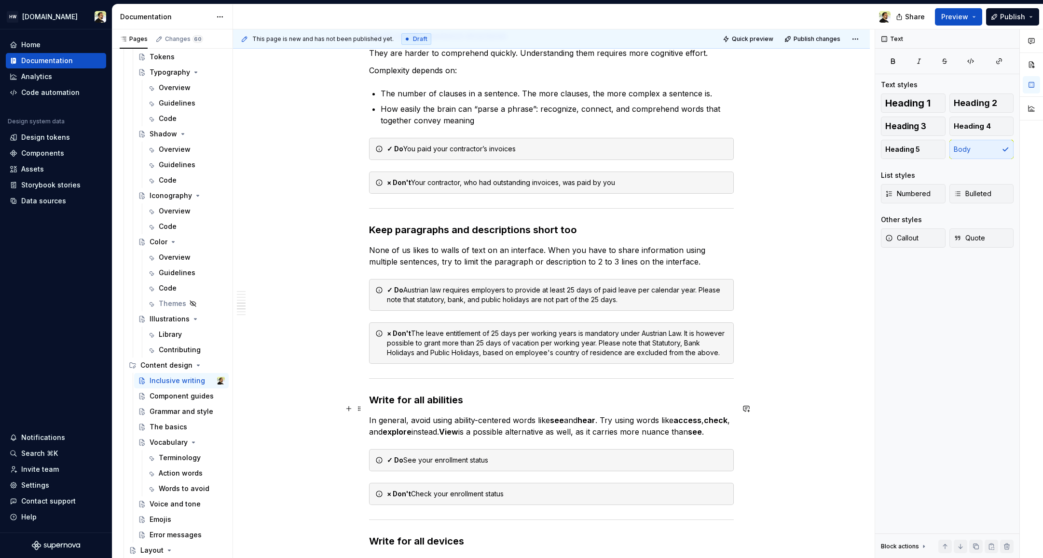
click at [449, 422] on p "In general, avoid using ability-centered words like see and hear . Try using wo…" at bounding box center [551, 426] width 365 height 23
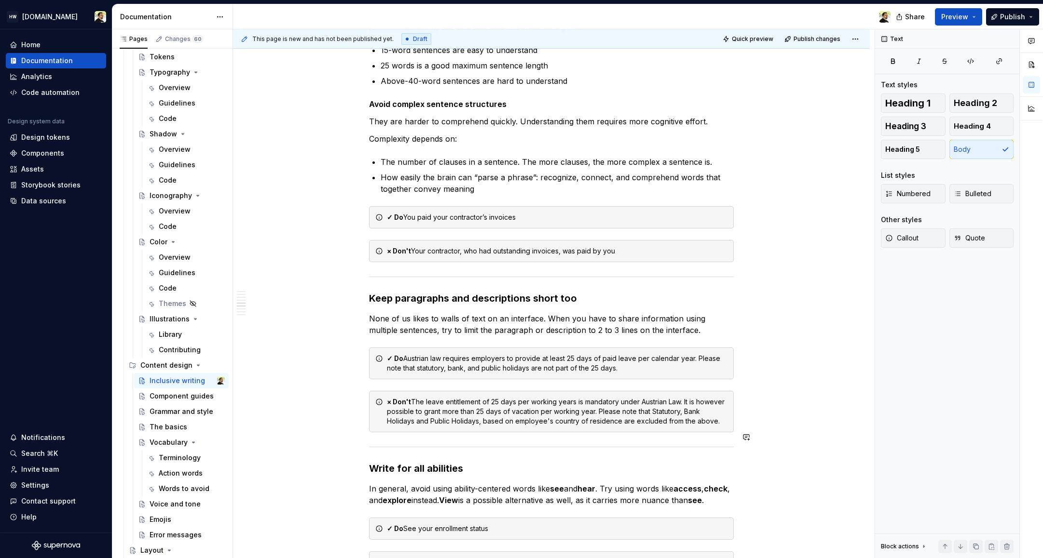
scroll to position [726, 0]
click at [453, 399] on div "× Don't The leave entitlement of 25 days per working years is mandatory under A…" at bounding box center [557, 413] width 340 height 29
drag, startPoint x: 405, startPoint y: 348, endPoint x: 503, endPoint y: 348, distance: 97.9
click at [503, 355] on div "✓ Do Austrian law requires employers to provide at least 25 days of paid leave …" at bounding box center [557, 364] width 340 height 19
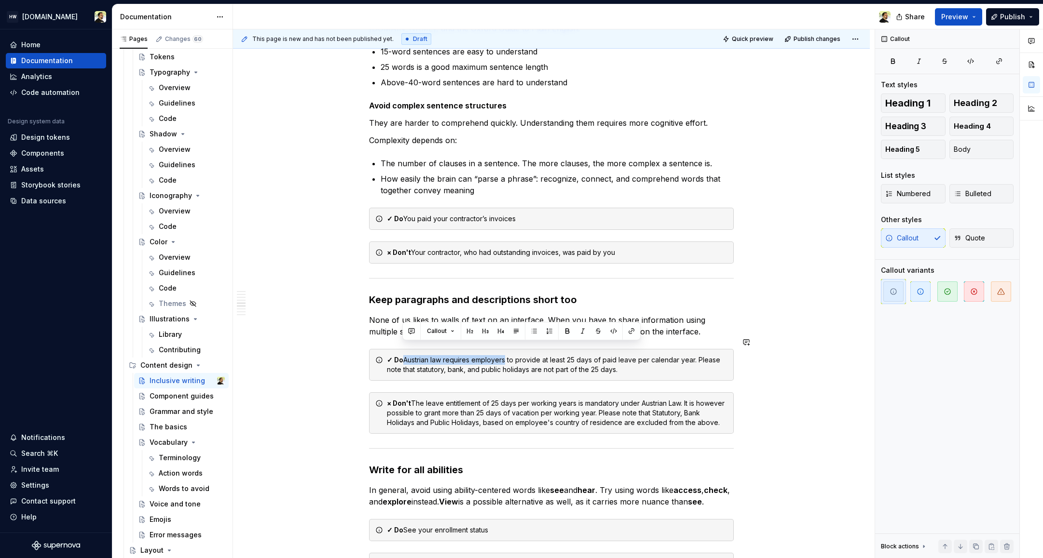
copy div "Austrian law requires employers"
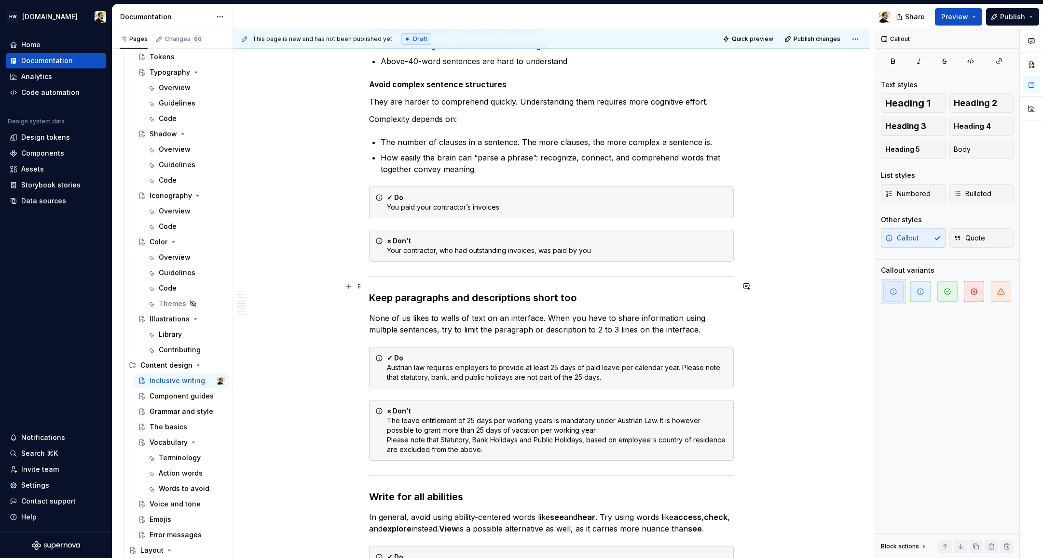
scroll to position [748, 0]
type textarea "*"
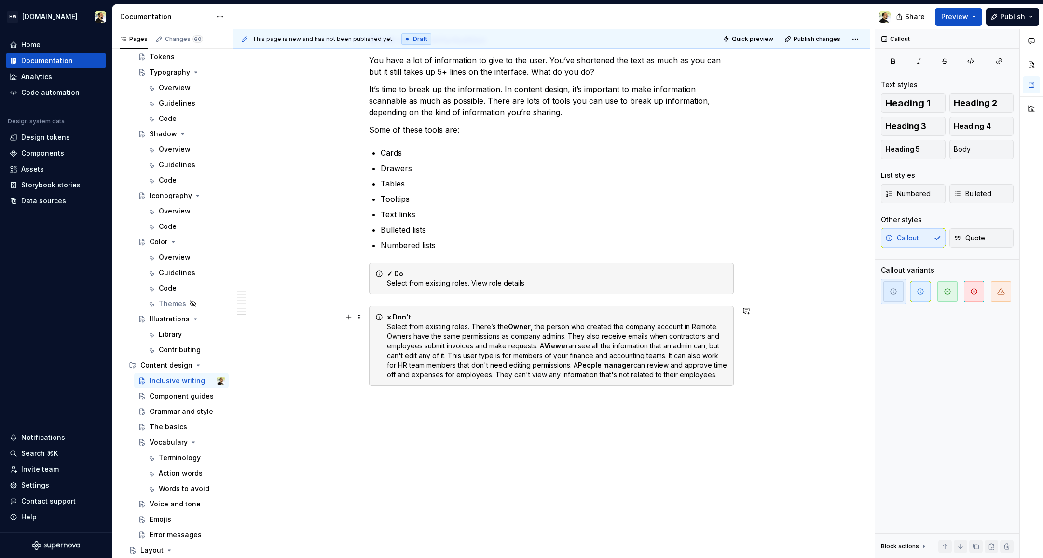
scroll to position [1687, 0]
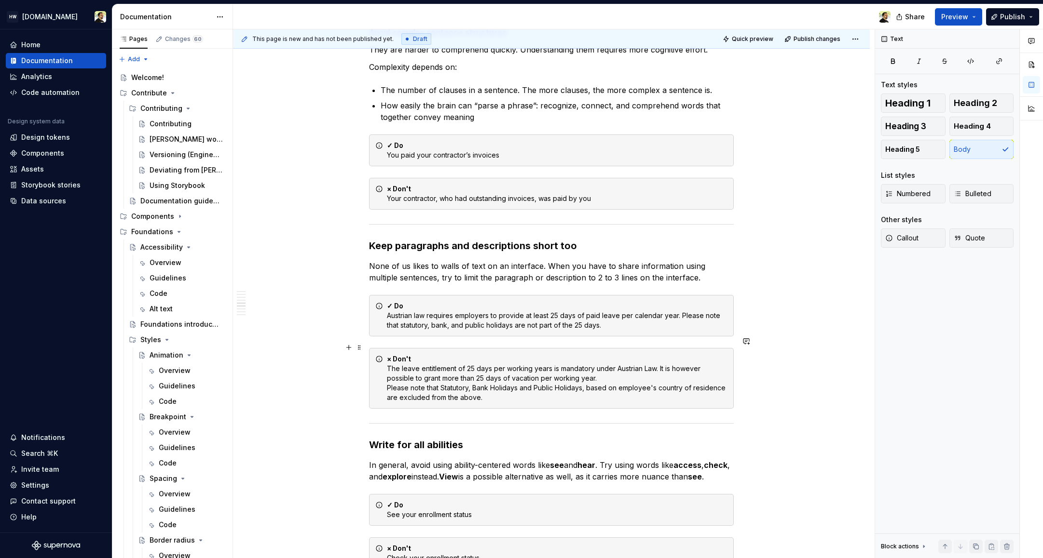
scroll to position [800, 0]
click at [423, 245] on div "Readability is inclusion Remote serves a diverse group of people around the wor…" at bounding box center [551, 334] width 365 height 1892
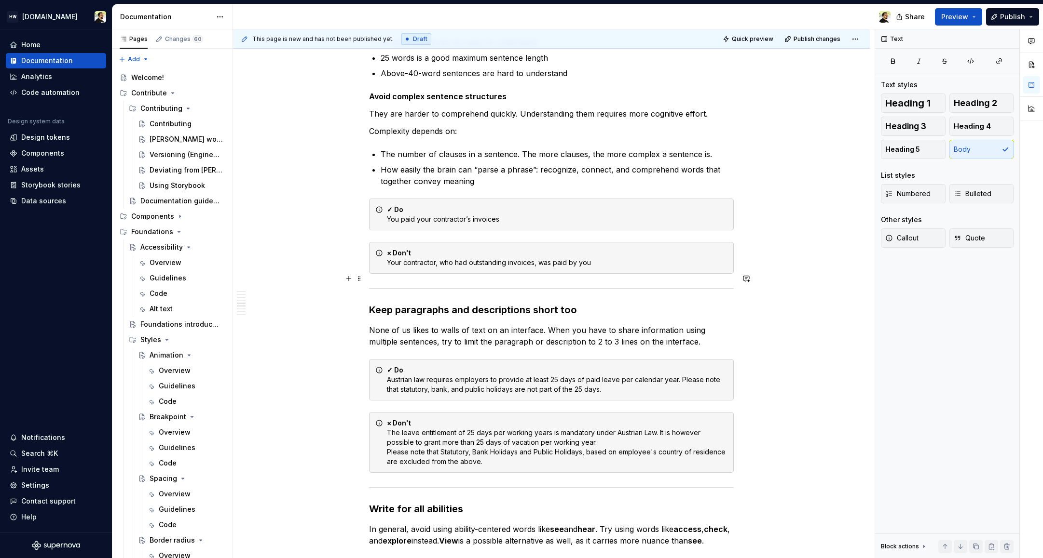
scroll to position [736, 0]
click at [309, 263] on div "Readability is inclusion Remote serves a diverse group of people around the wor…" at bounding box center [551, 476] width 637 height 2094
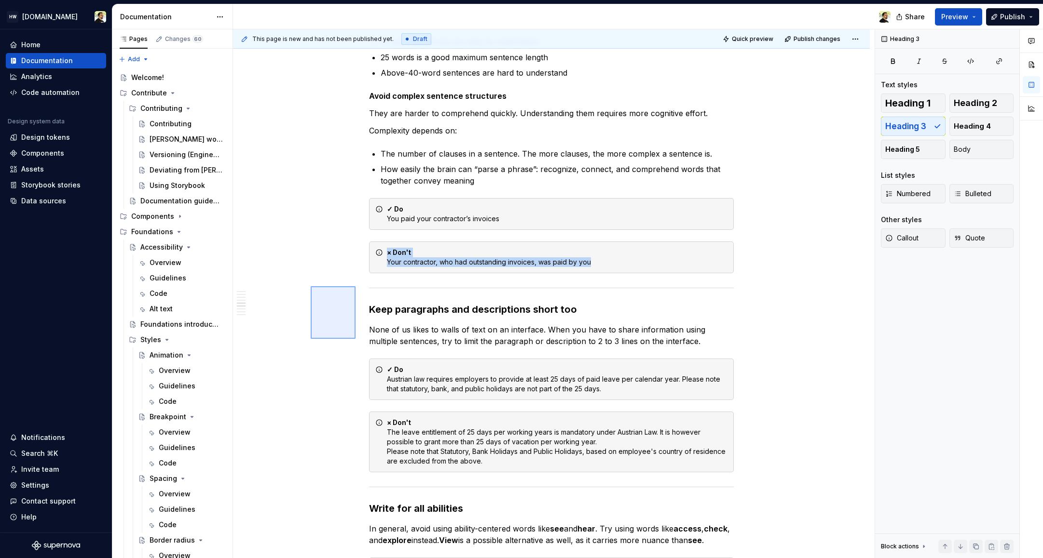
drag, startPoint x: 311, startPoint y: 339, endPoint x: 355, endPoint y: 284, distance: 71.3
click at [355, 284] on div "This page is new and has not been published yet. Draft Quick preview Publish ch…" at bounding box center [553, 294] width 641 height 530
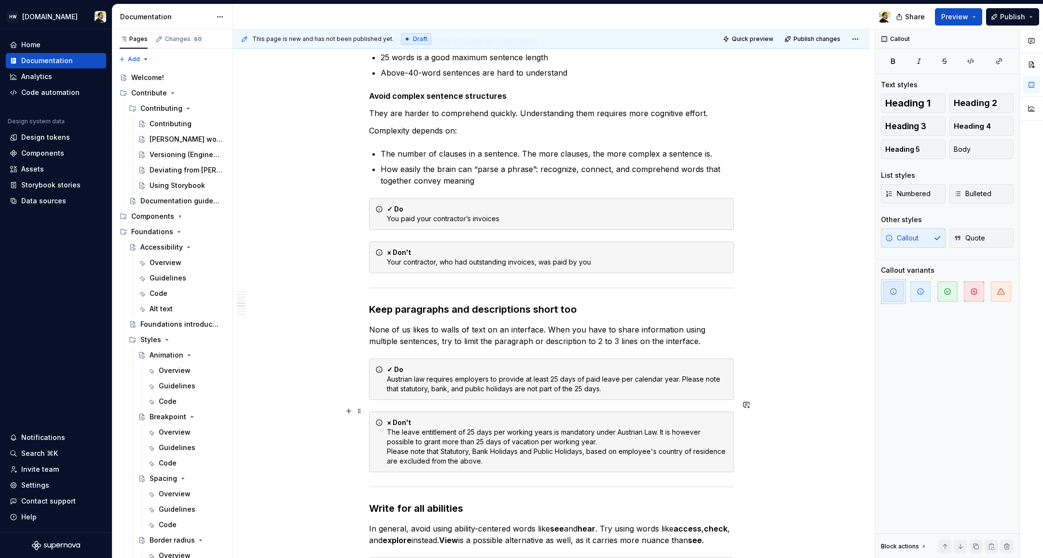
click at [563, 444] on div "× Don't The leave entitlement of 25 days per working years is mandatory under A…" at bounding box center [557, 442] width 340 height 48
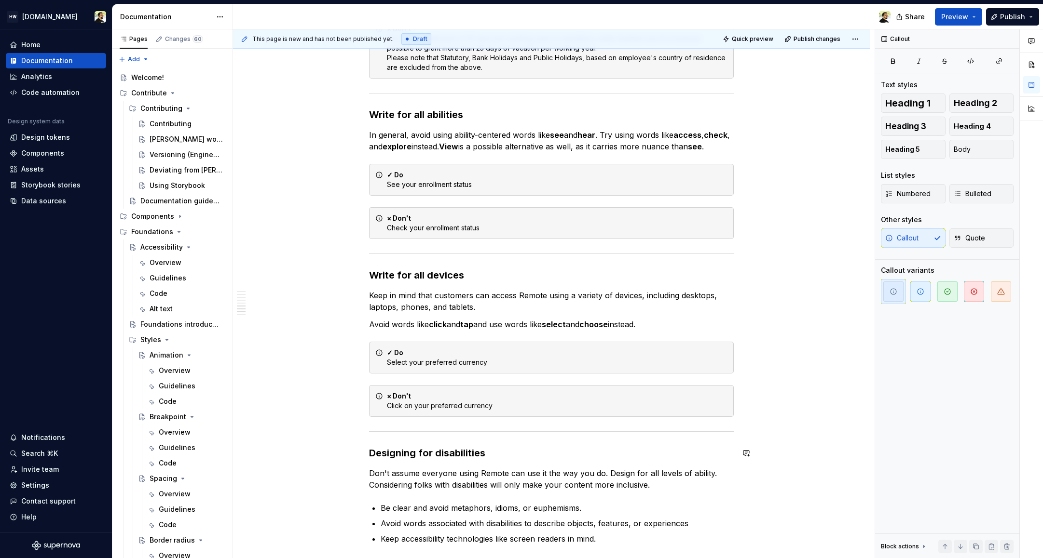
scroll to position [1127, 0]
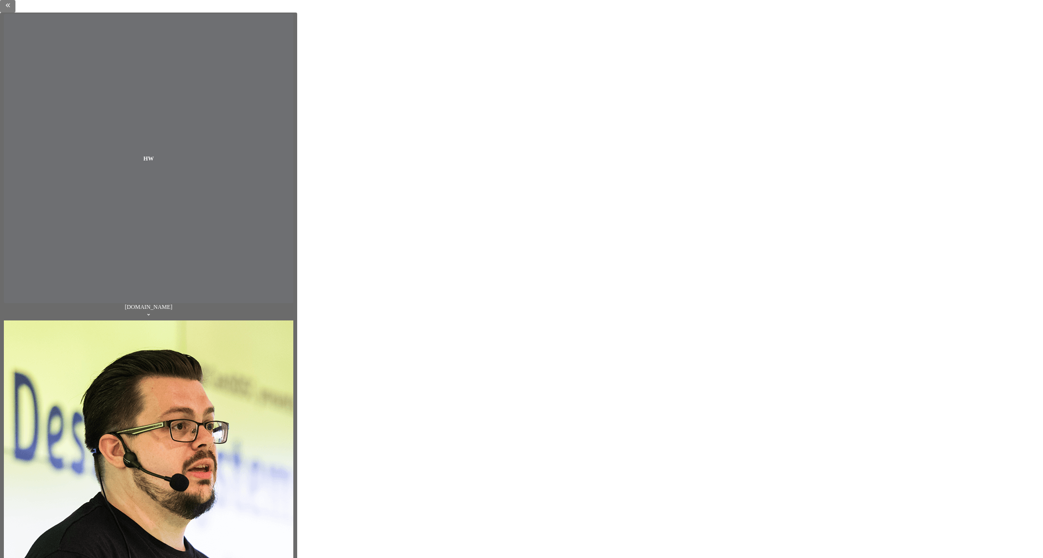
scroll to position [763, 0]
type textarea "*"
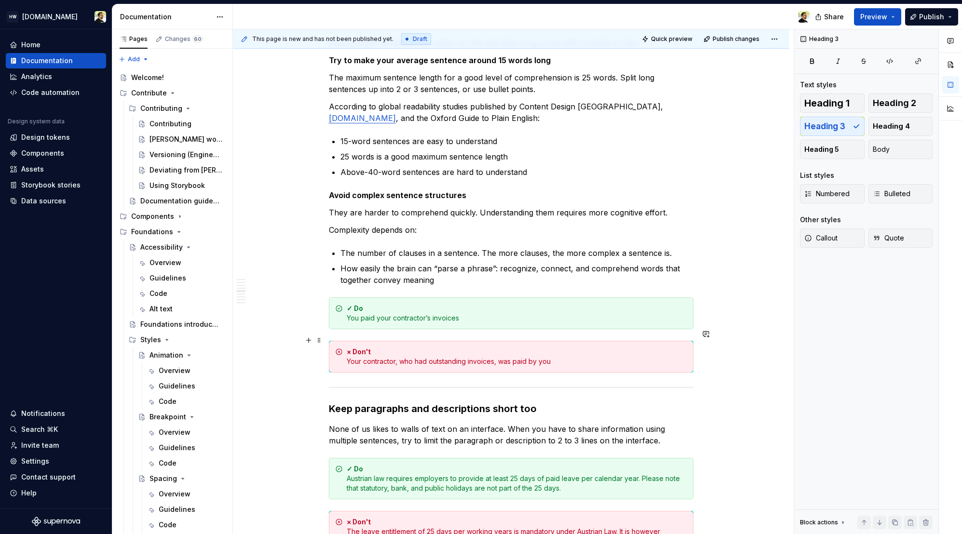
scroll to position [903, 0]
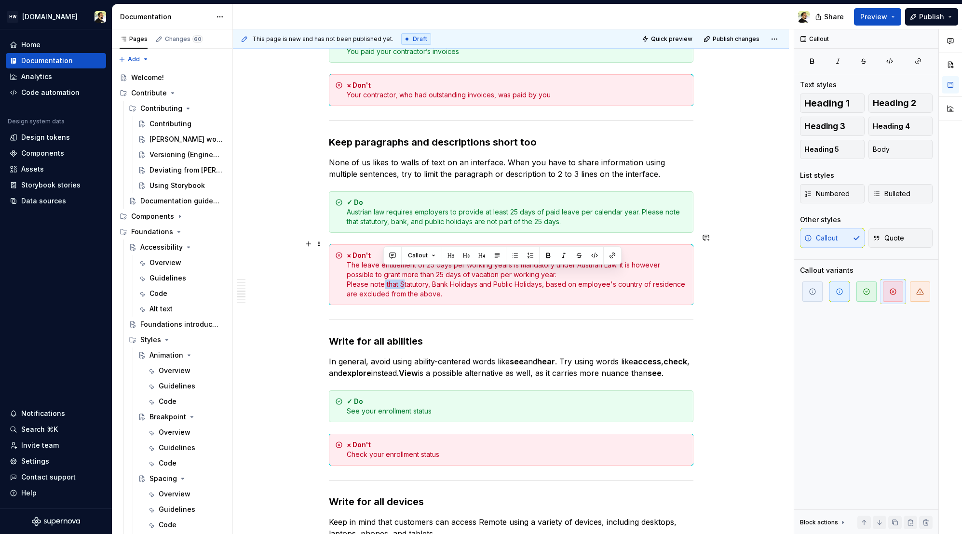
drag, startPoint x: 383, startPoint y: 277, endPoint x: 403, endPoint y: 272, distance: 20.8
click at [403, 272] on div "× Don't The leave entitlement of 25 days per working years is mandatory under A…" at bounding box center [517, 275] width 340 height 48
click at [404, 276] on div "× Don't The leave entitlement of 25 days per working years is mandatory under A…" at bounding box center [517, 275] width 340 height 48
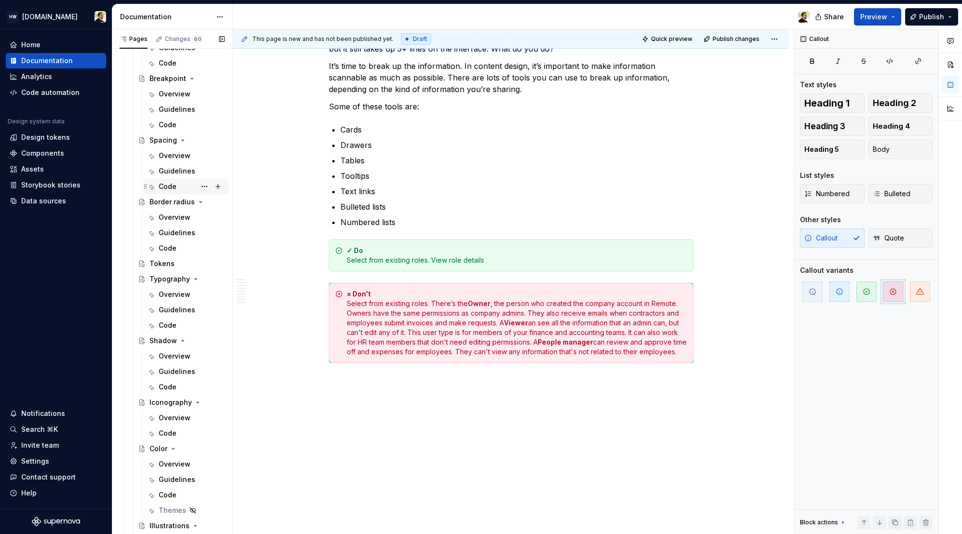
scroll to position [349, 0]
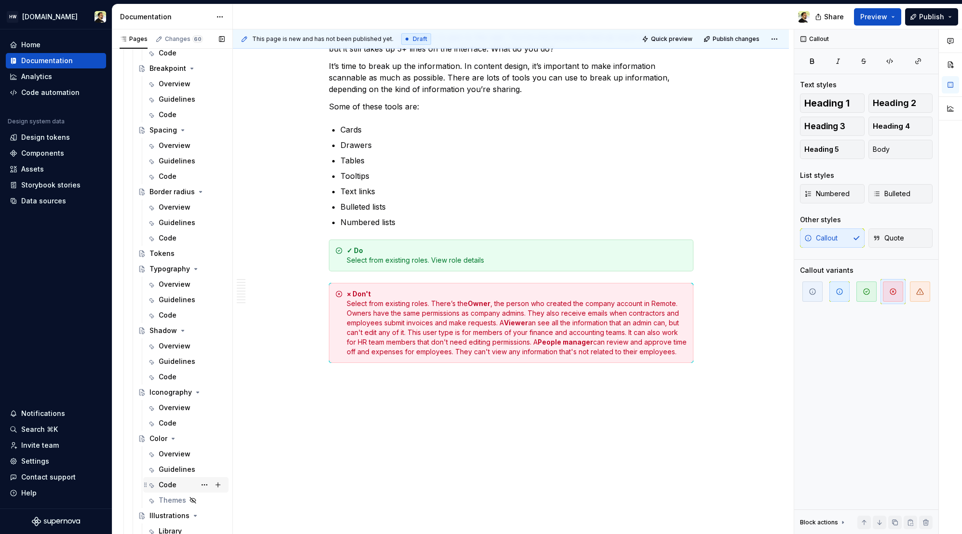
click at [170, 483] on div "Code" at bounding box center [168, 485] width 18 height 10
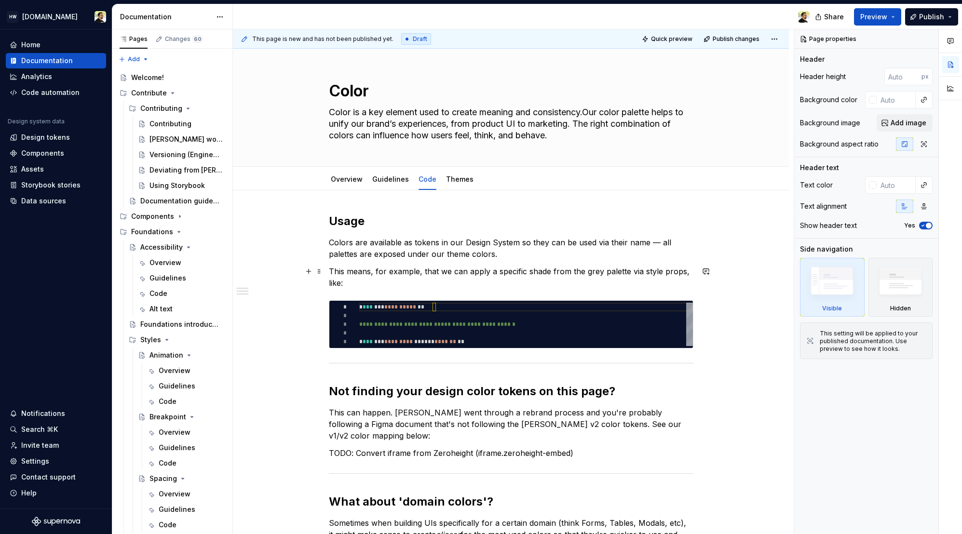
click at [462, 268] on p "This means, for example, that we can apply a specific shade from the grey palet…" at bounding box center [511, 277] width 365 height 23
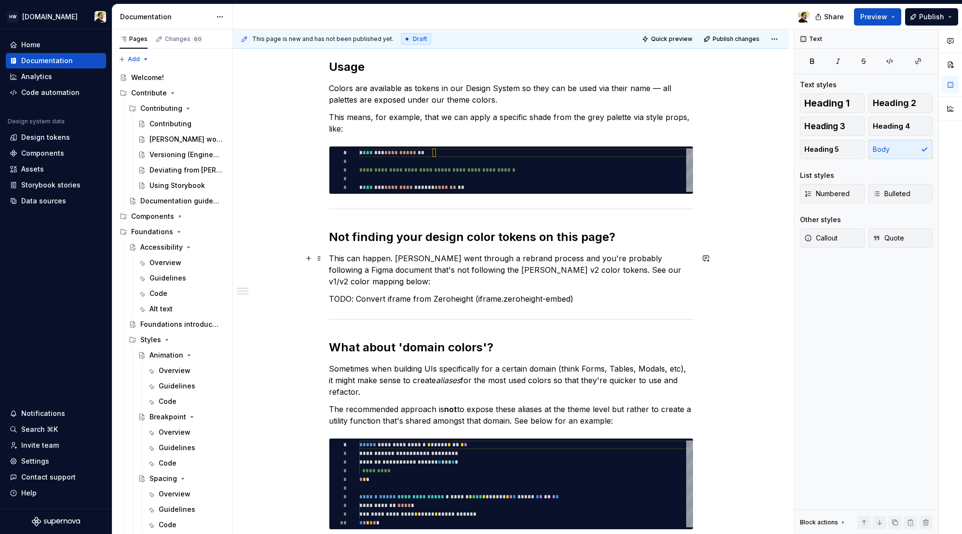
scroll to position [158, 0]
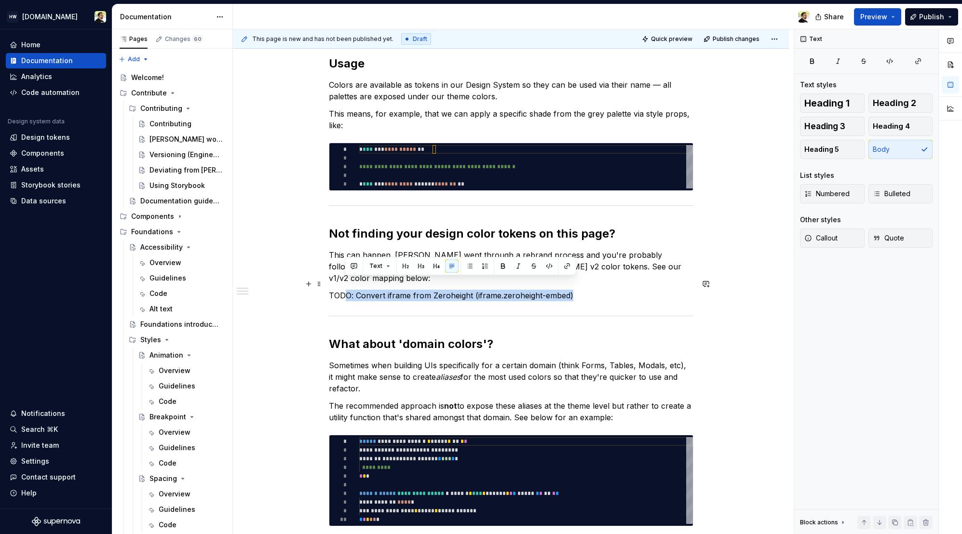
drag, startPoint x: 345, startPoint y: 283, endPoint x: 578, endPoint y: 283, distance: 233.4
click at [576, 290] on p "TODO: Convert iframe from Zeroheight (iframe.zeroheight-embed)" at bounding box center [511, 296] width 365 height 12
click at [578, 290] on p "TODO: Convert iframe from Zeroheight (iframe.zeroheight-embed)" at bounding box center [511, 296] width 365 height 12
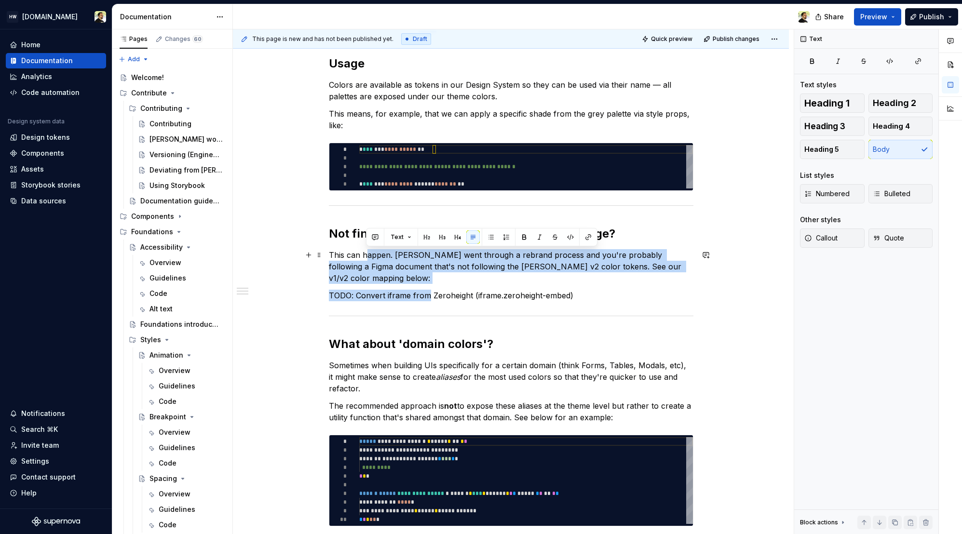
drag, startPoint x: 365, startPoint y: 255, endPoint x: 429, endPoint y: 278, distance: 67.9
click at [429, 278] on div "**********" at bounding box center [511, 303] width 365 height 494
click at [429, 290] on p "TODO: Convert iframe from Zeroheight (iframe.zeroheight-embed)" at bounding box center [511, 296] width 365 height 12
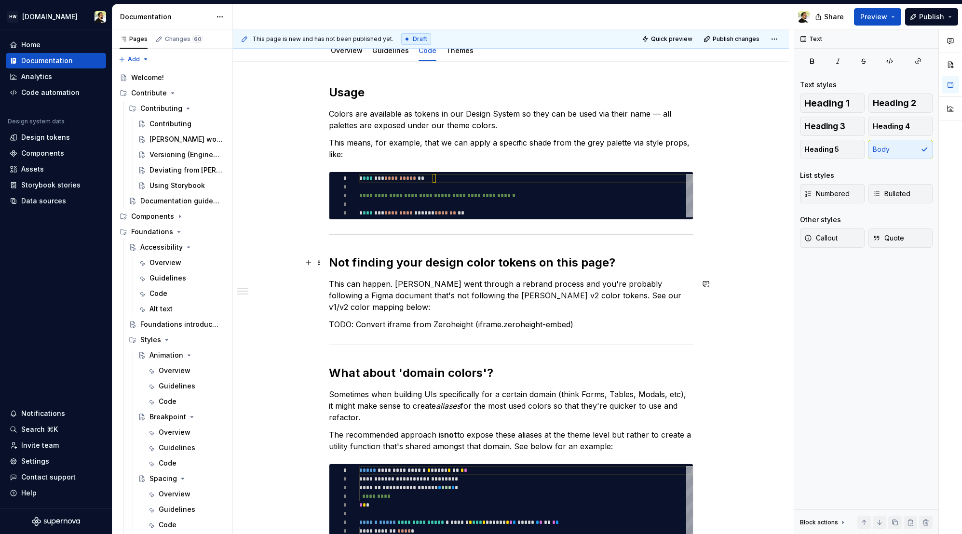
scroll to position [125, 0]
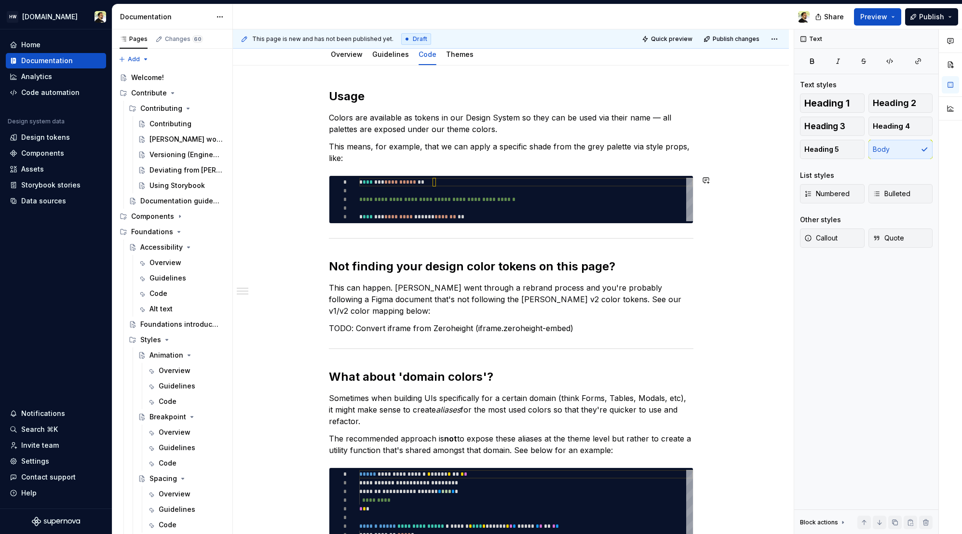
click at [382, 167] on div "**********" at bounding box center [511, 336] width 365 height 494
click at [382, 146] on p "This means, for example, that we can apply a specific shade from the grey palet…" at bounding box center [511, 152] width 365 height 23
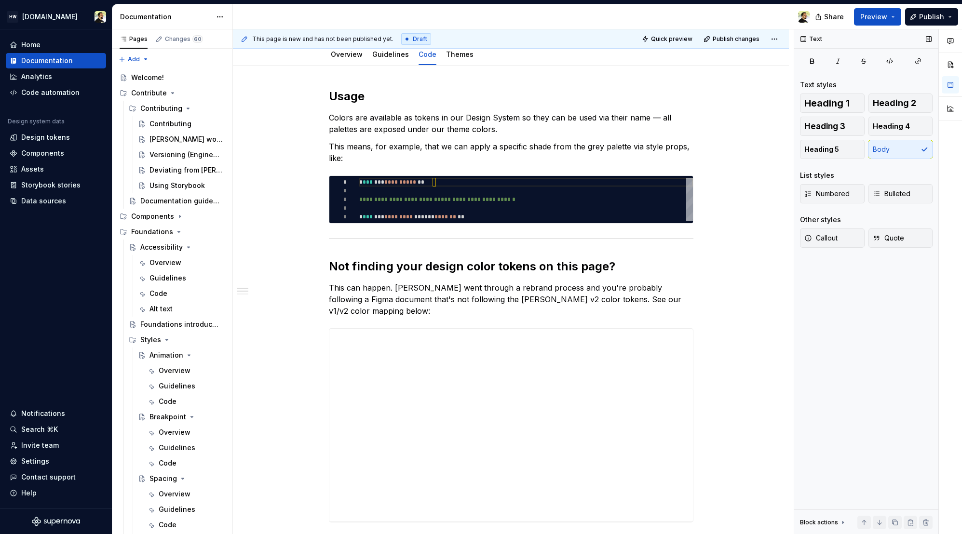
click at [859, 433] on div "Text Text styles Heading 1 Heading 2 Heading 3 Heading 4 Heading 5 Body List st…" at bounding box center [866, 281] width 144 height 505
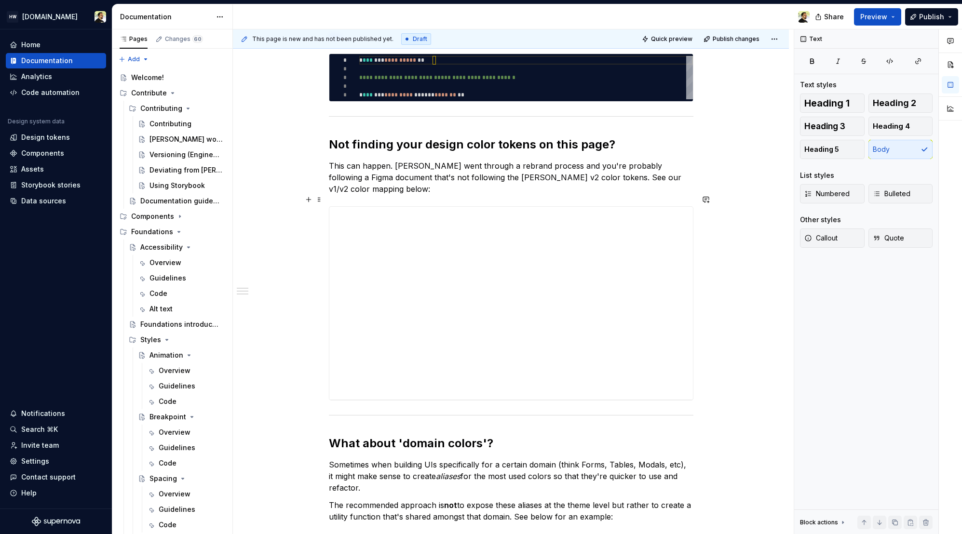
scroll to position [253, 0]
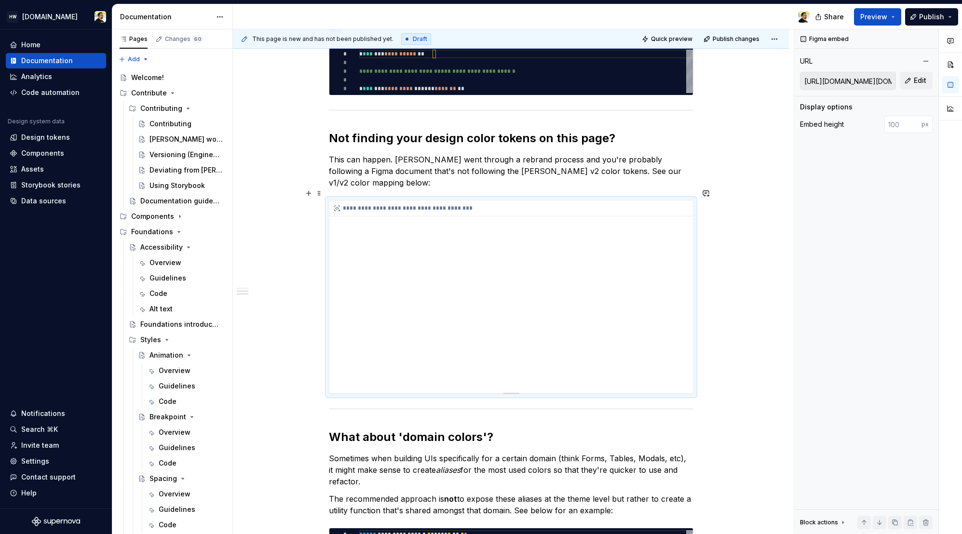
click at [434, 216] on div "**********" at bounding box center [511, 297] width 364 height 193
click at [500, 453] on p "Sometimes when building UIs specifically for a certain domain (think Forms, Tab…" at bounding box center [511, 470] width 365 height 35
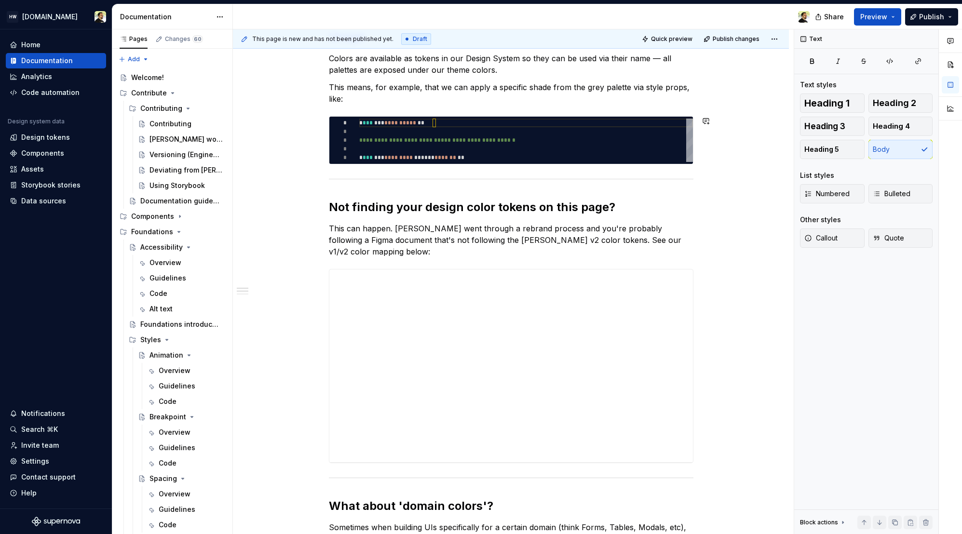
scroll to position [521, 0]
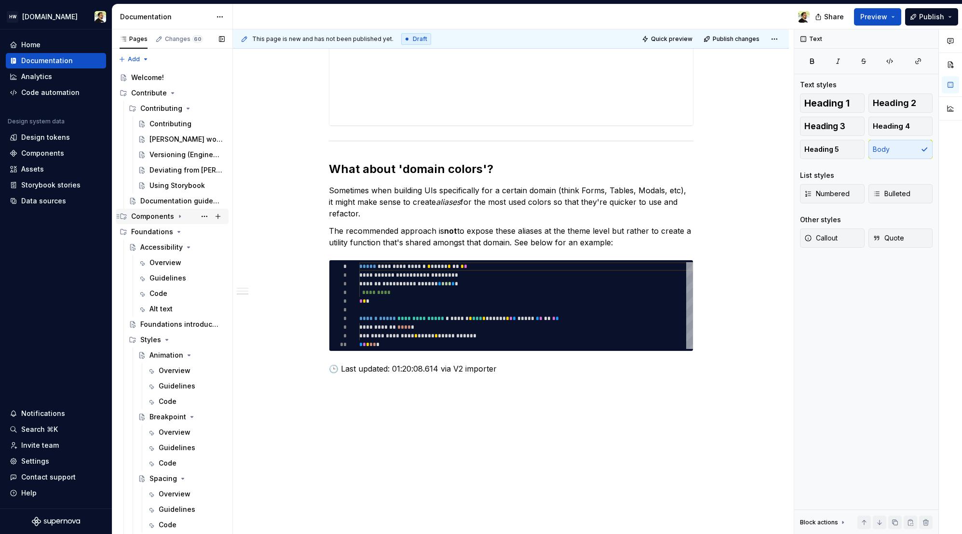
click at [150, 220] on div "Components" at bounding box center [152, 217] width 43 height 10
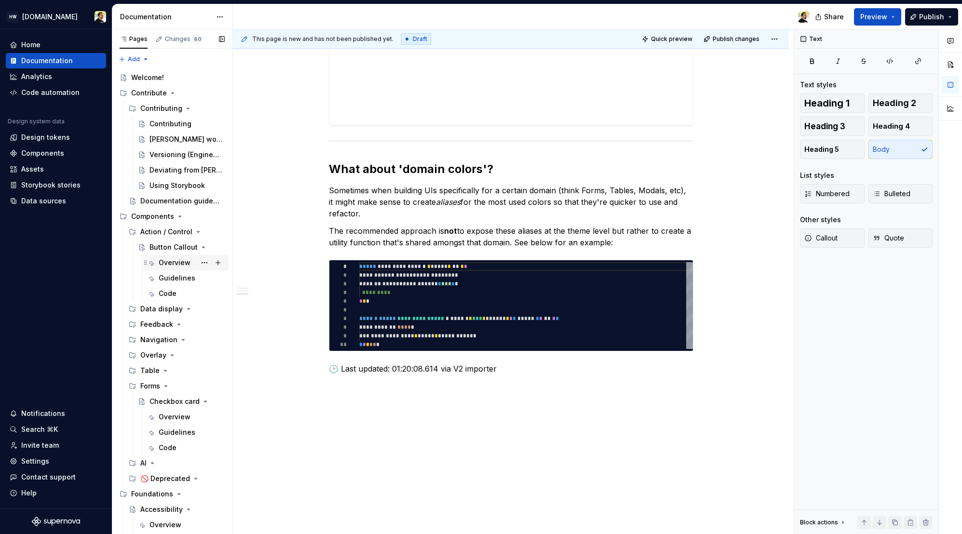
click at [159, 270] on div "Overview" at bounding box center [185, 262] width 85 height 15
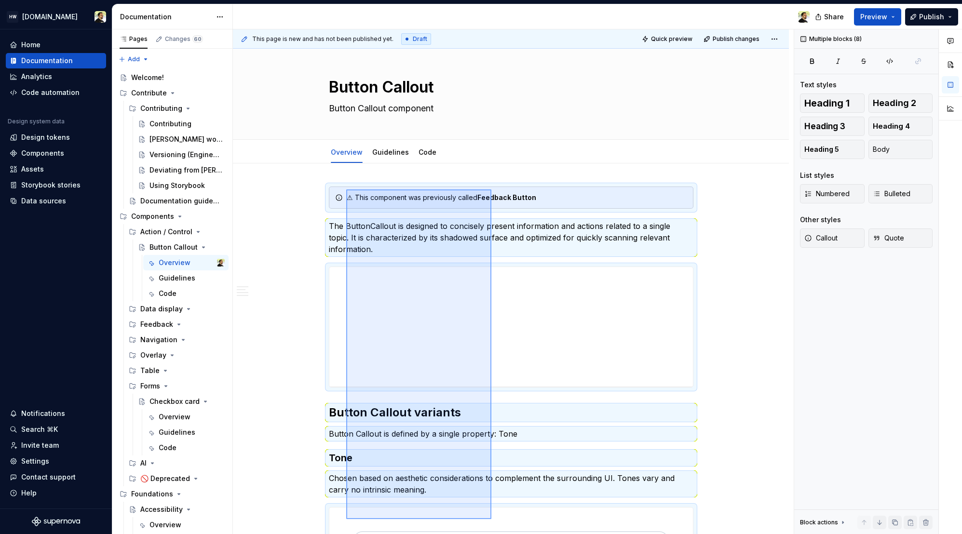
drag, startPoint x: 346, startPoint y: 523, endPoint x: 491, endPoint y: 190, distance: 363.9
click at [491, 190] on div "**********" at bounding box center [513, 281] width 561 height 505
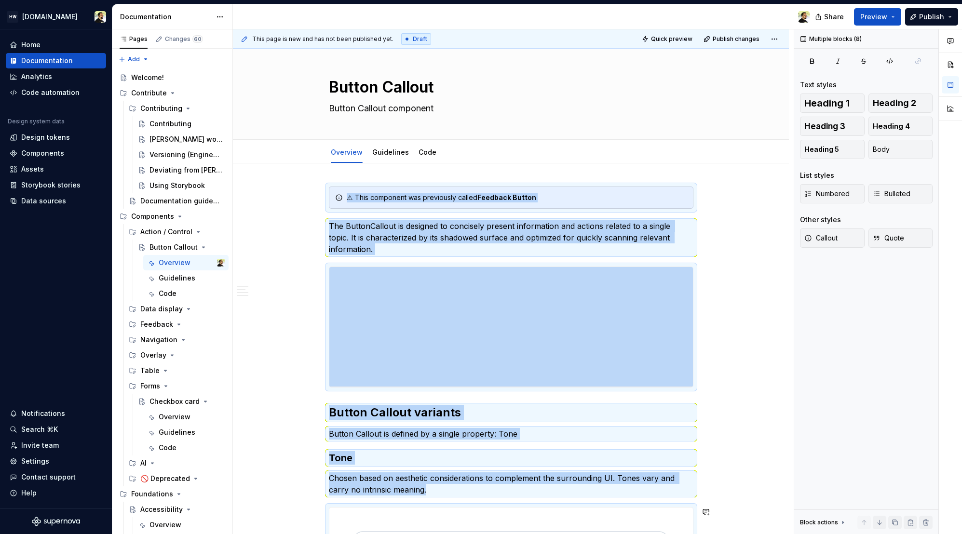
scroll to position [70, 0]
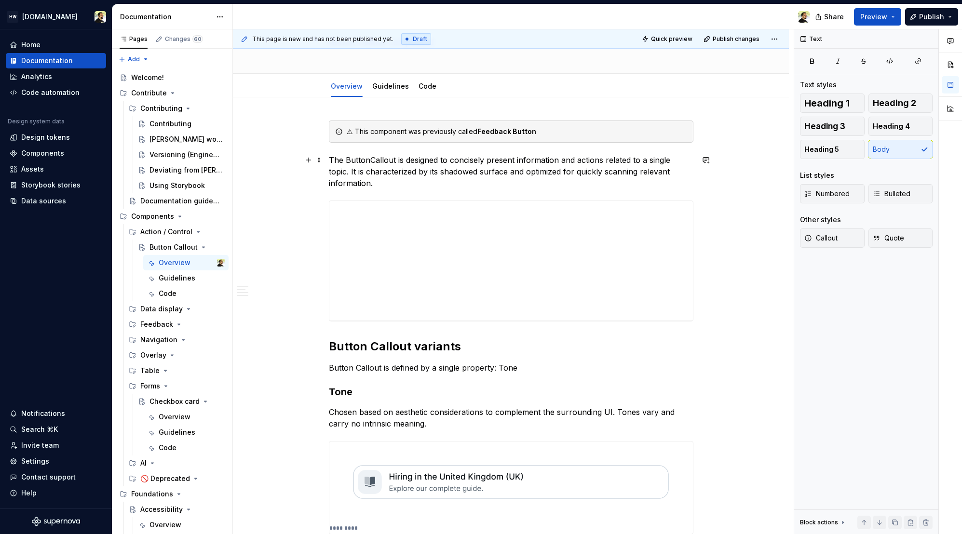
click at [448, 181] on p "The ButtonCallout is designed to concisely present information and actions rela…" at bounding box center [511, 171] width 365 height 35
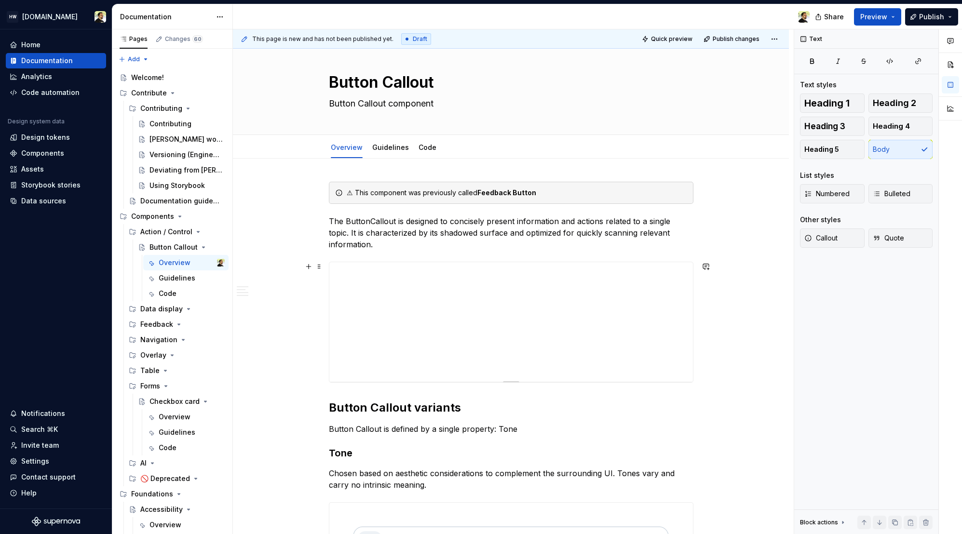
scroll to position [0, 0]
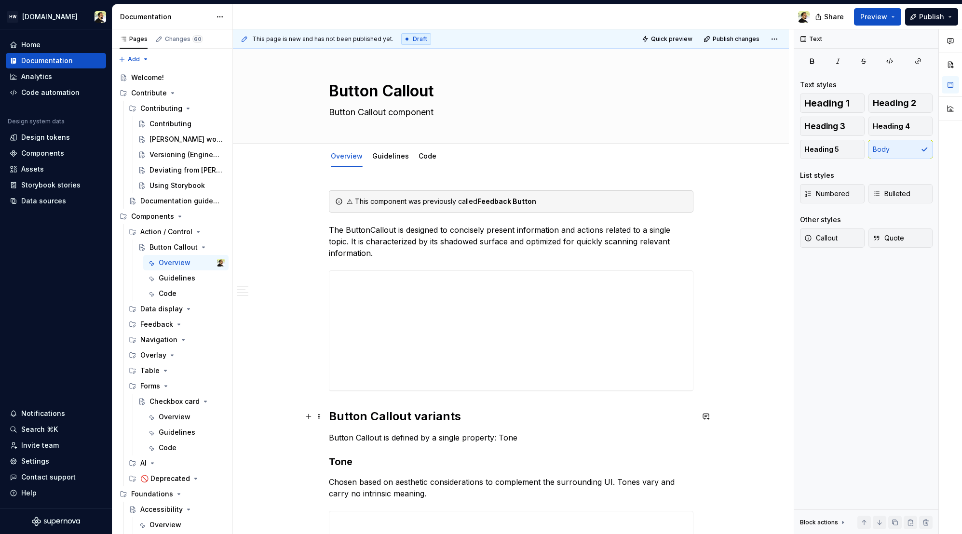
click at [462, 423] on h2 "Button Callout variants" at bounding box center [511, 416] width 365 height 15
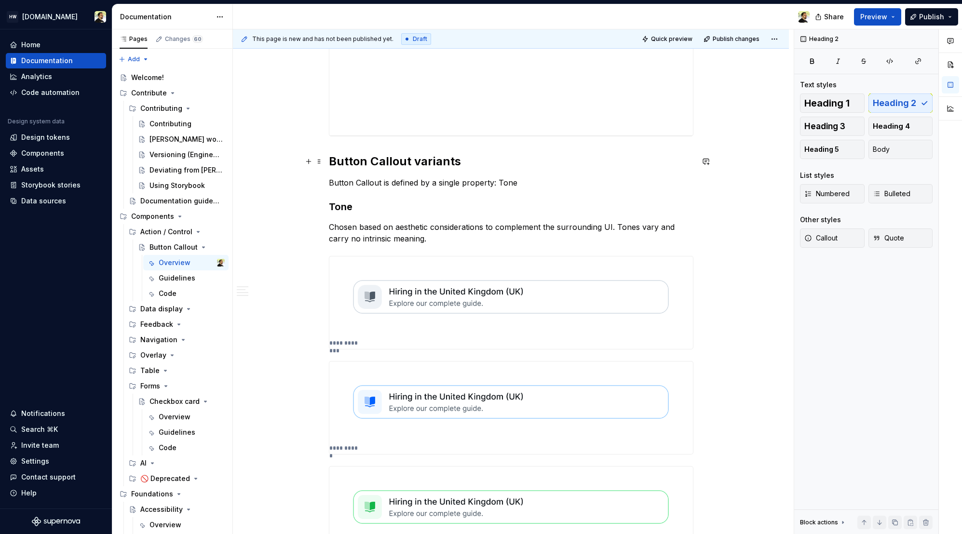
scroll to position [308, 0]
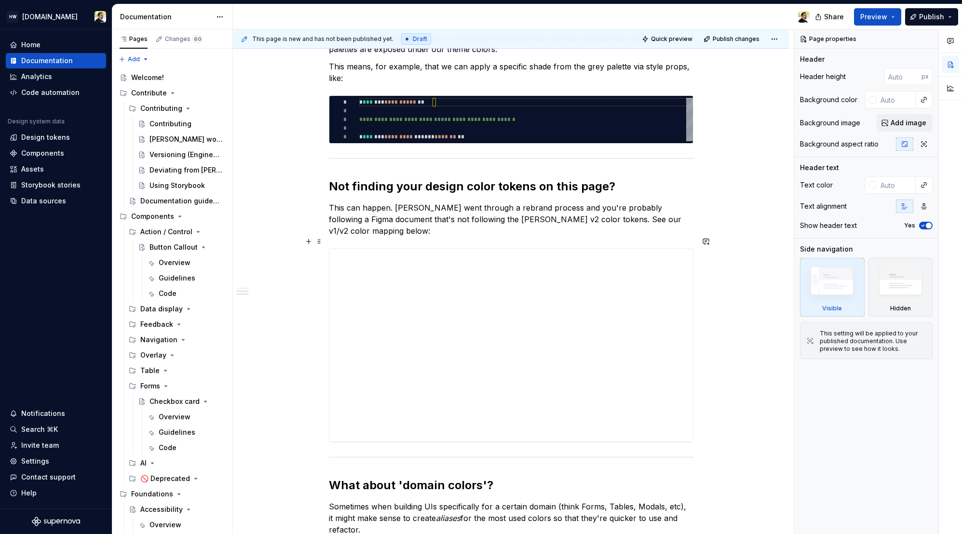
scroll to position [205, 0]
click at [445, 362] on div "**********" at bounding box center [511, 344] width 364 height 193
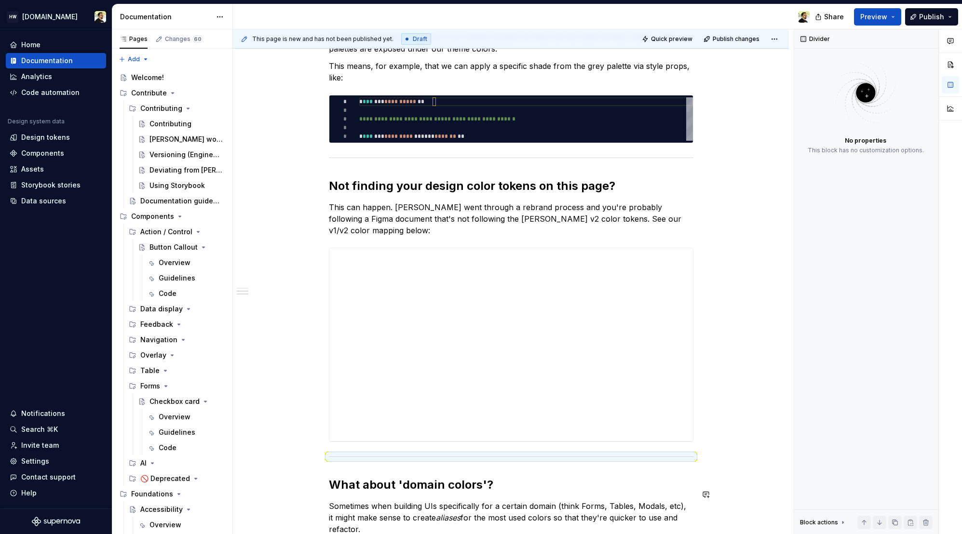
click at [553, 501] on p "Sometimes when building UIs specifically for a certain domain (think Forms, Tab…" at bounding box center [511, 518] width 365 height 35
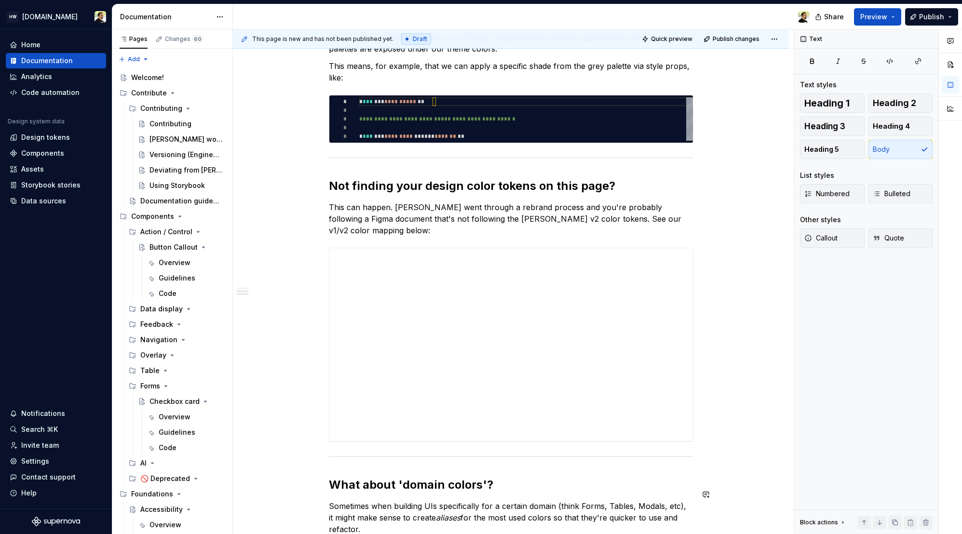
click at [553, 484] on div "**********" at bounding box center [511, 349] width 365 height 682
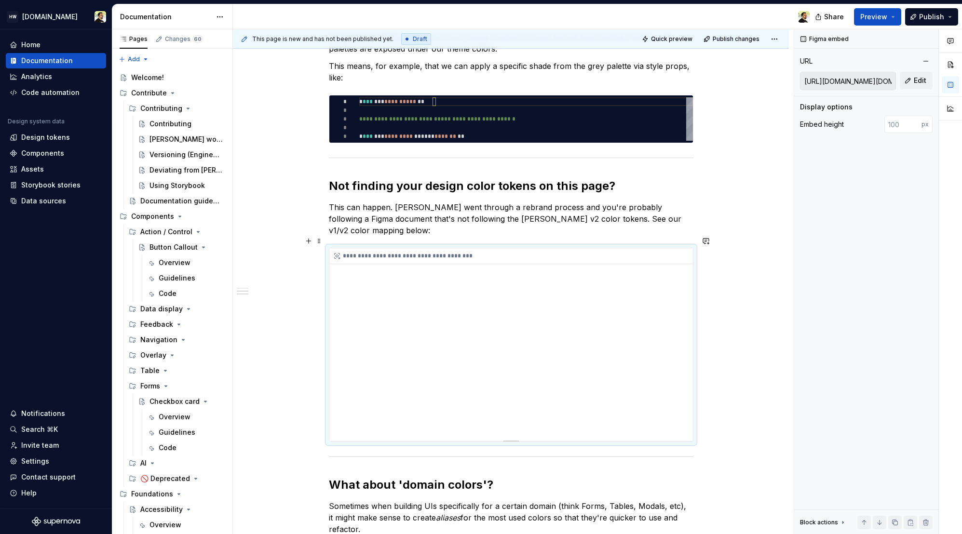
click at [589, 353] on div "**********" at bounding box center [511, 344] width 364 height 193
click at [174, 268] on div "Overview" at bounding box center [192, 263] width 66 height 14
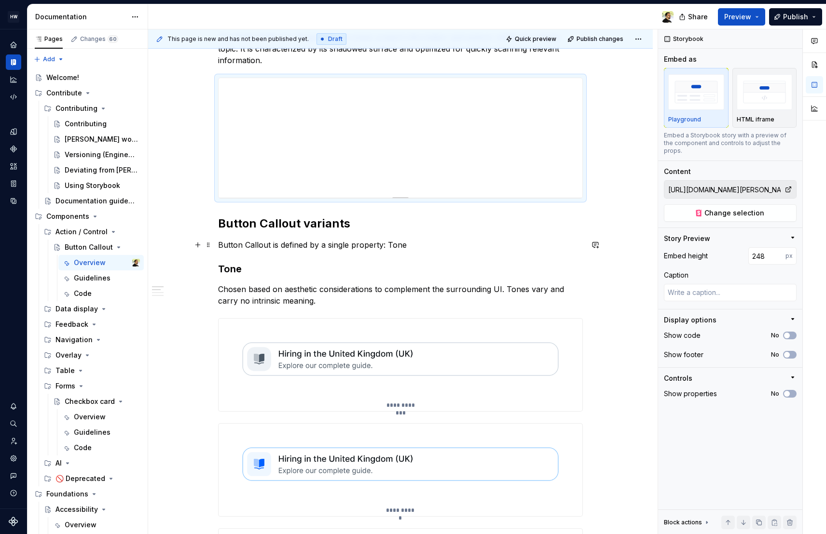
scroll to position [258, 0]
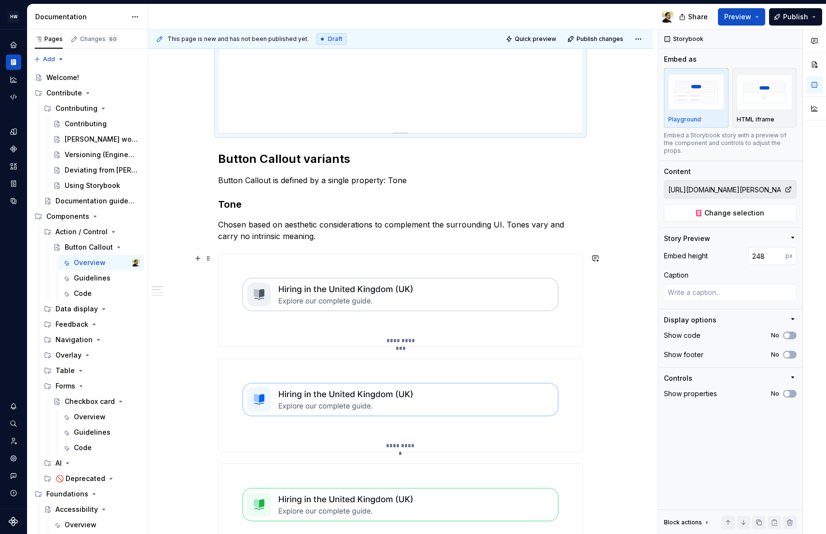
click at [314, 296] on img at bounding box center [400, 294] width 364 height 81
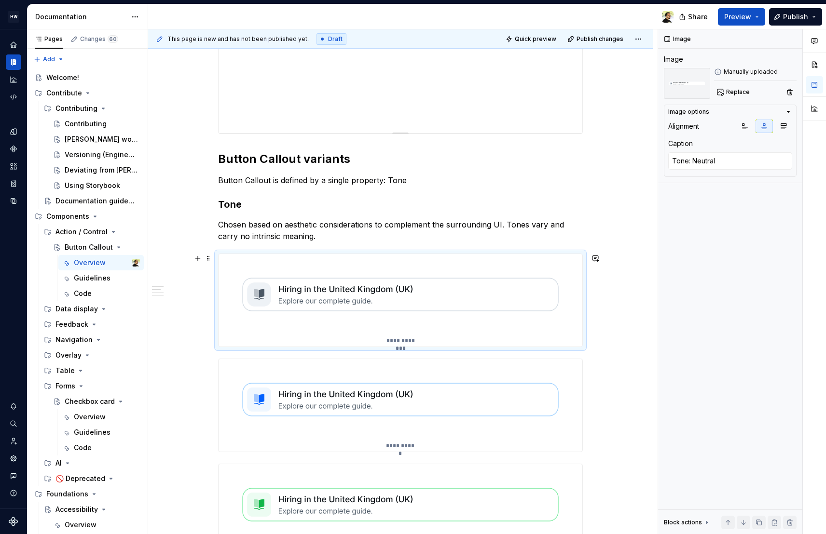
type textarea "*"
type textarea "Tone: Brand"
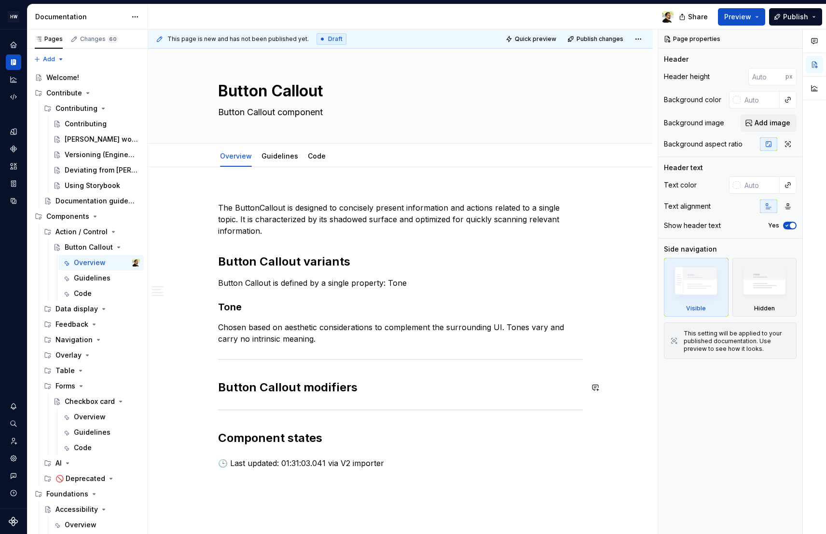
scroll to position [106, 0]
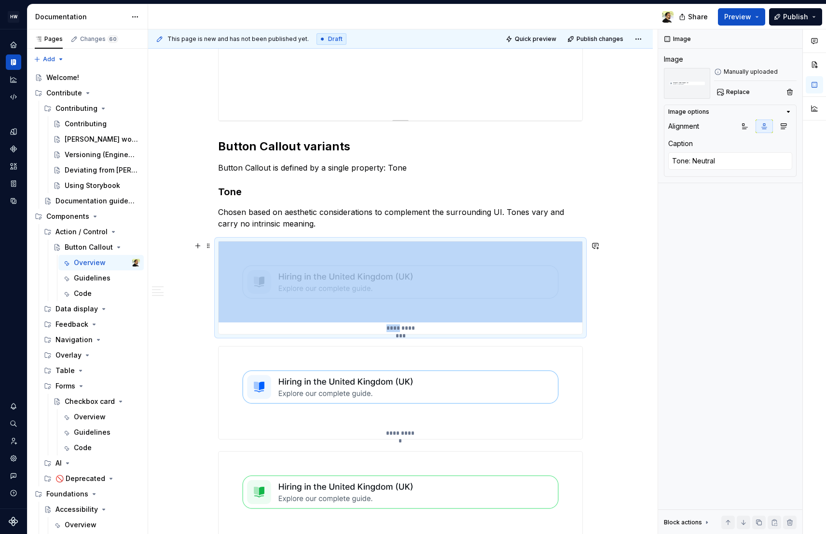
scroll to position [0, 0]
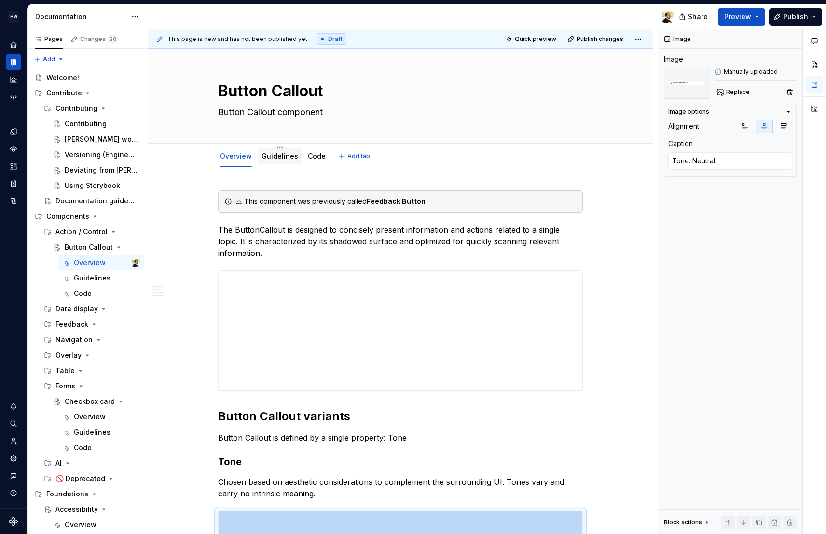
click at [285, 156] on link "Guidelines" at bounding box center [279, 156] width 37 height 8
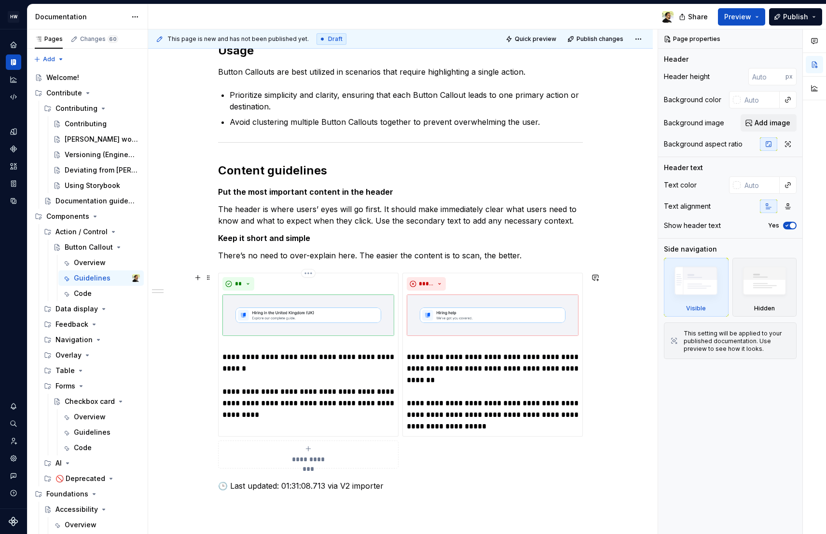
scroll to position [148, 0]
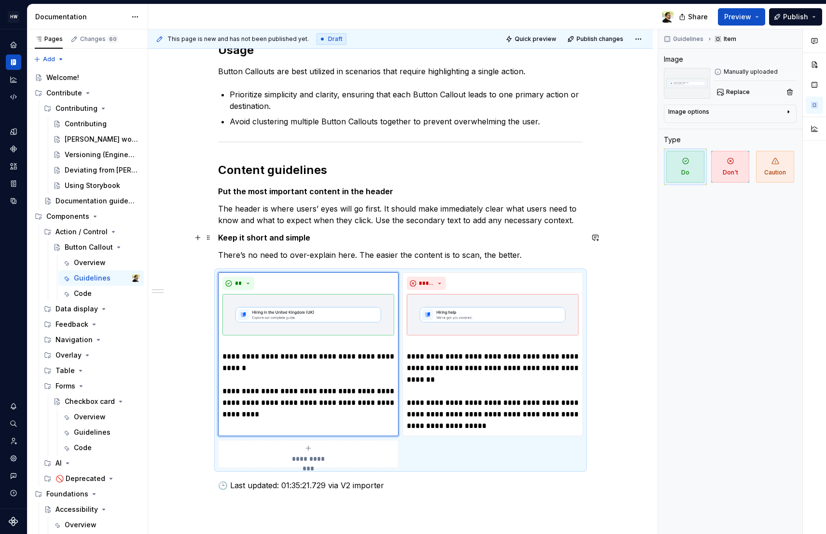
click at [269, 223] on p "The header is where users’ eyes will go first. It should make immediately clear…" at bounding box center [400, 214] width 365 height 23
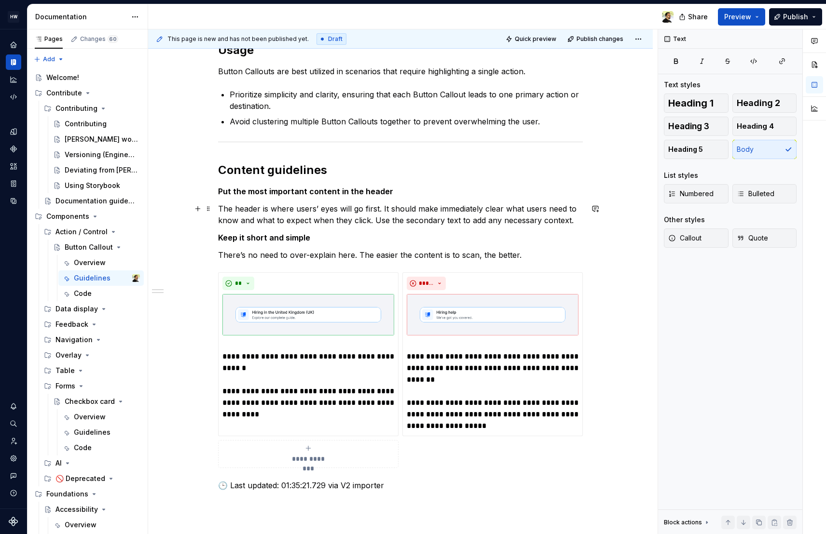
scroll to position [0, 0]
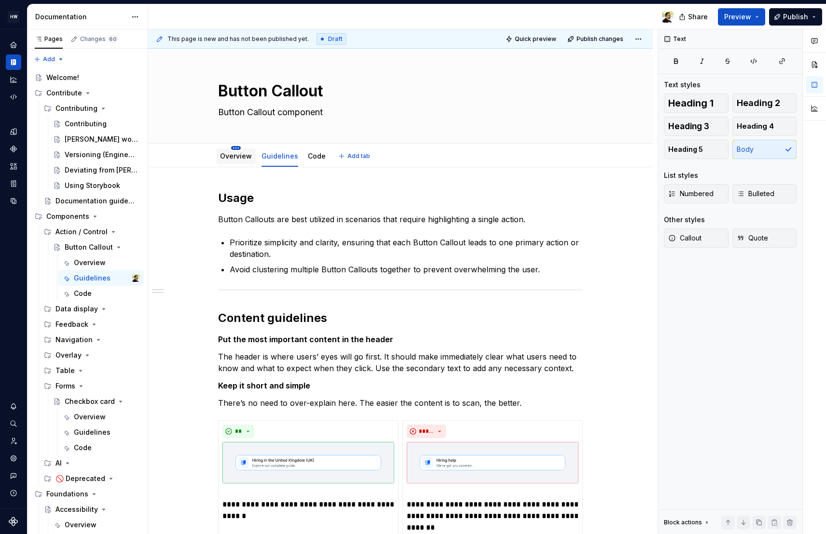
click at [236, 148] on html "HW [DOMAIN_NAME] Design system data Documentation Share Preview Publish Pages C…" at bounding box center [413, 267] width 826 height 534
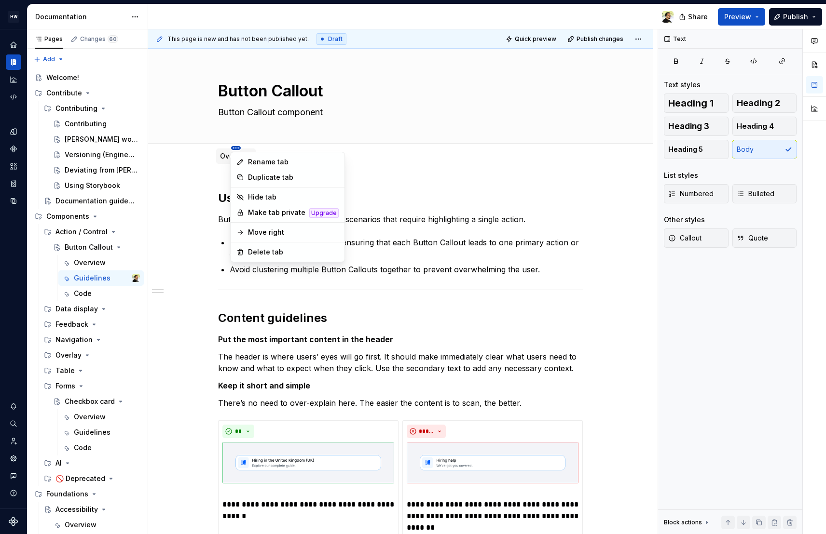
click at [236, 148] on html "HW [DOMAIN_NAME] Design system data Documentation Share Preview Publish Pages C…" at bounding box center [413, 267] width 826 height 534
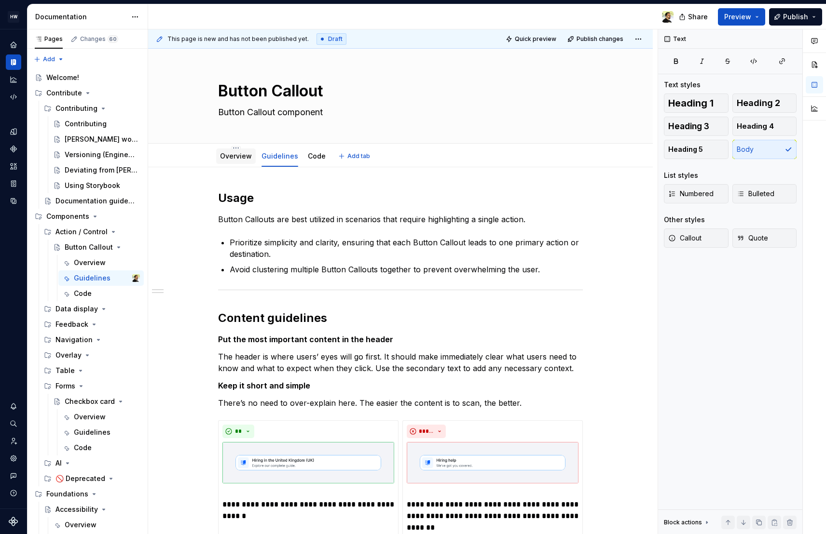
click at [235, 153] on link "Overview" at bounding box center [236, 156] width 32 height 8
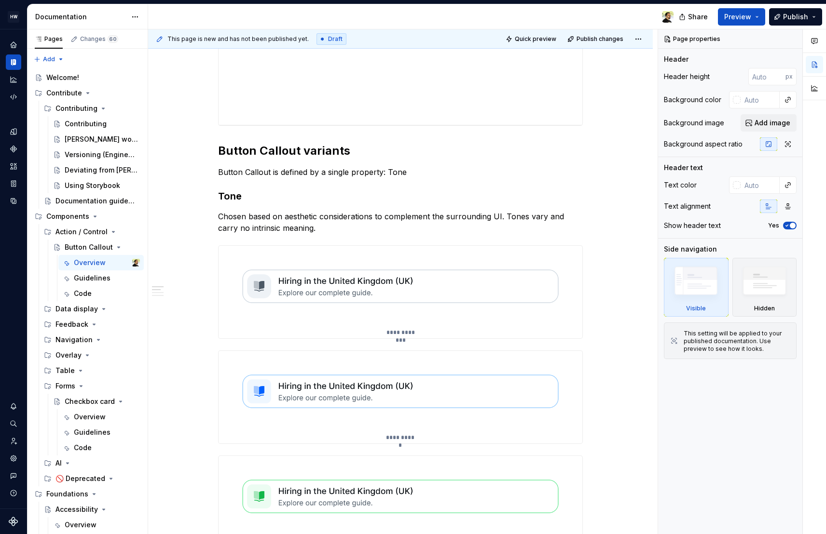
scroll to position [305, 0]
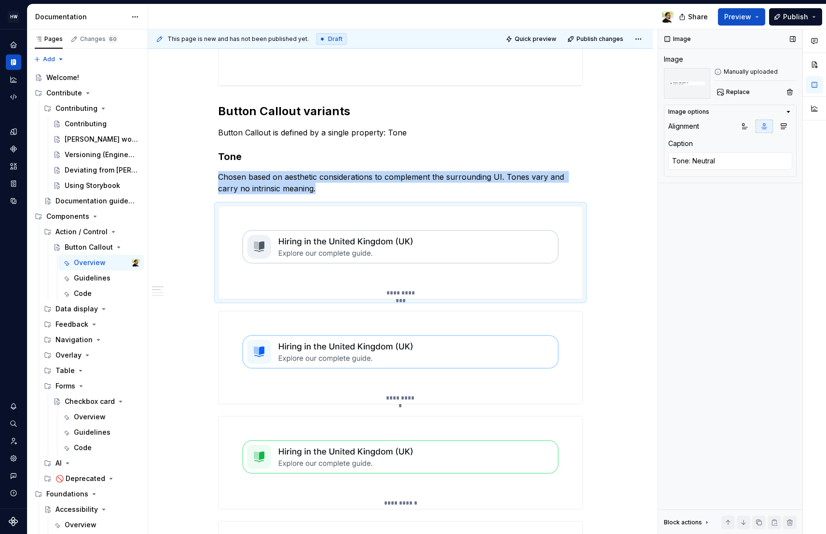
type textarea "*"
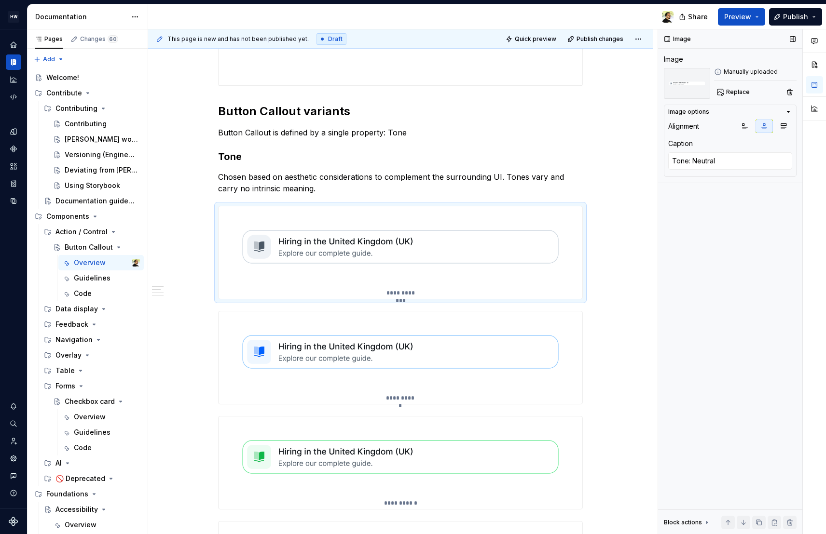
click at [711, 348] on div "Image Image Manually uploaded Replace Image options Alignment Caption Tone: Neu…" at bounding box center [730, 281] width 144 height 505
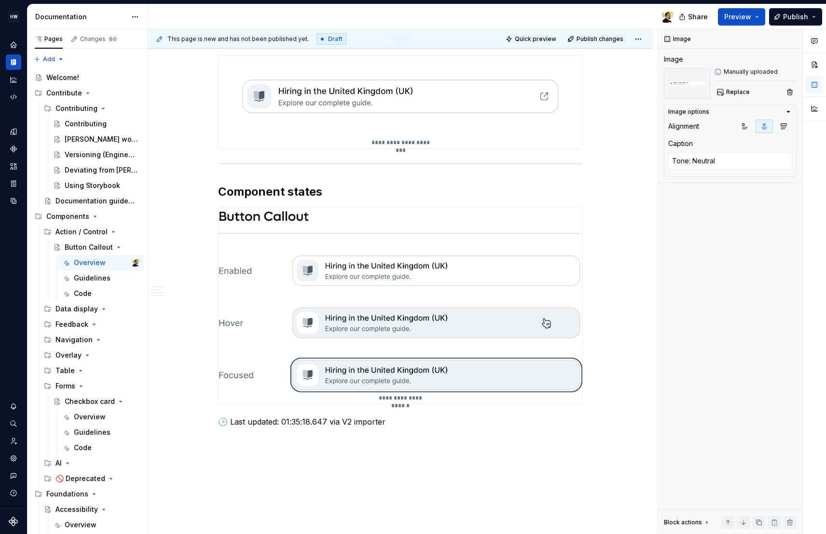
scroll to position [2000, 0]
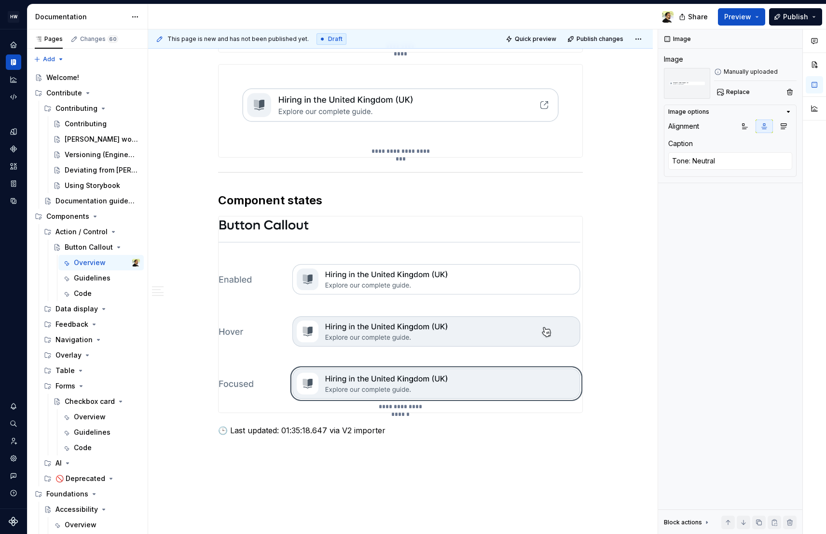
type textarea "*"
type textarea "Button Callout States"
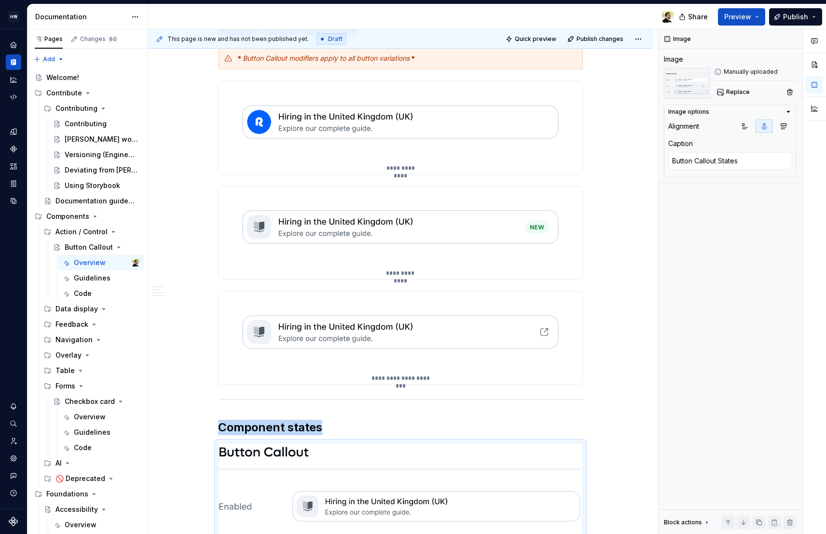
scroll to position [1755, 0]
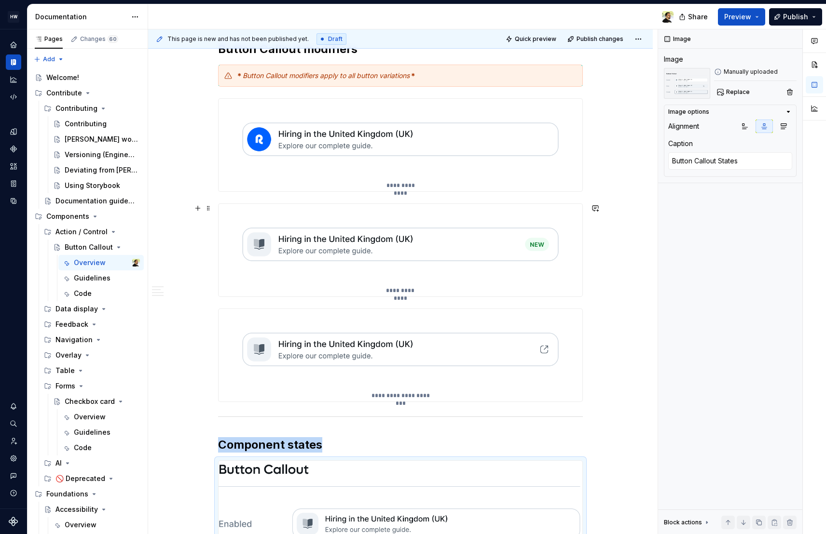
type textarea "*"
type textarea "Modifier: Pill"
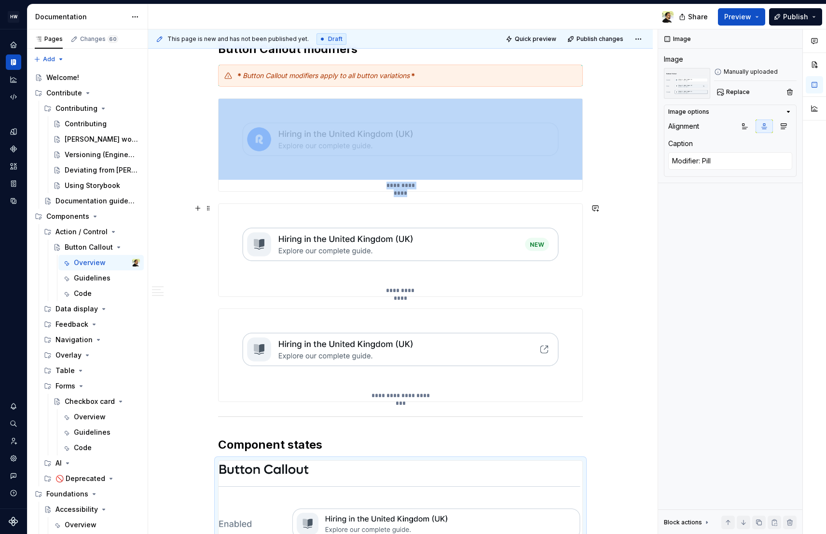
click at [394, 246] on img at bounding box center [400, 244] width 364 height 81
type textarea "*"
type textarea "Modifier: External link"
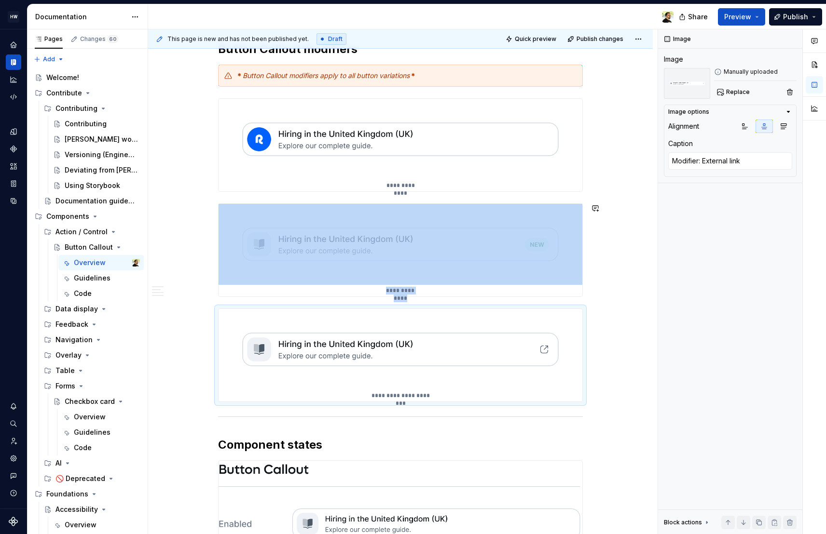
type textarea "*"
type textarea "Modifier: Pill"
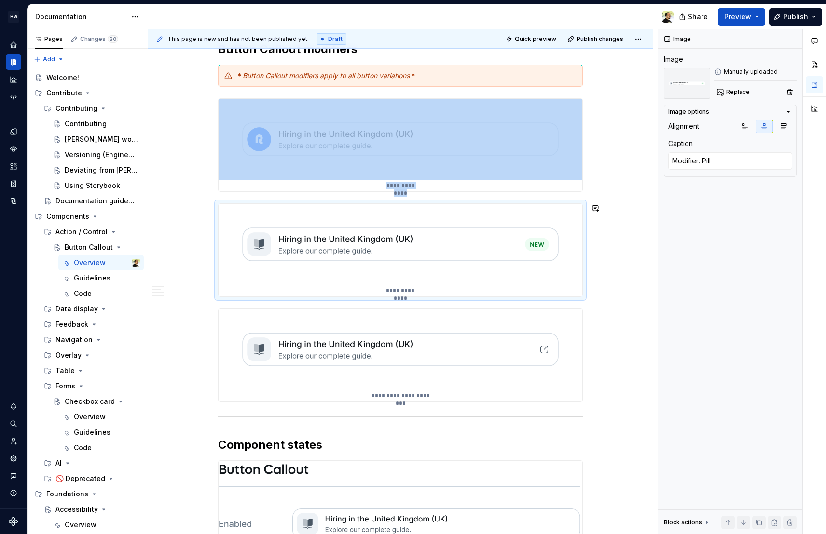
type textarea "*"
type textarea "Modifier: Logo"
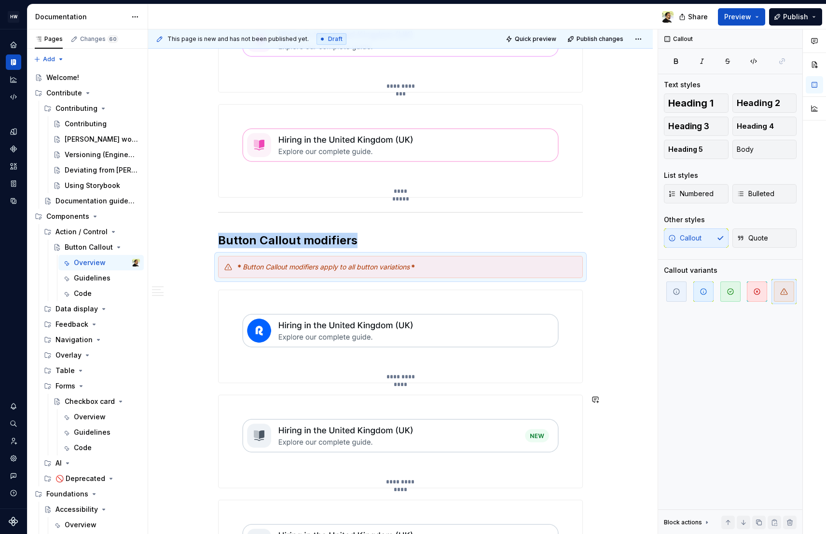
scroll to position [1563, 0]
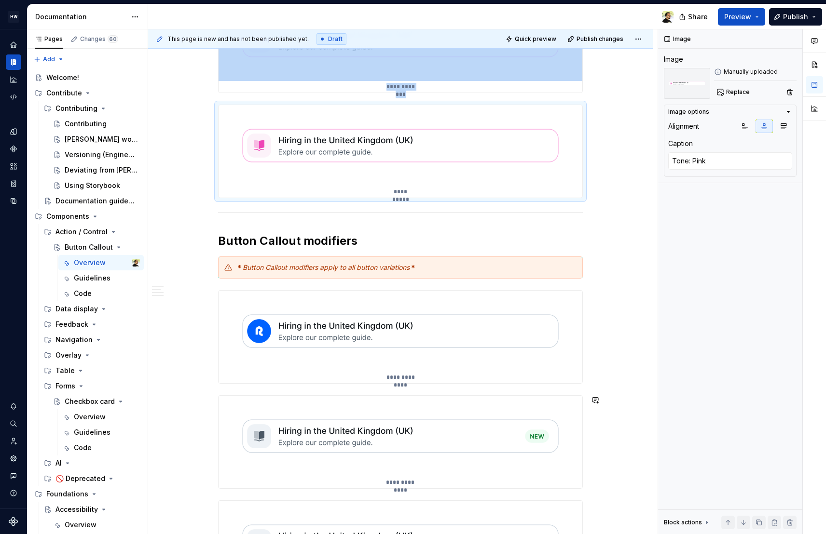
type textarea "*"
type textarea "Tone: Fuchsia"
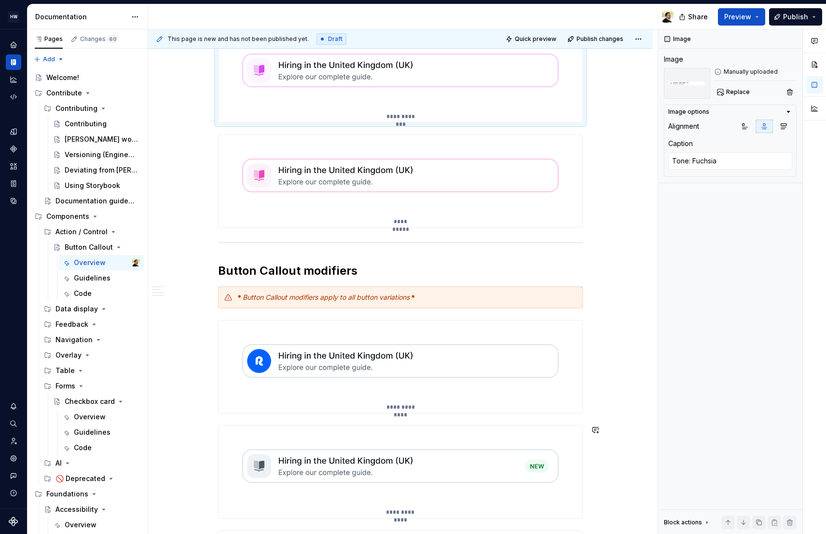
type textarea "*"
type textarea "Tone: Purple"
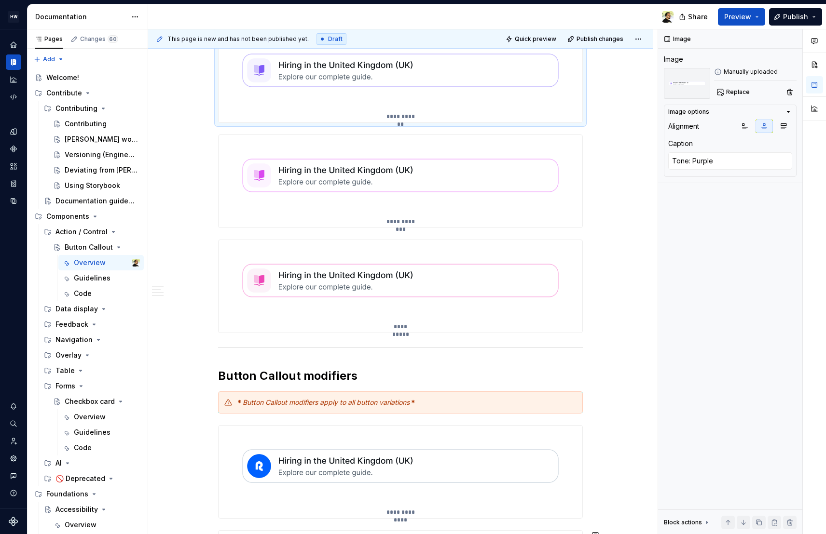
type textarea "*"
type textarea "Tone: Cyan"
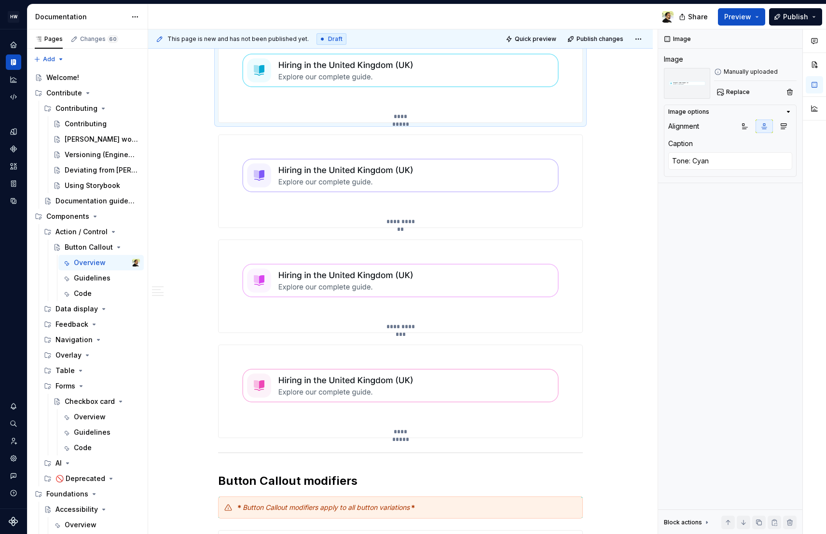
type textarea "*"
type textarea "Tone: Orange"
type textarea "*"
type textarea "Tone: Green Light"
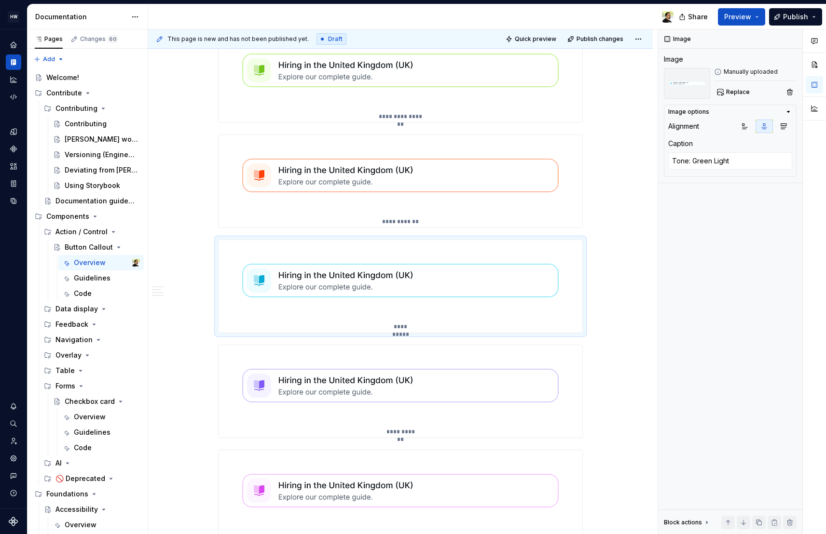
type textarea "*"
type textarea "Tone: Blue Light"
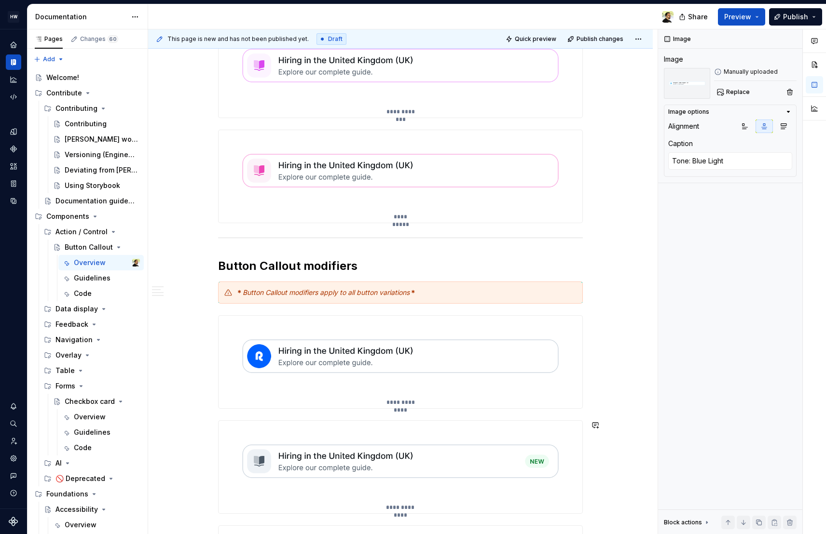
scroll to position [1597, 0]
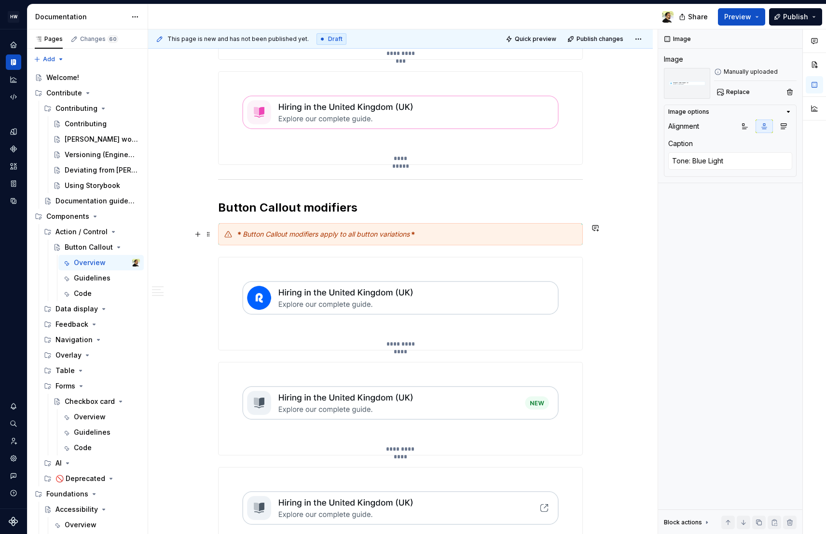
click at [372, 236] on em "Button Callout modifiers apply to all button variations" at bounding box center [326, 234] width 167 height 8
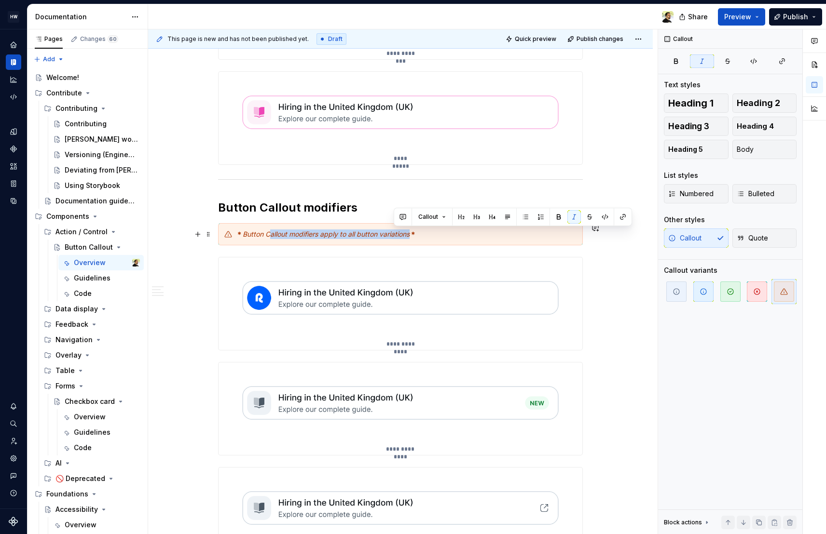
drag, startPoint x: 413, startPoint y: 236, endPoint x: 264, endPoint y: 233, distance: 148.6
click at [265, 234] on div "＊ Button Callout modifiers apply to all button variations ＊" at bounding box center [406, 235] width 340 height 10
copy em "Callout modifiers apply to all button variations"
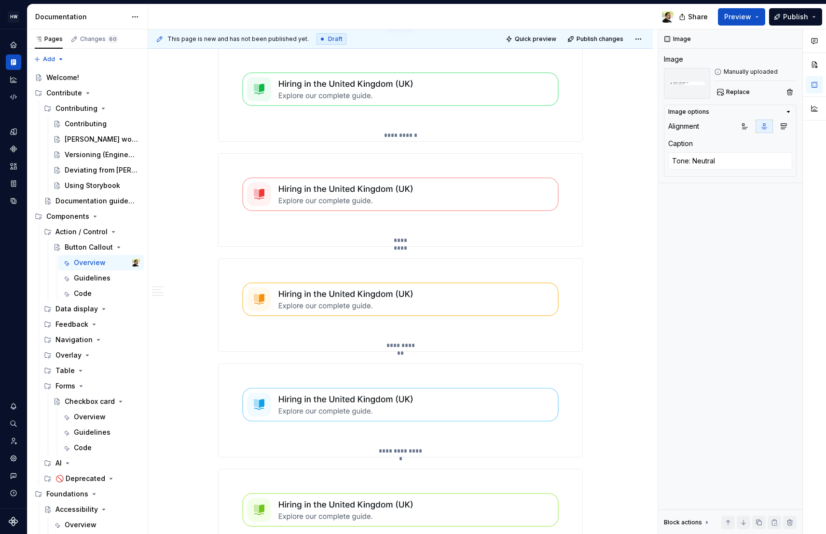
scroll to position [791, 0]
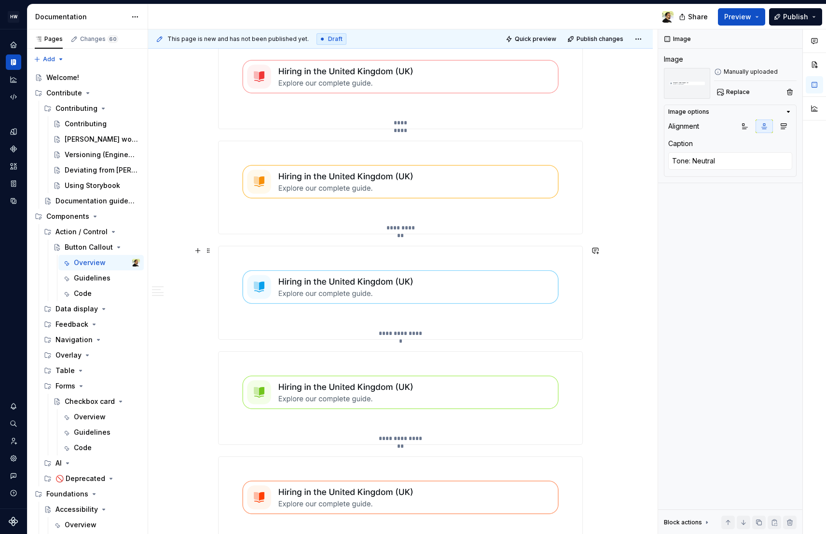
type textarea "*"
type textarea "Tone: Blue Light"
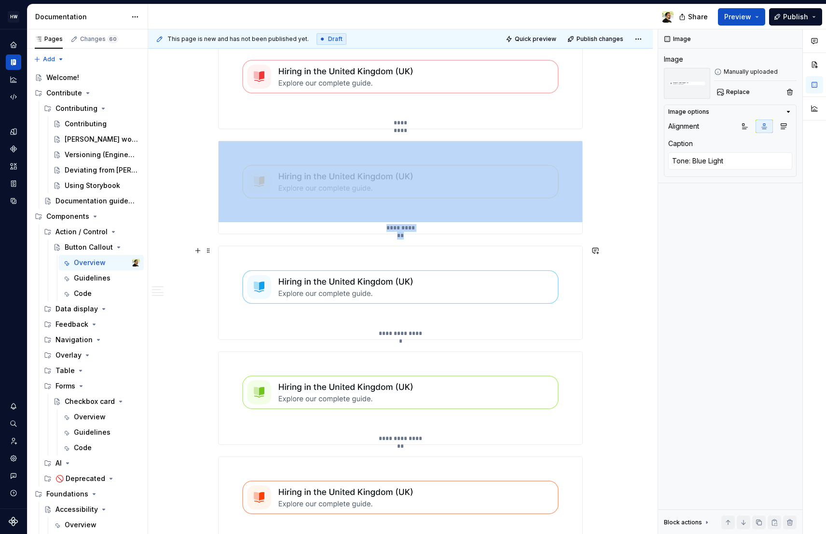
click at [354, 305] on img at bounding box center [400, 286] width 364 height 81
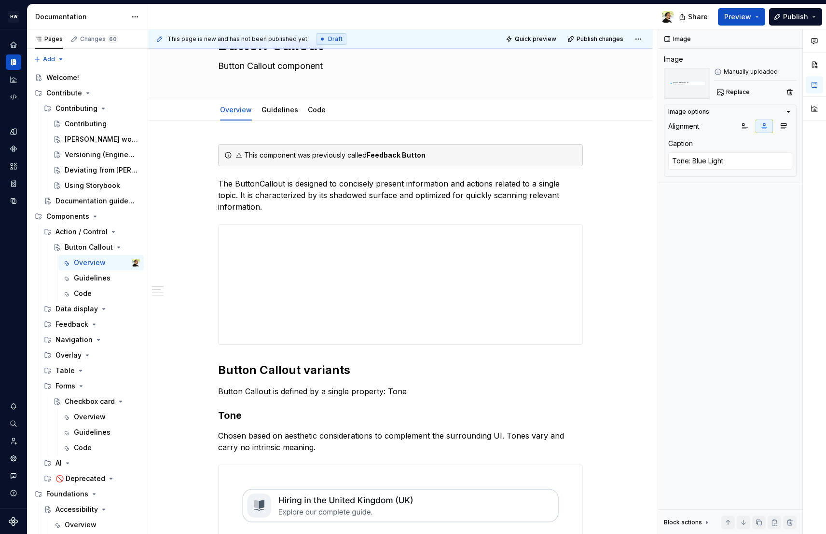
scroll to position [0, 0]
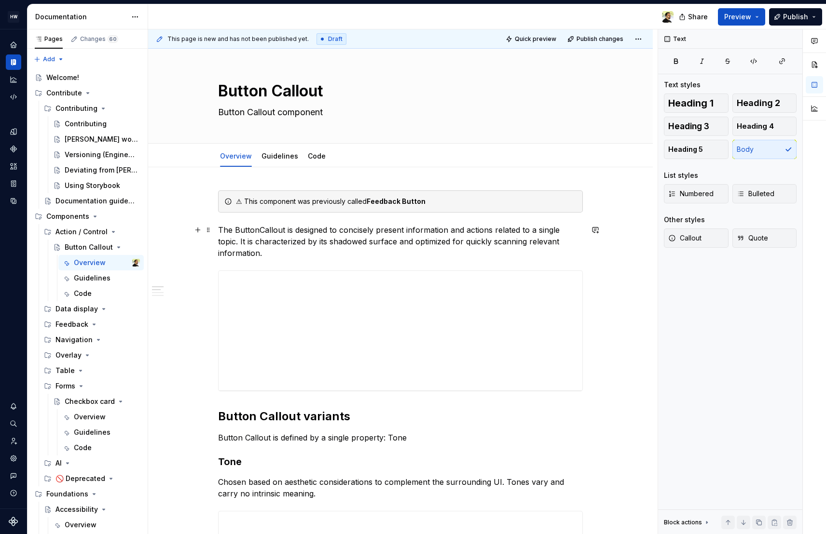
click at [315, 241] on p "The ButtonCallout is designed to concisely present information and actions rela…" at bounding box center [400, 241] width 365 height 35
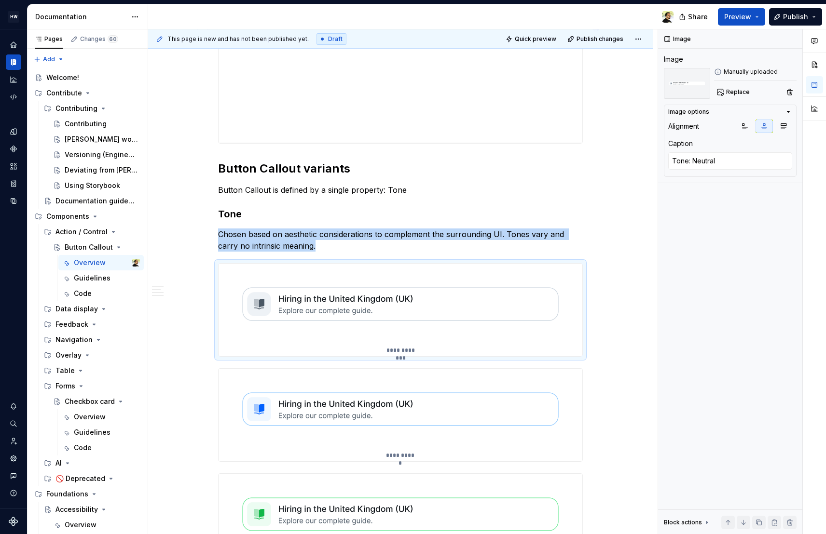
scroll to position [257, 0]
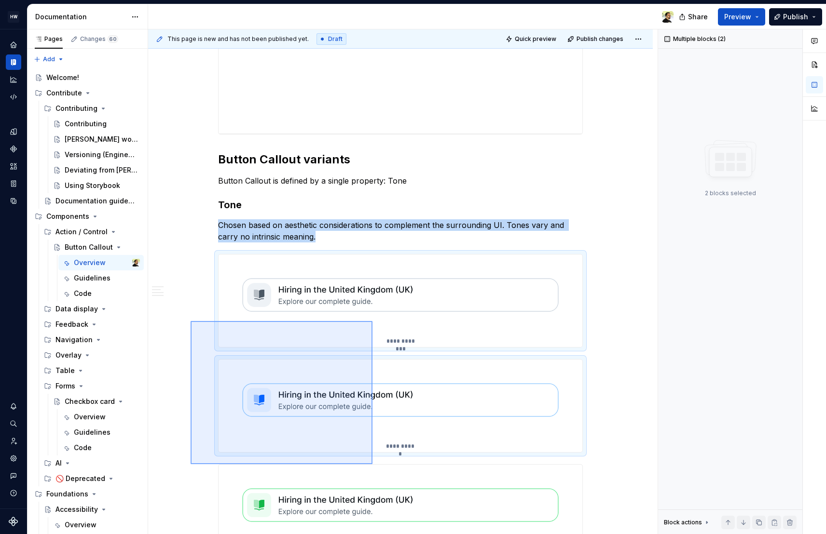
drag, startPoint x: 190, startPoint y: 321, endPoint x: 375, endPoint y: 466, distance: 235.2
click at [375, 466] on div "**********" at bounding box center [402, 281] width 509 height 505
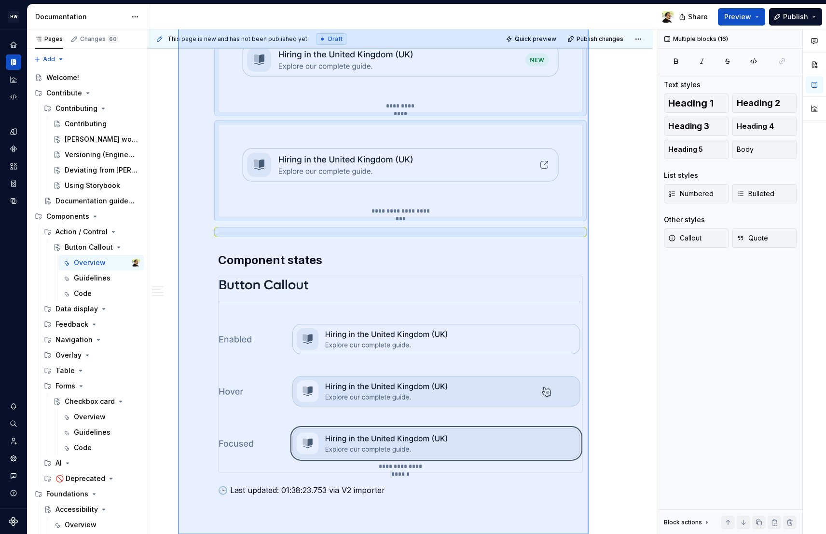
scroll to position [1758, 0]
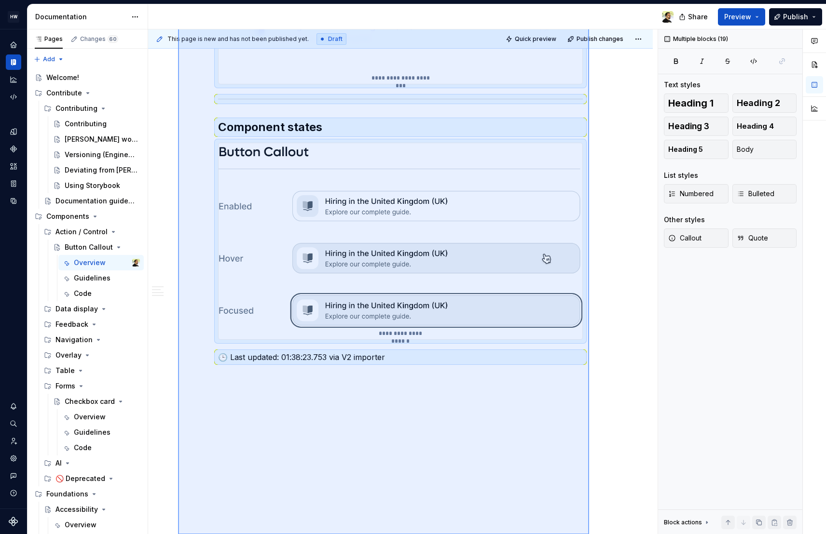
drag, startPoint x: 178, startPoint y: 266, endPoint x: 589, endPoint y: 749, distance: 633.9
click at [589, 534] on html "HW [DOMAIN_NAME] Design system data Documentation Share Preview Publish Pages C…" at bounding box center [413, 267] width 826 height 534
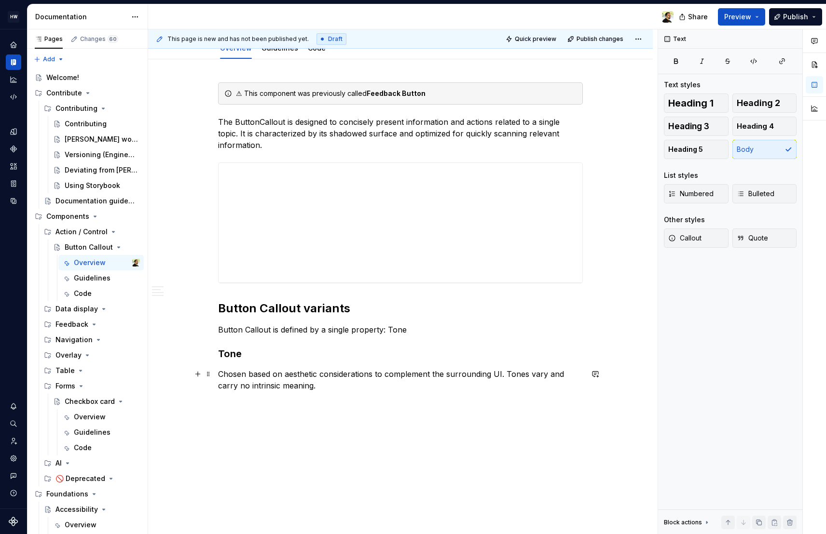
scroll to position [109, 0]
click at [240, 90] on div "⚠ This component was previously called Feedback Button" at bounding box center [406, 93] width 340 height 10
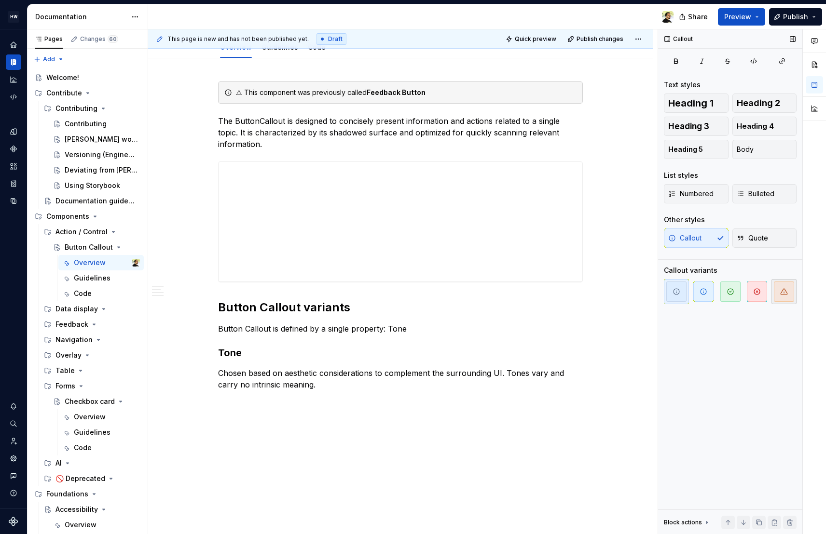
click at [789, 293] on span "button" at bounding box center [784, 292] width 20 height 20
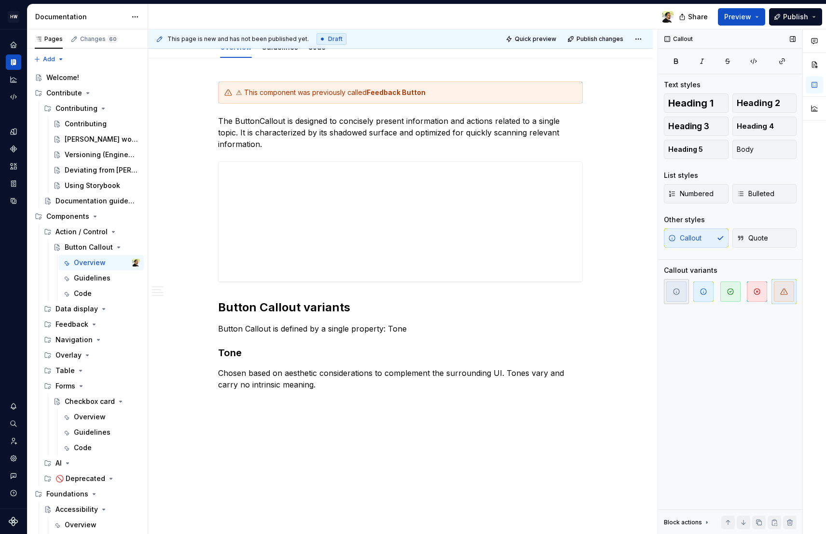
click at [679, 299] on span "button" at bounding box center [676, 292] width 20 height 20
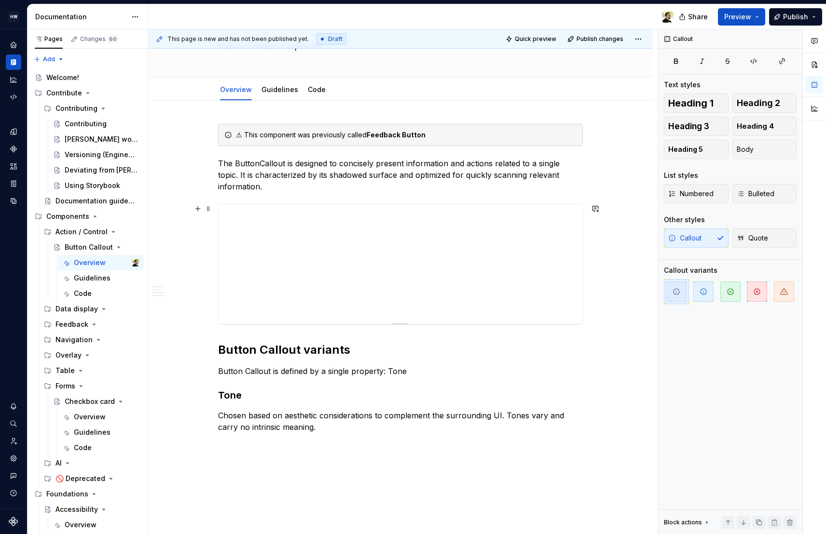
scroll to position [136, 0]
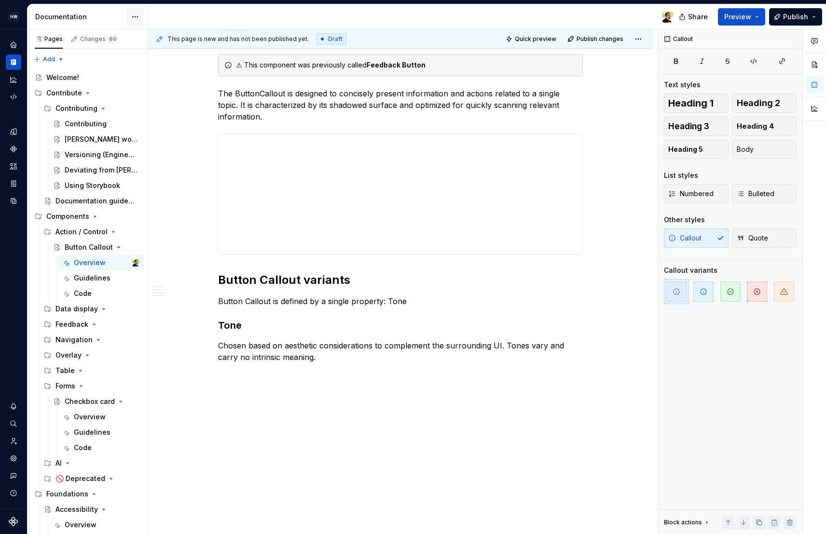
click at [128, 23] on html "HW [DOMAIN_NAME] Design system data Documentation Share Preview Publish Pages C…" at bounding box center [413, 267] width 826 height 534
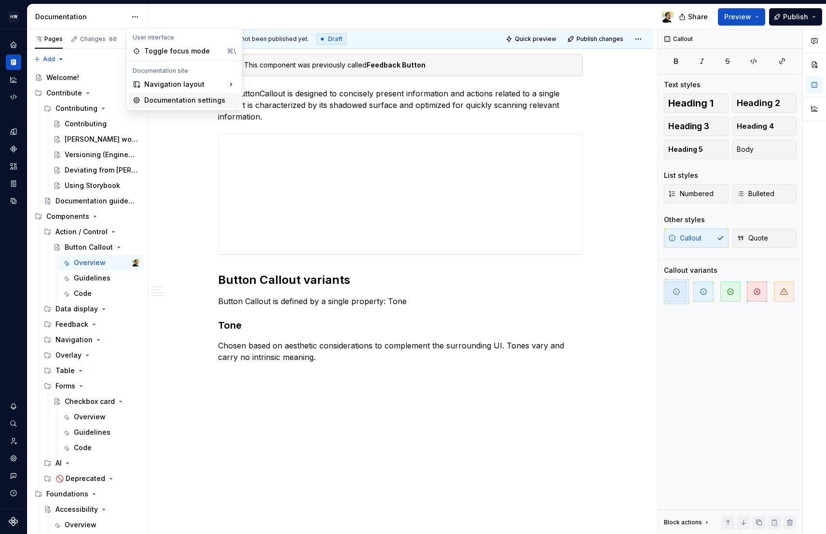
click at [174, 101] on div "Documentation settings" at bounding box center [190, 100] width 92 height 10
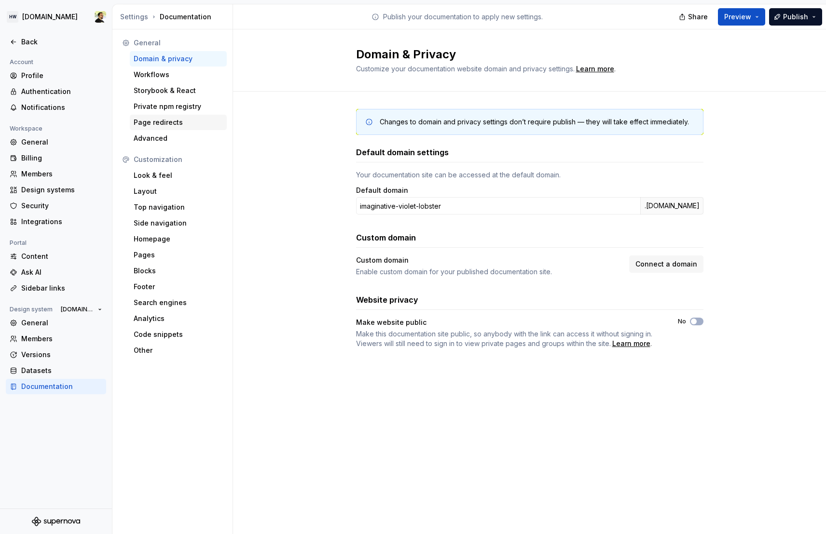
click at [165, 121] on div "Page redirects" at bounding box center [178, 123] width 89 height 10
click at [42, 36] on div "Back" at bounding box center [56, 41] width 100 height 15
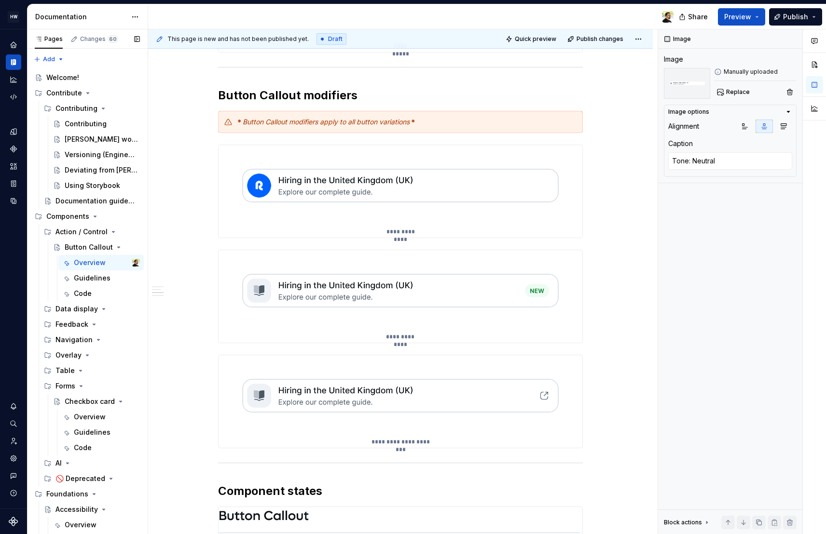
scroll to position [2073, 0]
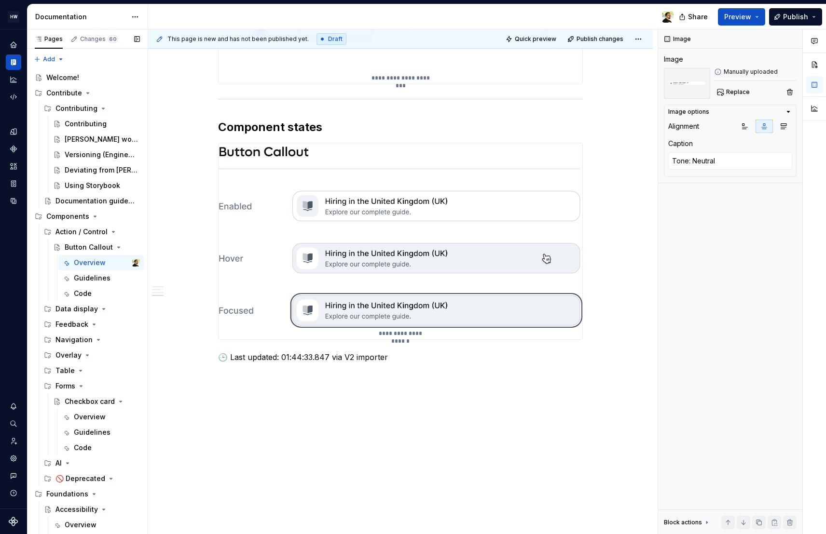
type textarea "*"
type textarea "Button Callout States"
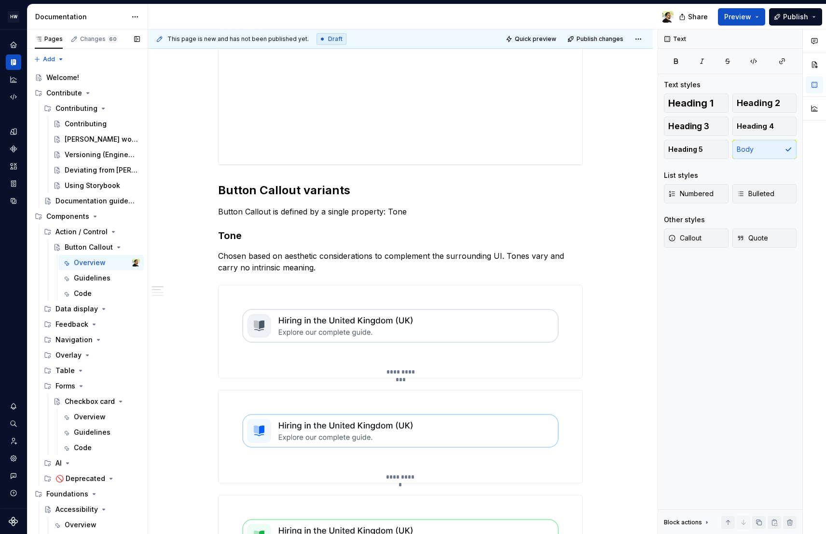
scroll to position [364, 0]
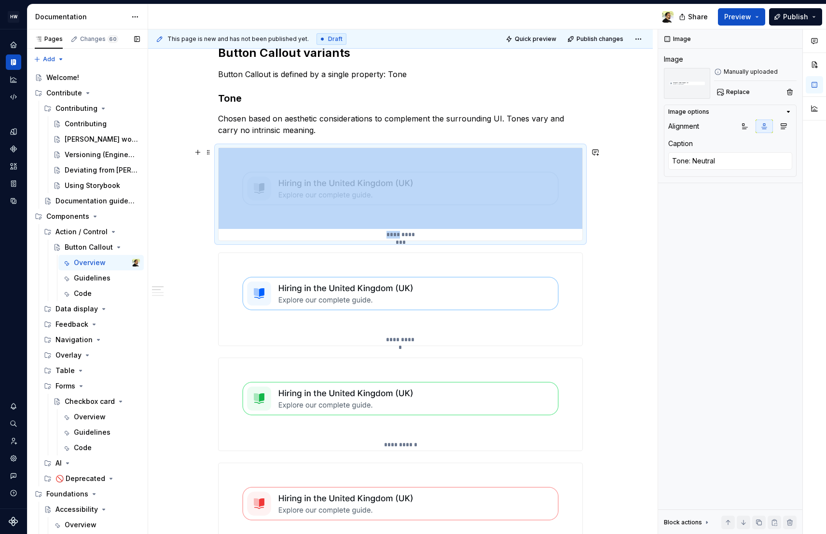
type textarea "*"
type textarea "Tone: Brand"
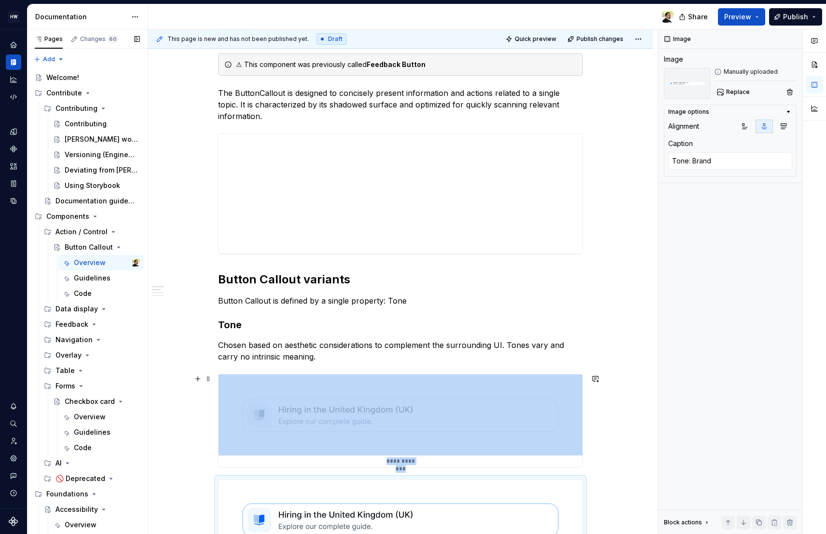
scroll to position [132, 0]
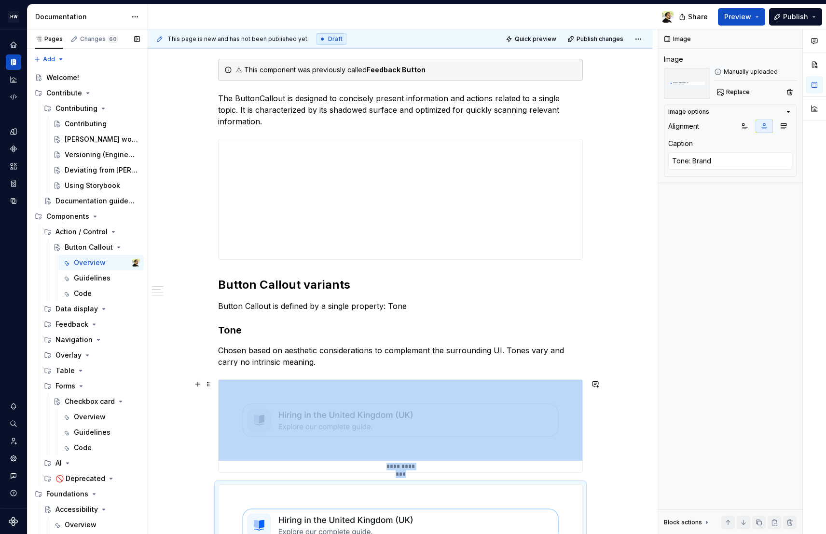
click at [312, 428] on img at bounding box center [400, 420] width 364 height 81
type textarea "*"
type textarea "Tone: Neutral"
click at [391, 446] on img at bounding box center [400, 420] width 364 height 81
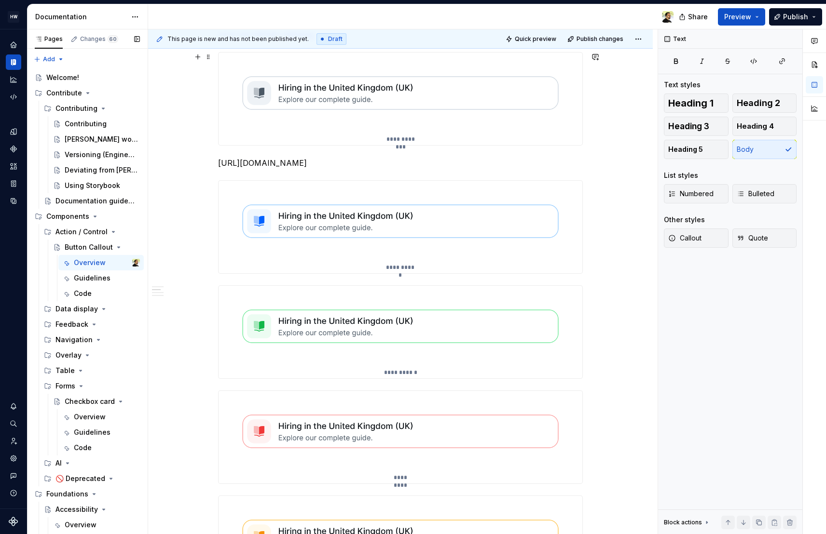
scroll to position [465, 0]
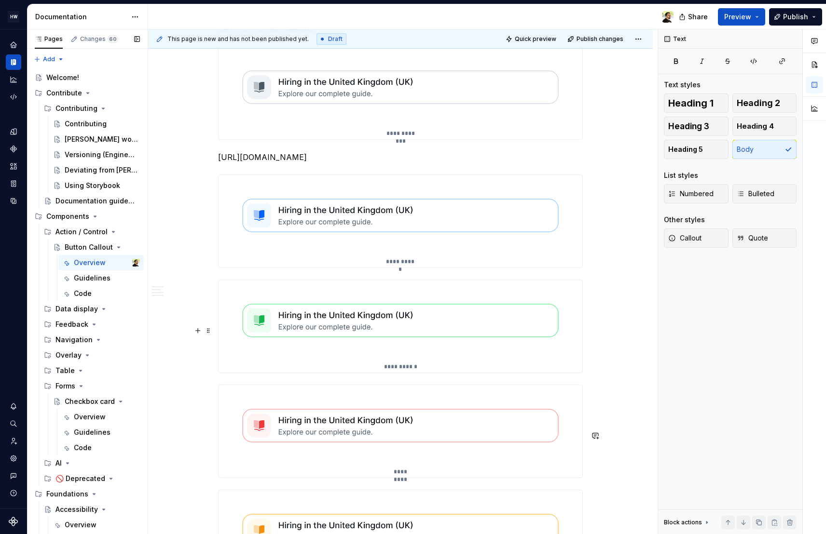
click at [357, 361] on img at bounding box center [400, 320] width 364 height 81
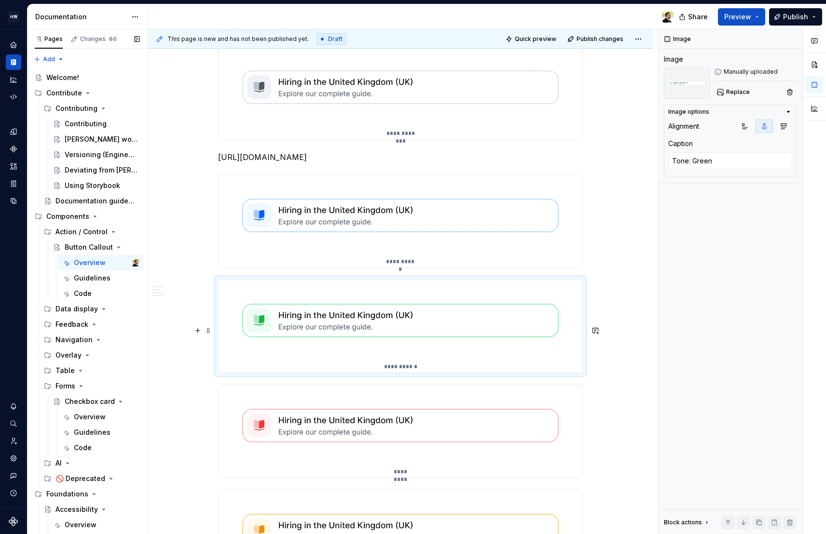
click at [397, 373] on div "**********" at bounding box center [400, 326] width 364 height 93
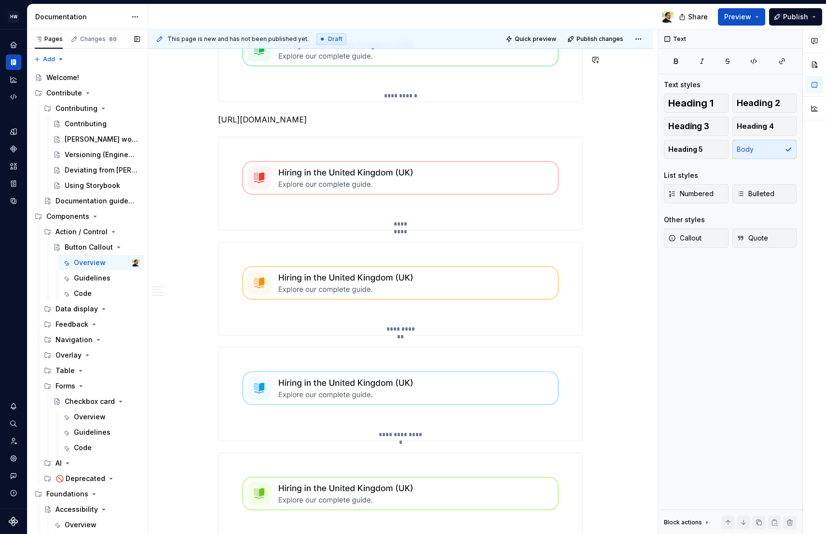
scroll to position [1186, 0]
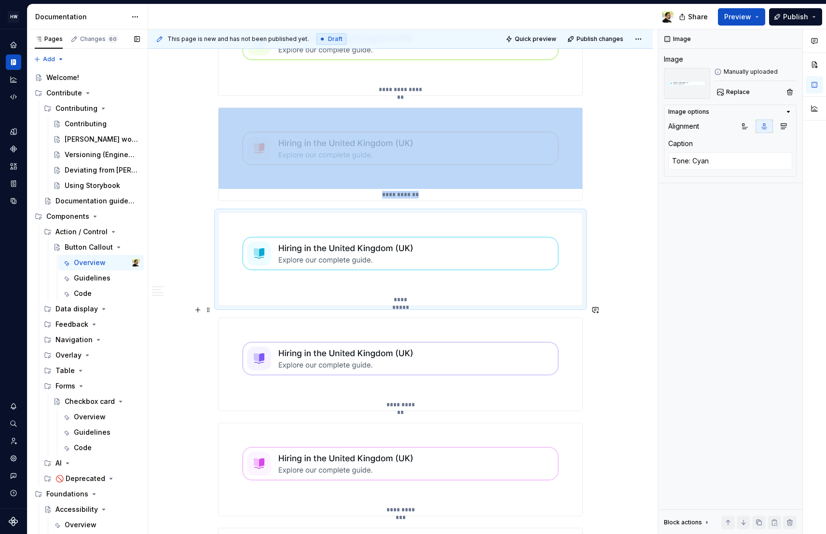
click at [396, 294] on img at bounding box center [400, 253] width 364 height 81
click at [459, 294] on img at bounding box center [400, 253] width 364 height 81
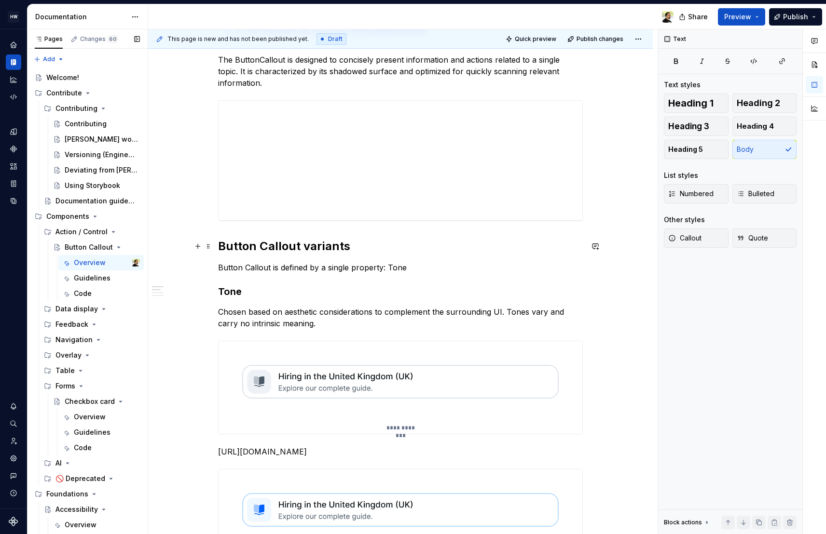
scroll to position [176, 0]
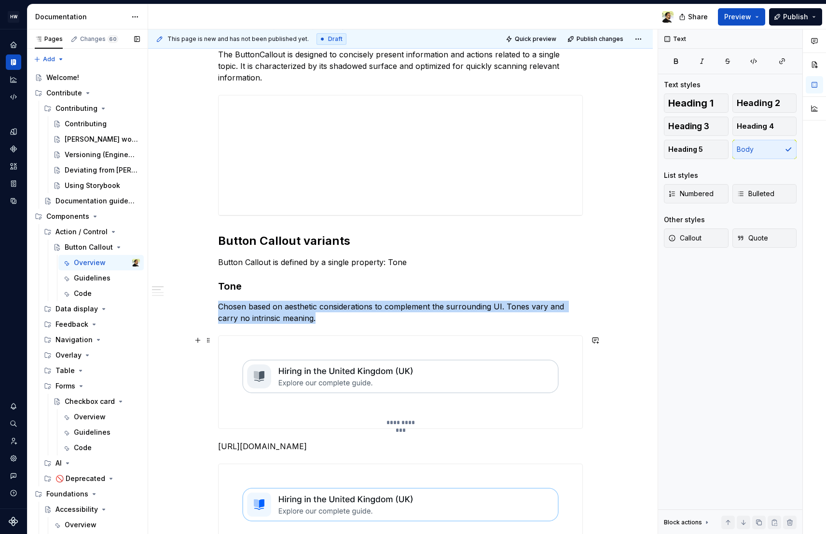
click at [418, 369] on img at bounding box center [400, 376] width 364 height 81
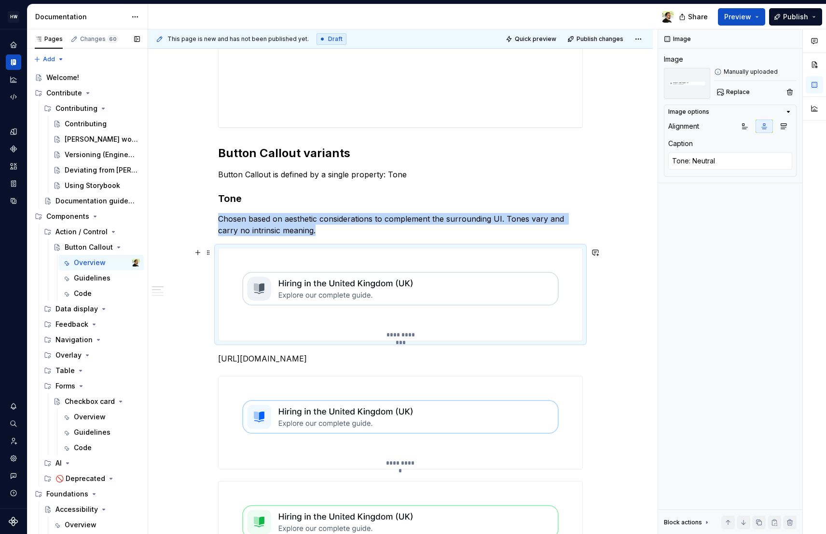
scroll to position [231, 0]
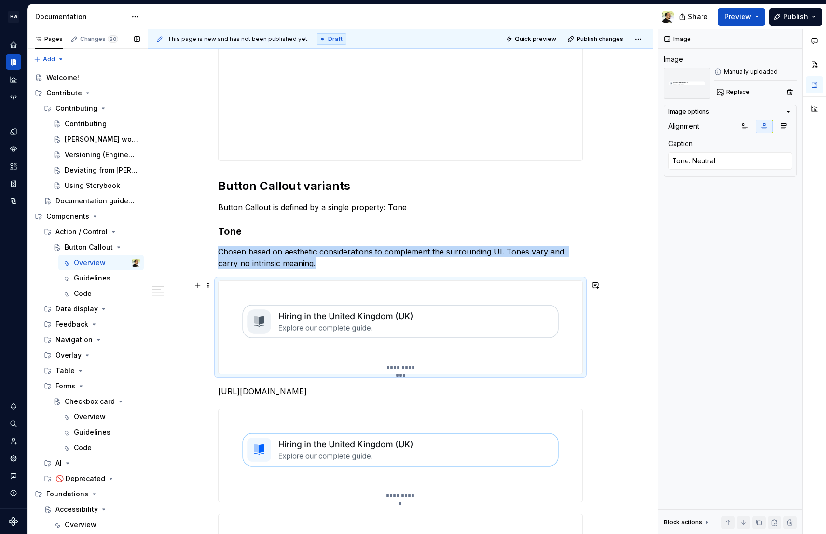
click at [383, 347] on img at bounding box center [400, 321] width 364 height 81
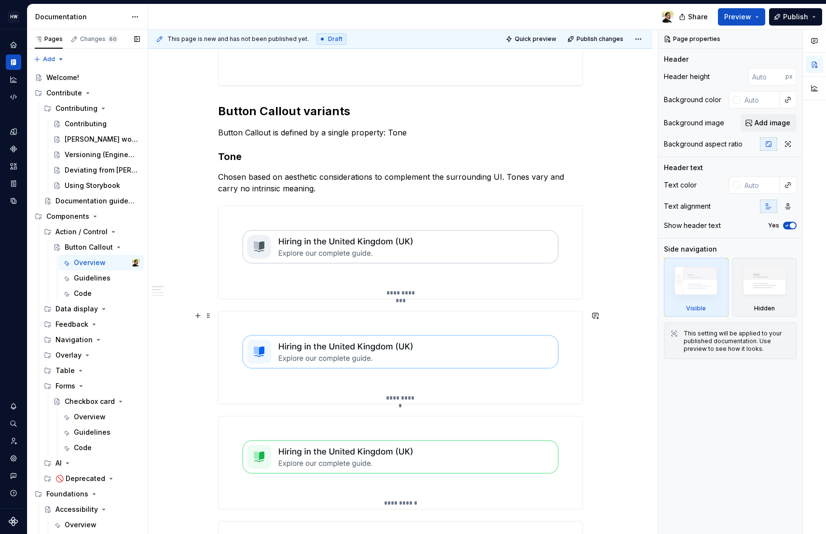
scroll to position [338, 0]
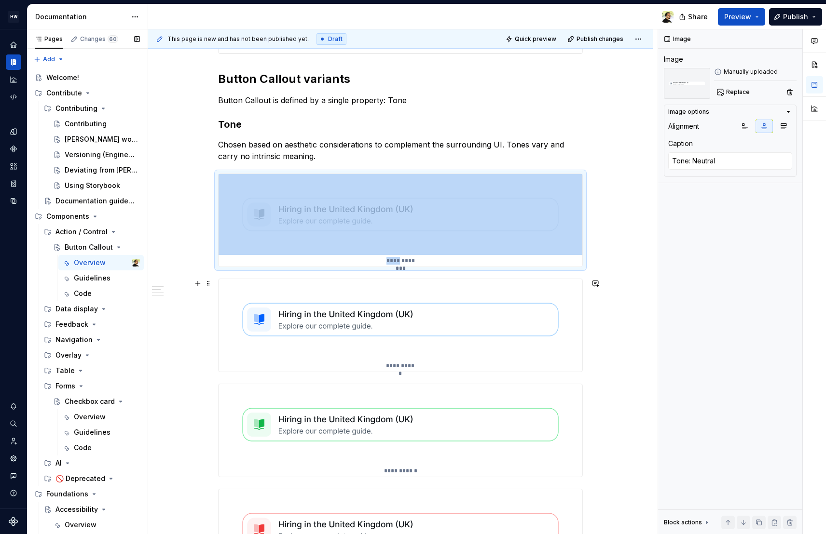
type textarea "*"
type textarea "Tone: Brand"
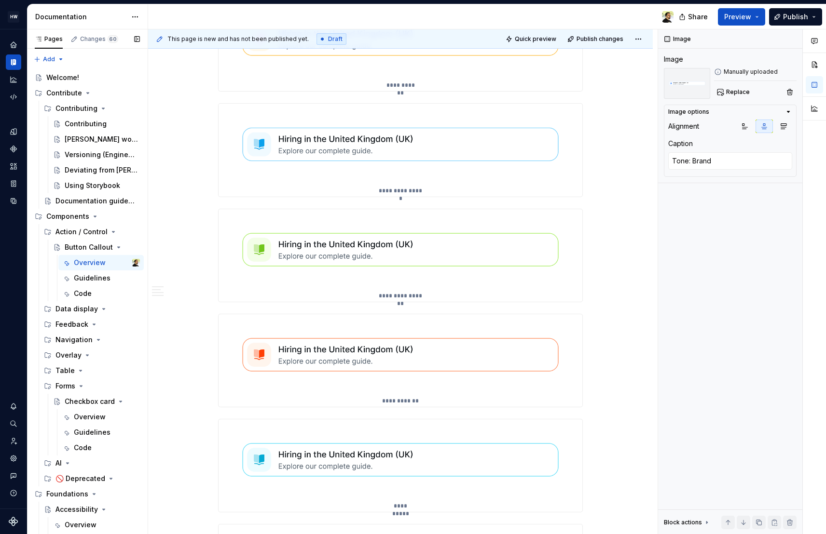
scroll to position [1004, 0]
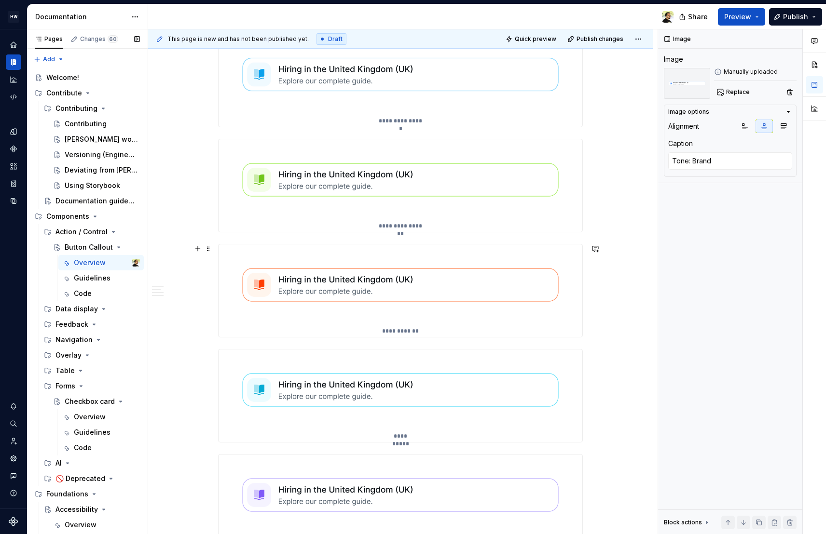
type textarea "*"
type textarea "Tone: Orange"
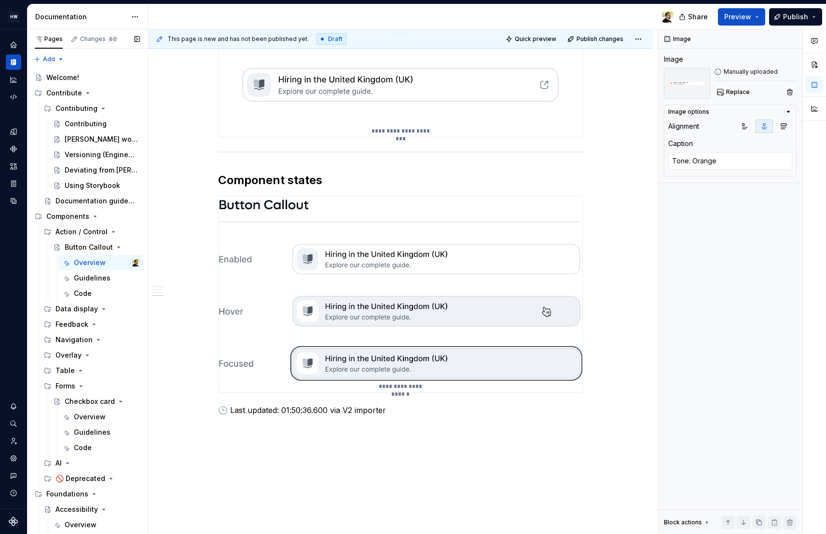
scroll to position [2073, 0]
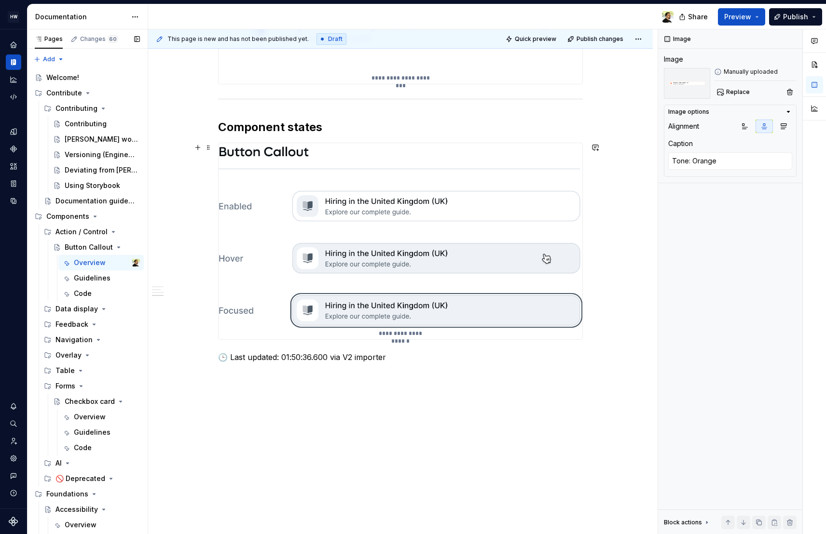
type textarea "*"
type textarea "Button Callout States"
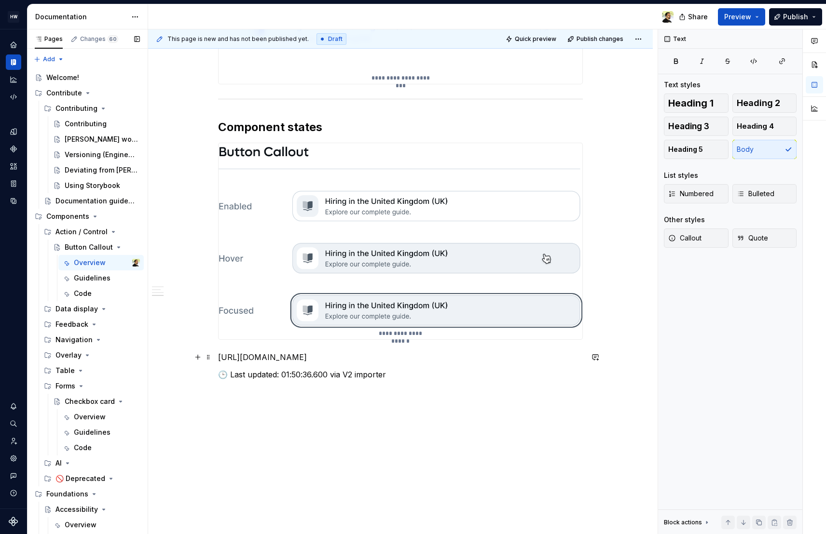
click at [324, 363] on p "[URL][DOMAIN_NAME]" at bounding box center [400, 358] width 365 height 12
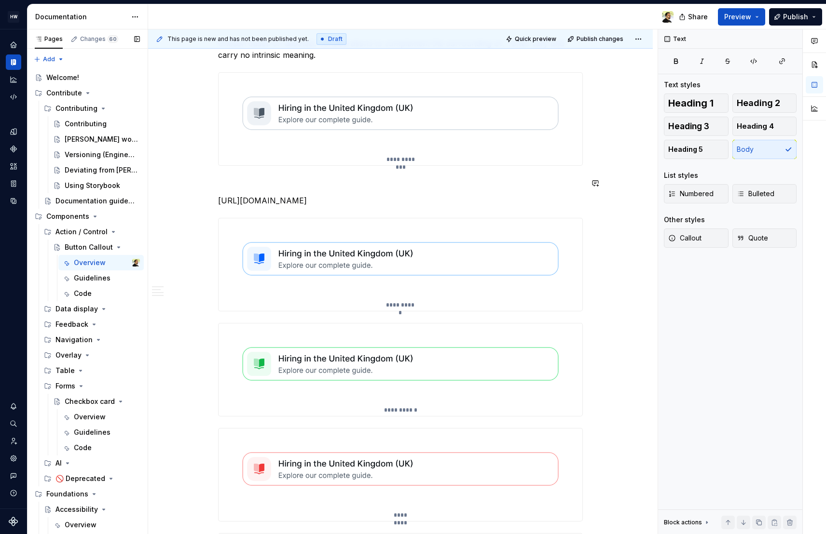
scroll to position [545, 0]
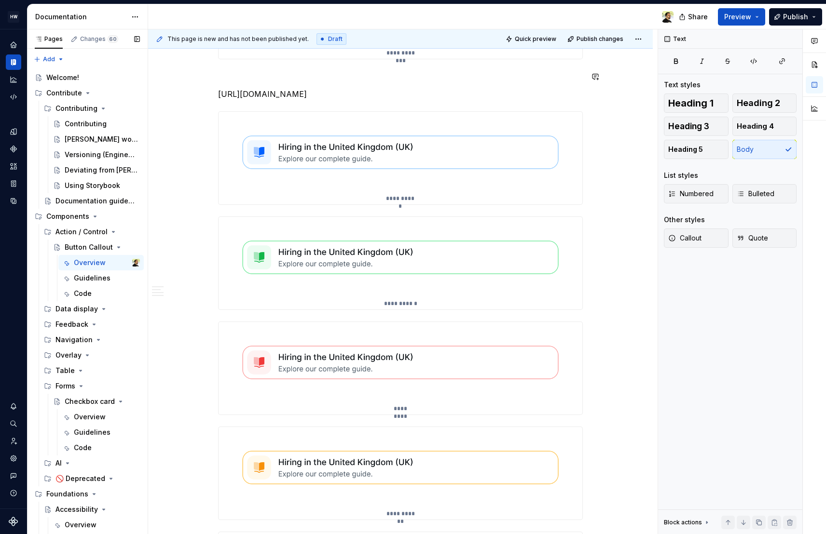
type textarea "*"
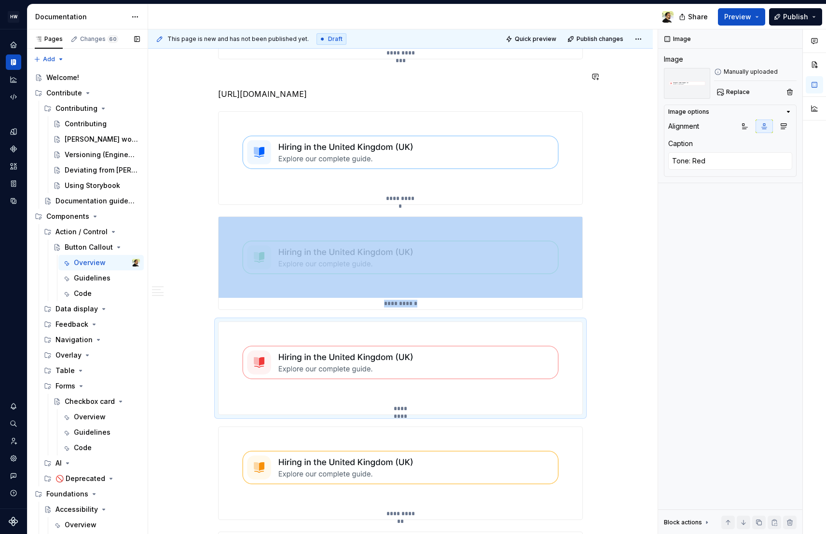
click at [382, 394] on img at bounding box center [400, 362] width 364 height 81
